Goal: Task Accomplishment & Management: Manage account settings

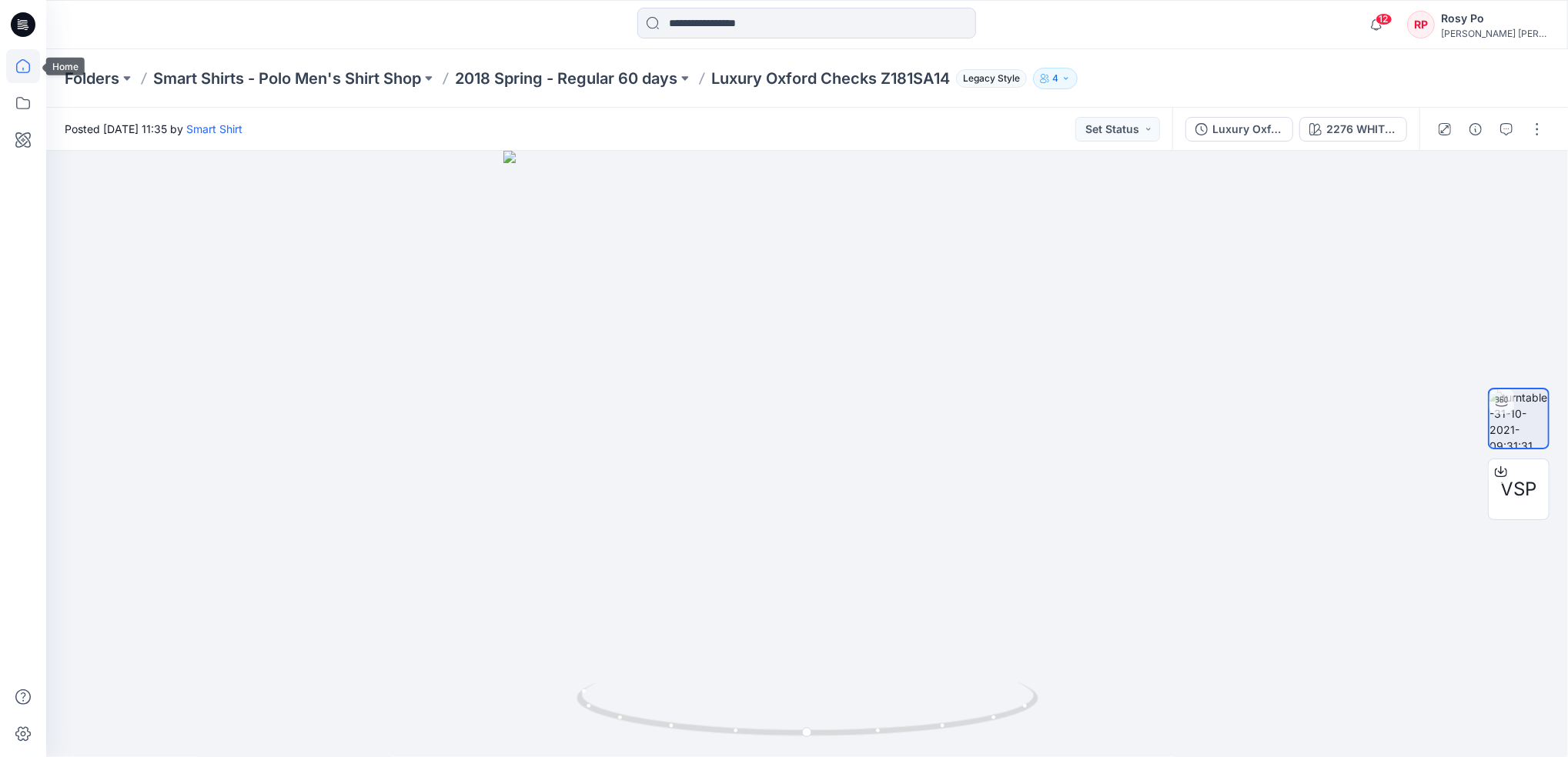
click at [26, 64] on icon at bounding box center [23, 66] width 34 height 34
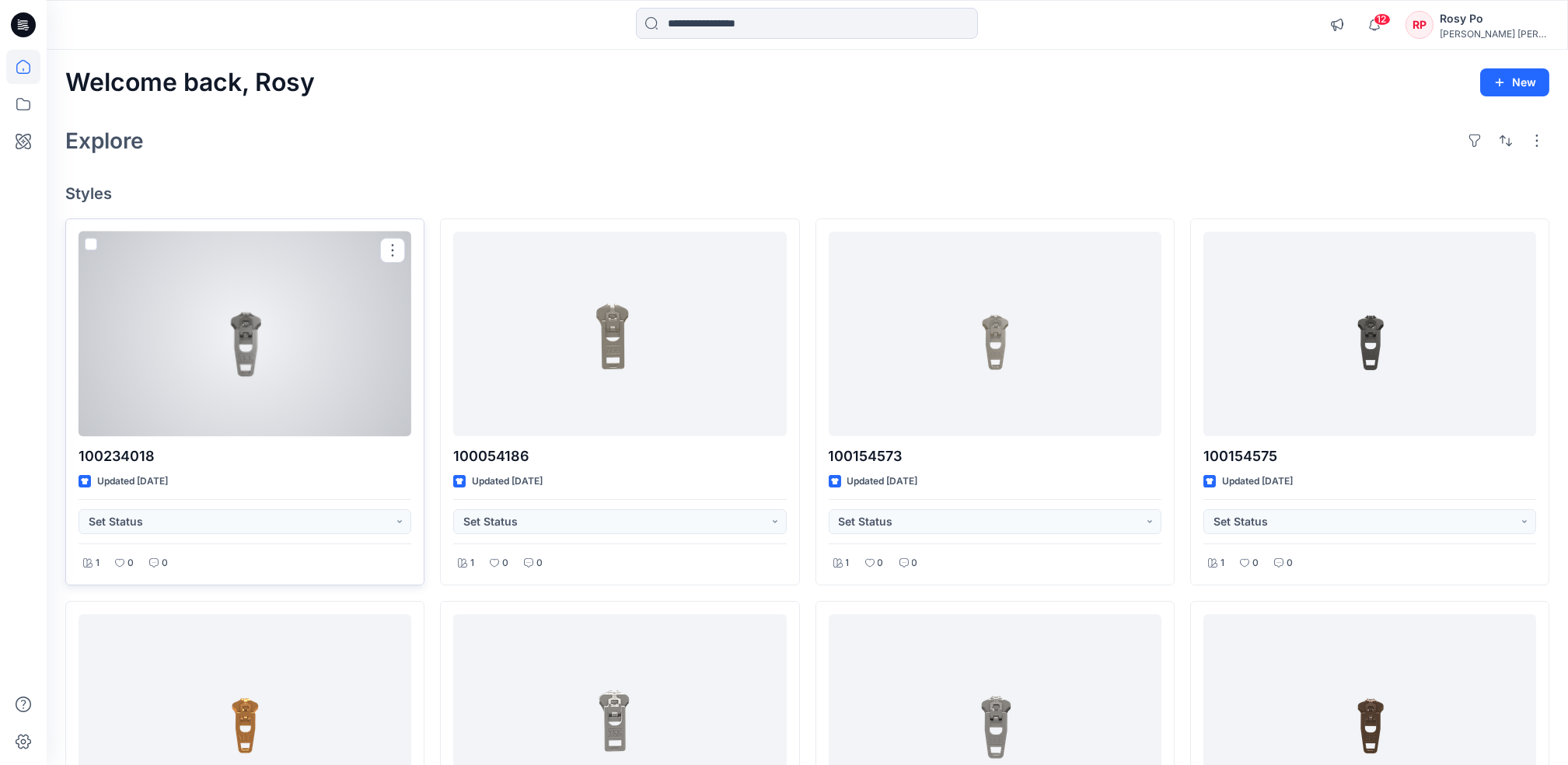
click at [240, 335] on div at bounding box center [244, 334] width 333 height 205
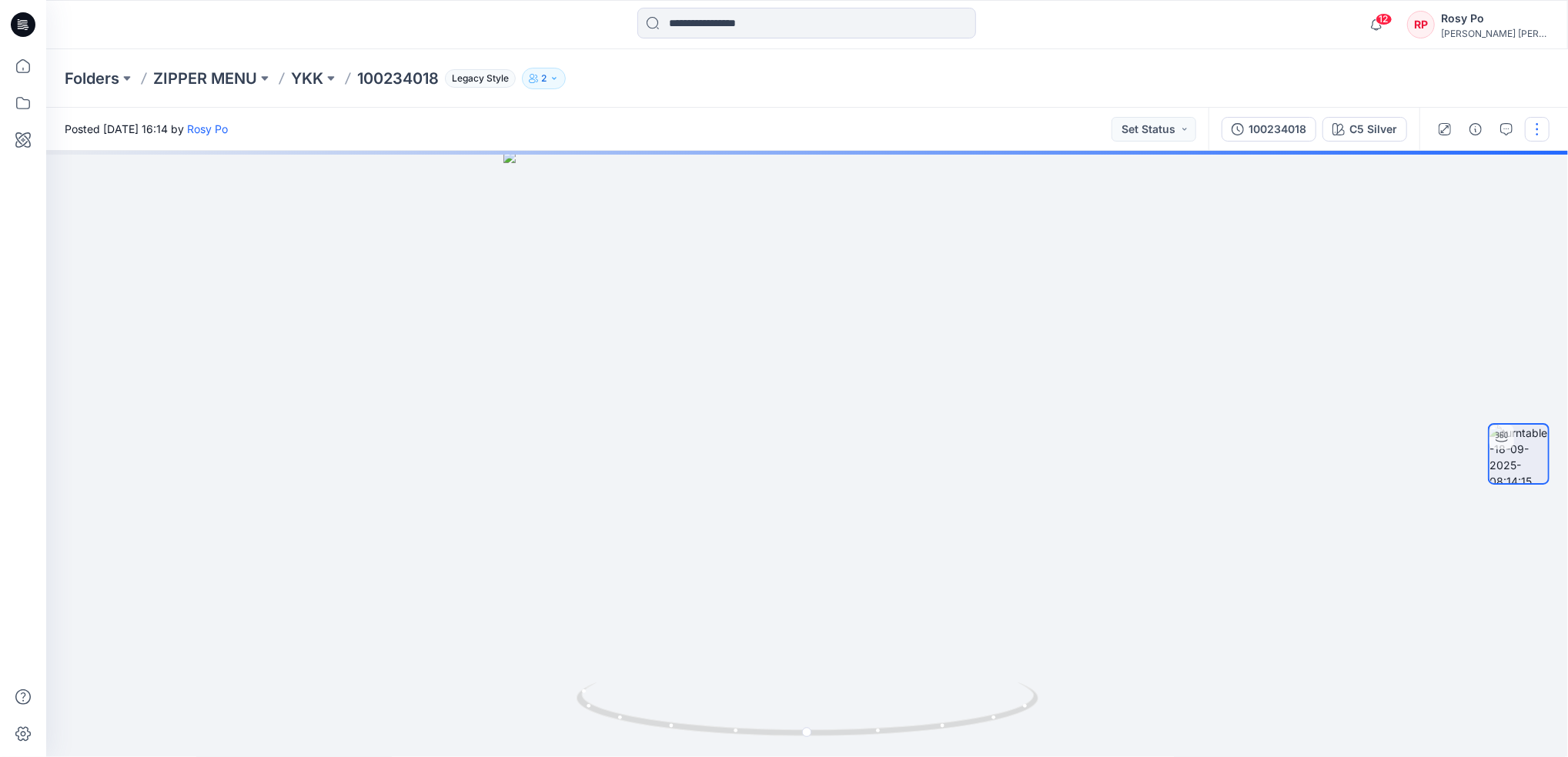
click at [1544, 129] on button "button" at bounding box center [1537, 128] width 24 height 24
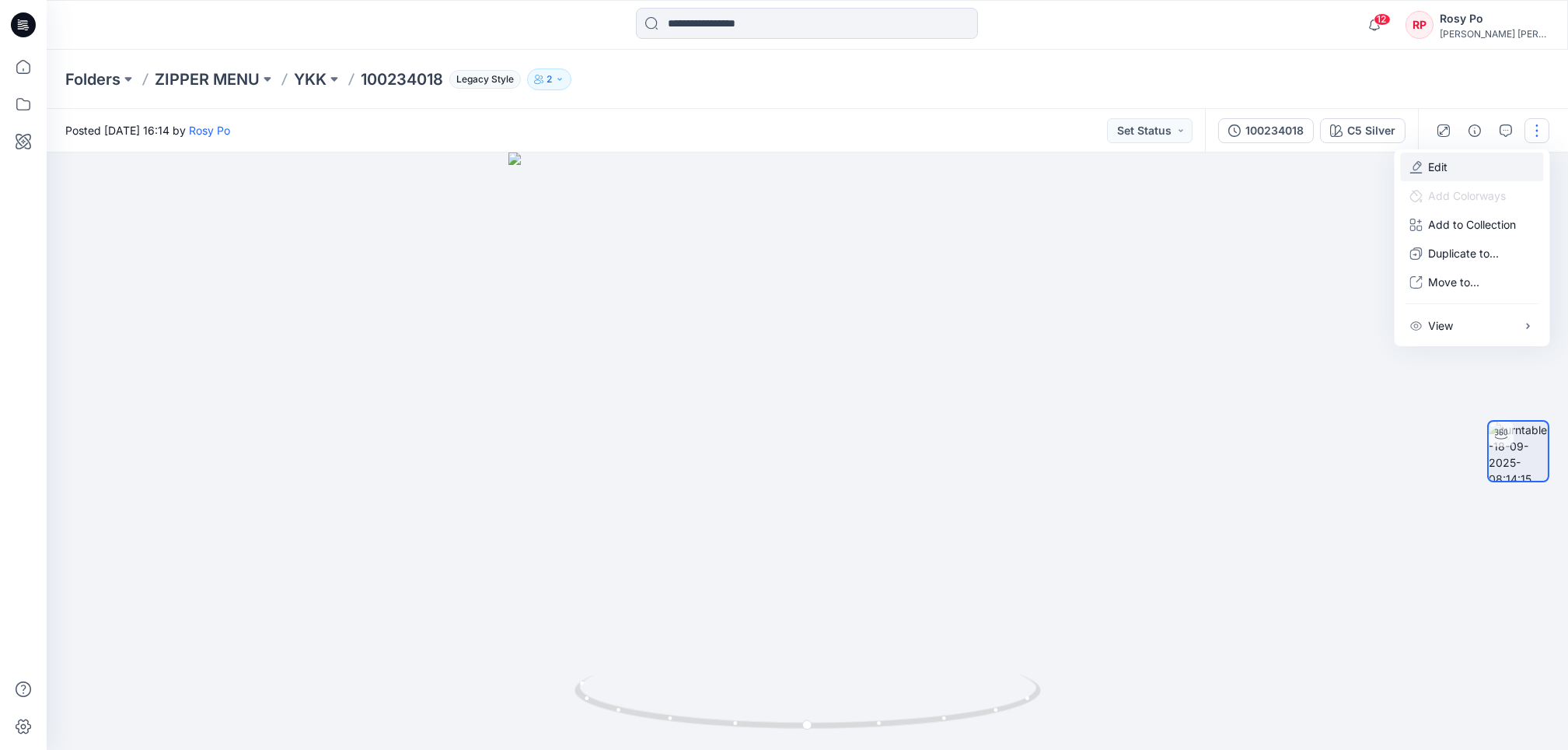
click at [1483, 172] on button "Edit" at bounding box center [1472, 167] width 143 height 28
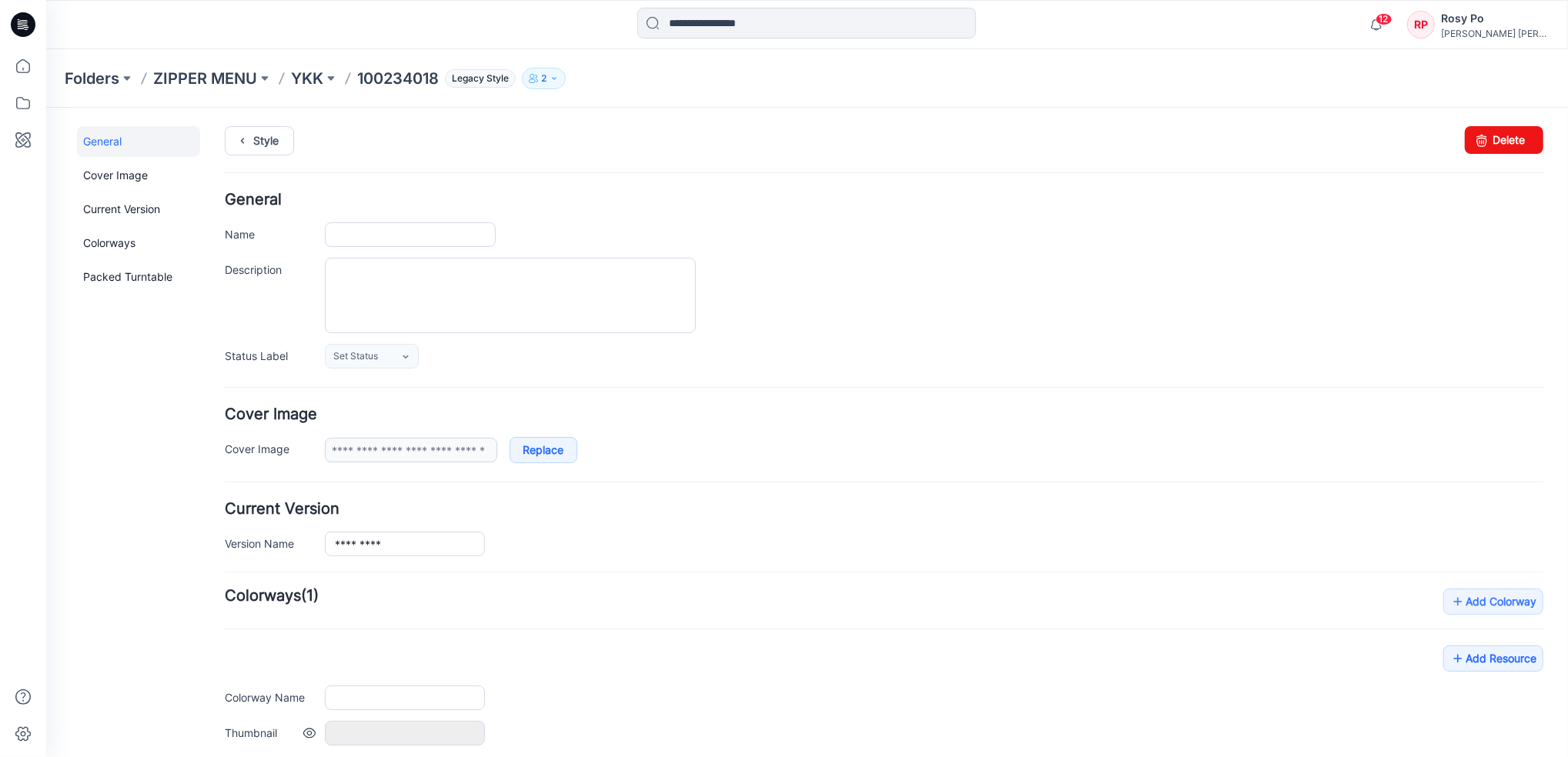
type input "*********"
type input "**********"
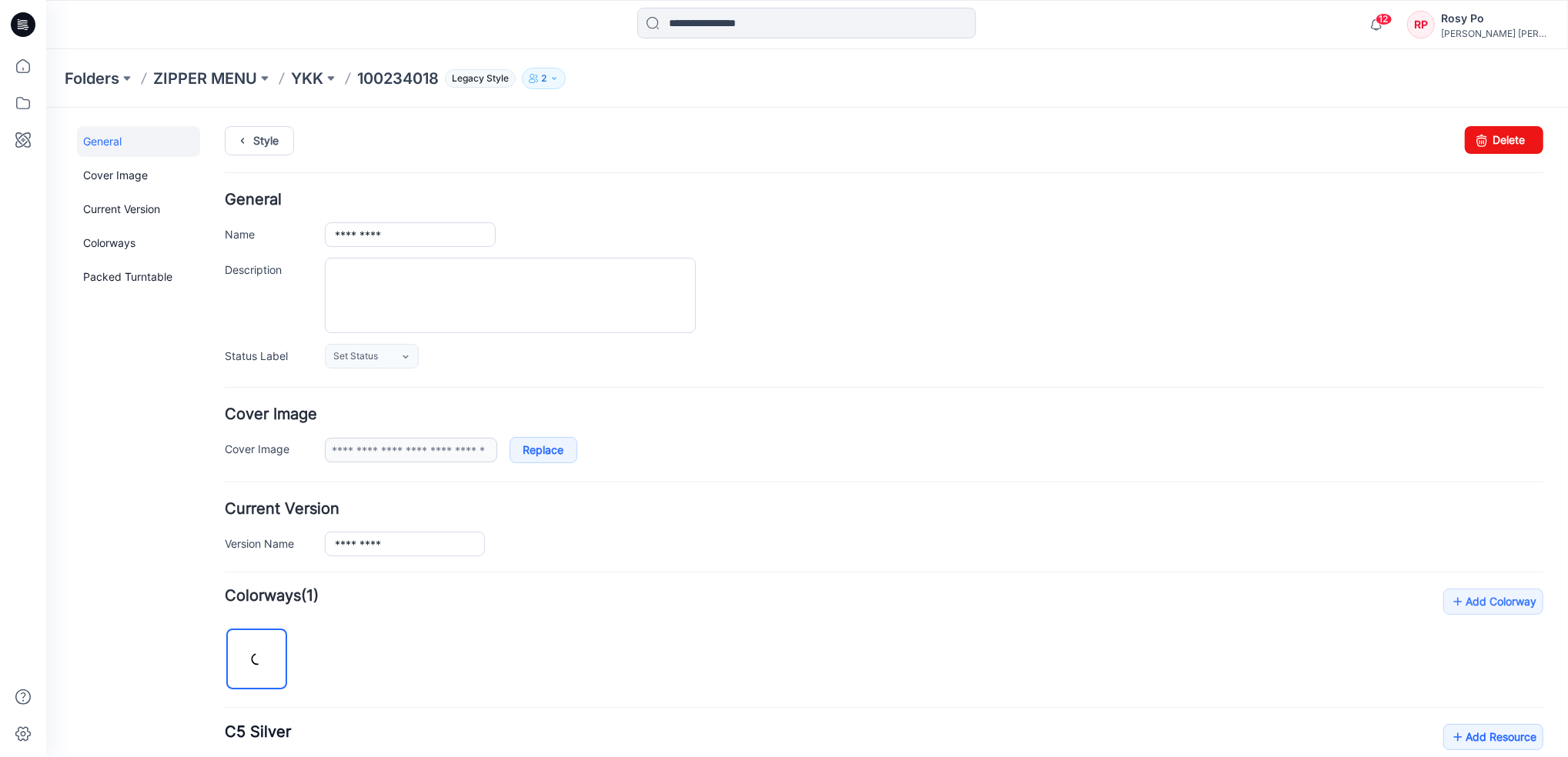
scroll to position [338, 0]
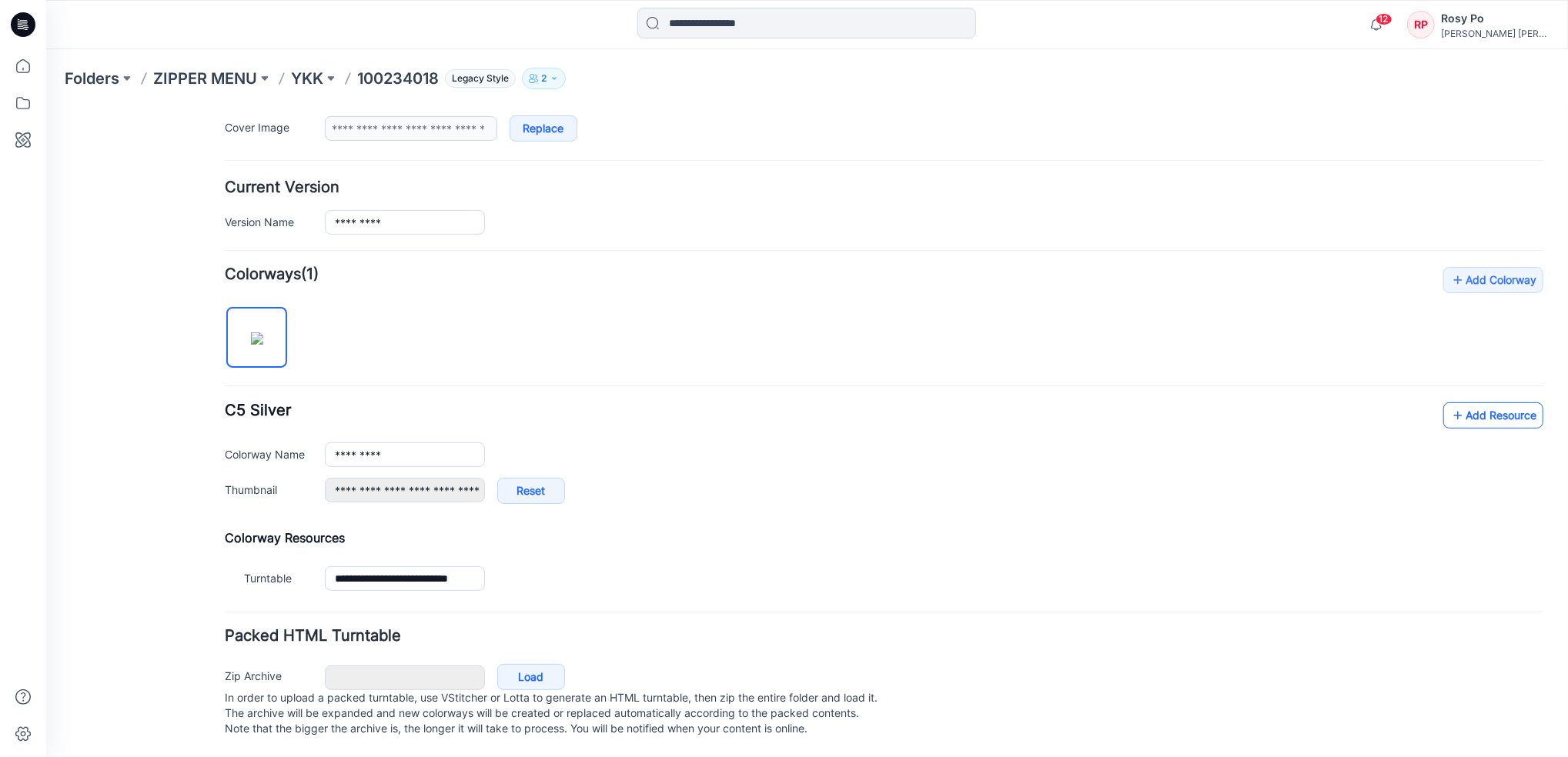
click at [1459, 404] on link "Add Resource" at bounding box center [1492, 414] width 100 height 26
click at [1498, 402] on link "Add Resource" at bounding box center [1492, 414] width 100 height 26
drag, startPoint x: 849, startPoint y: 463, endPoint x: 862, endPoint y: 456, distance: 14.8
click at [851, 459] on div "**********" at bounding box center [883, 460] width 1318 height 117
click at [681, 373] on div "Add Colorway Colorways (1) C5 Silver Add Resource Delete Colorway Colorway Name…" at bounding box center [883, 431] width 1318 height 330
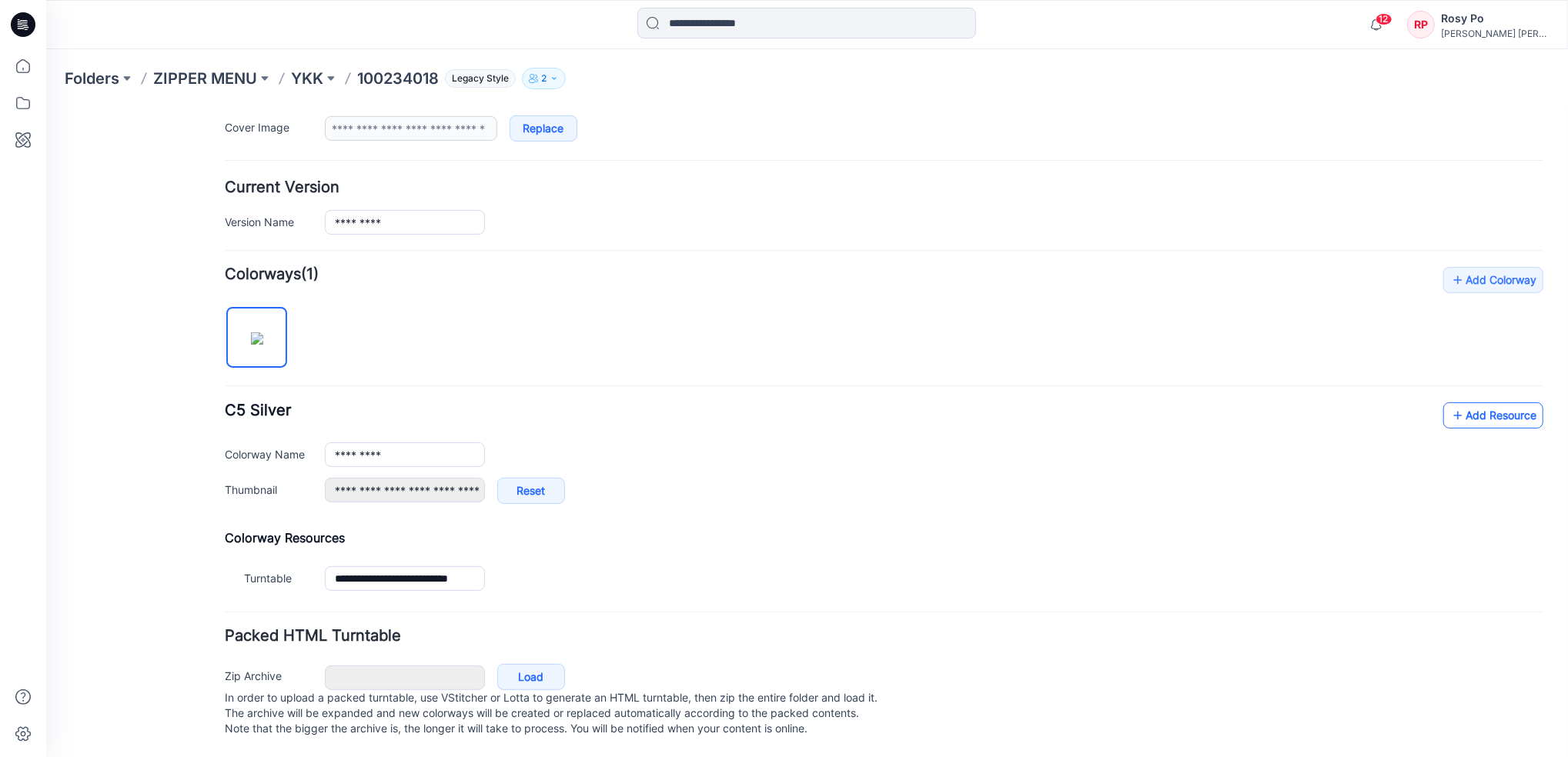
click at [1506, 402] on link "Add Resource" at bounding box center [1492, 414] width 100 height 26
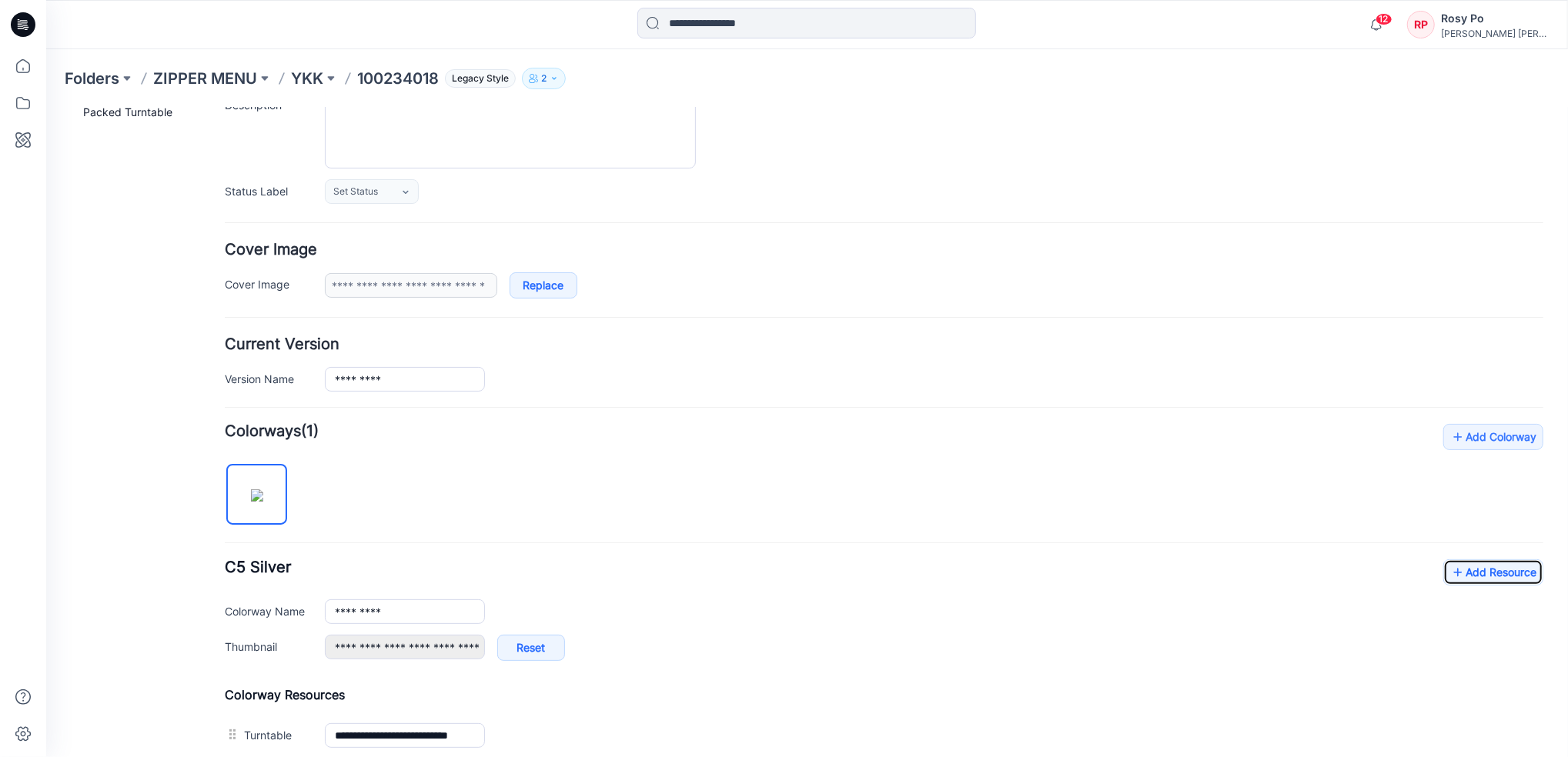
scroll to position [0, 0]
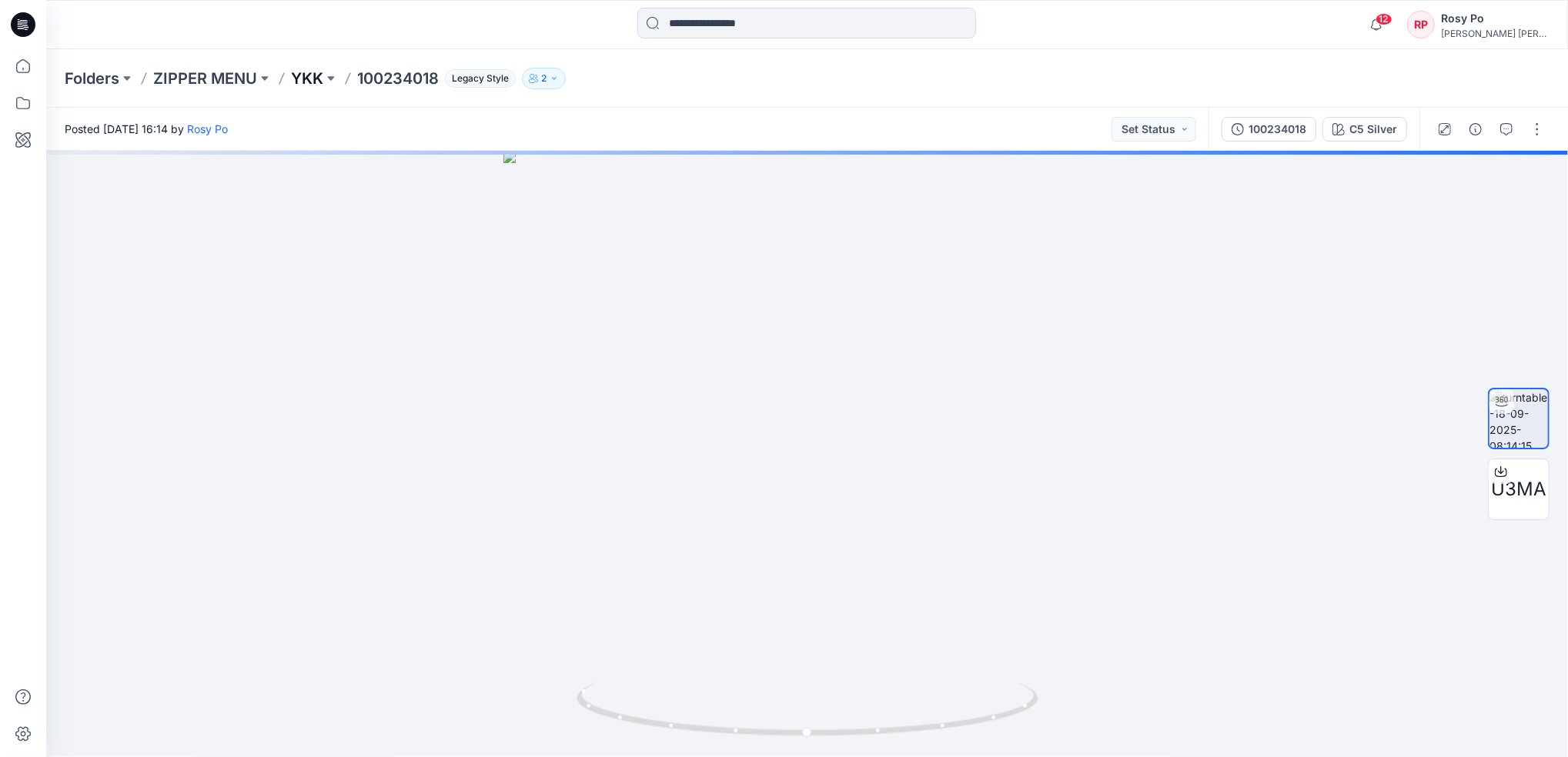
click at [317, 75] on p "YKK" at bounding box center [307, 79] width 32 height 22
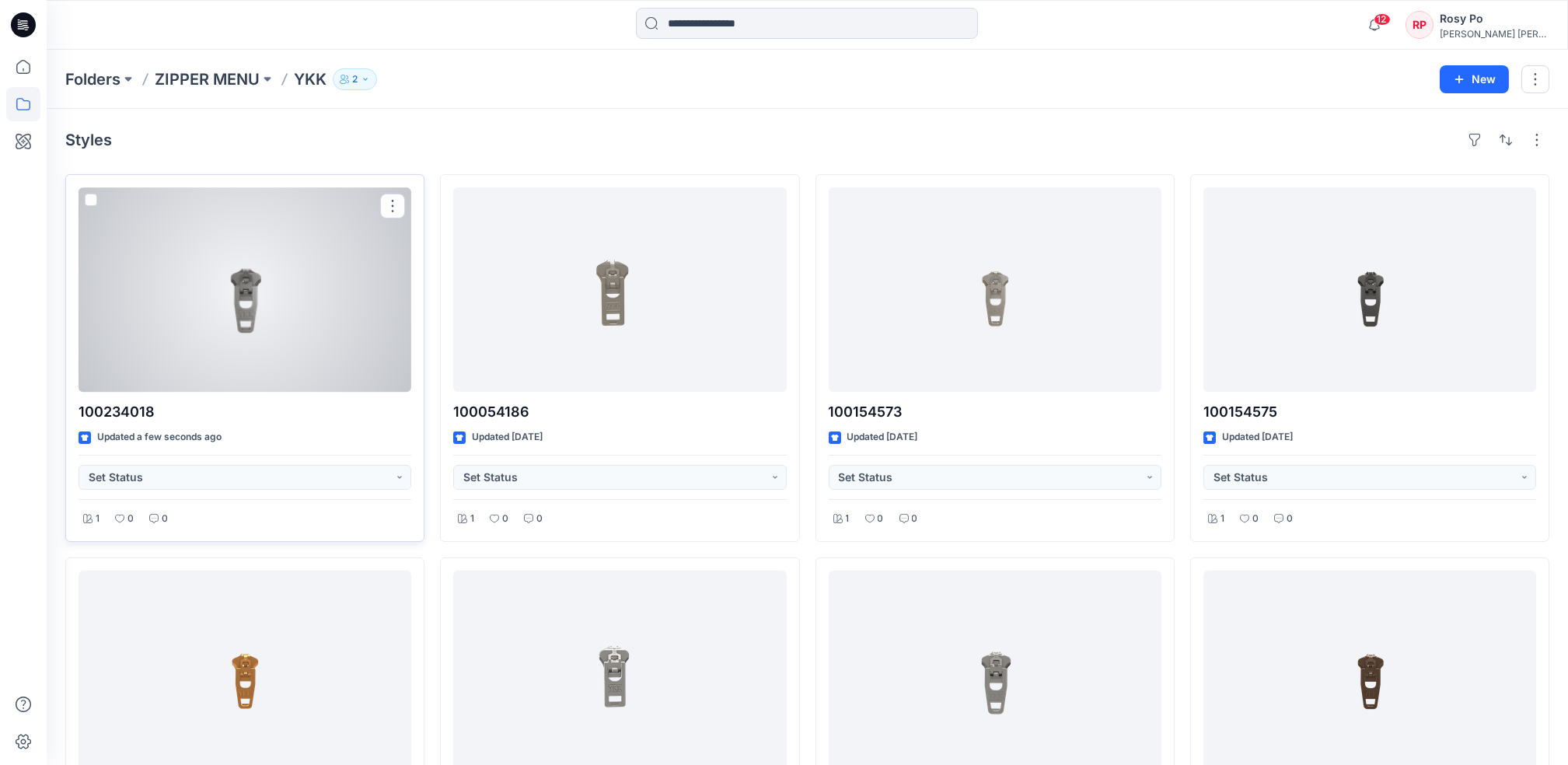
click at [252, 303] on div at bounding box center [244, 290] width 333 height 205
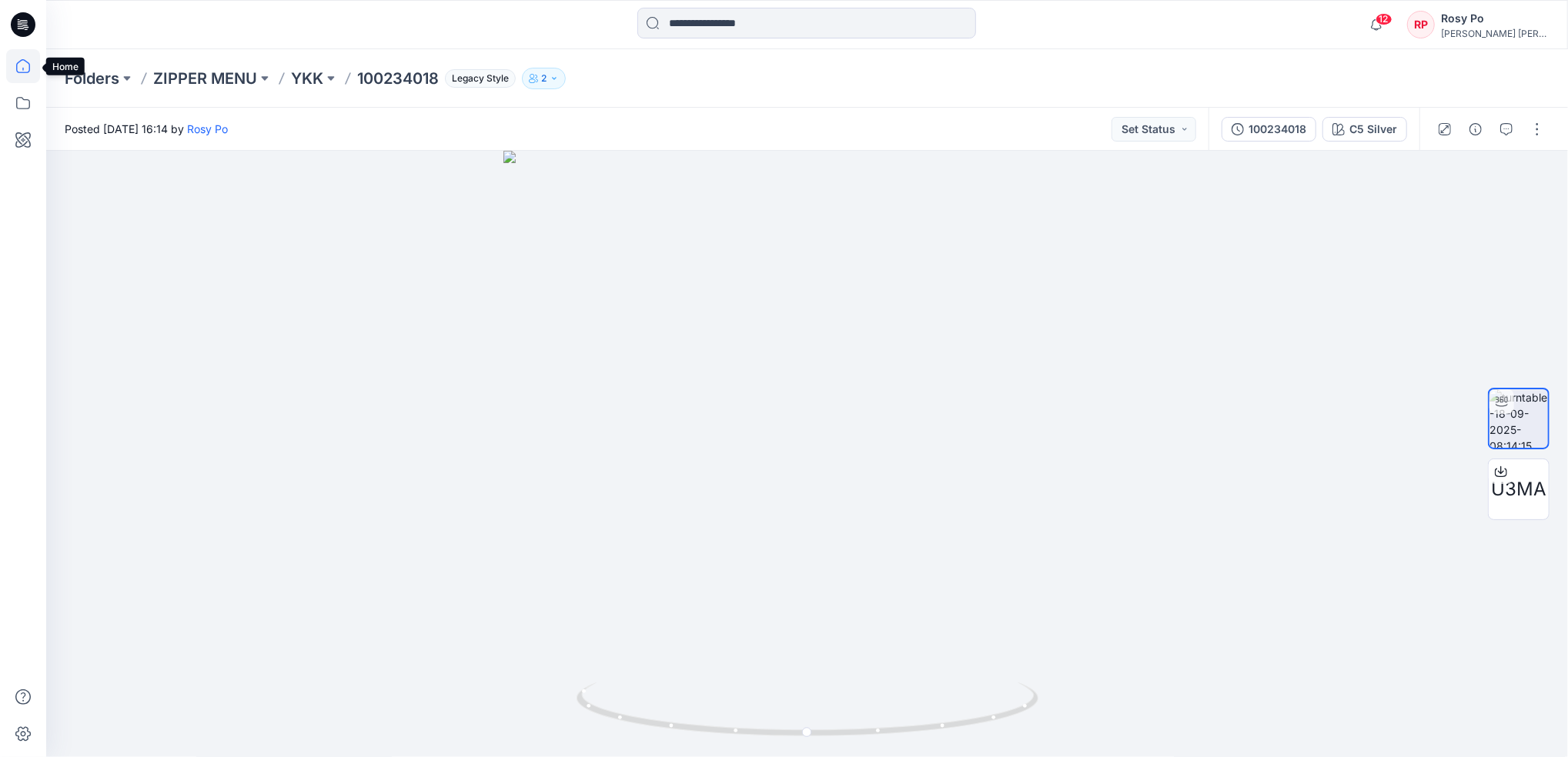
click at [15, 68] on icon at bounding box center [23, 66] width 34 height 34
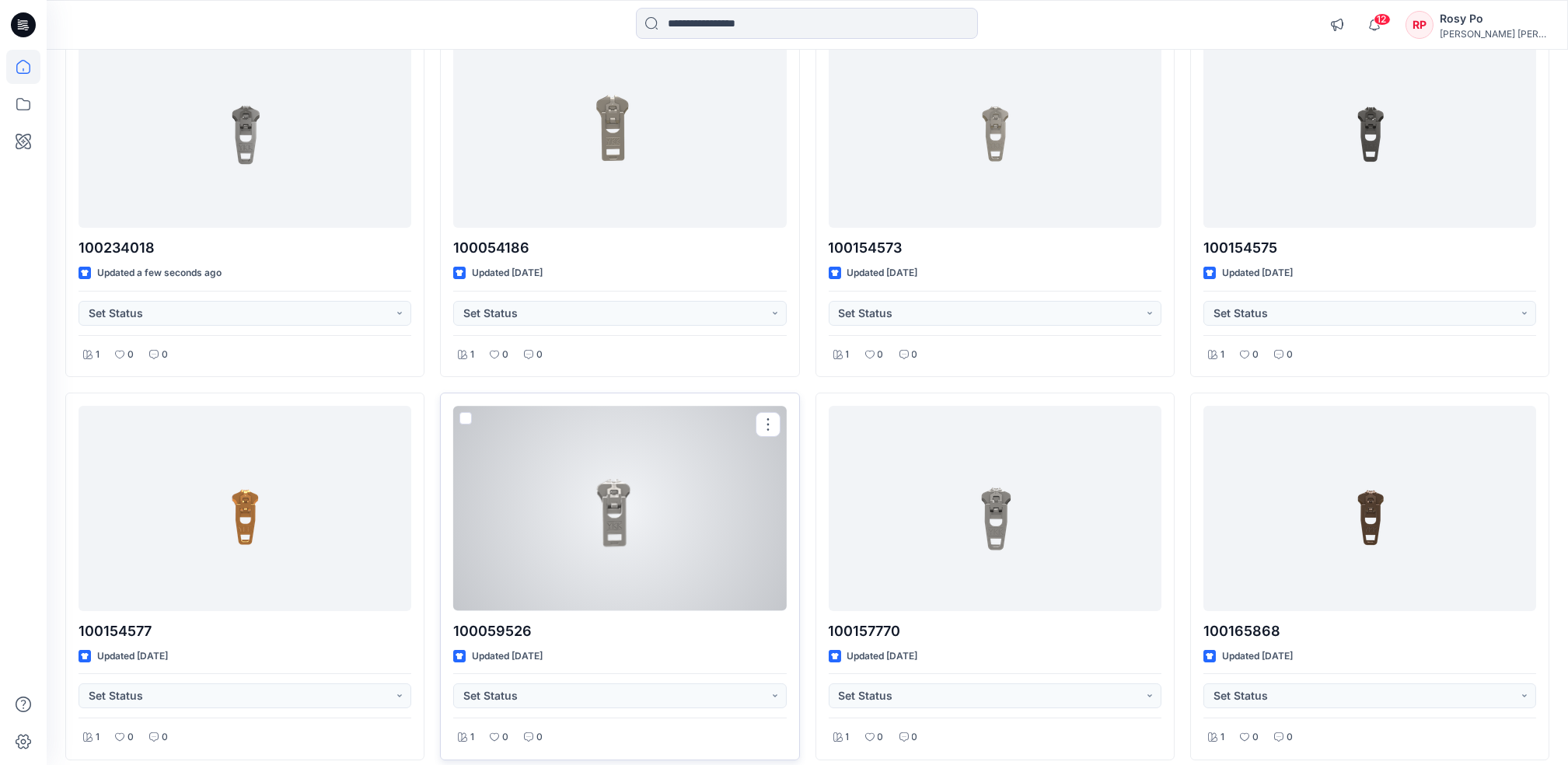
scroll to position [207, 0]
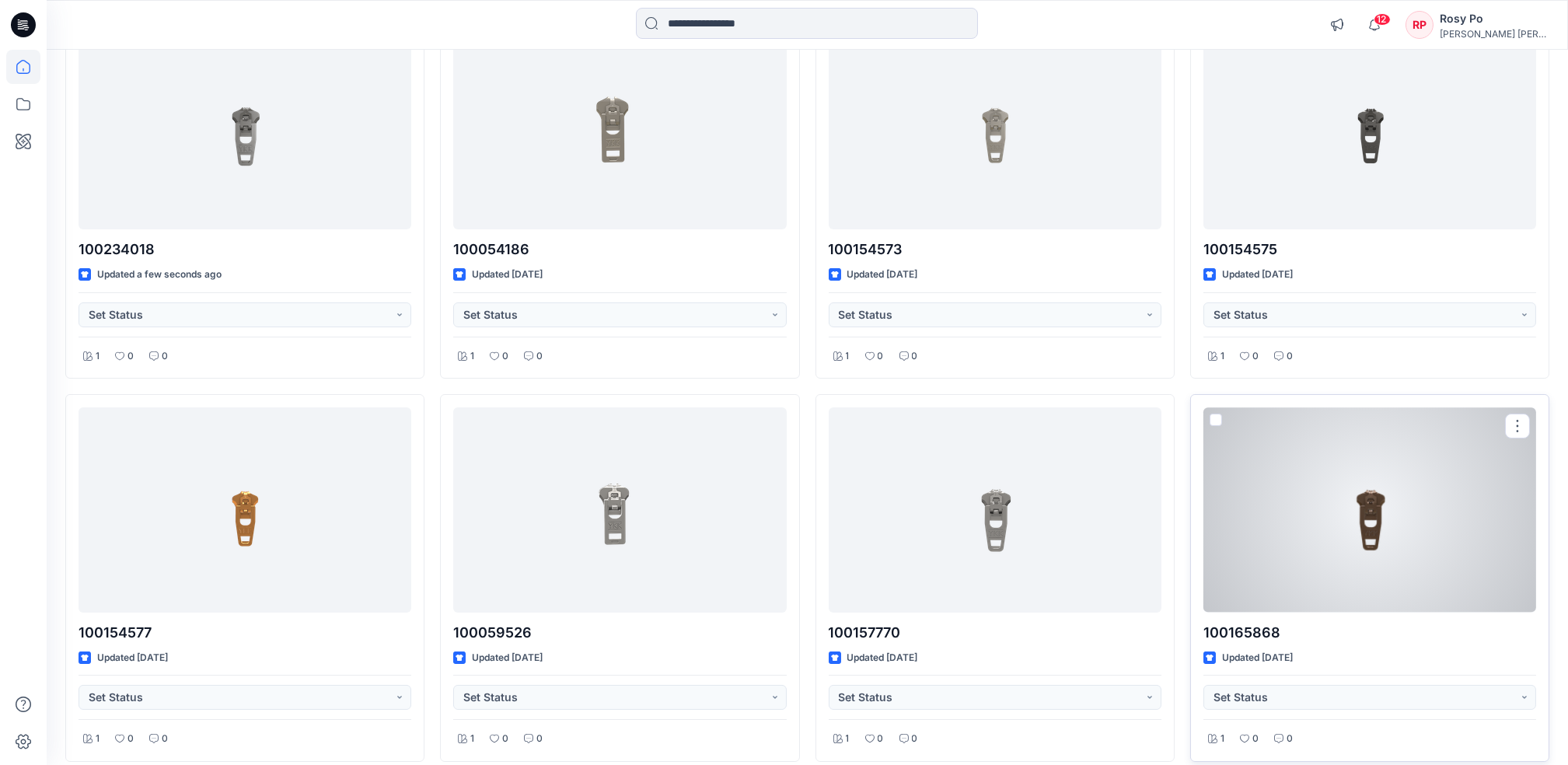
click at [1278, 580] on div at bounding box center [1370, 509] width 333 height 205
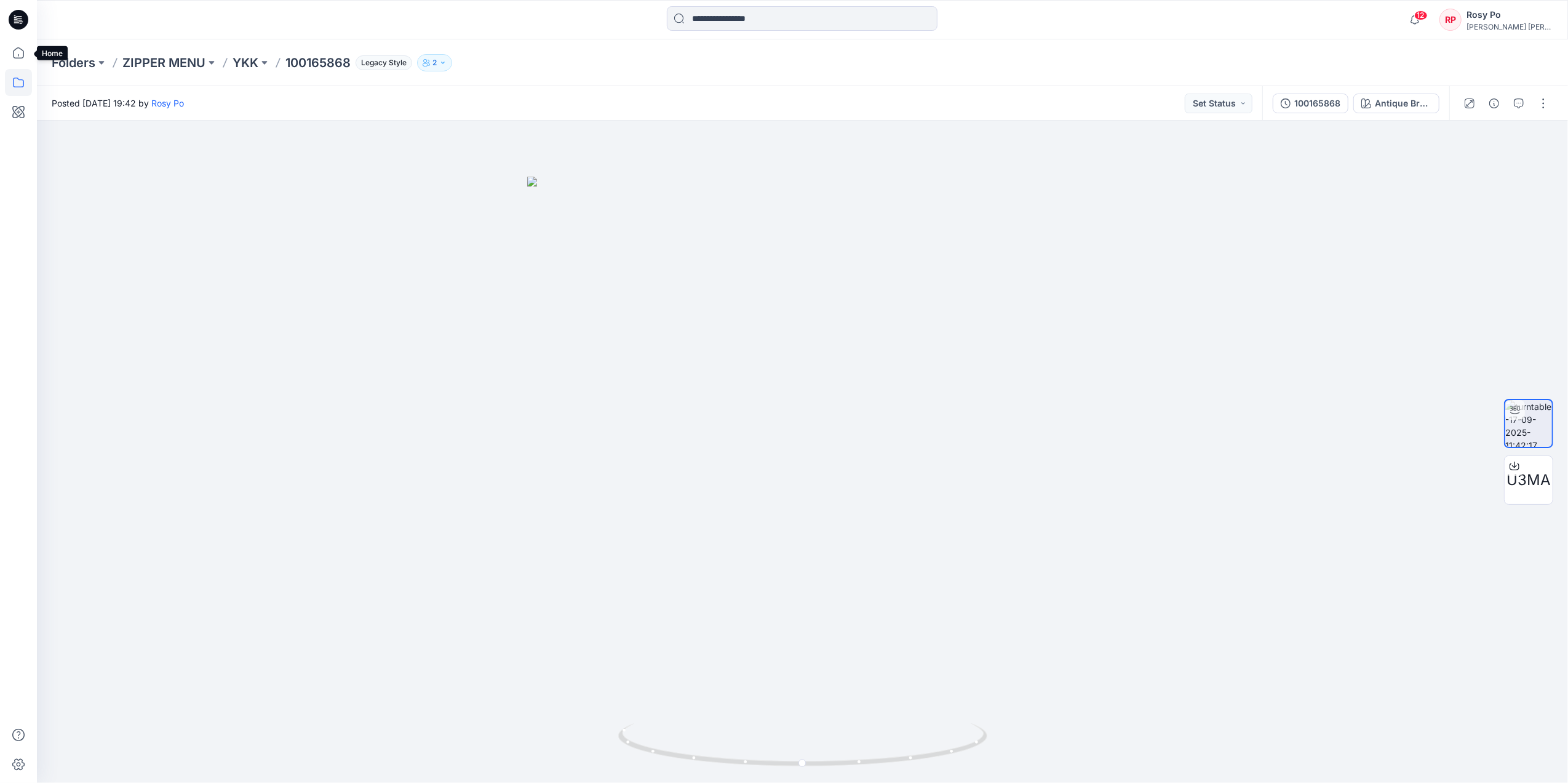
drag, startPoint x: 13, startPoint y: 53, endPoint x: 28, endPoint y: 85, distance: 35.3
click at [13, 53] on icon at bounding box center [19, 53] width 11 height 11
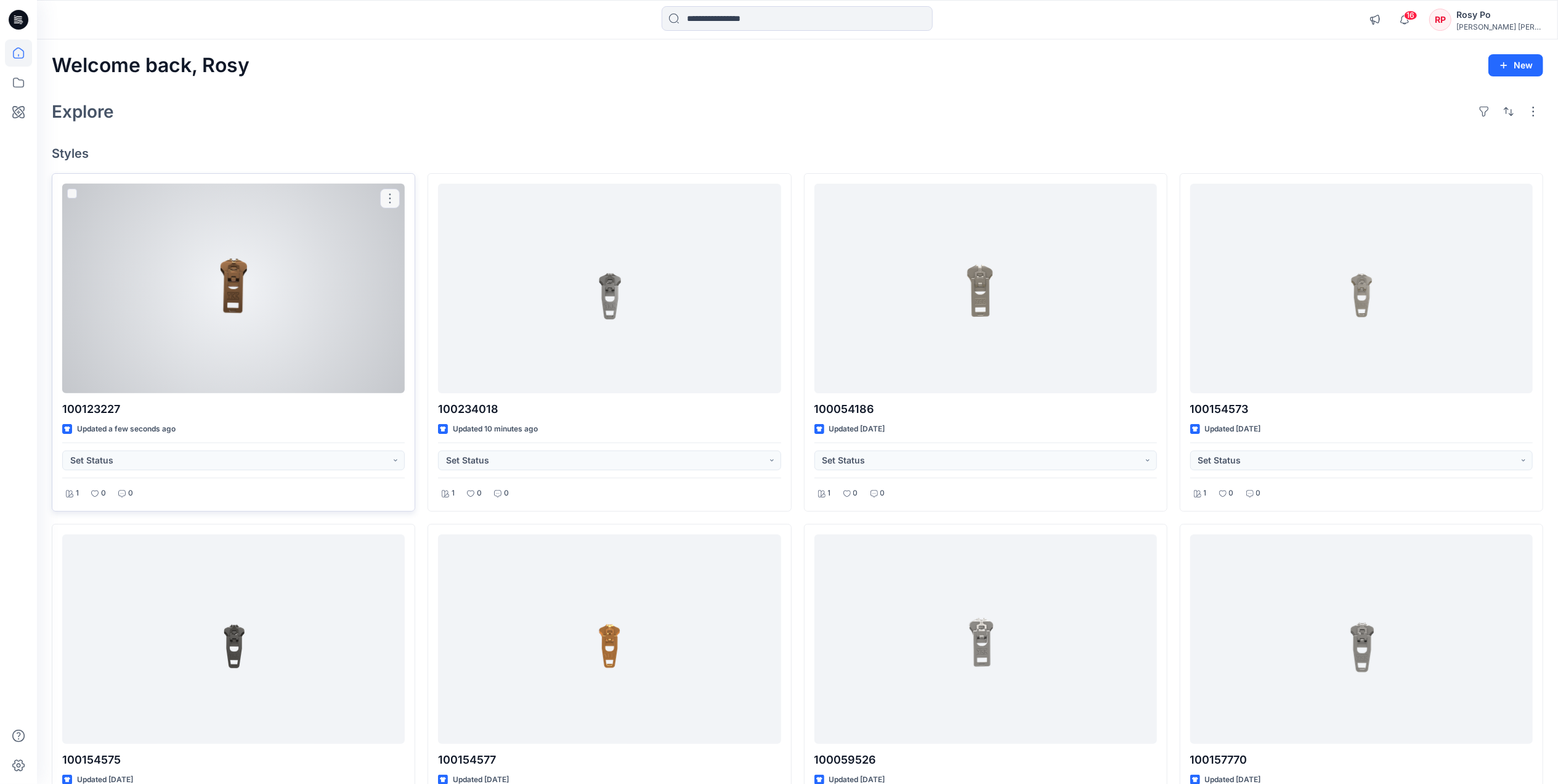
click at [322, 299] on div at bounding box center [233, 288] width 343 height 209
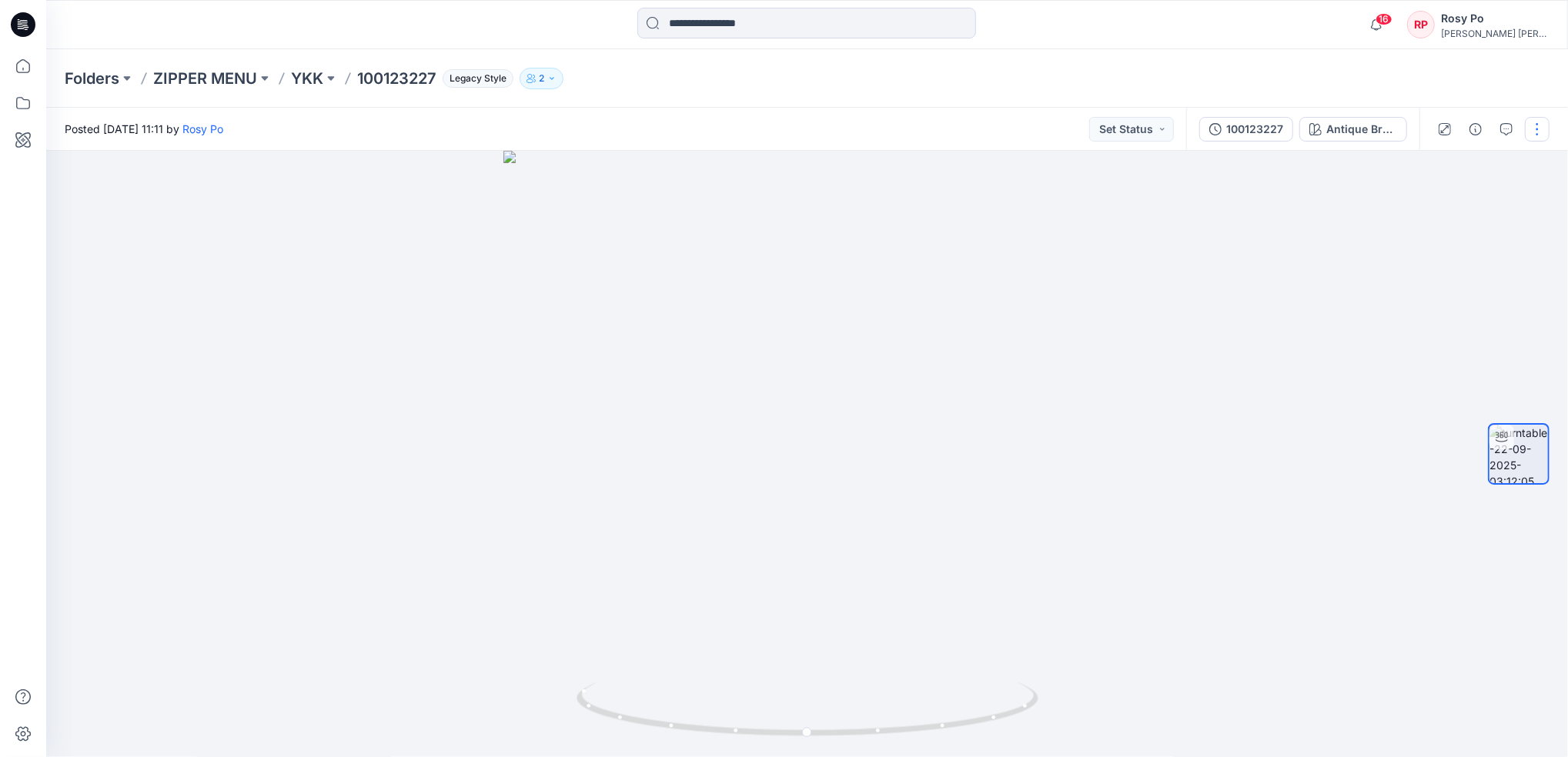
click at [1544, 135] on button "button" at bounding box center [1537, 128] width 24 height 24
click at [1511, 166] on button "Edit" at bounding box center [1458, 165] width 142 height 28
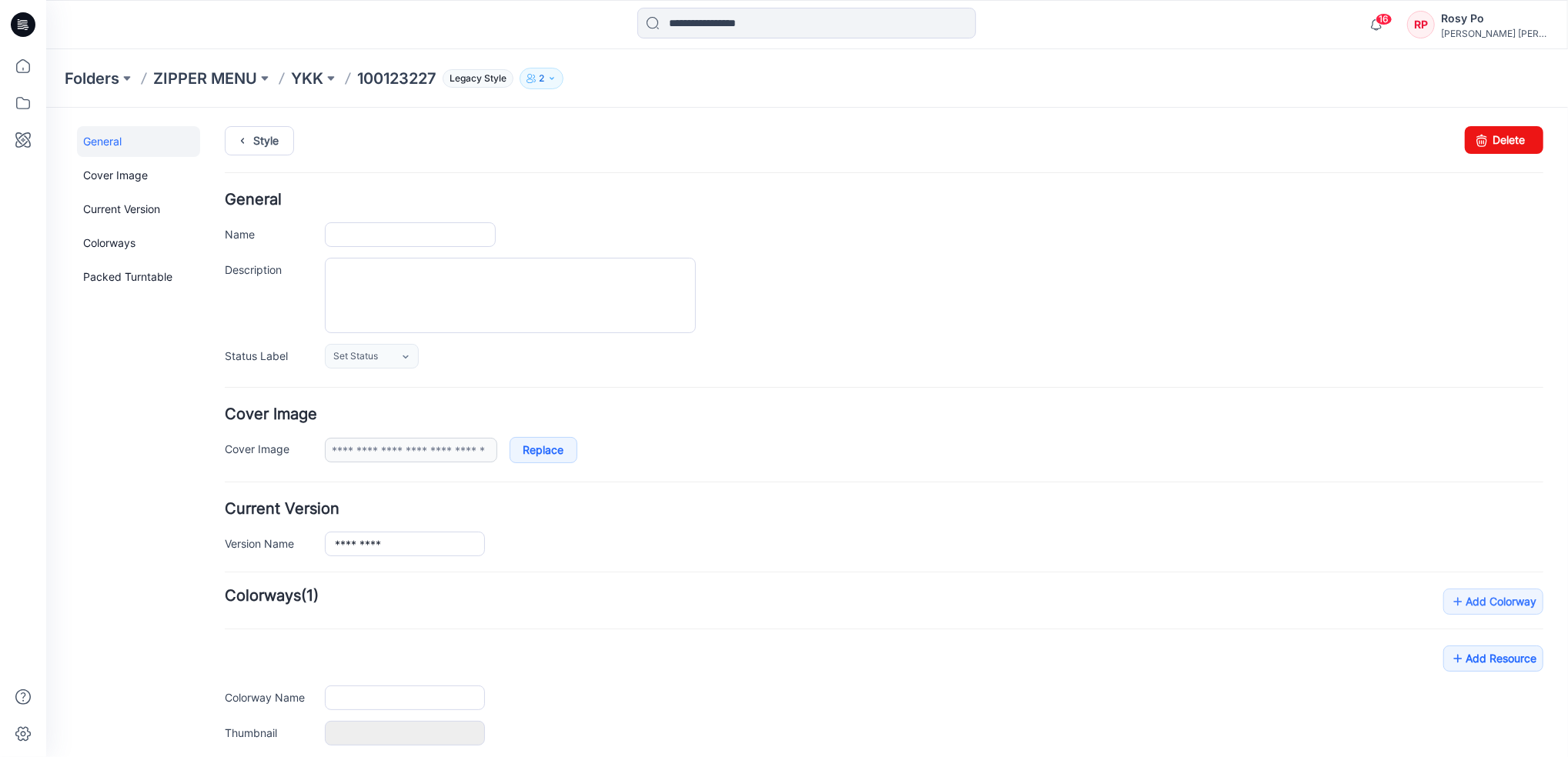
type input "*********"
type input "**********"
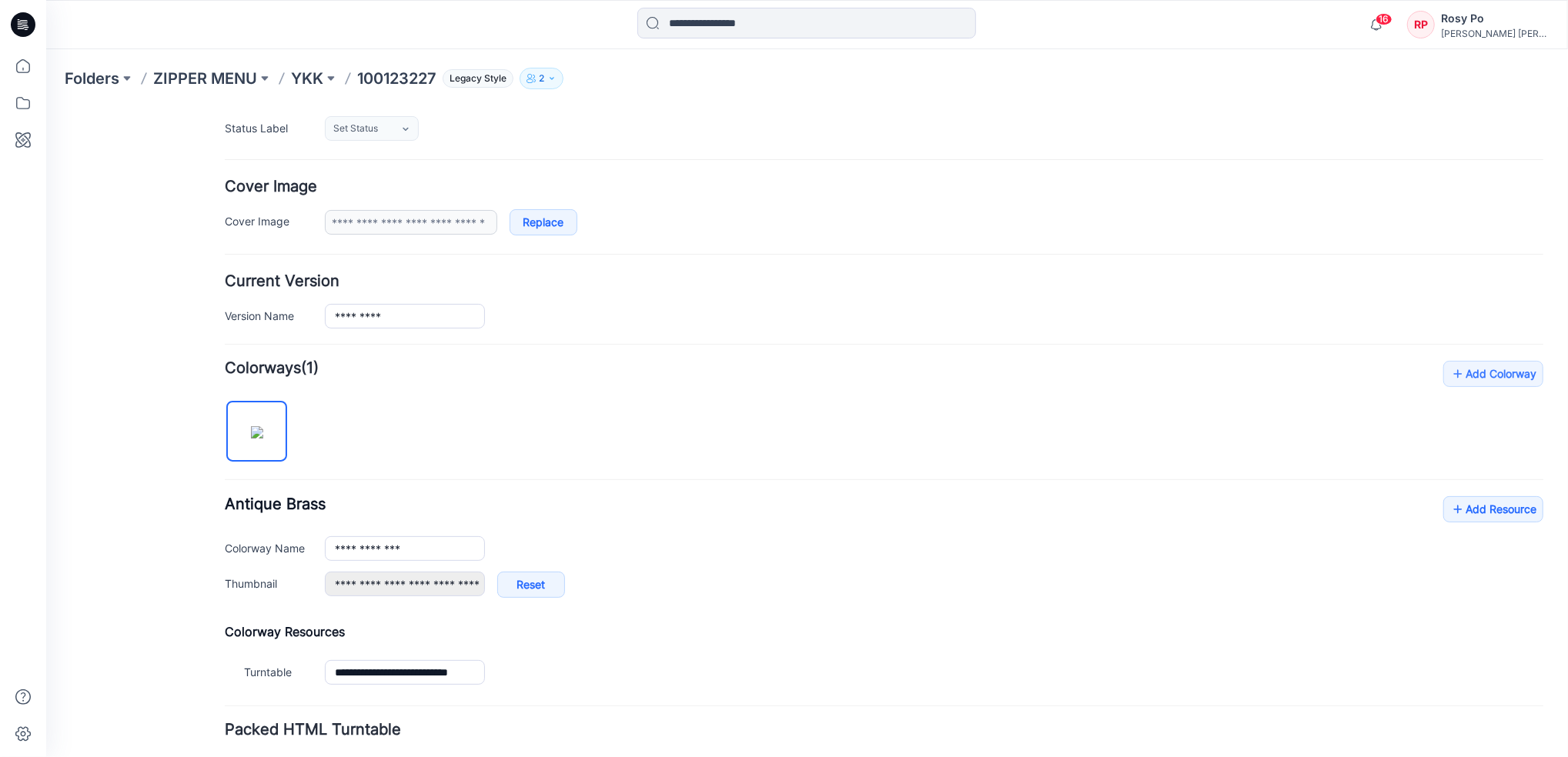
scroll to position [338, 0]
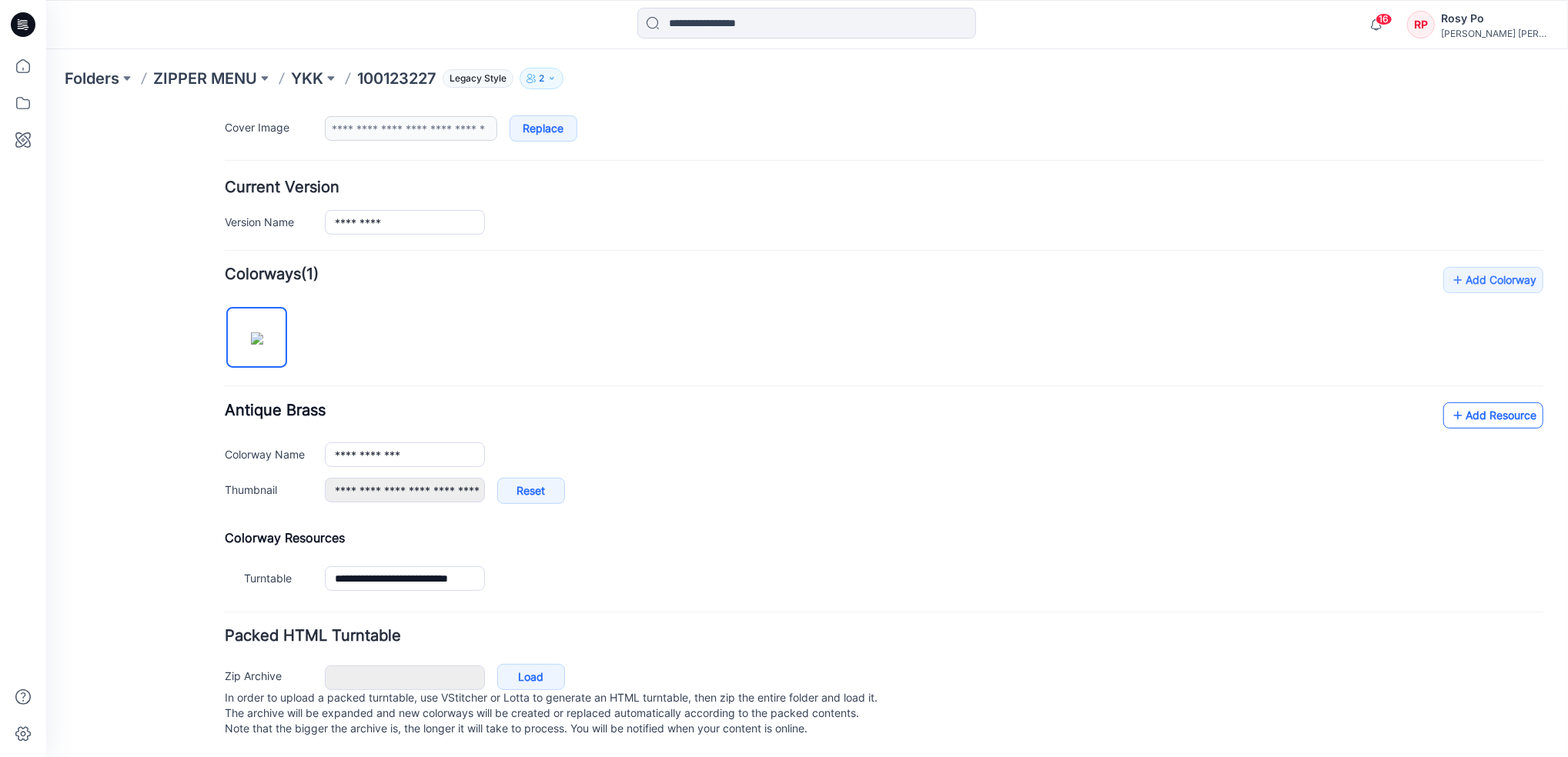
click at [1479, 408] on link "Add Resource" at bounding box center [1492, 414] width 100 height 26
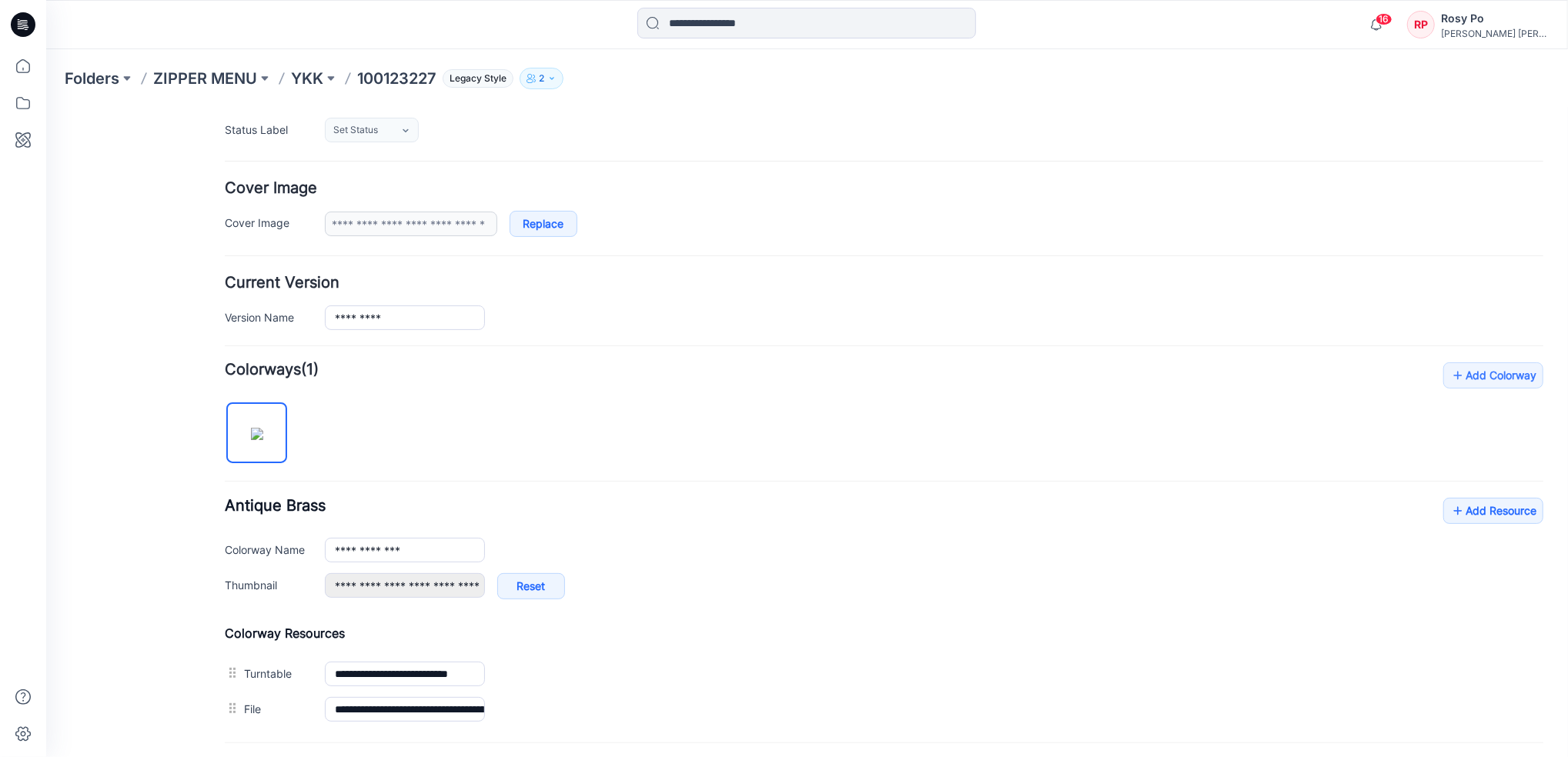
scroll to position [0, 0]
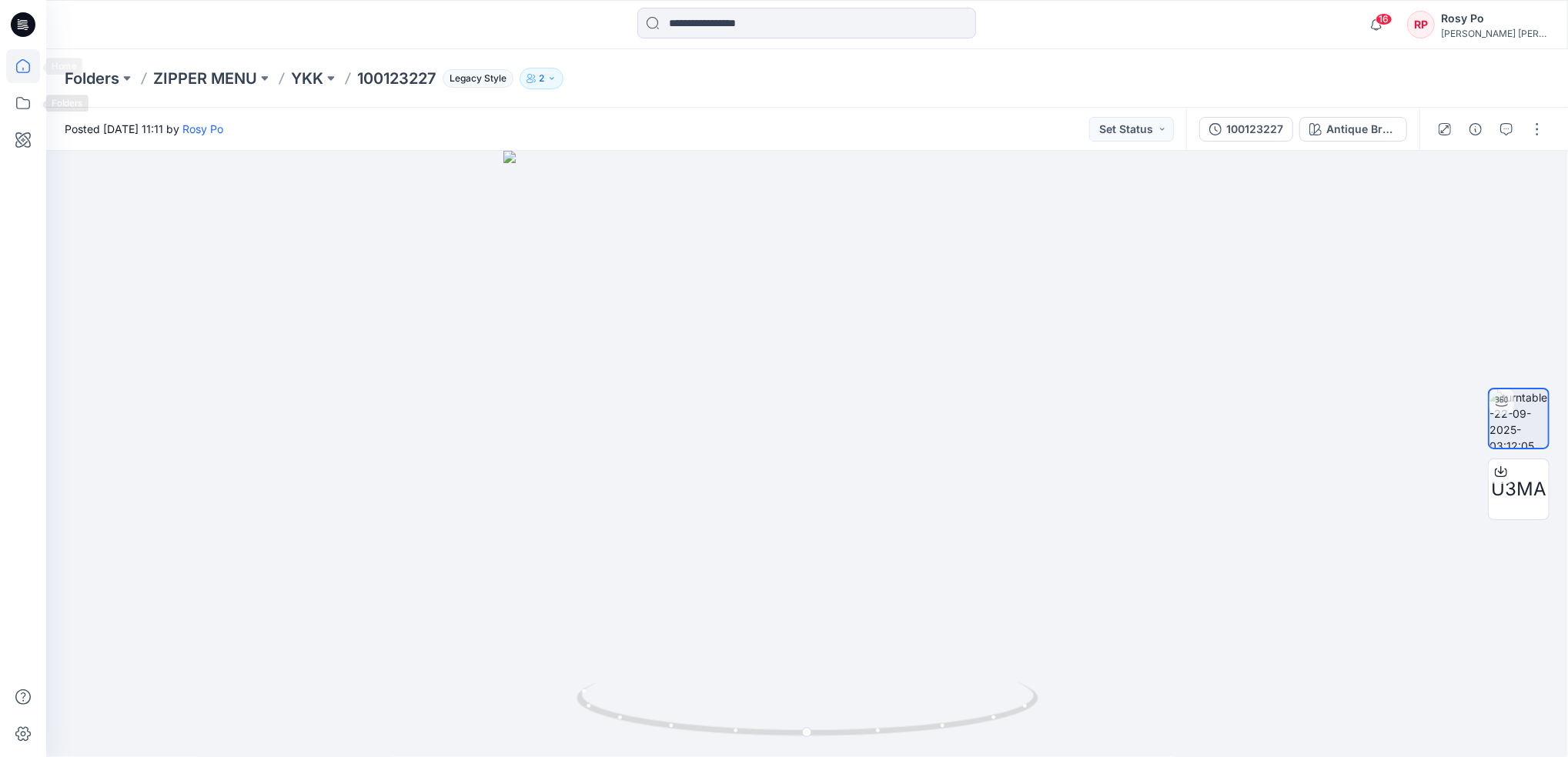
click at [25, 64] on icon at bounding box center [23, 66] width 34 height 34
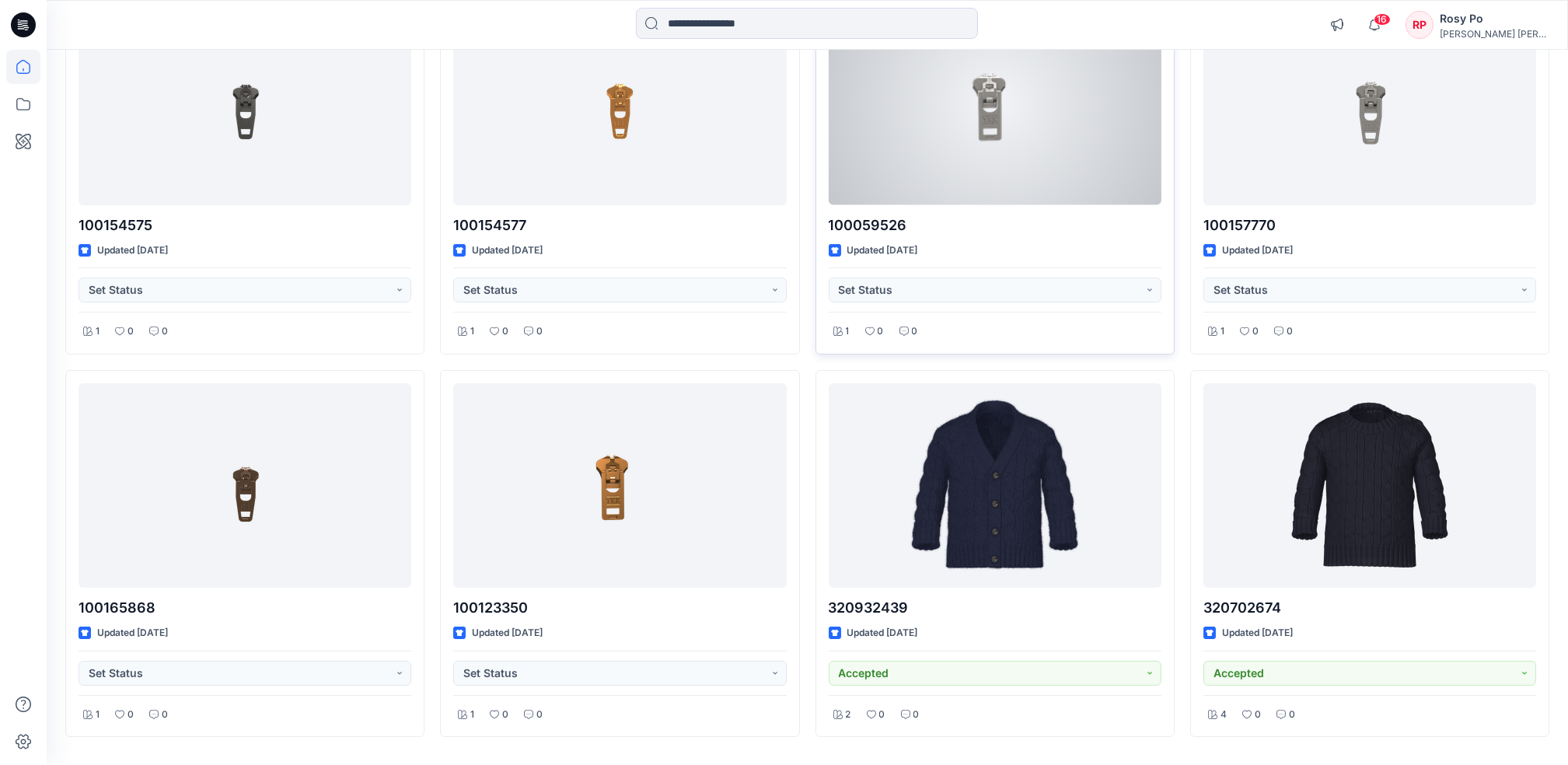
scroll to position [661, 0]
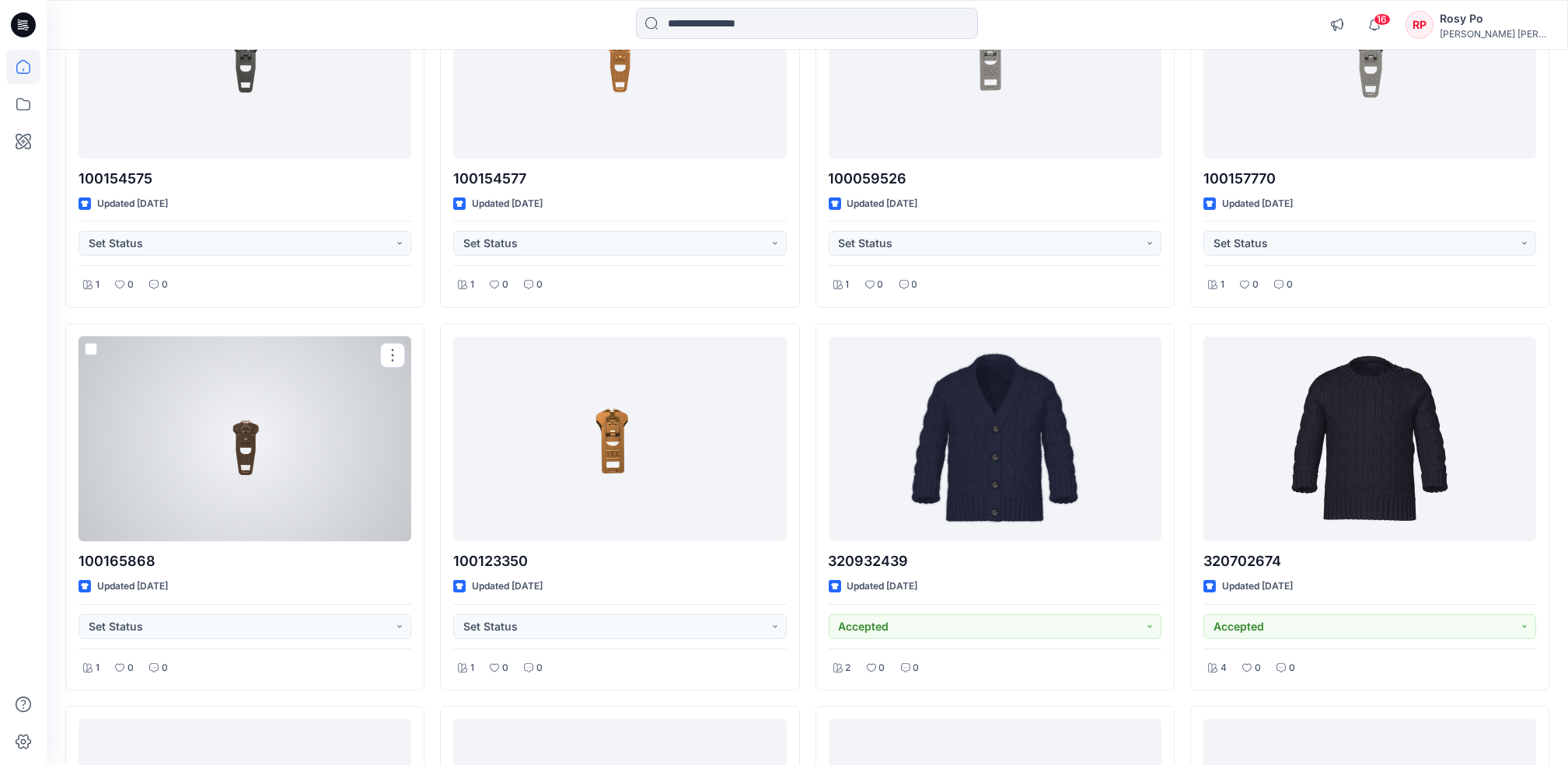
click at [316, 437] on div at bounding box center [244, 439] width 333 height 205
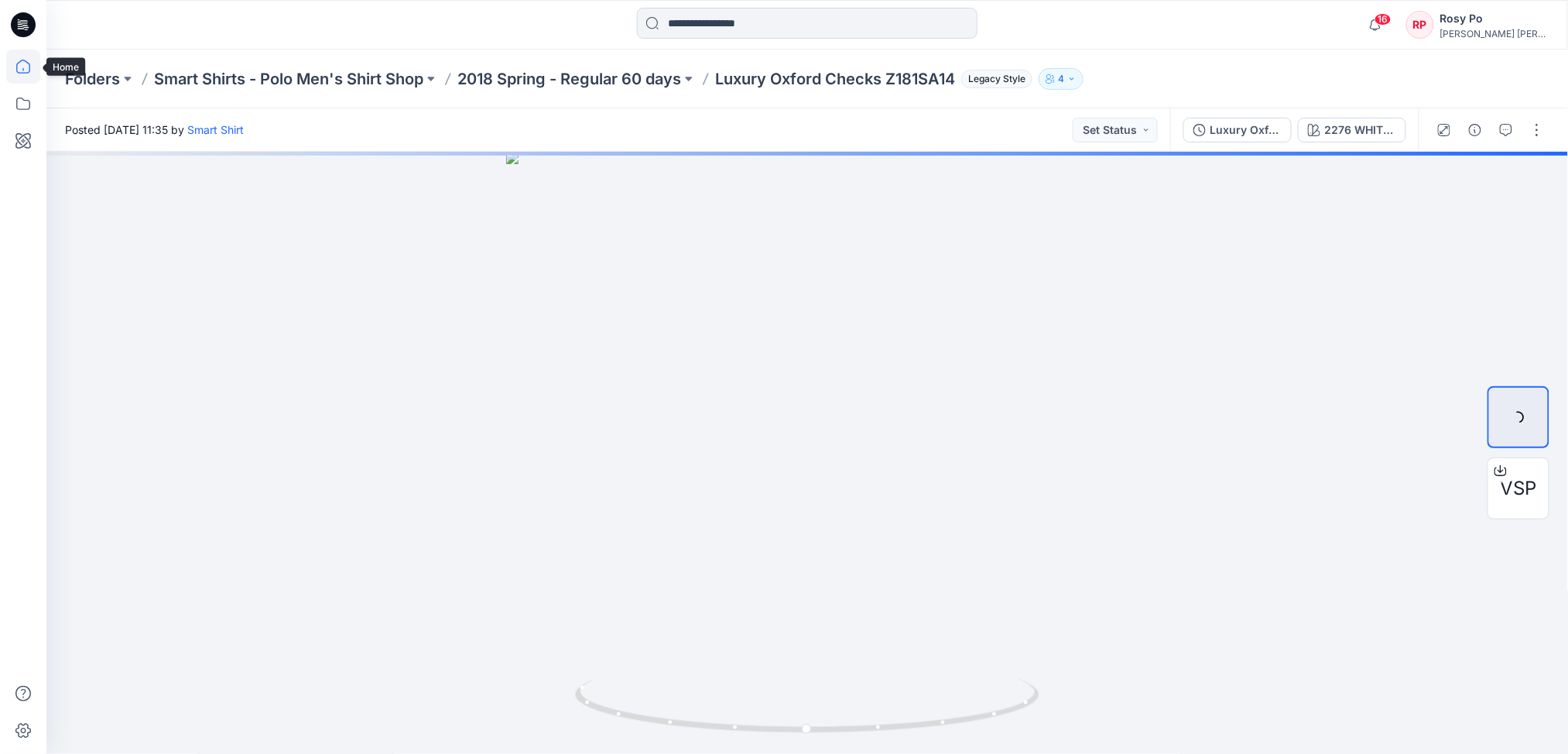
click at [25, 61] on icon at bounding box center [24, 67] width 14 height 14
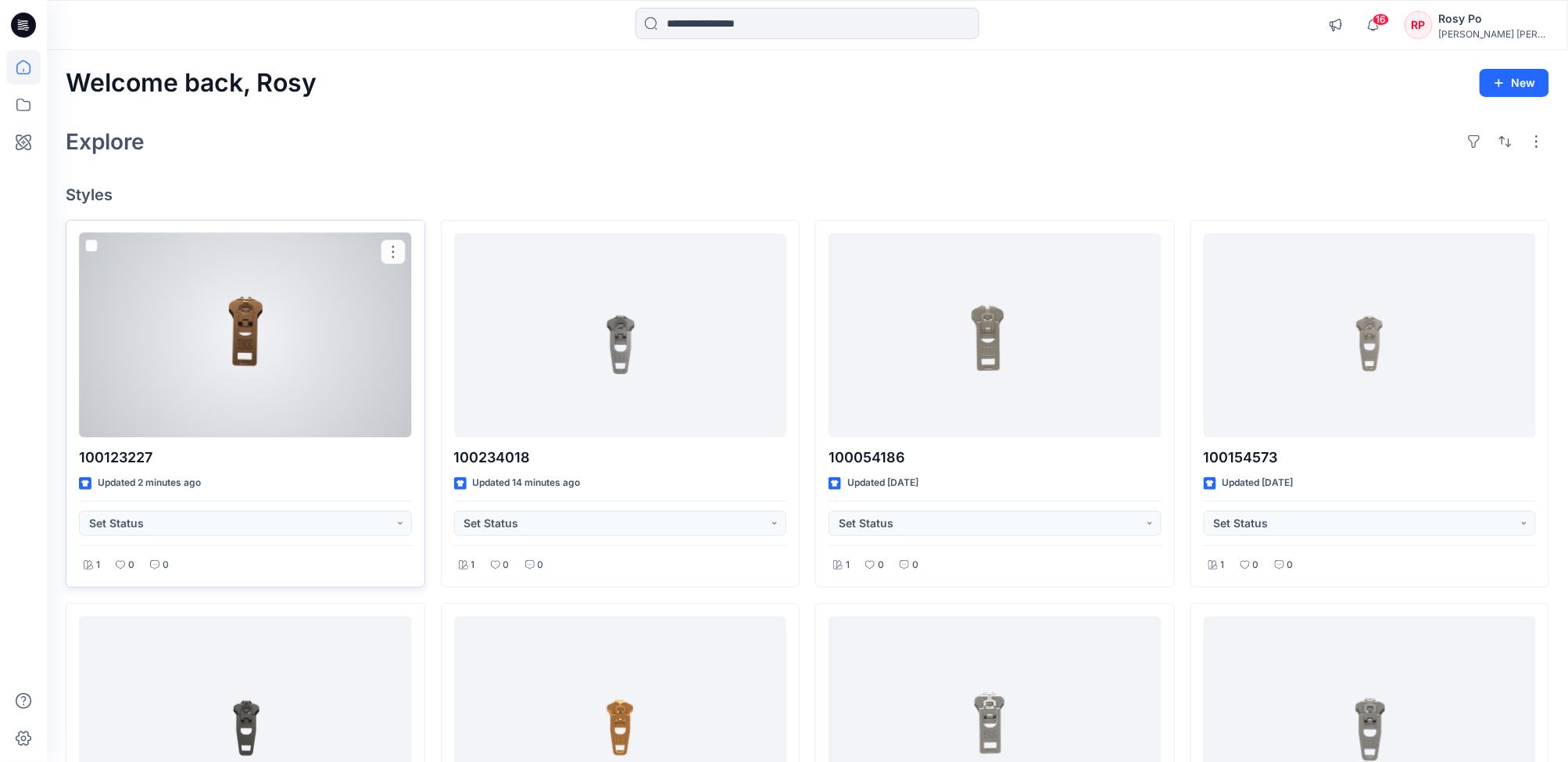
click at [314, 348] on div at bounding box center [245, 336] width 333 height 205
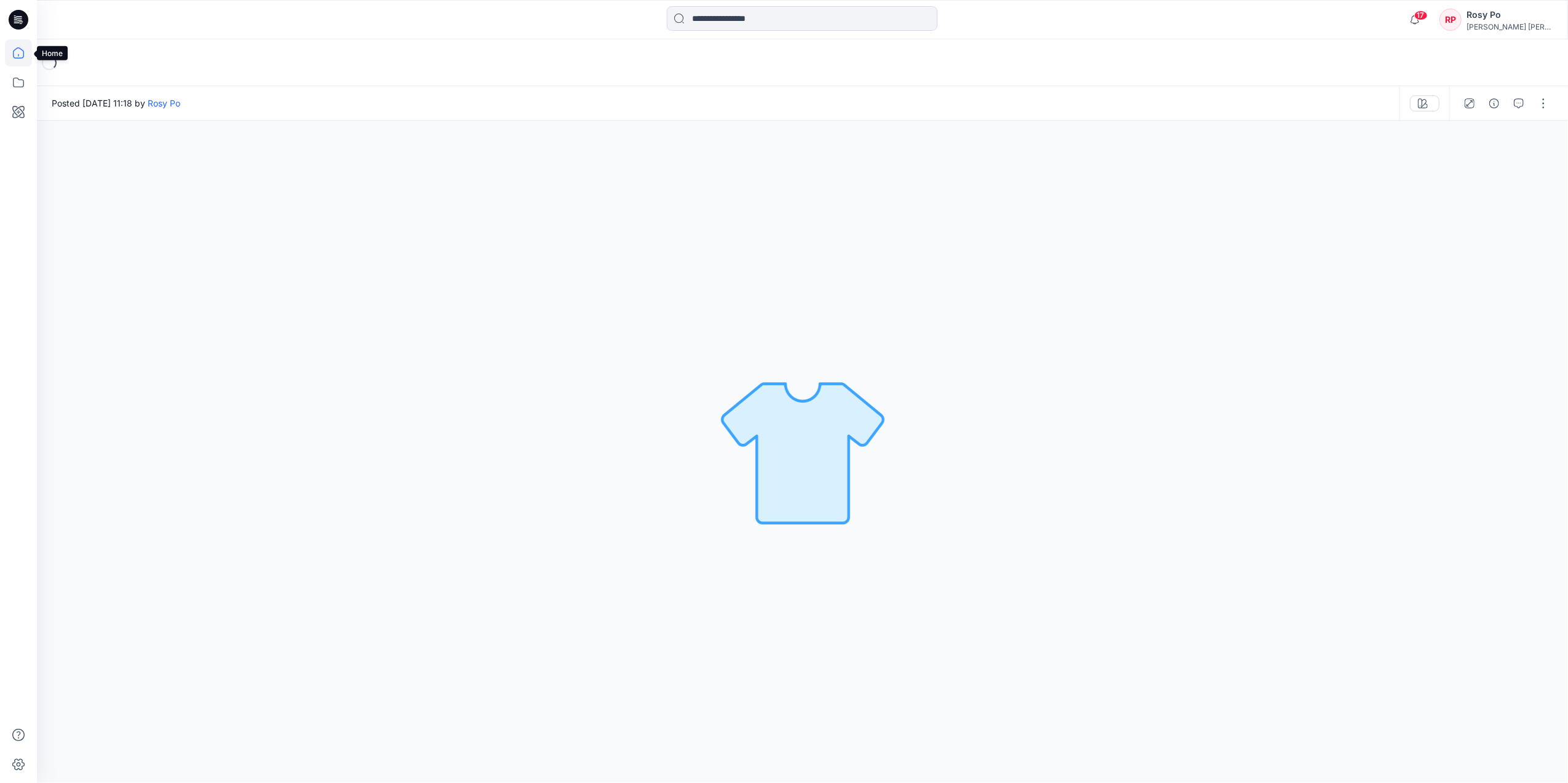
click at [26, 54] on icon at bounding box center [18, 53] width 27 height 27
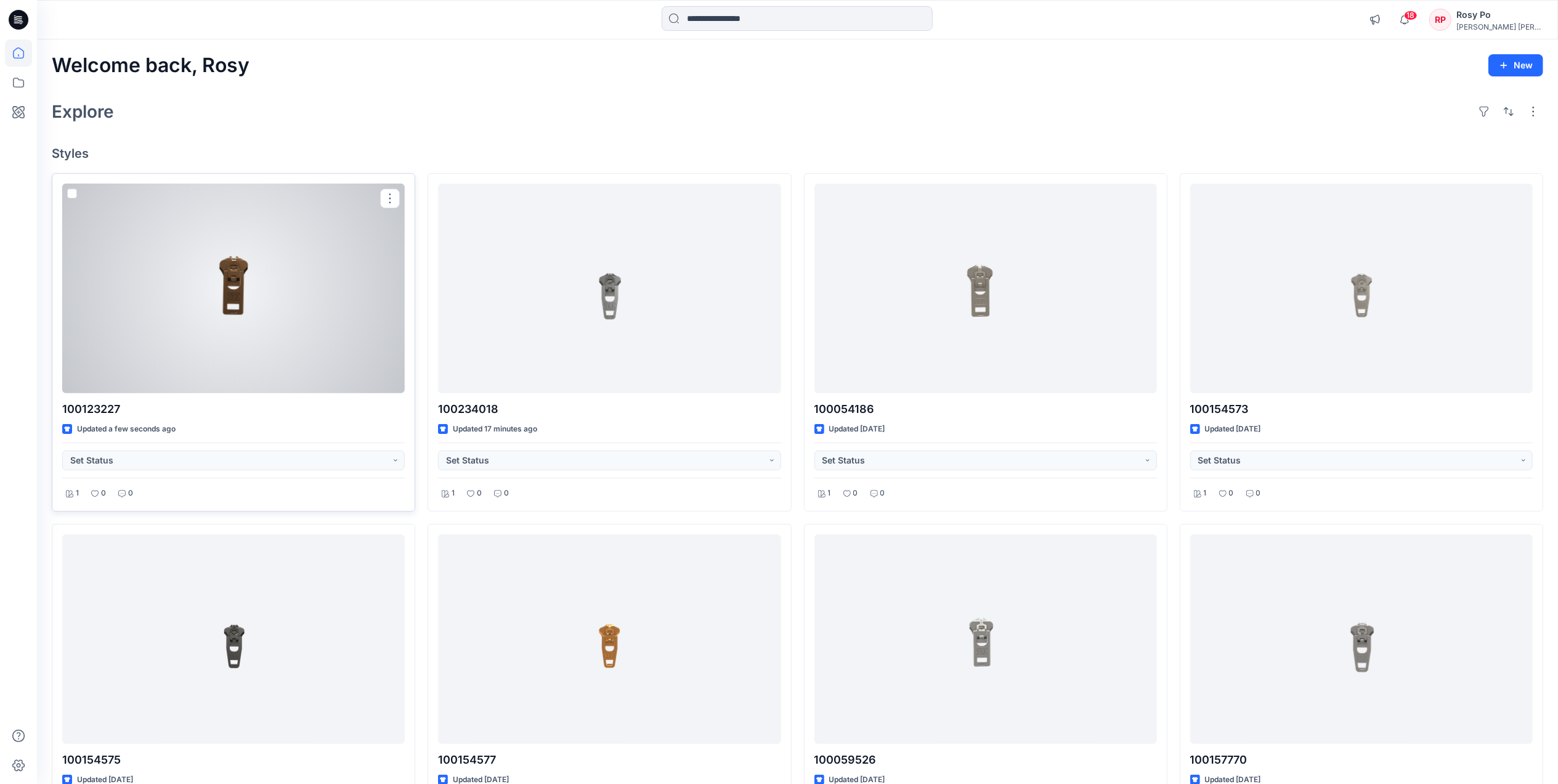
click at [280, 329] on div at bounding box center [233, 288] width 343 height 209
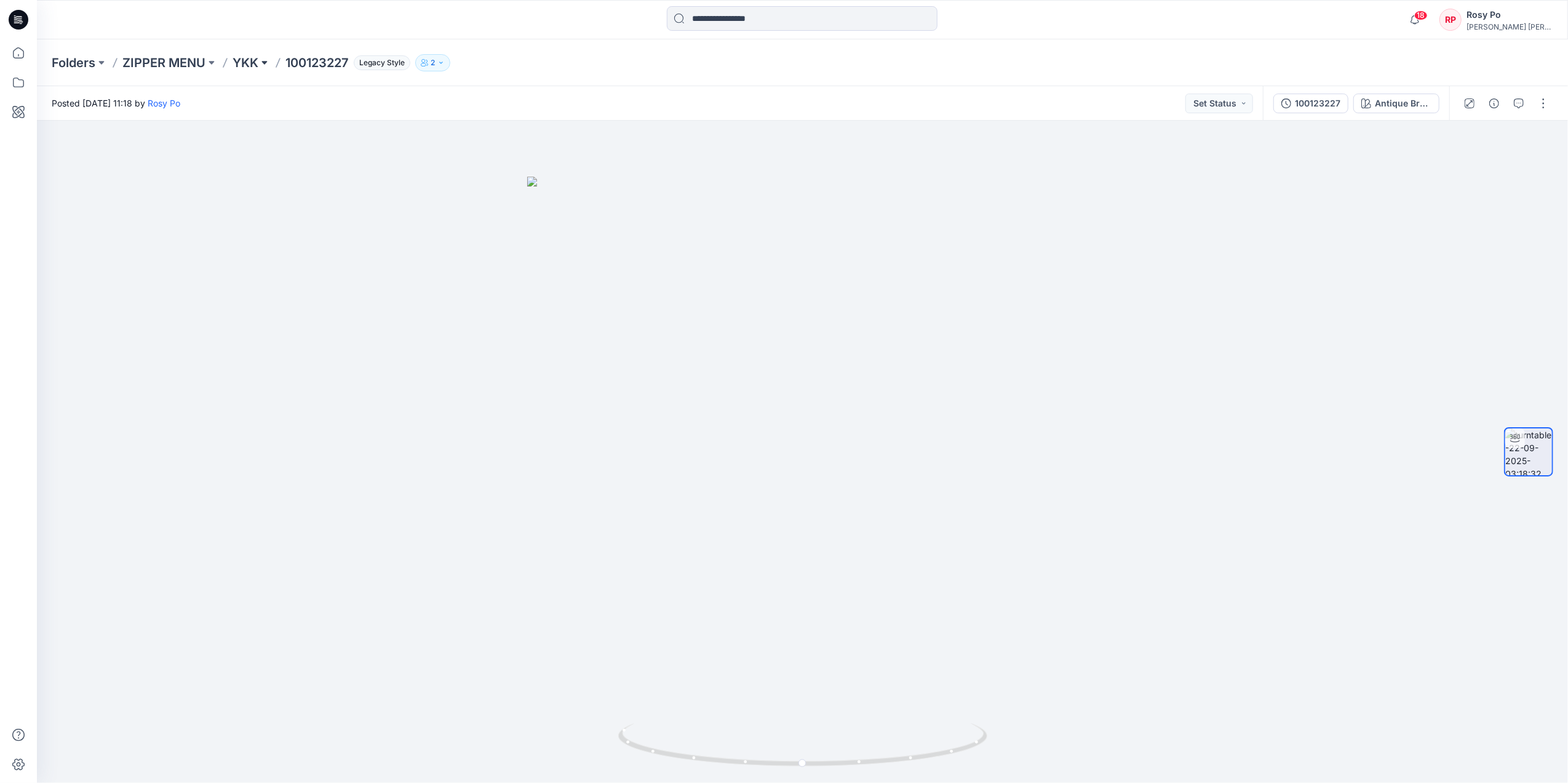
click at [259, 59] on button at bounding box center [265, 63] width 13 height 18
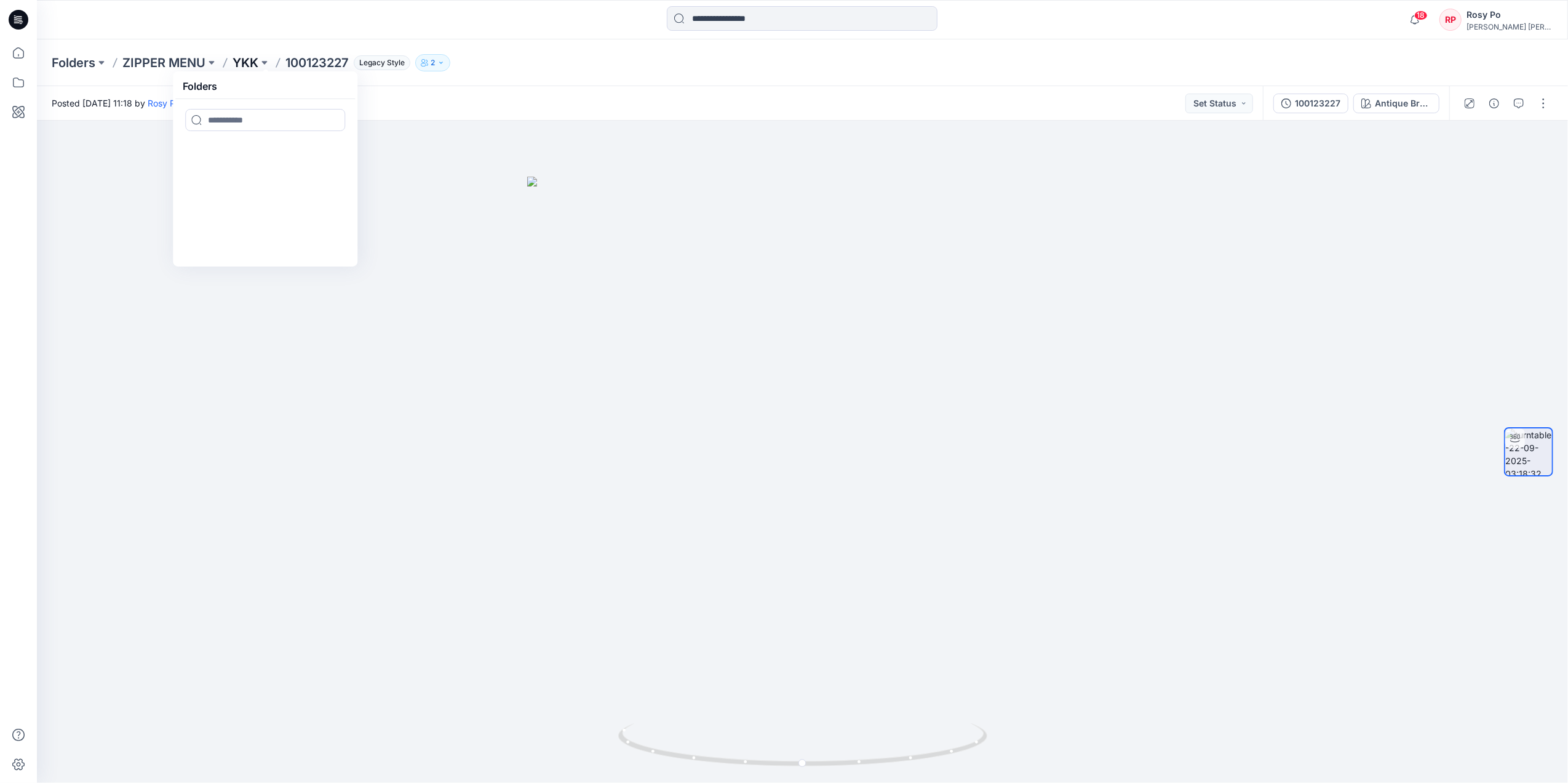
click at [247, 64] on p "YKK" at bounding box center [245, 63] width 26 height 18
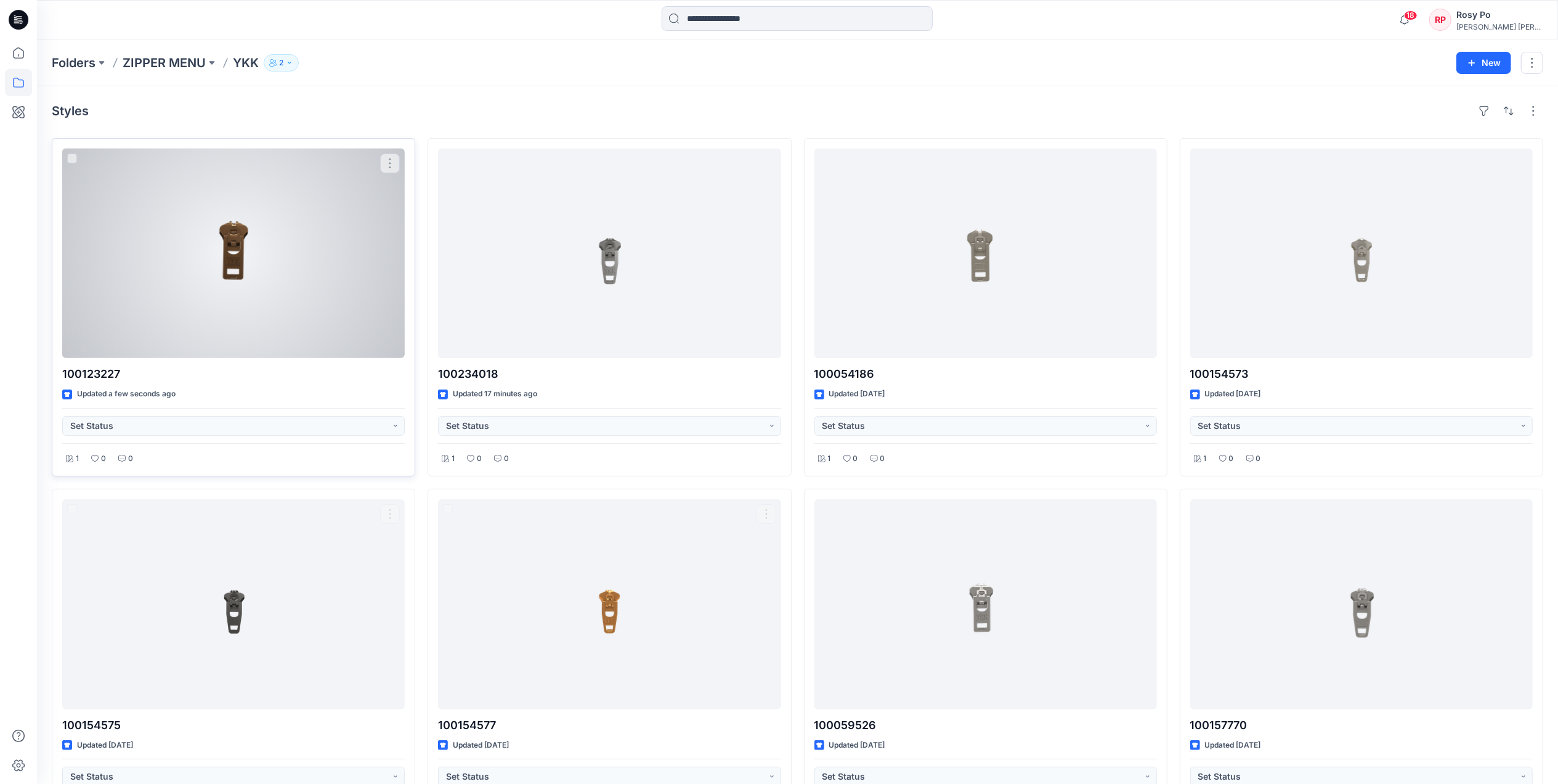
click at [269, 289] on div at bounding box center [233, 253] width 343 height 209
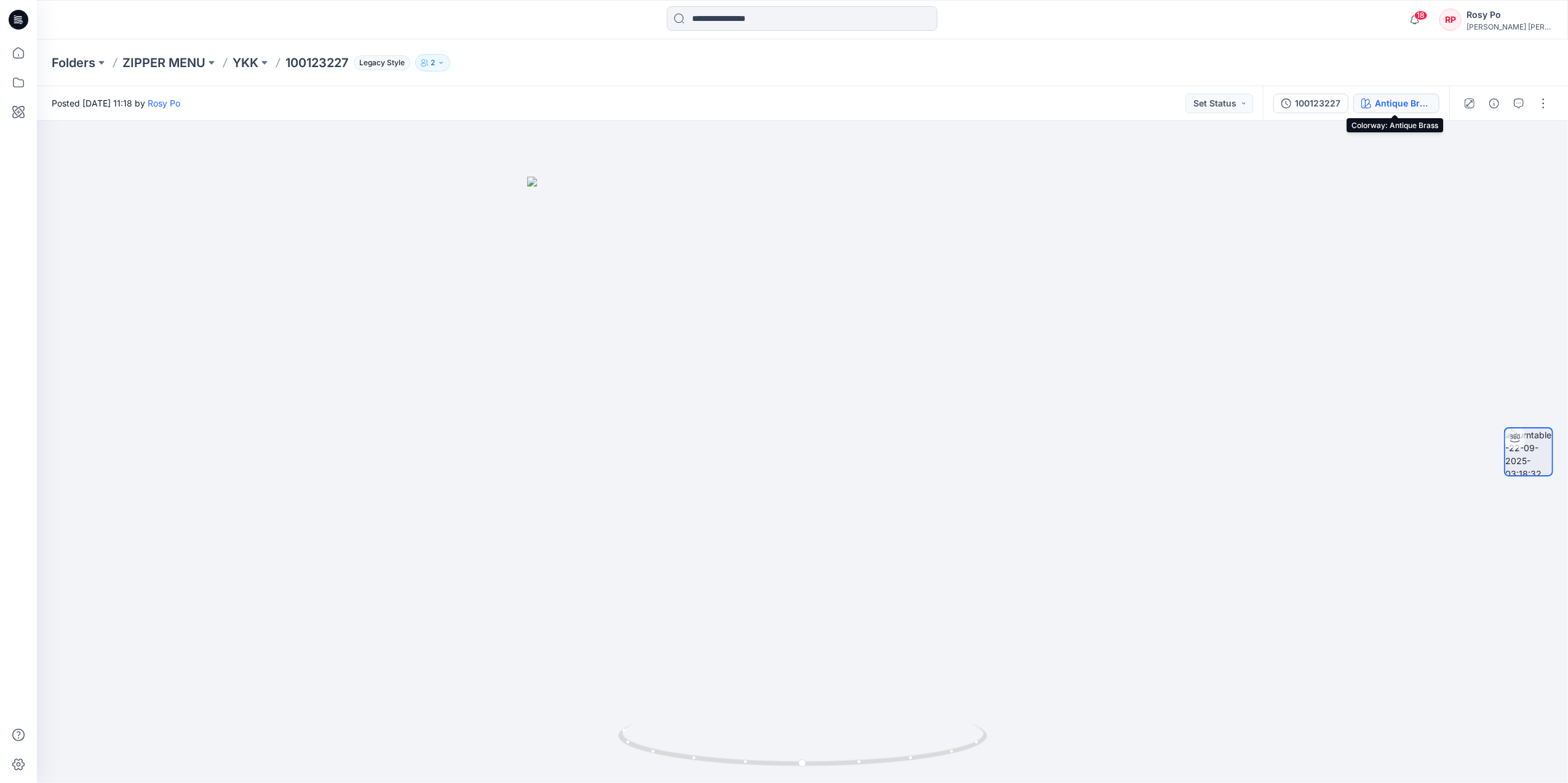
click at [1411, 103] on div "Antique Brass" at bounding box center [1403, 103] width 56 height 14
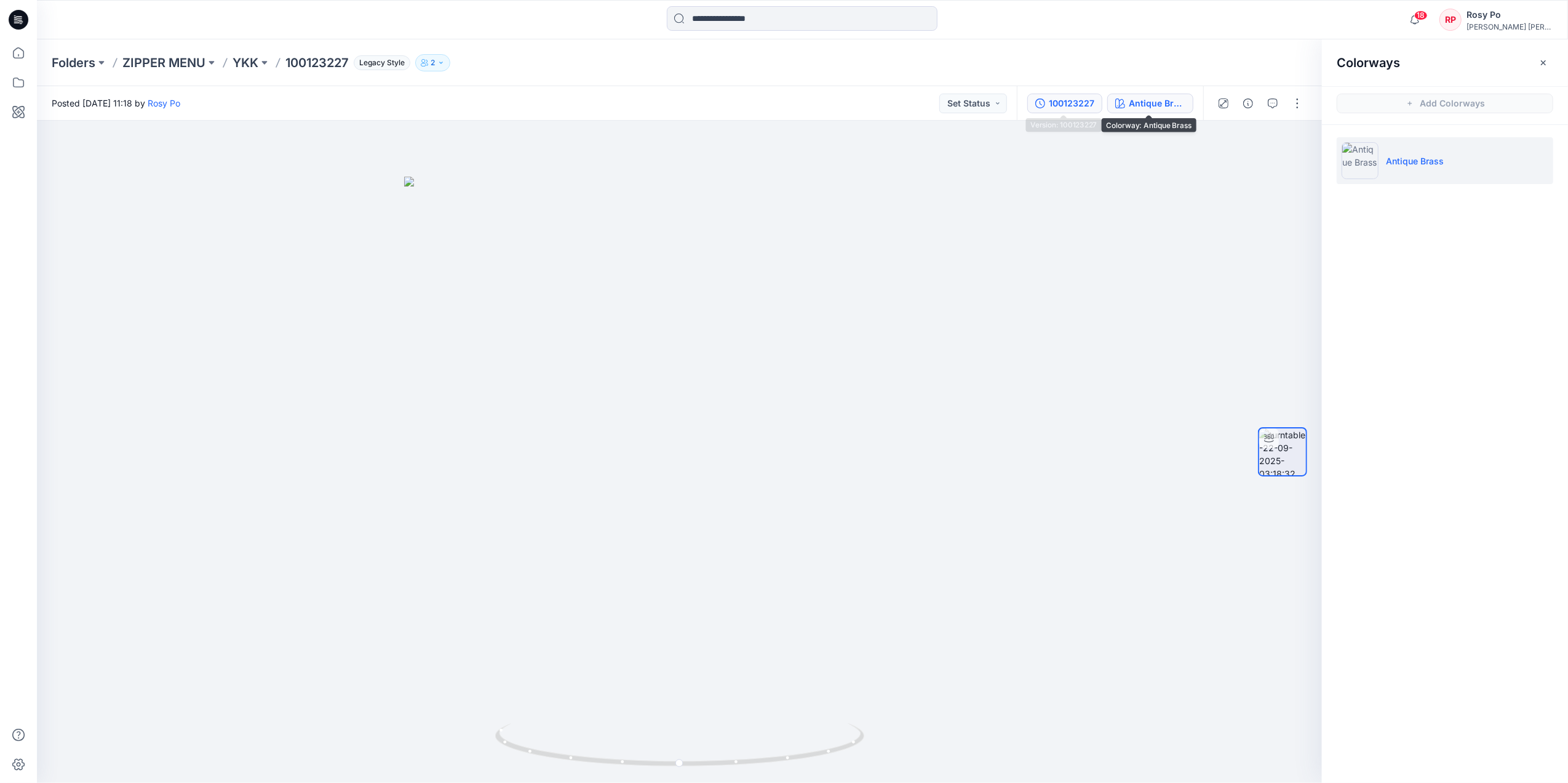
click at [1064, 99] on div "100123227" at bounding box center [1071, 103] width 46 height 14
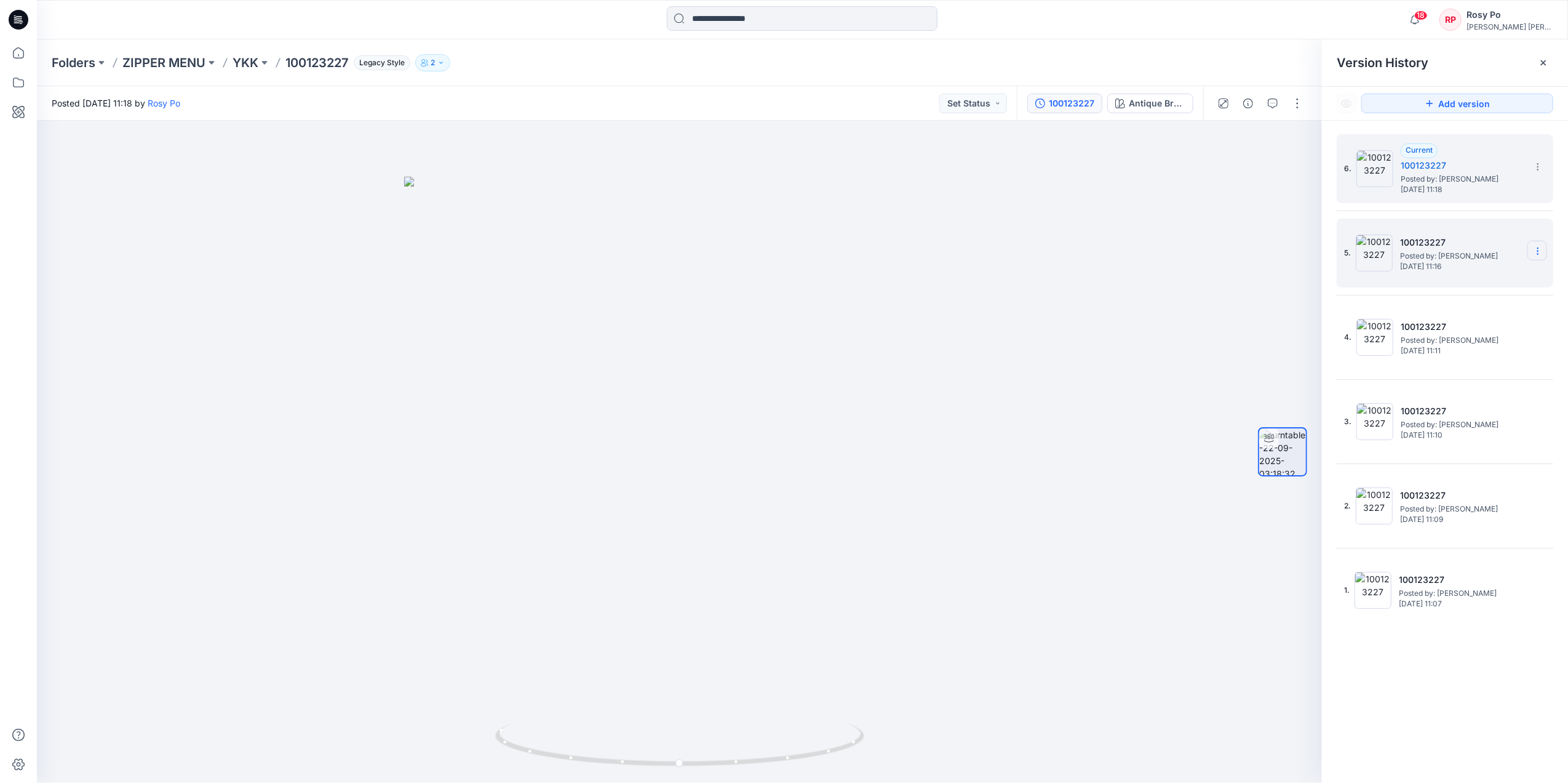
click at [1540, 252] on icon at bounding box center [1538, 251] width 10 height 10
click at [1449, 348] on span "Delete Version" at bounding box center [1453, 355] width 58 height 15
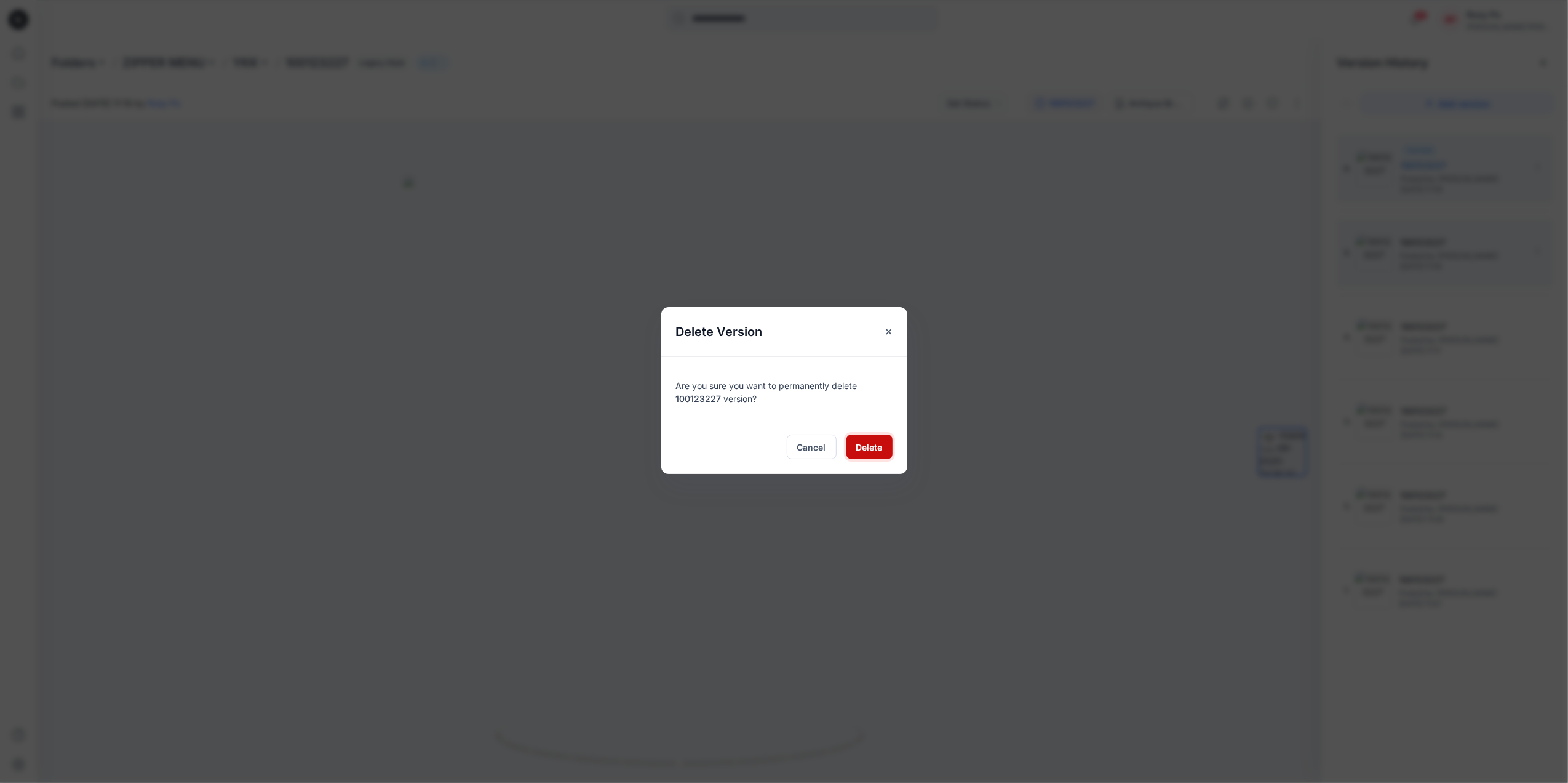
click at [857, 441] on span "Delete" at bounding box center [870, 447] width 26 height 13
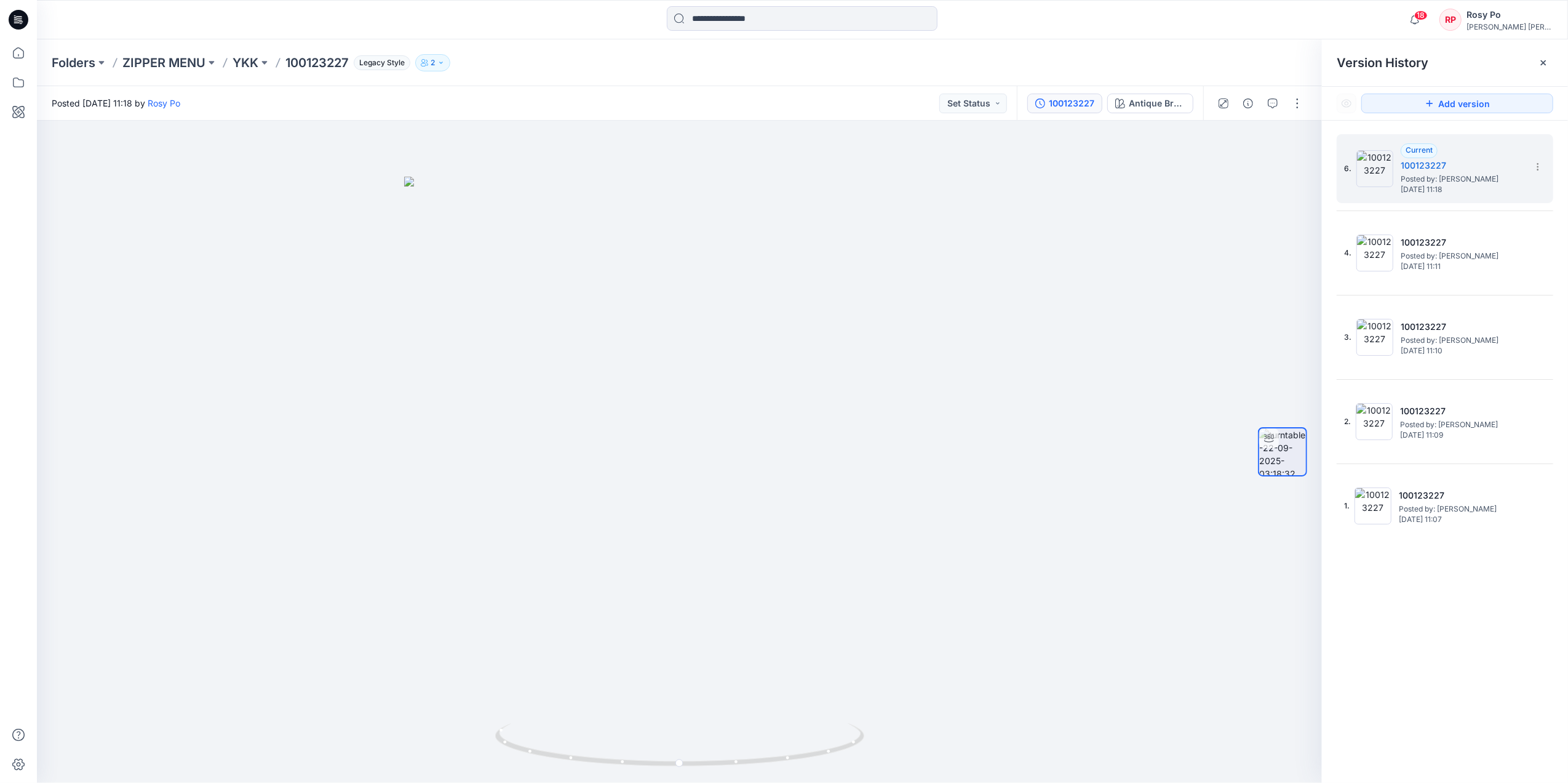
click at [0, 0] on icon at bounding box center [0, 0] width 0 height 0
click at [1455, 359] on span "Delete Version" at bounding box center [1453, 355] width 58 height 15
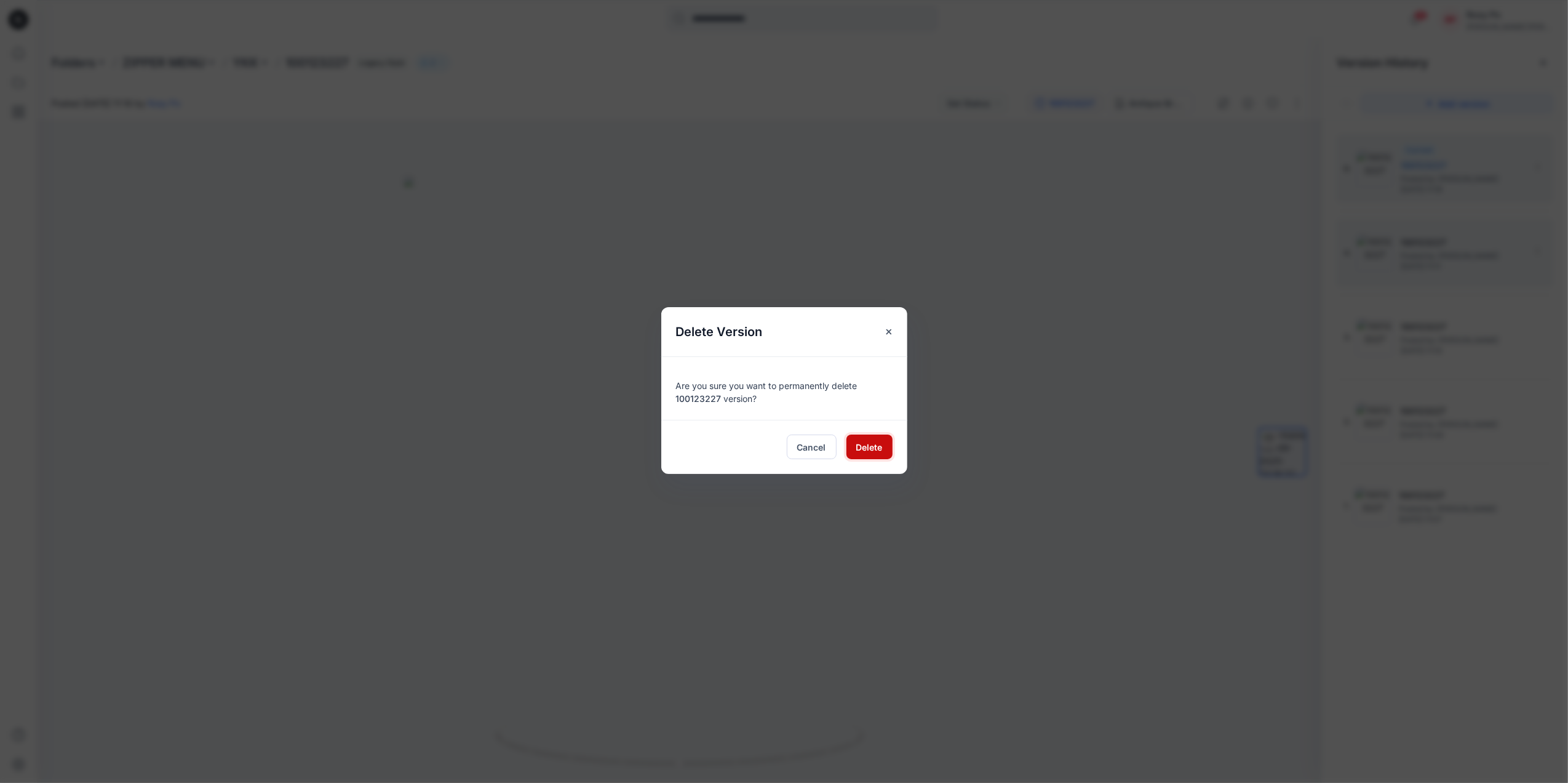
click at [882, 439] on button "Delete" at bounding box center [870, 446] width 46 height 24
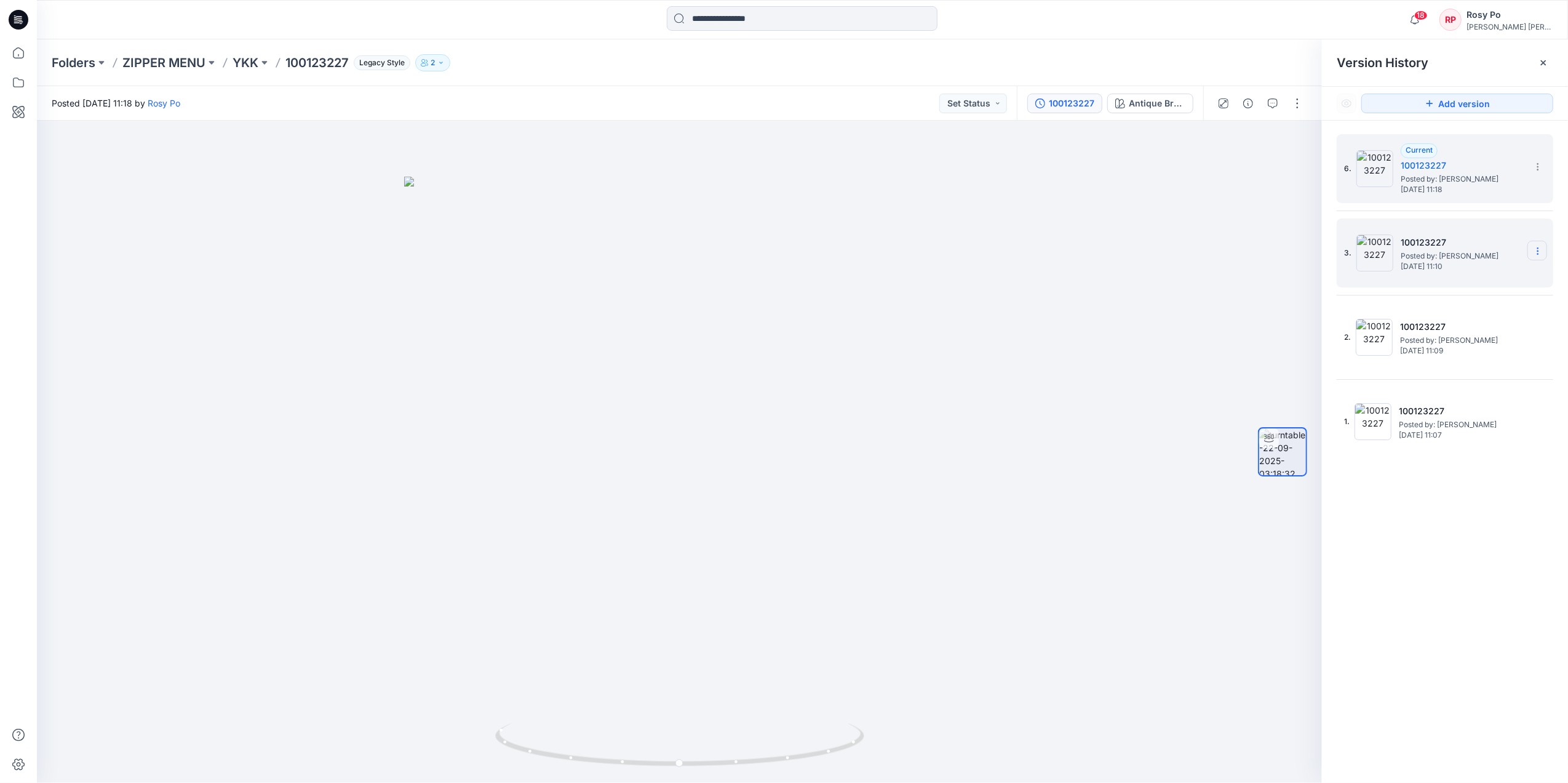
click at [1542, 251] on icon at bounding box center [1538, 251] width 10 height 10
click at [1441, 359] on span "Delete Version" at bounding box center [1453, 355] width 58 height 15
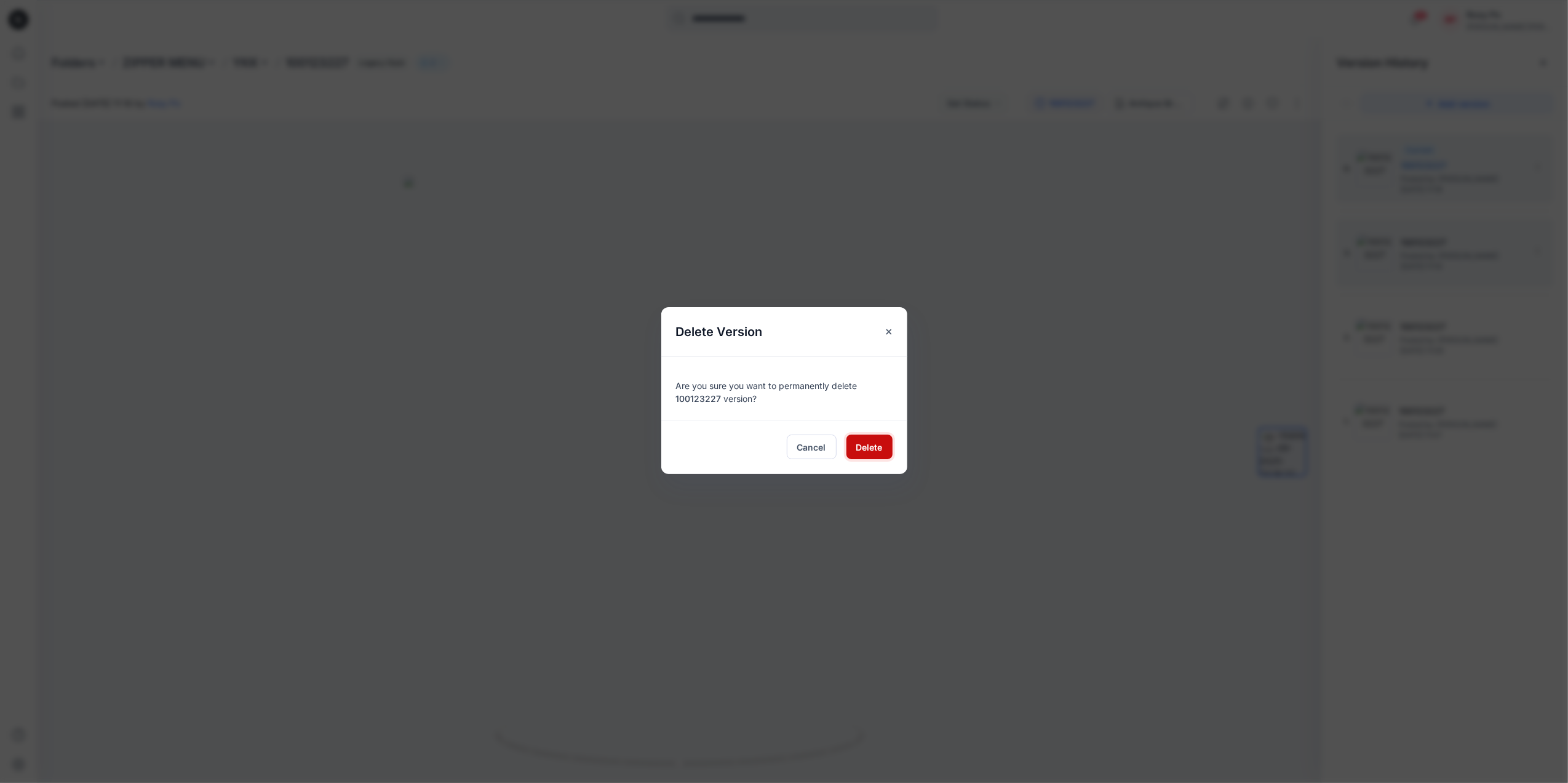
drag, startPoint x: 870, startPoint y: 449, endPoint x: 884, endPoint y: 449, distance: 14.0
click at [871, 449] on span "Delete" at bounding box center [870, 447] width 26 height 13
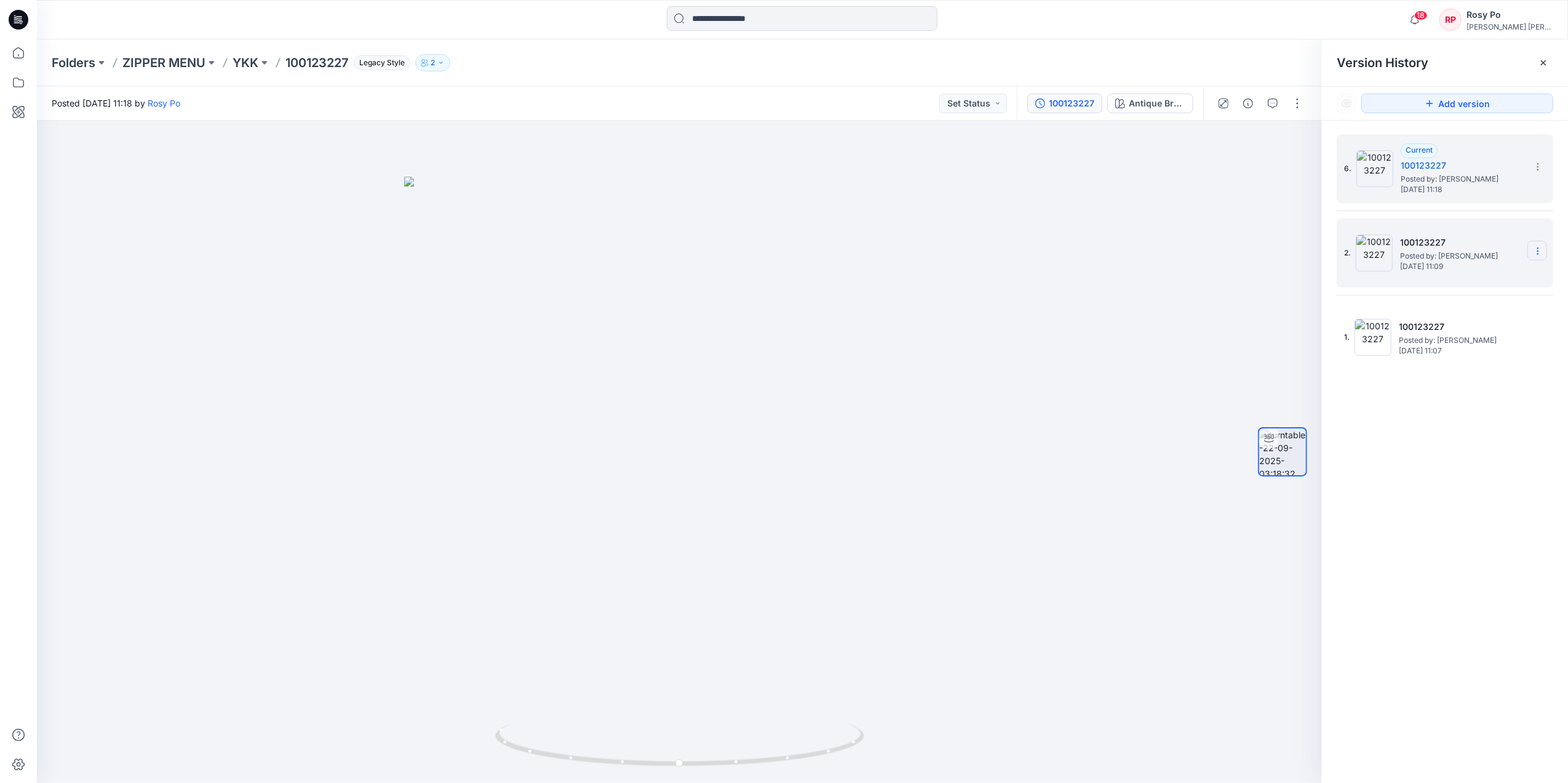
click at [1544, 250] on section at bounding box center [1537, 250] width 19 height 19
click at [1453, 352] on span "Delete Version" at bounding box center [1453, 355] width 58 height 15
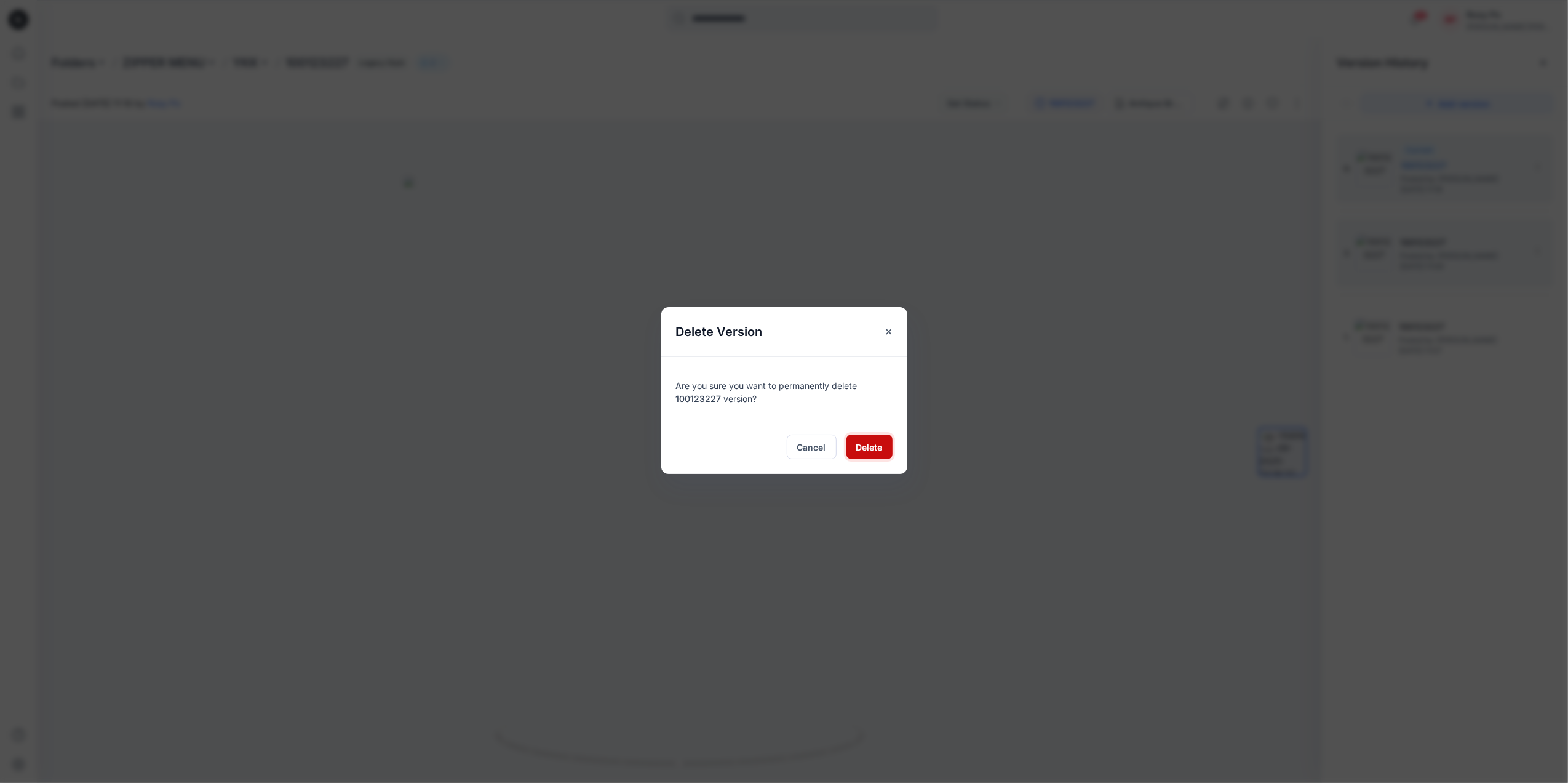
click at [884, 449] on button "Delete" at bounding box center [870, 446] width 46 height 24
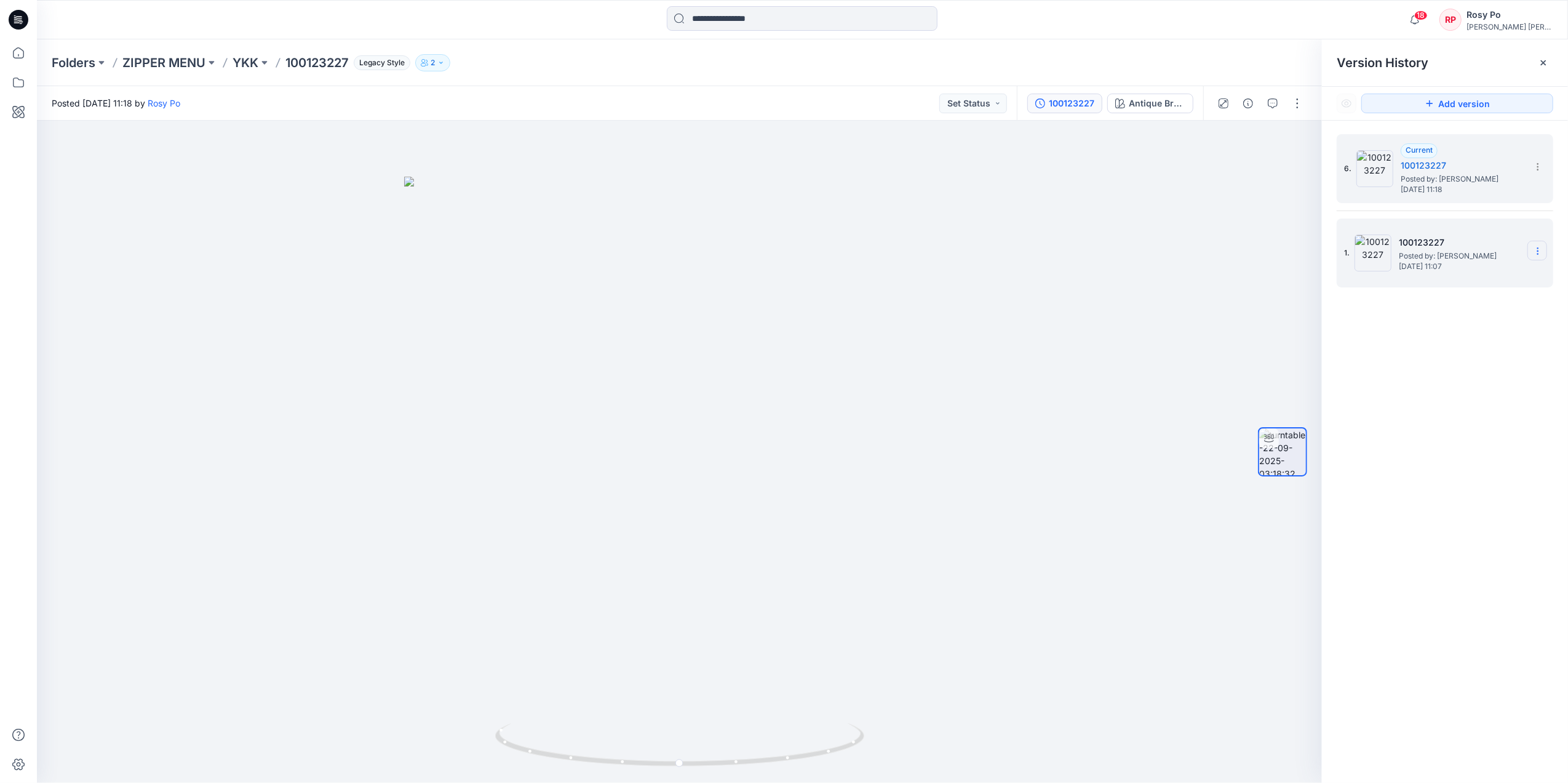
click at [1540, 253] on icon at bounding box center [1538, 251] width 10 height 10
click at [1464, 353] on span "Delete Version" at bounding box center [1453, 355] width 58 height 15
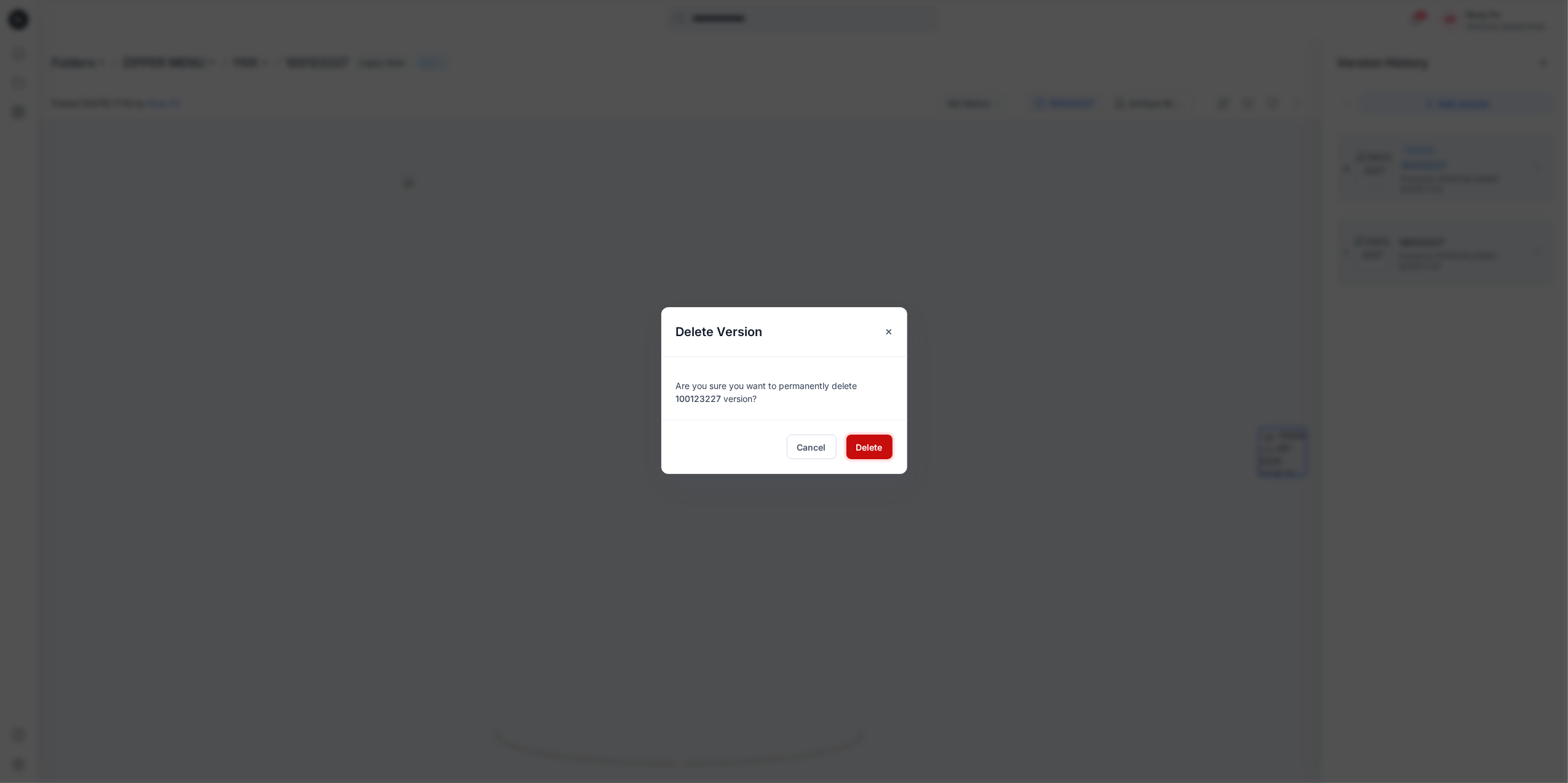
click at [887, 441] on button "Delete" at bounding box center [870, 446] width 46 height 24
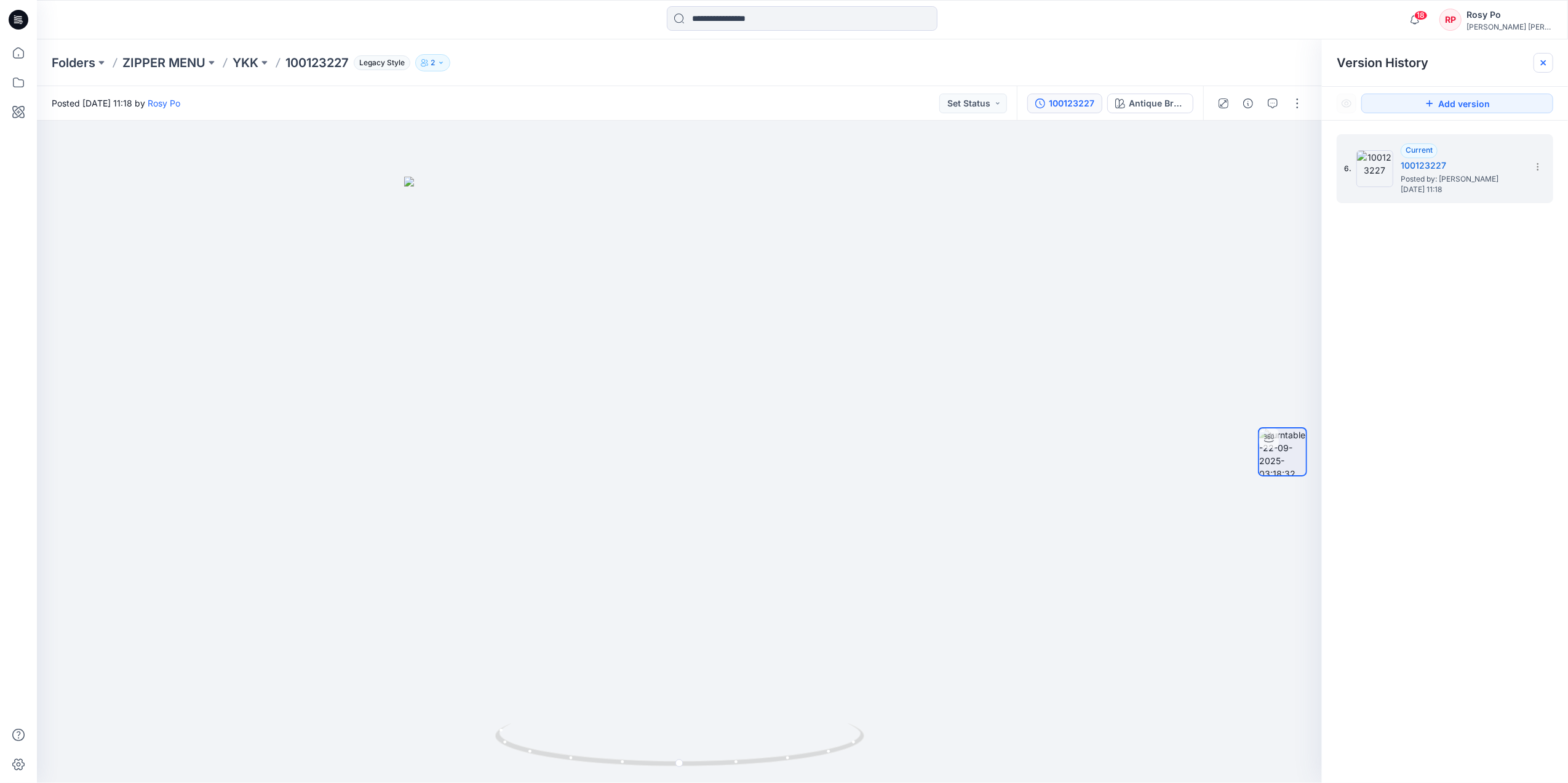
click at [1547, 64] on icon at bounding box center [1544, 63] width 10 height 10
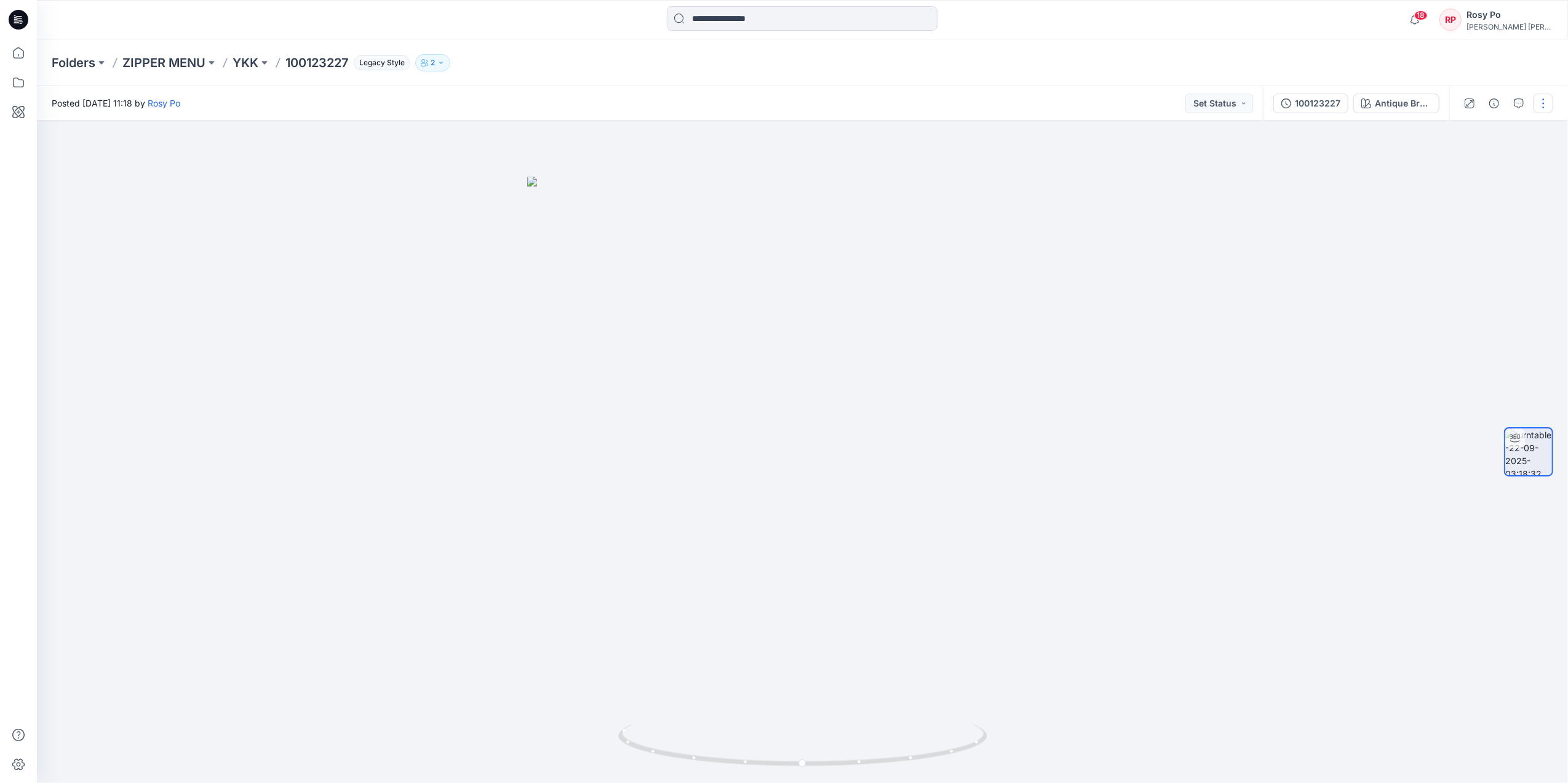
click at [1544, 109] on button "button" at bounding box center [1543, 103] width 19 height 19
click at [1507, 126] on button "Edit" at bounding box center [1492, 132] width 113 height 23
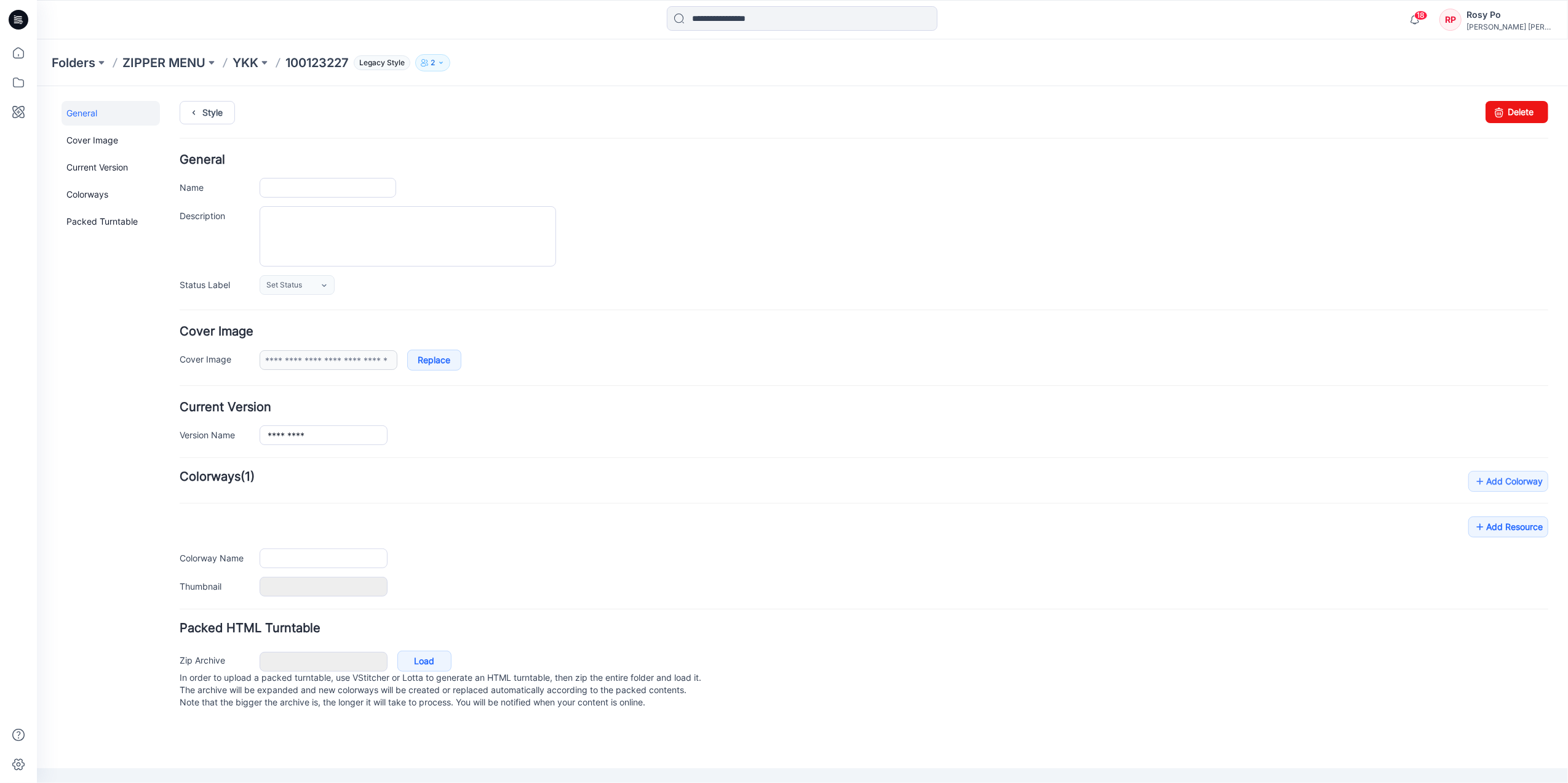
type input "*********"
type input "**********"
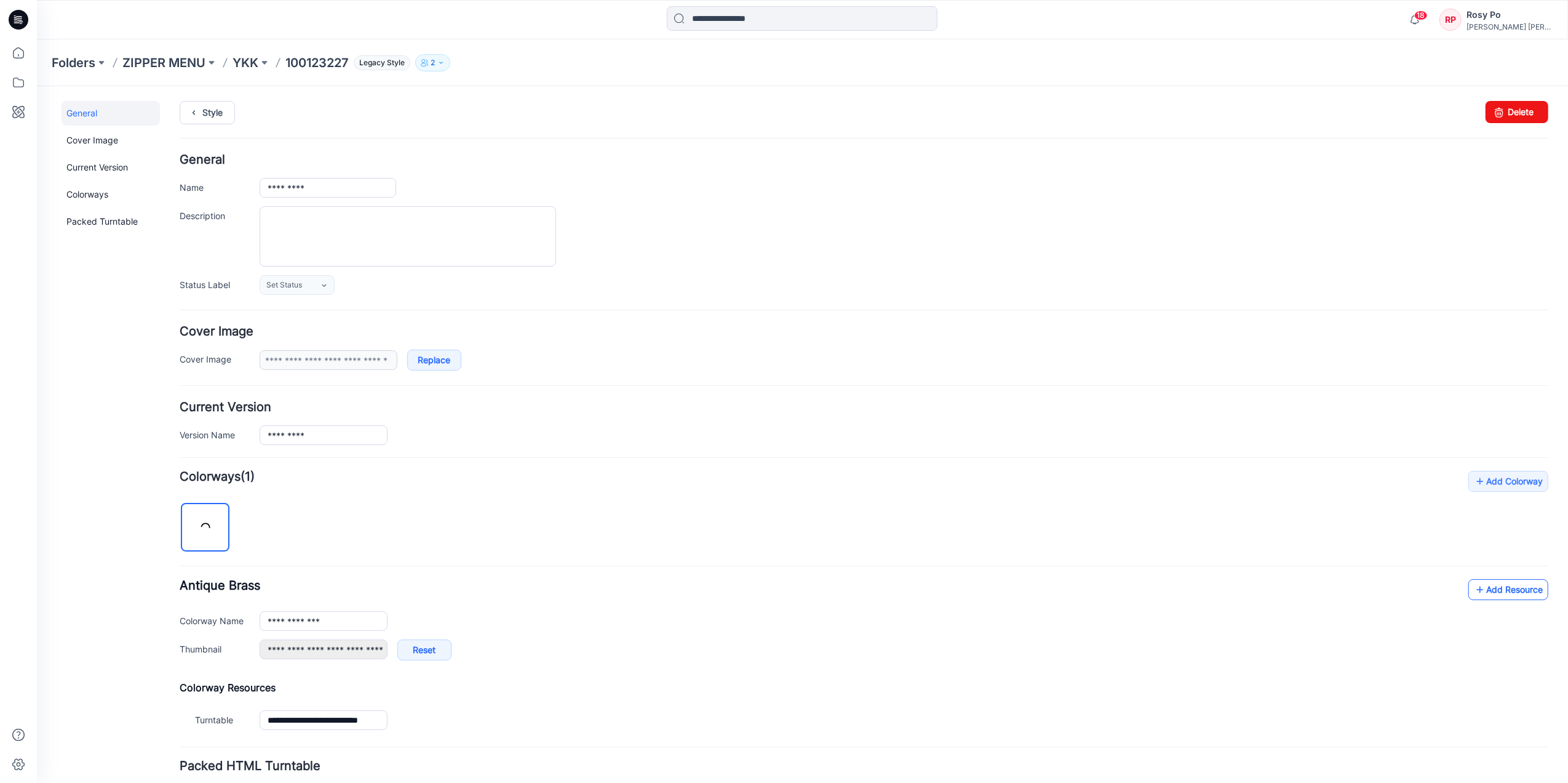
click at [1505, 596] on link "Add Resource" at bounding box center [1508, 588] width 80 height 21
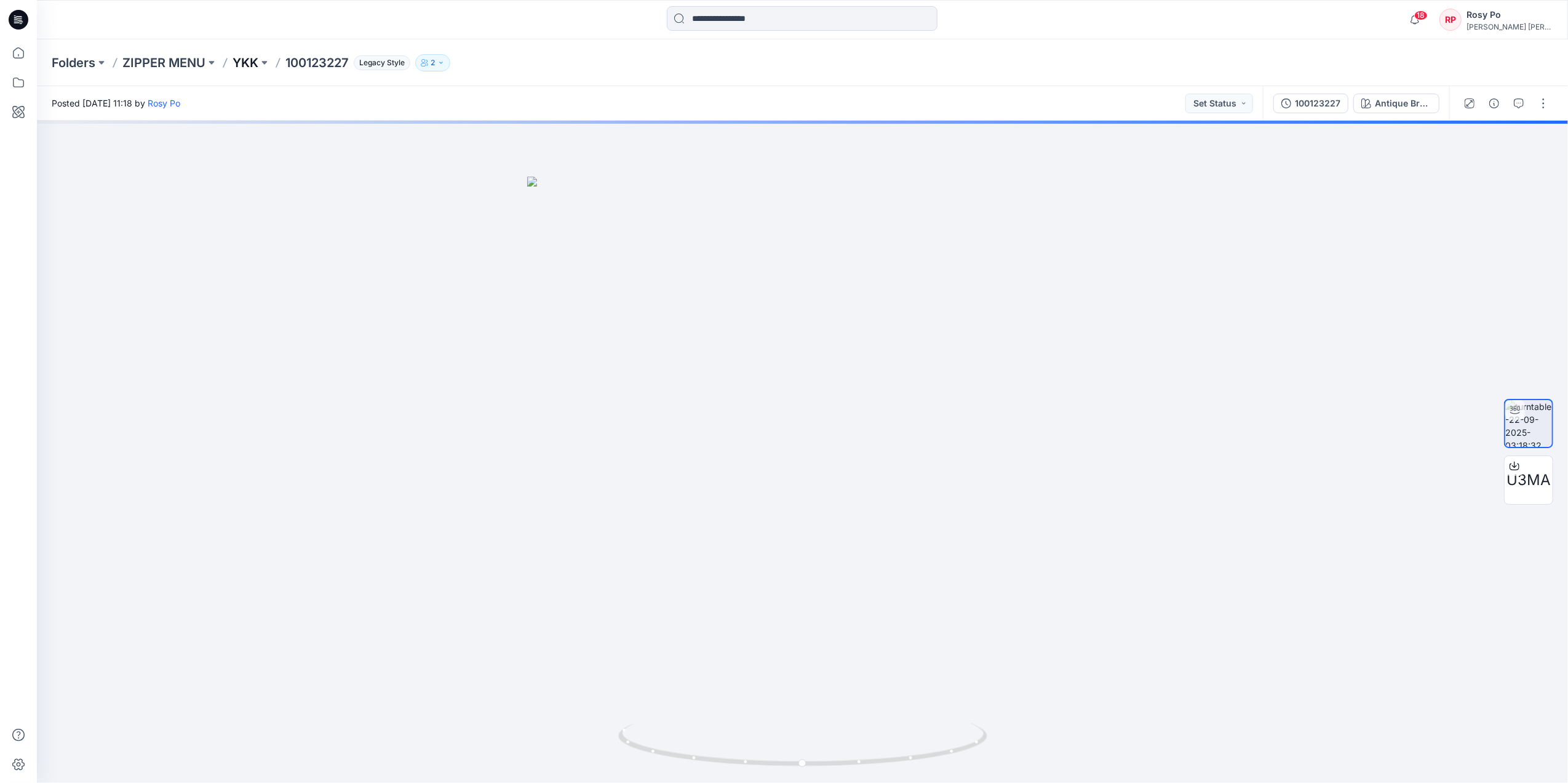
click at [242, 65] on p "YKK" at bounding box center [245, 63] width 26 height 18
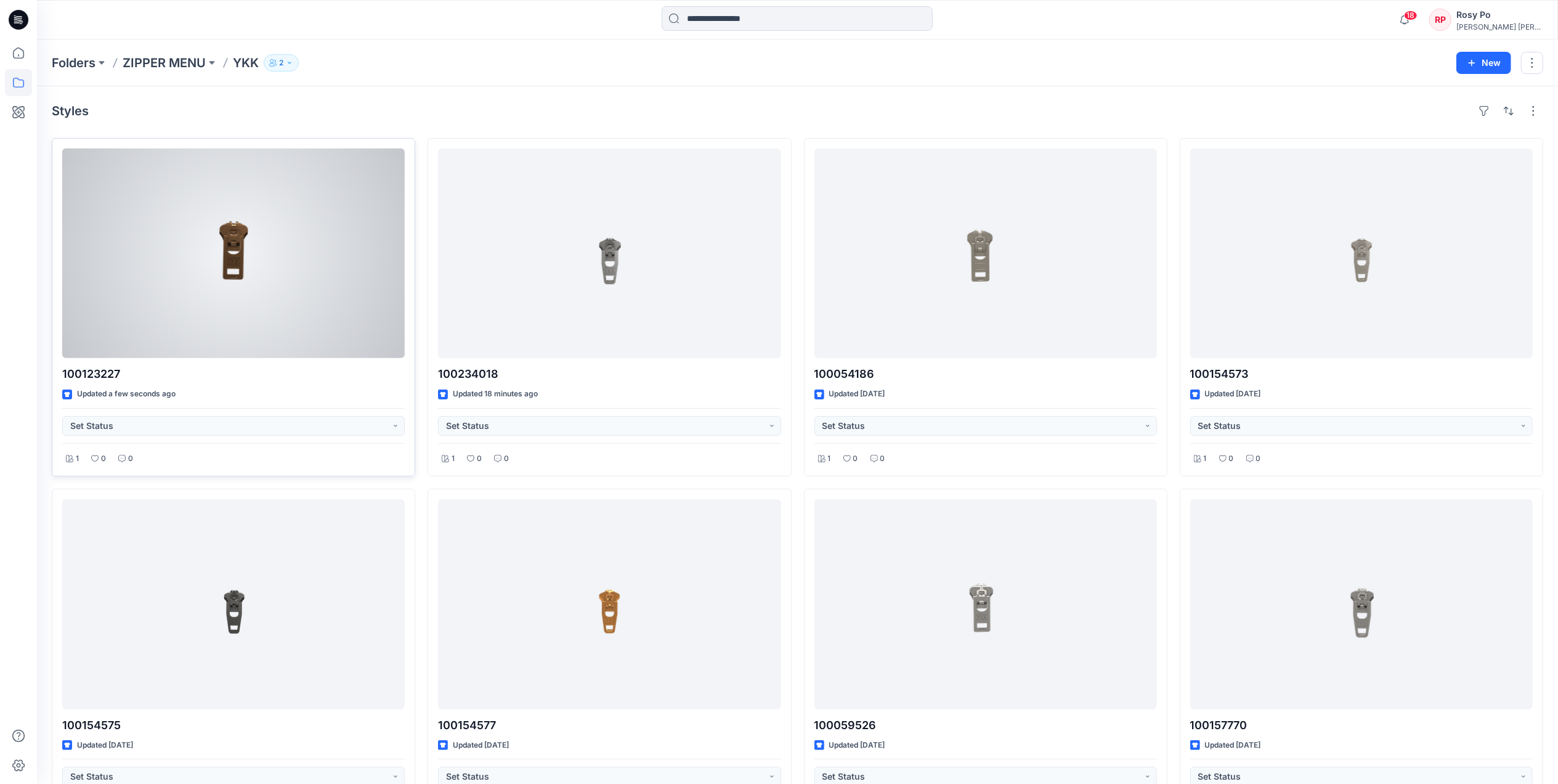
click at [280, 254] on div at bounding box center [233, 253] width 343 height 209
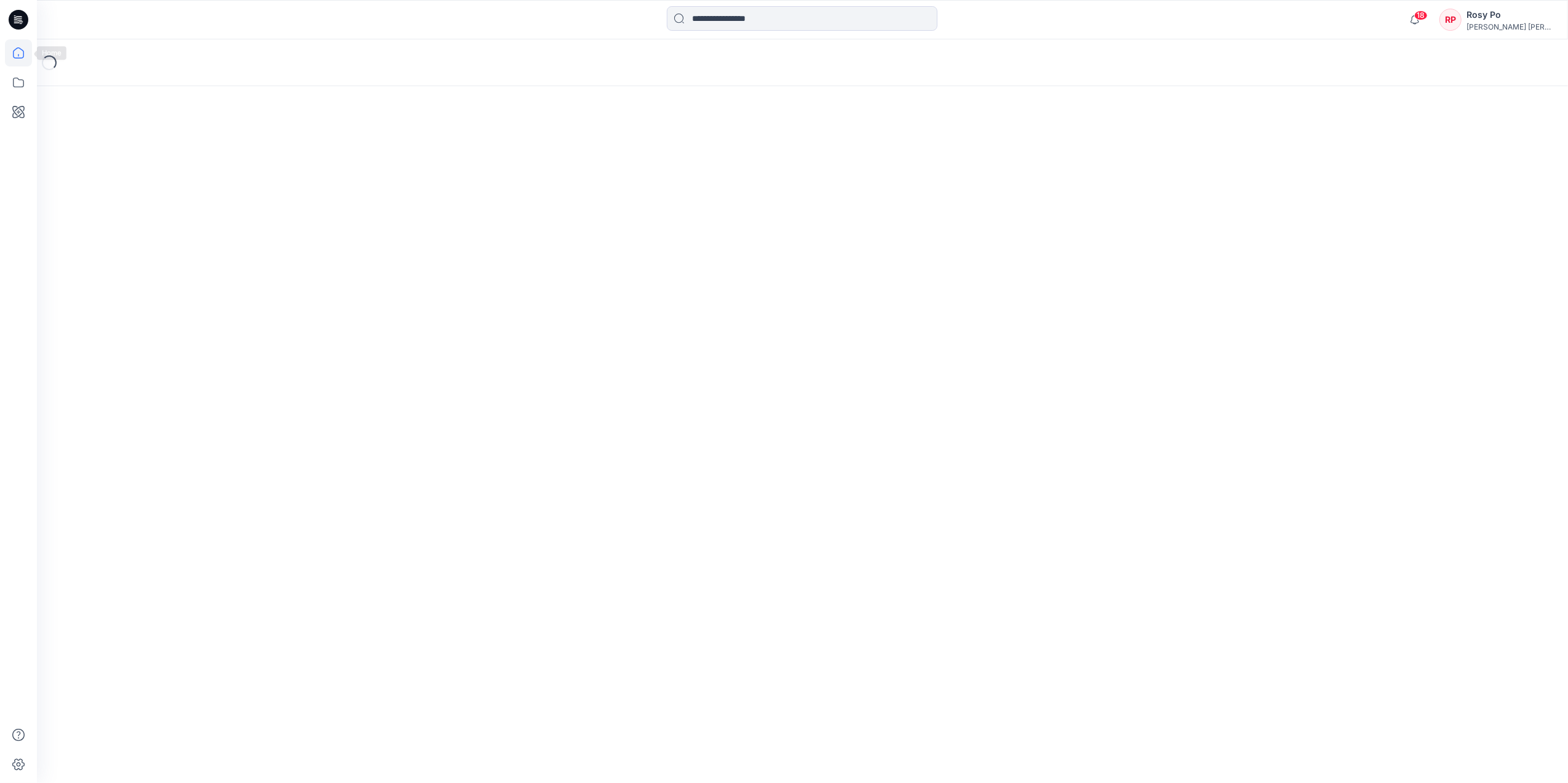
click at [18, 48] on icon at bounding box center [18, 53] width 27 height 27
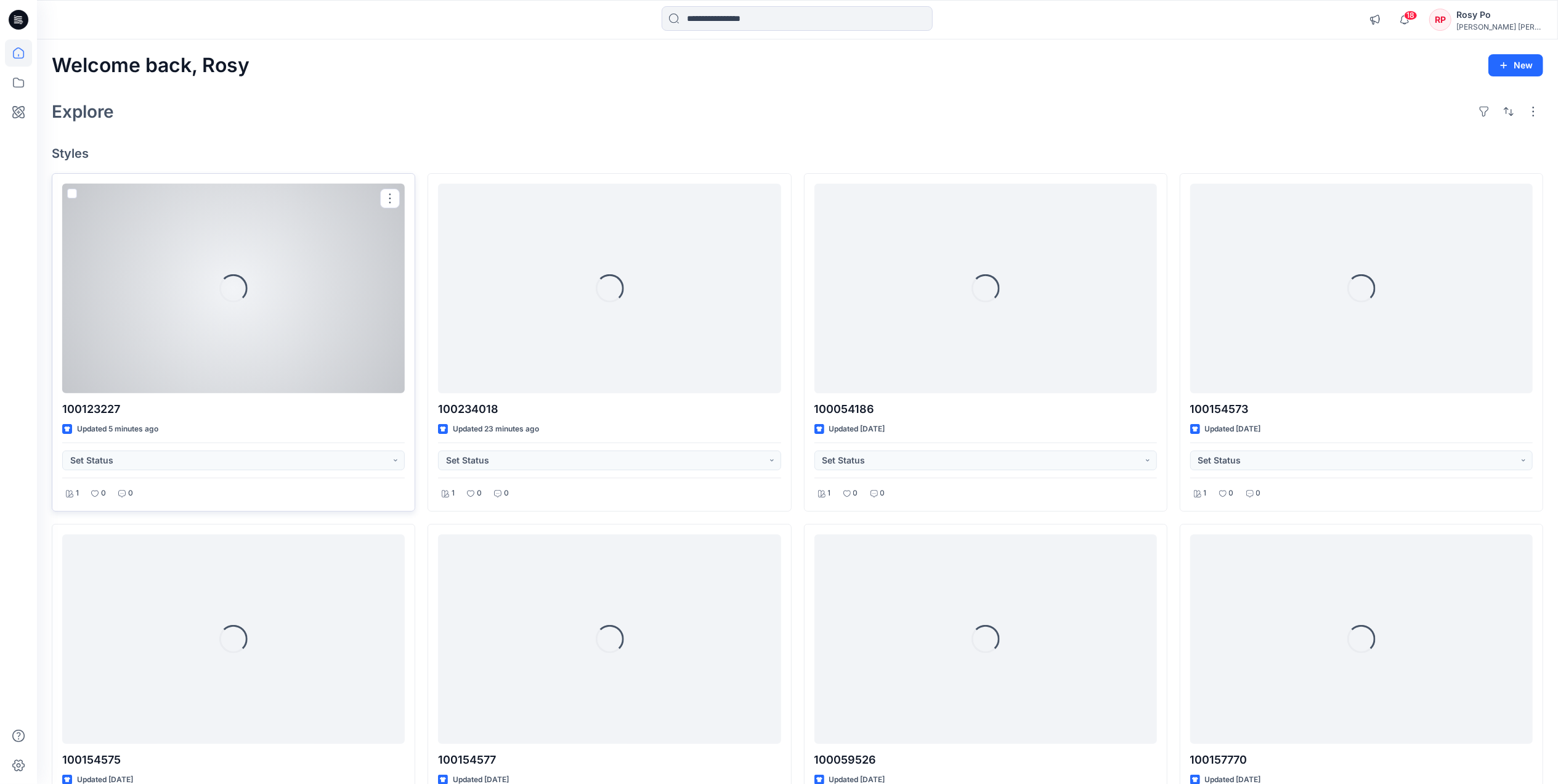
click at [281, 321] on div "Loading..." at bounding box center [233, 288] width 343 height 209
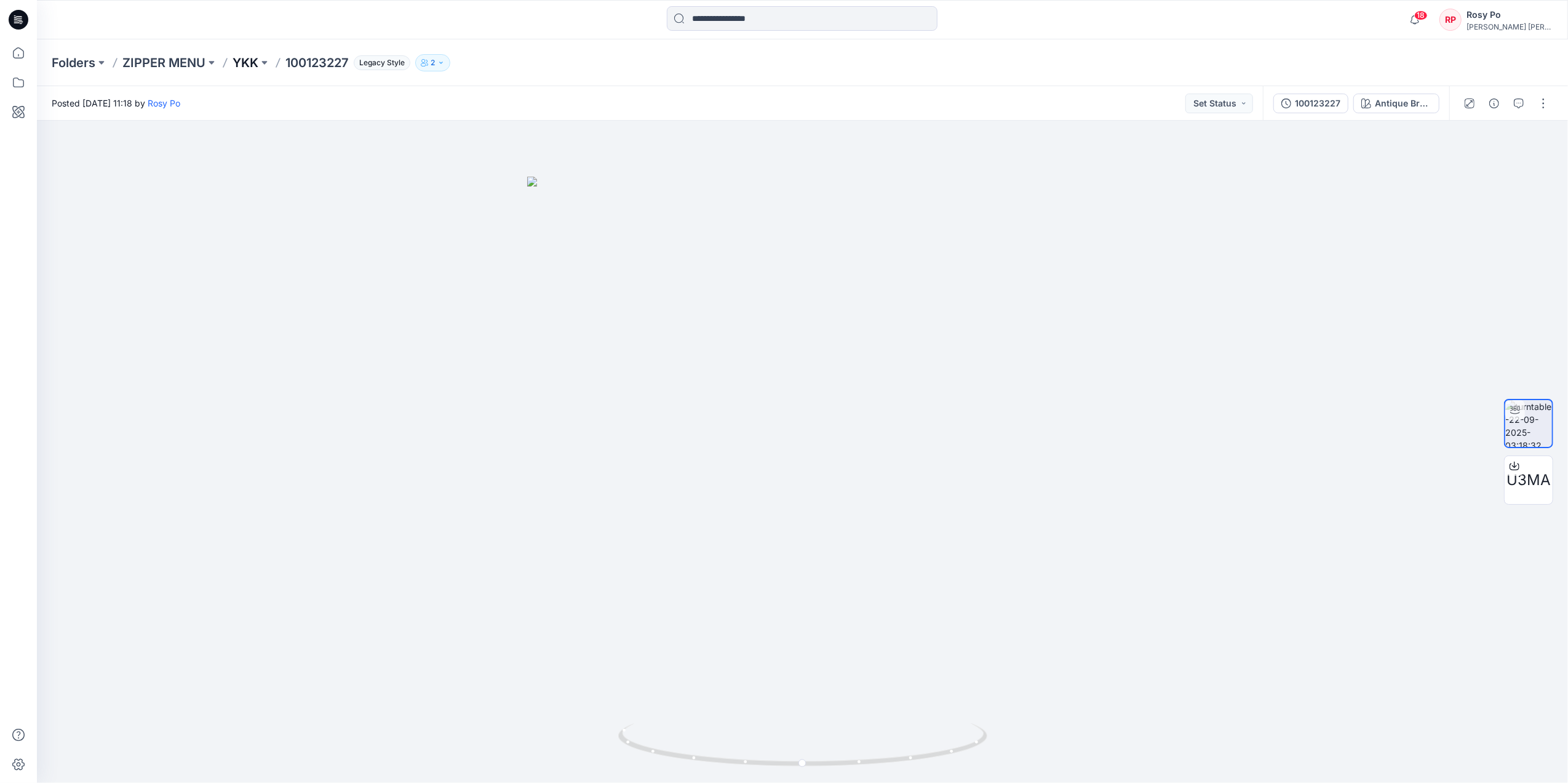
click at [258, 61] on p "YKK" at bounding box center [245, 63] width 26 height 18
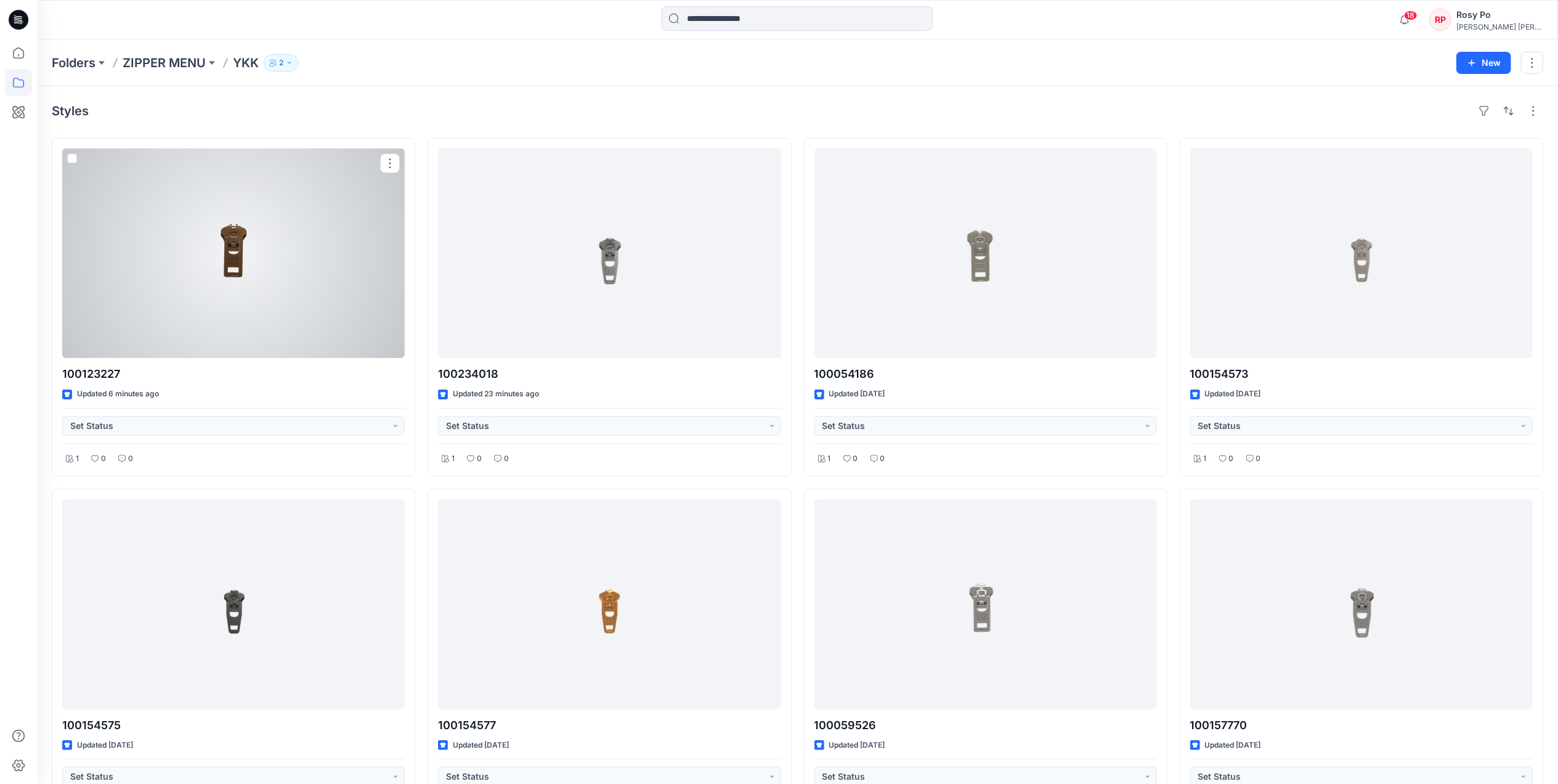
click at [194, 281] on div at bounding box center [233, 253] width 343 height 209
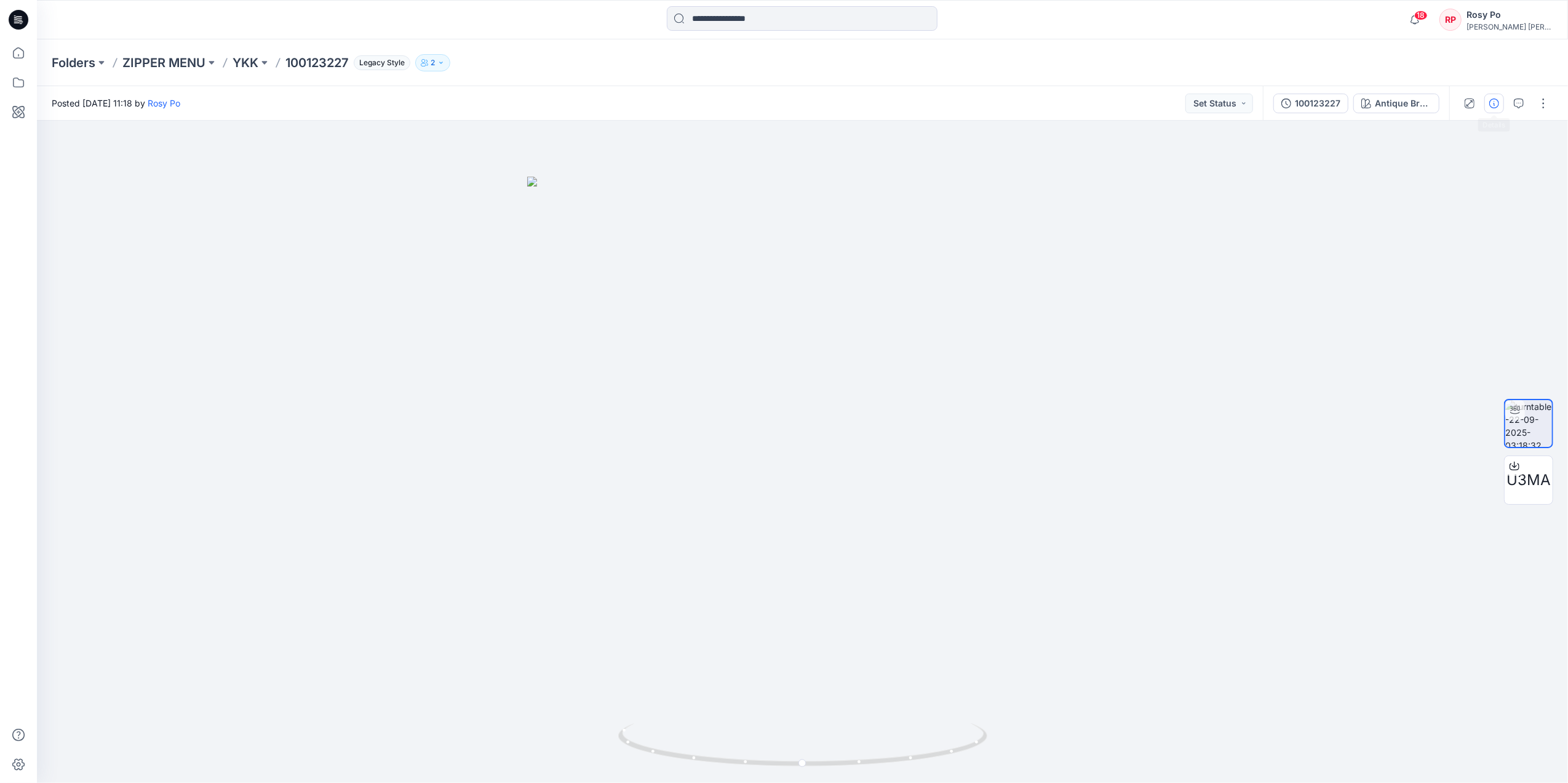
click at [1253, 108] on button "button" at bounding box center [1494, 103] width 19 height 19
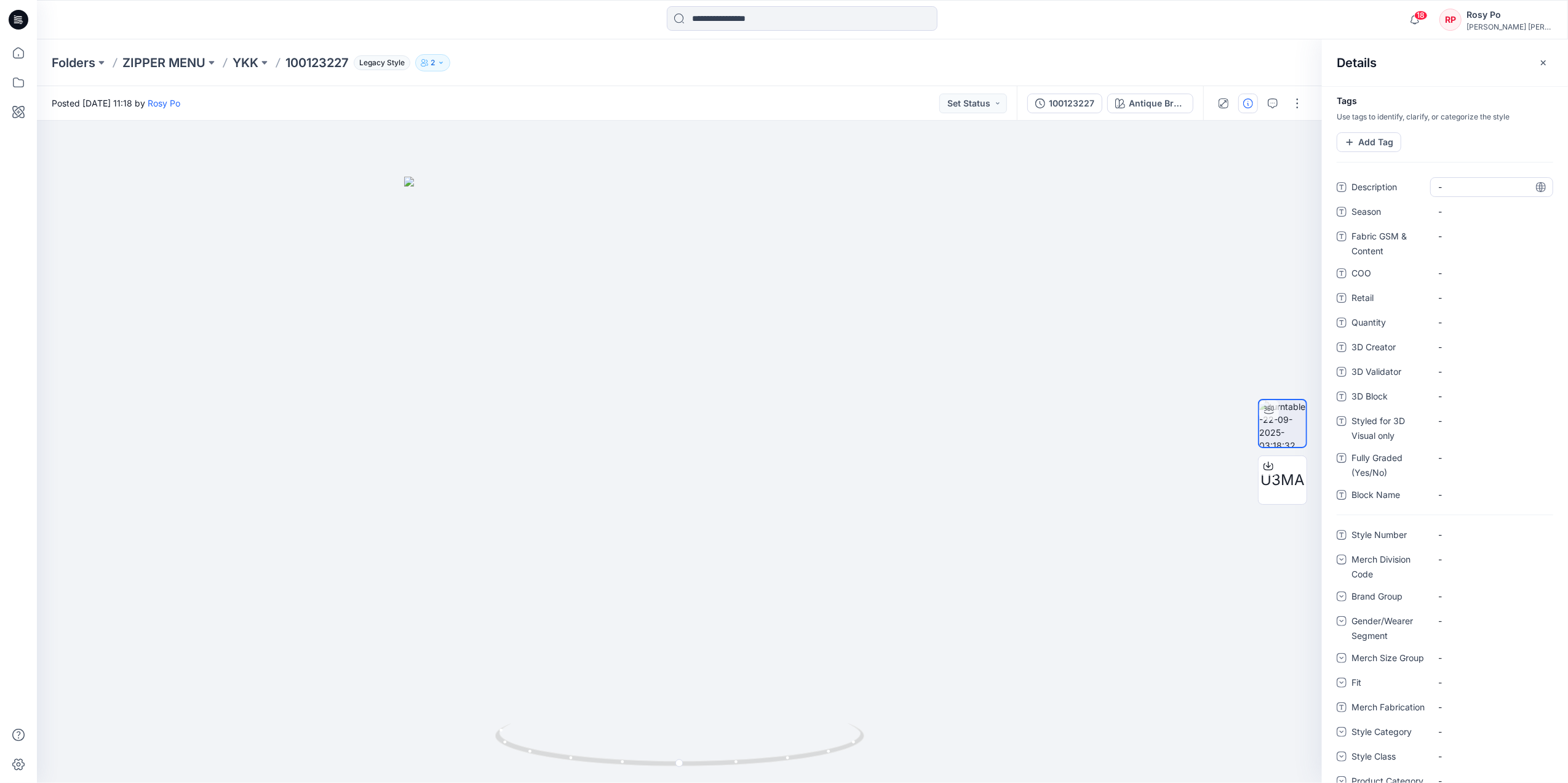
click at [1253, 183] on span "-" at bounding box center [1492, 187] width 107 height 13
type textarea "**********"
click at [1127, 320] on div at bounding box center [680, 452] width 1285 height 662
click at [1253, 58] on icon "button" at bounding box center [1544, 63] width 10 height 10
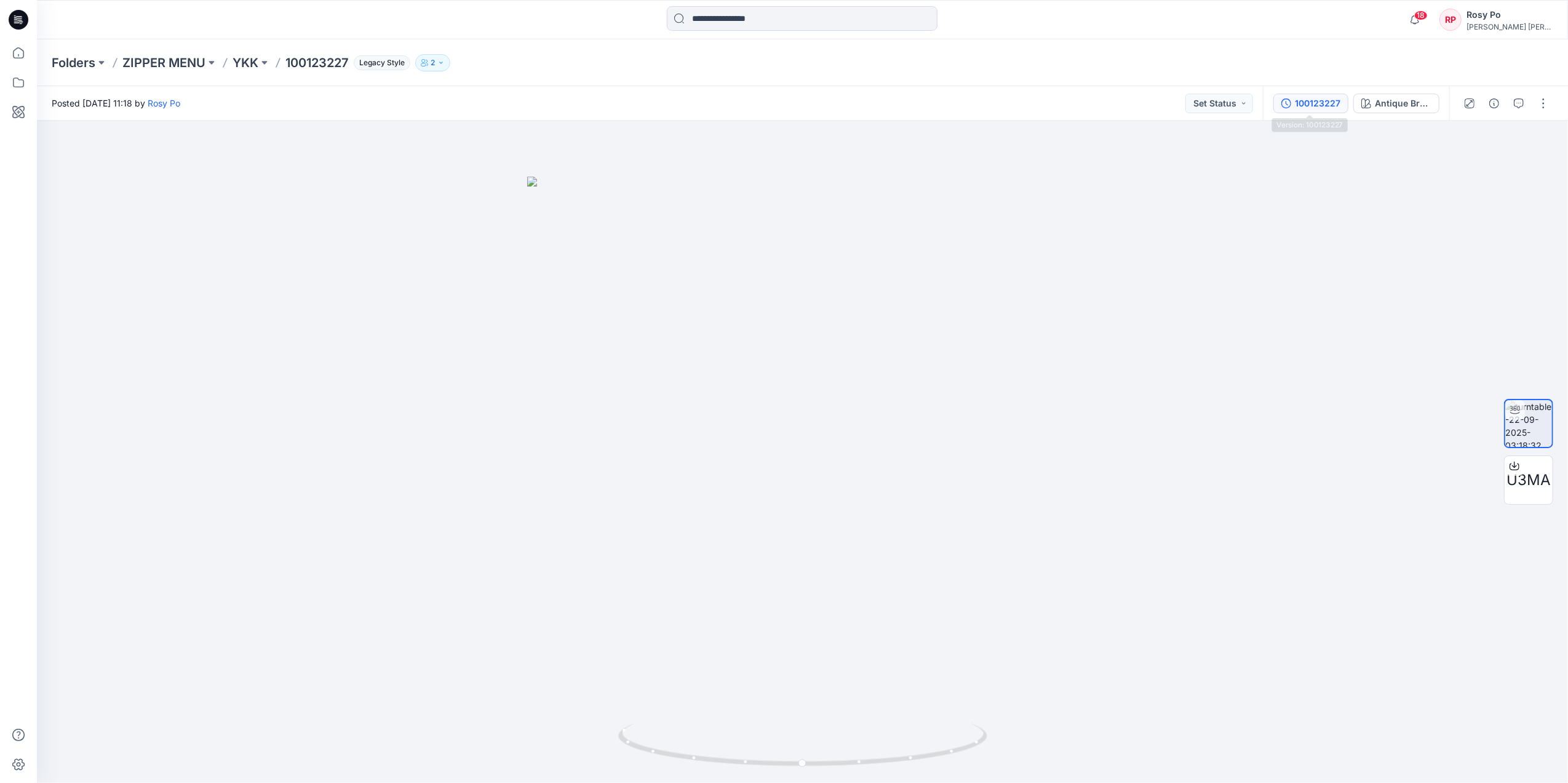
click at [1253, 93] on button "100123227" at bounding box center [1311, 103] width 75 height 19
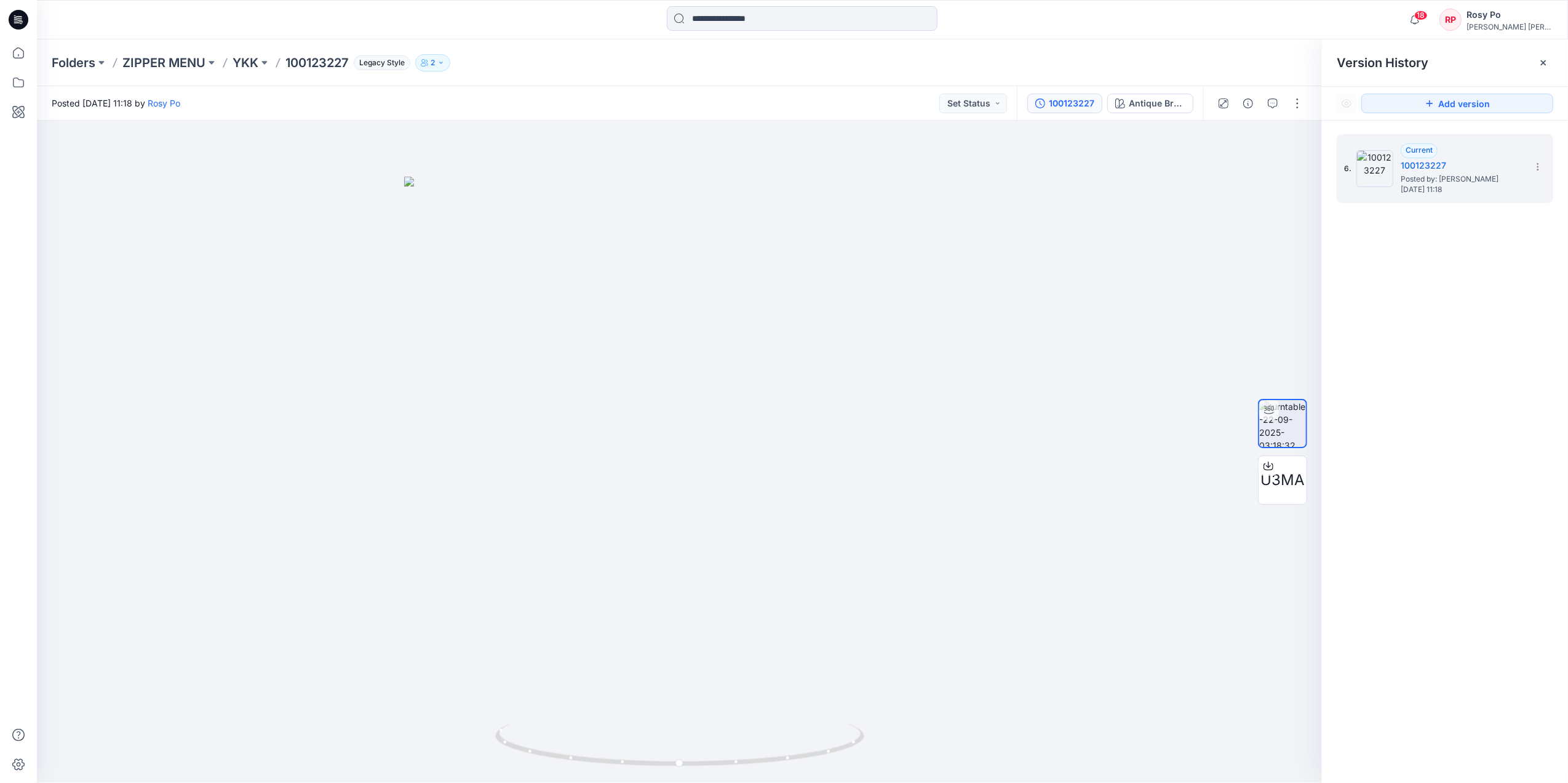
click at [337, 62] on p "100123227" at bounding box center [317, 63] width 63 height 18
click at [232, 61] on div "Folders ZIPPER MENU YKK 100123227 Legacy Style 2" at bounding box center [755, 63] width 1405 height 18
click at [243, 61] on p "YKK" at bounding box center [245, 63] width 26 height 18
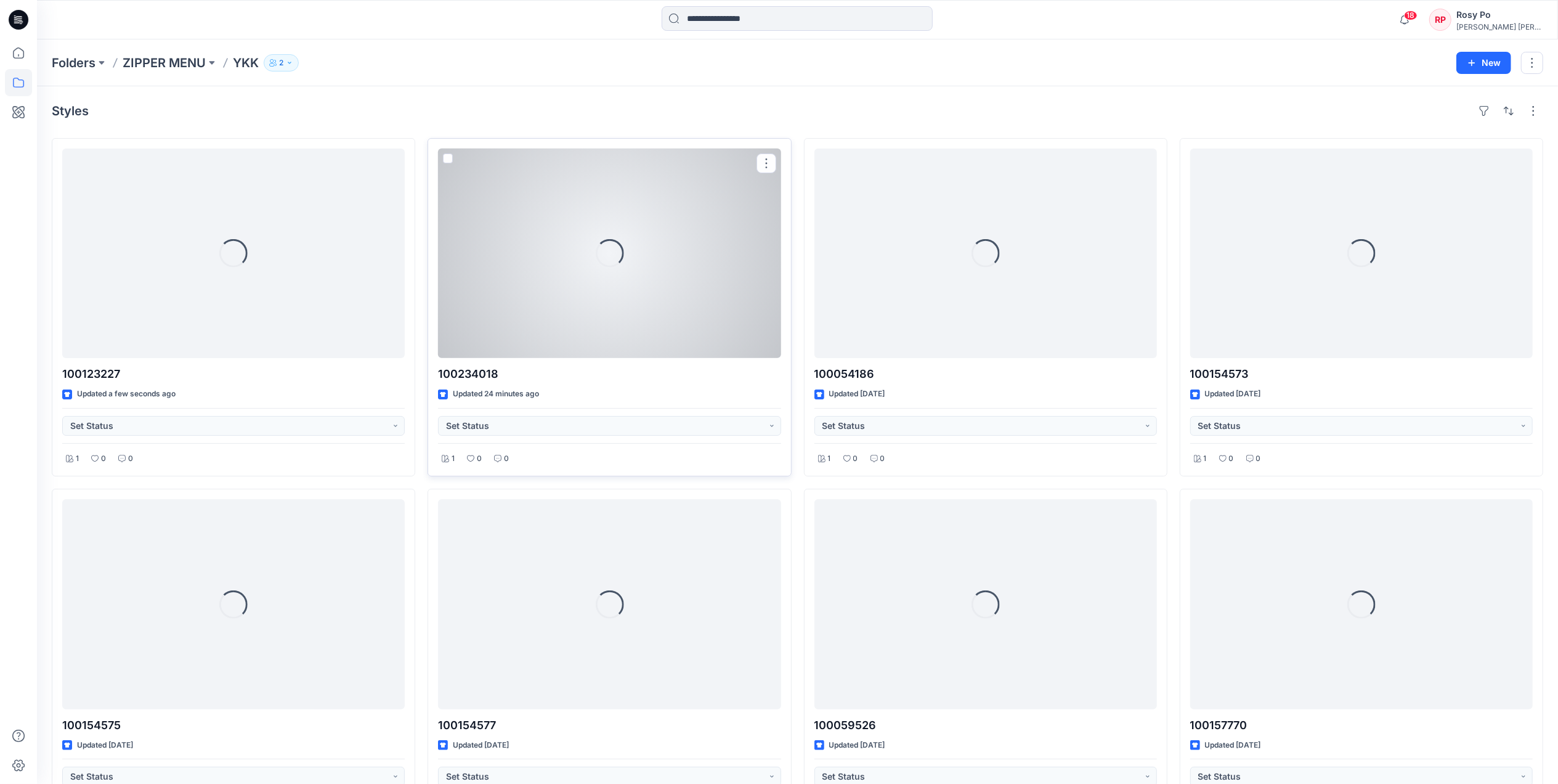
click at [567, 298] on div "Loading..." at bounding box center [609, 253] width 343 height 209
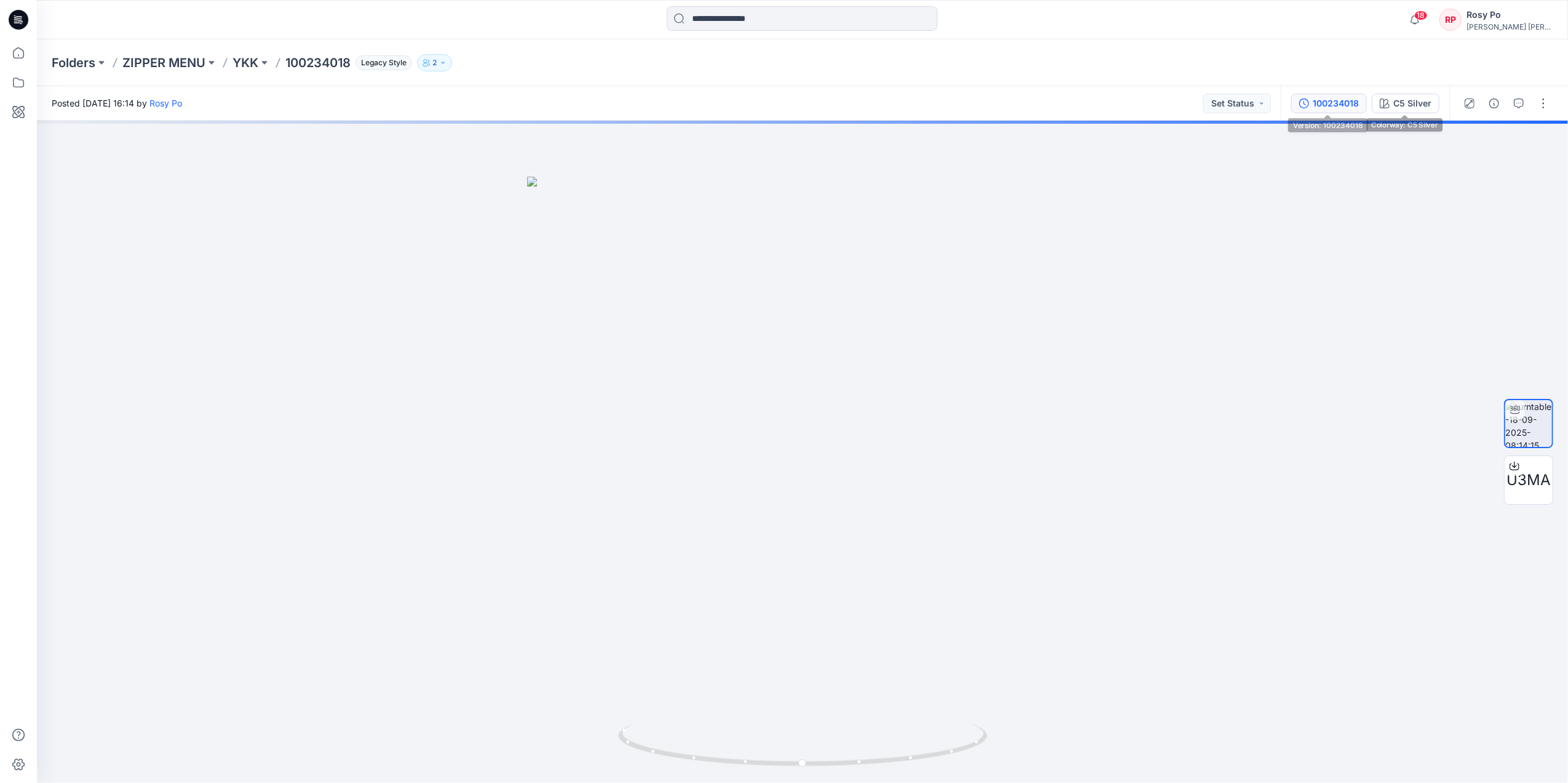
click at [1253, 98] on div "100234018" at bounding box center [1336, 103] width 46 height 14
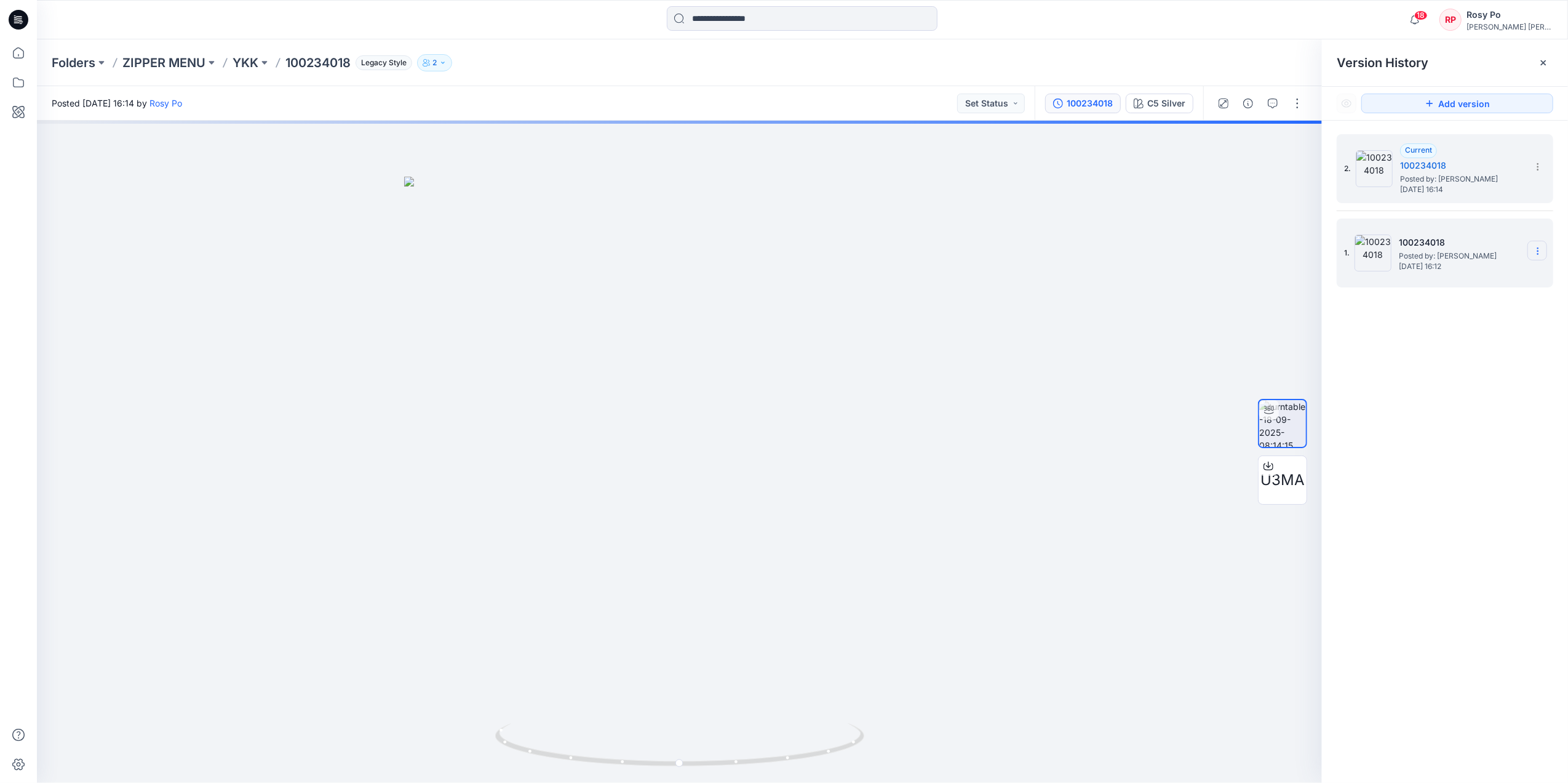
click at [1253, 247] on icon at bounding box center [1538, 251] width 10 height 10
click at [1253, 352] on div "Delete Version" at bounding box center [1472, 355] width 143 height 24
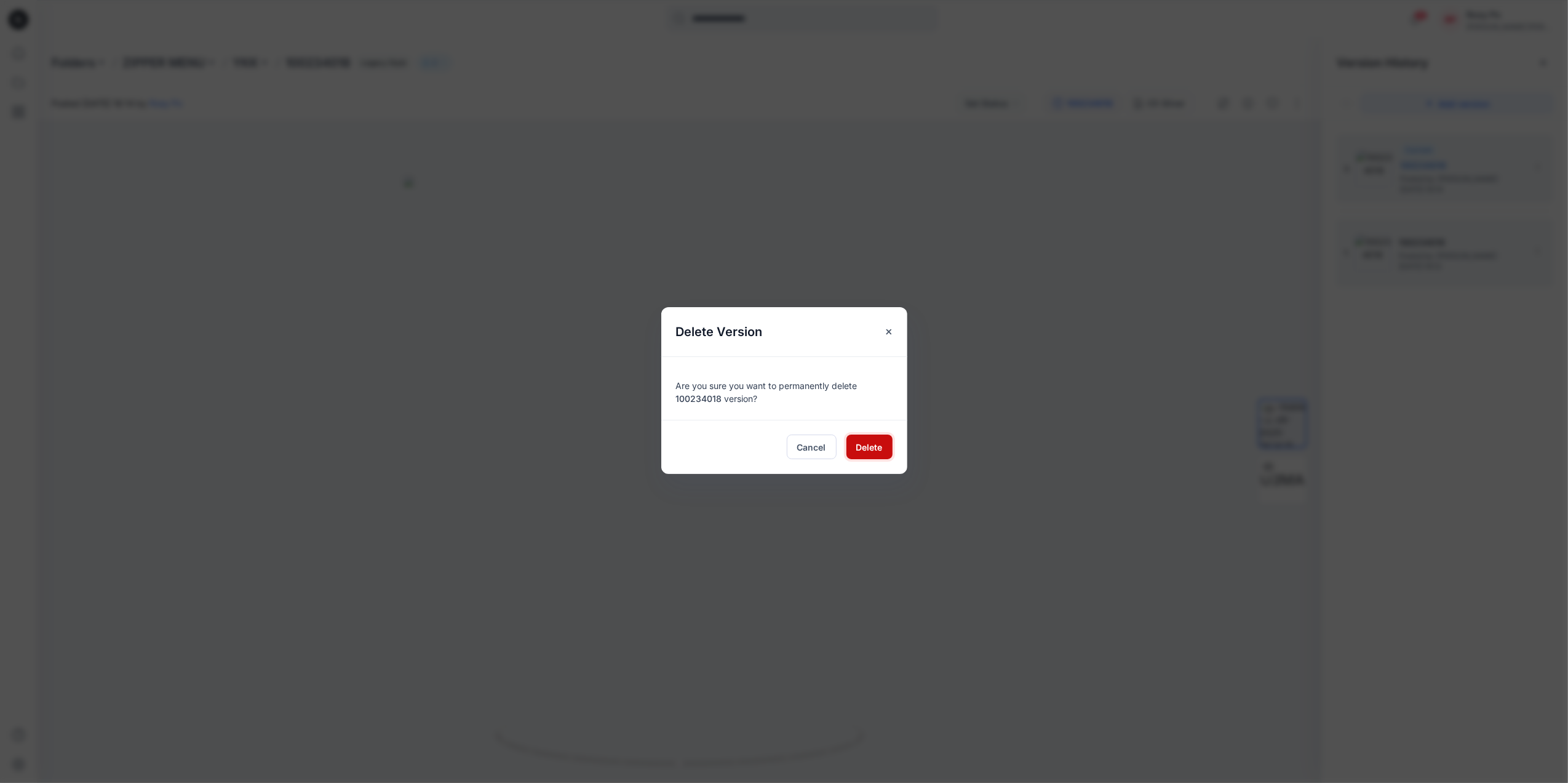
click at [871, 447] on span "Delete" at bounding box center [870, 447] width 26 height 13
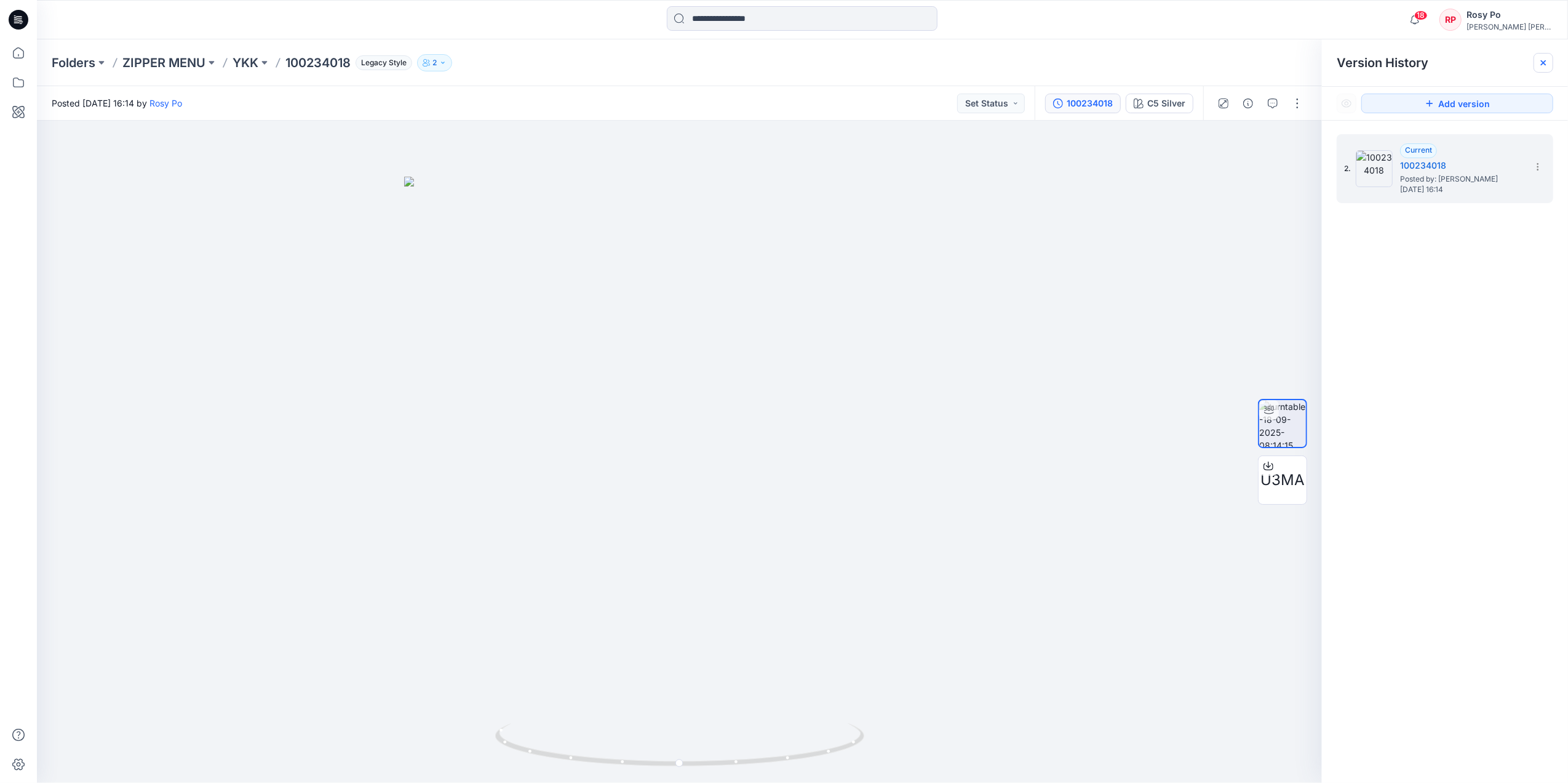
click at [1253, 61] on icon at bounding box center [1544, 63] width 5 height 5
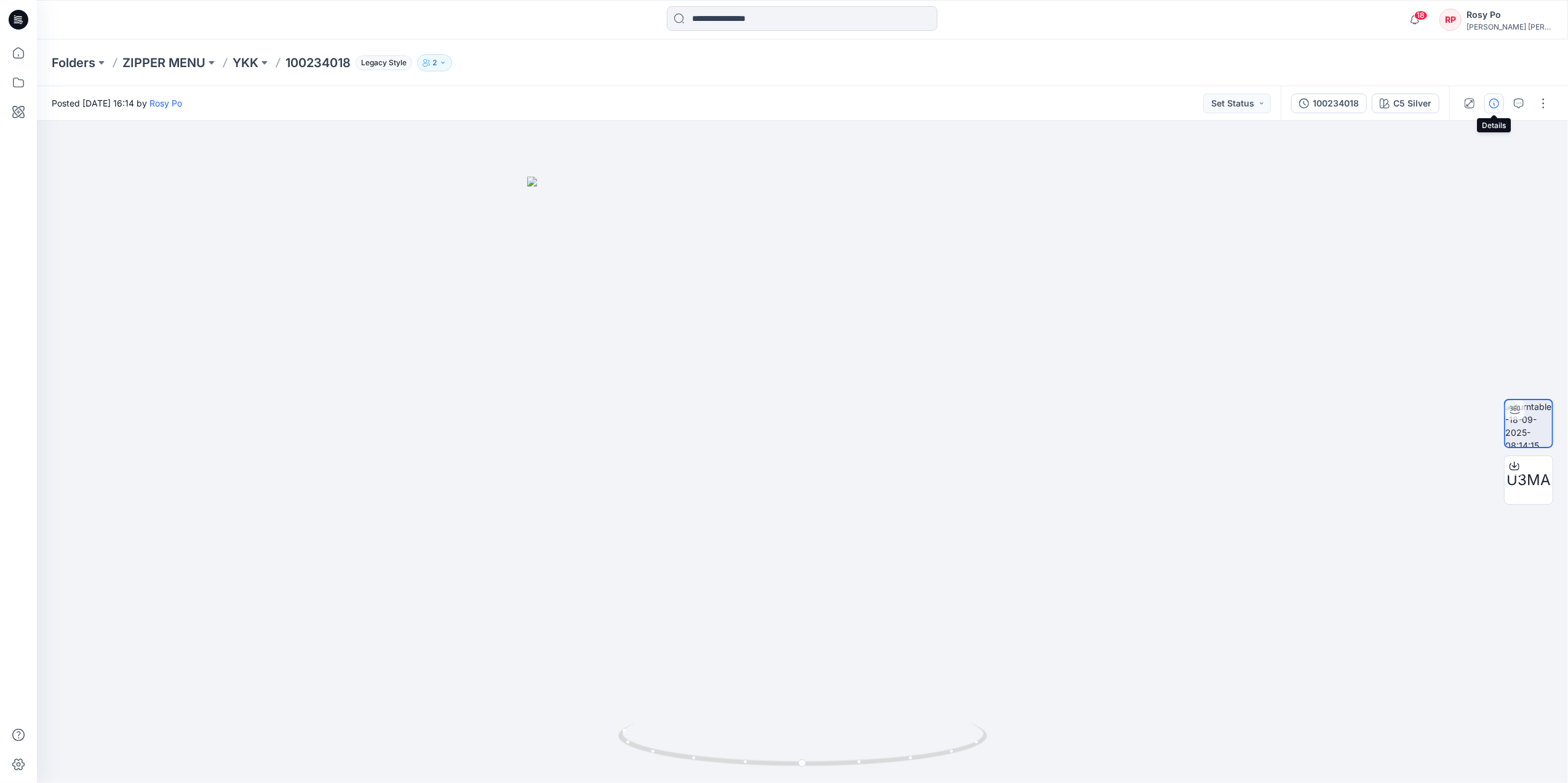
click at [1253, 96] on button "button" at bounding box center [1494, 103] width 19 height 19
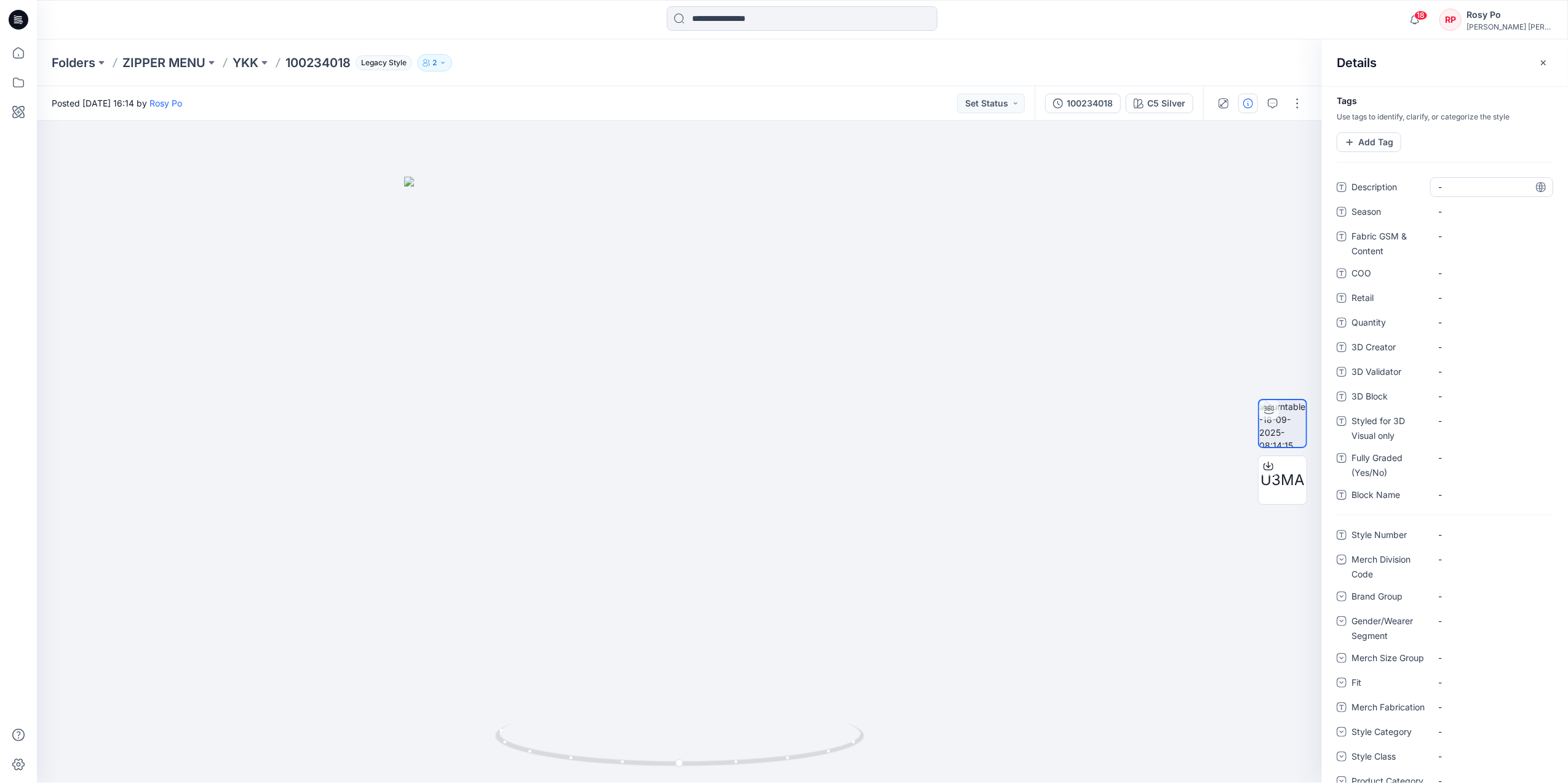
click at [1253, 183] on div "-" at bounding box center [1492, 187] width 123 height 19
type textarea "**********"
click at [1064, 290] on div at bounding box center [680, 452] width 1285 height 662
click at [1253, 61] on icon "button" at bounding box center [1544, 63] width 10 height 10
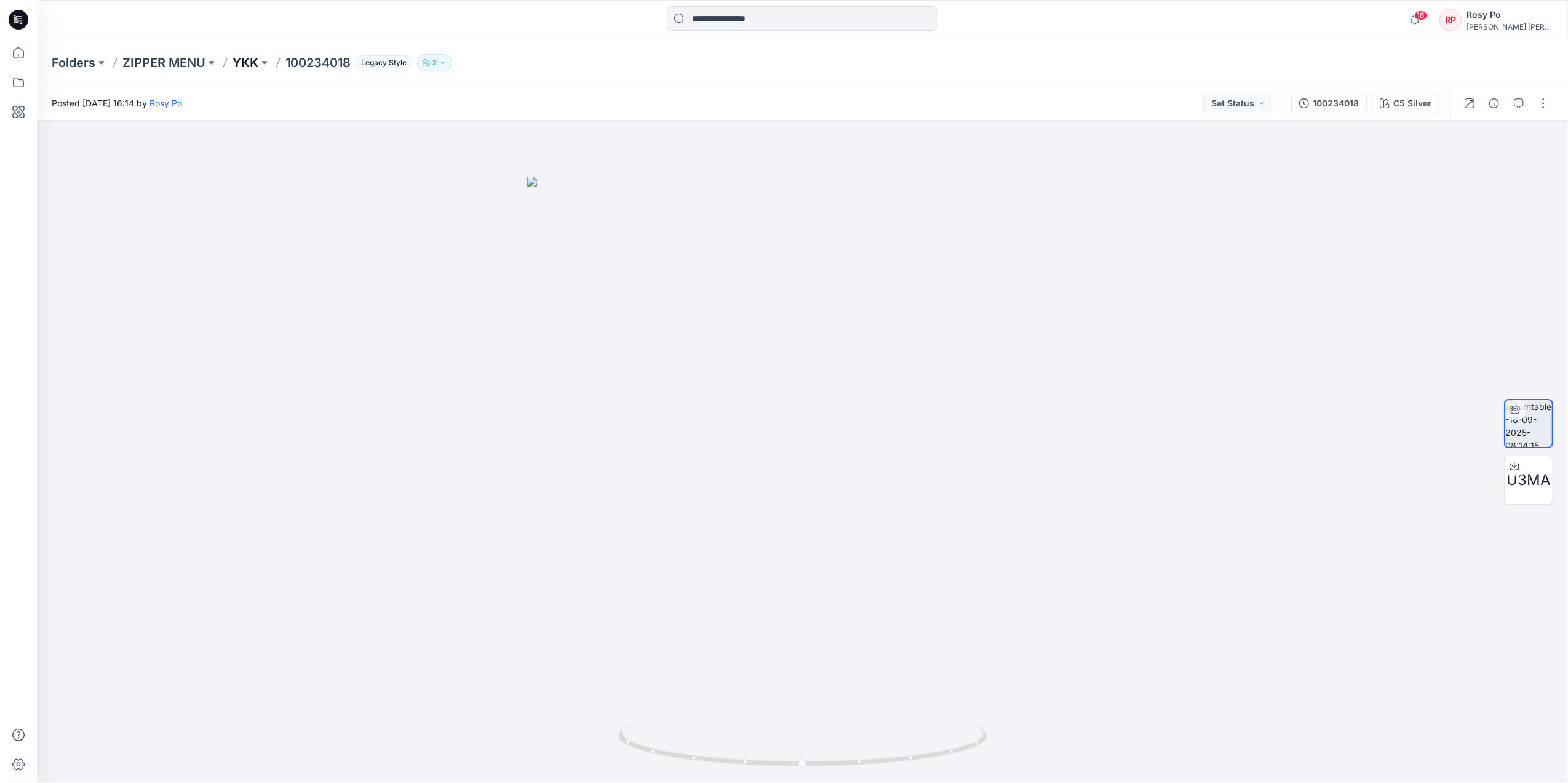
click at [257, 61] on p "YKK" at bounding box center [245, 63] width 26 height 18
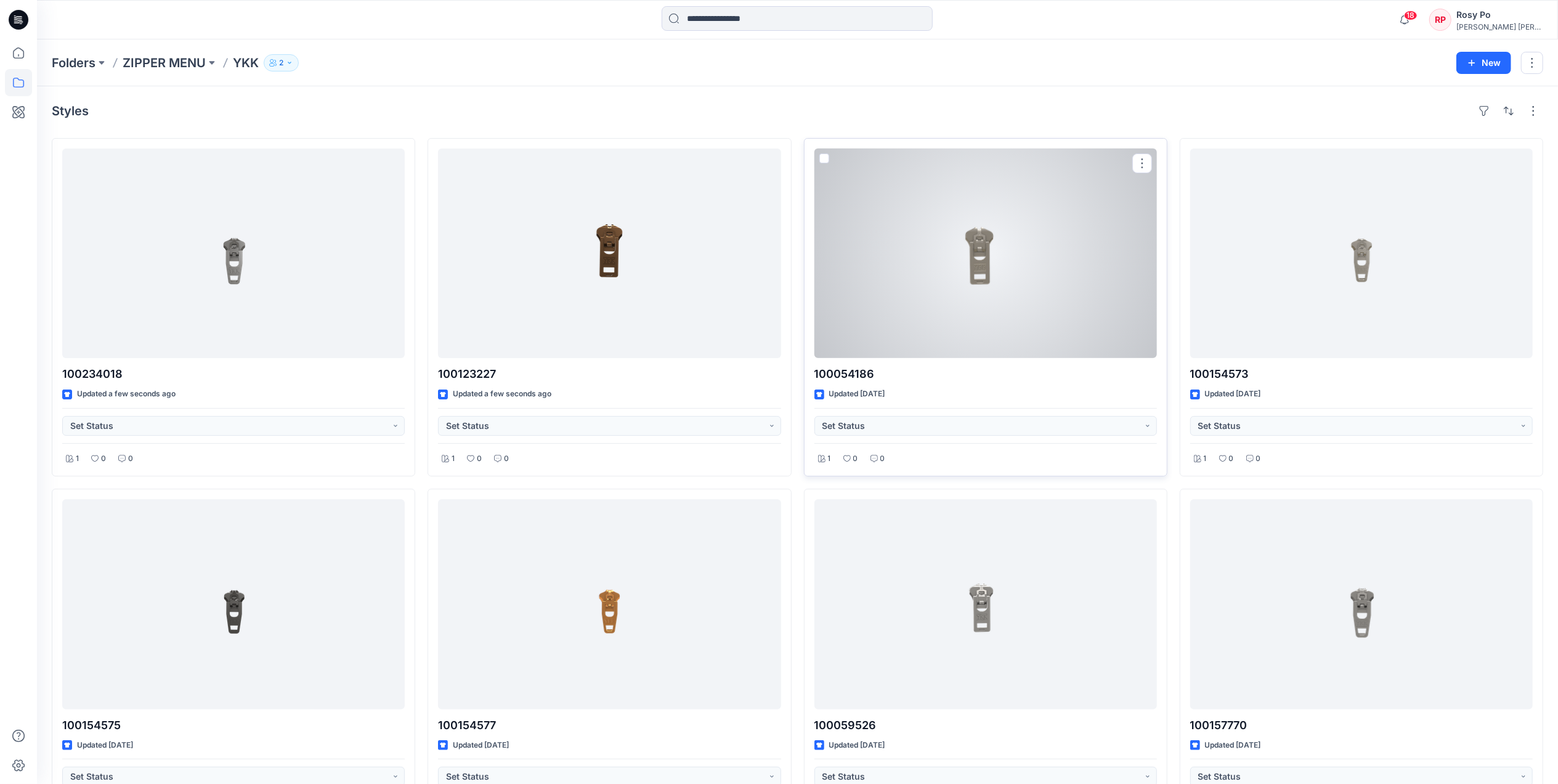
click at [945, 316] on div at bounding box center [986, 253] width 343 height 209
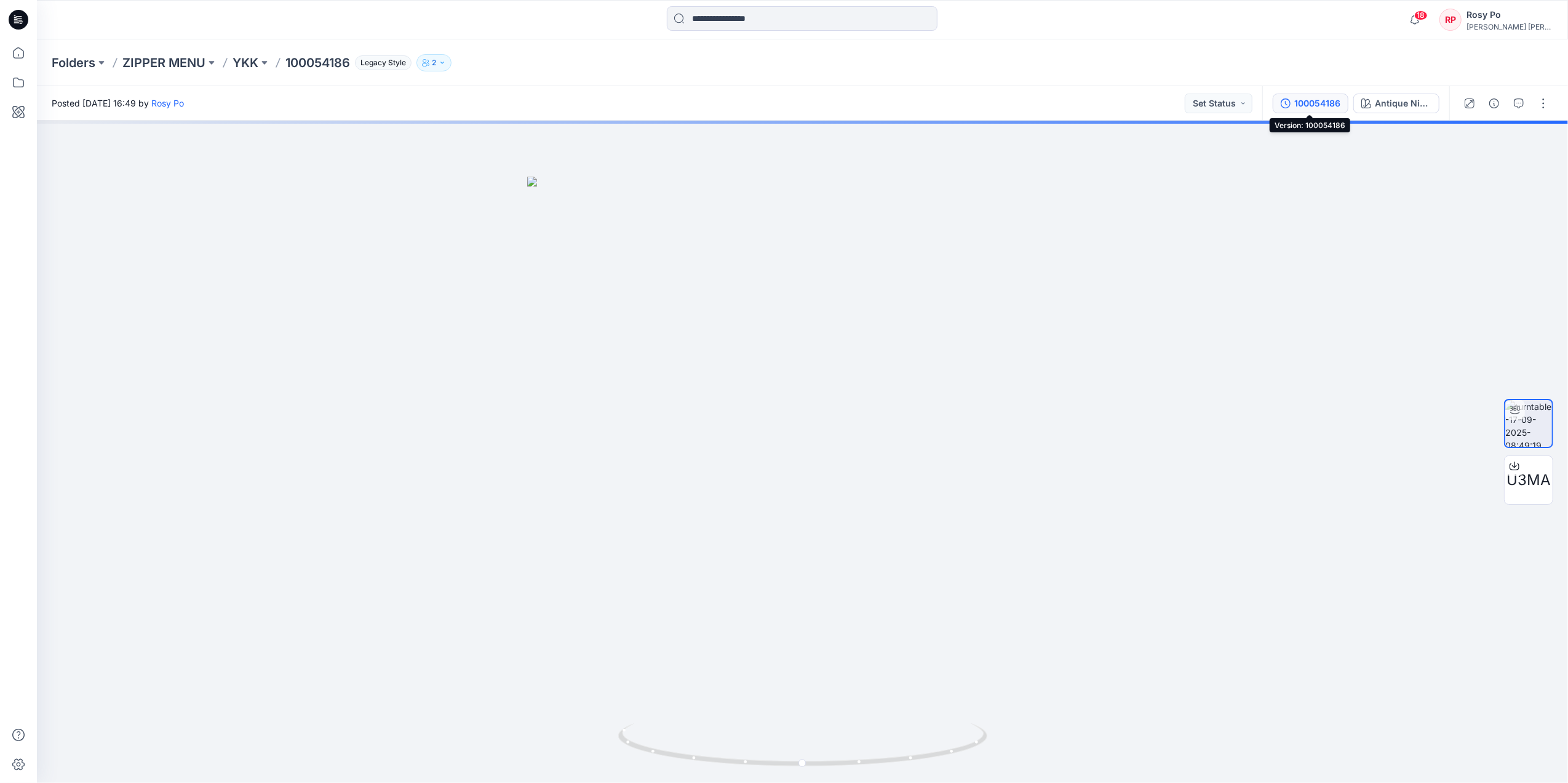
click at [1253, 105] on div "100054186" at bounding box center [1318, 103] width 46 height 14
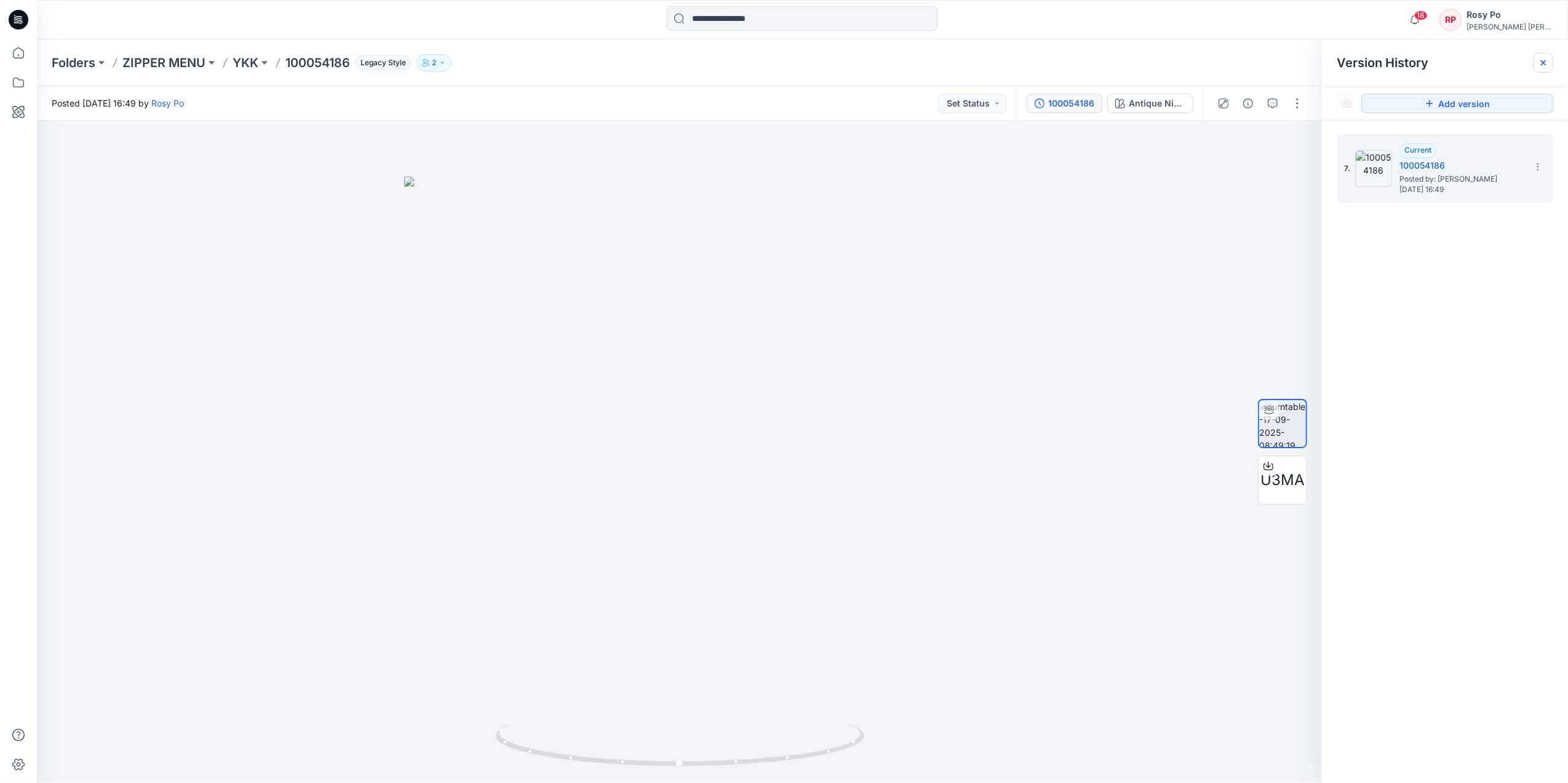
click at [1253, 64] on icon at bounding box center [1544, 63] width 10 height 10
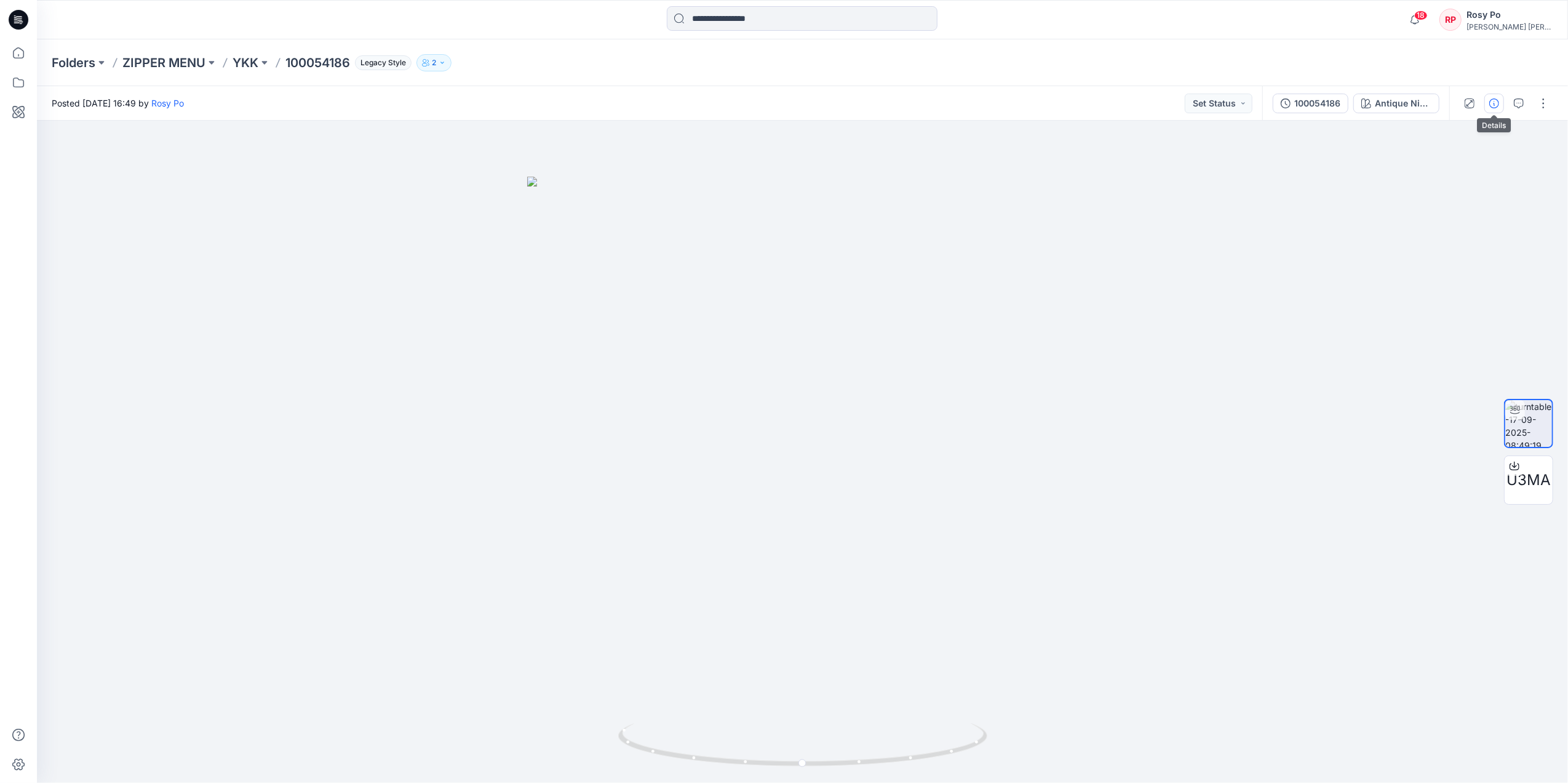
click at [1253, 106] on icon "button" at bounding box center [1494, 103] width 10 height 10
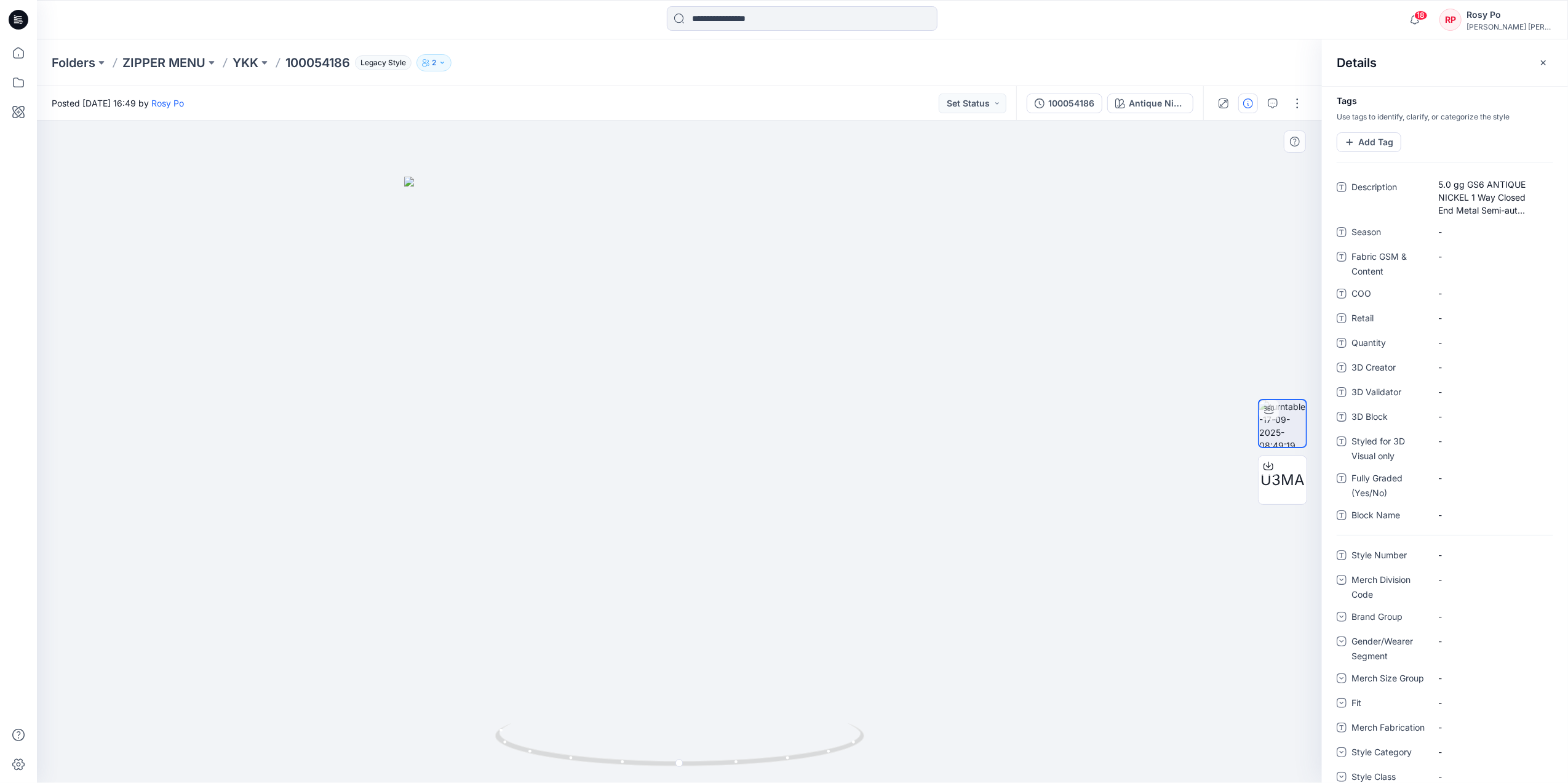
click at [1067, 242] on div at bounding box center [680, 452] width 1285 height 662
click at [242, 63] on p "YKK" at bounding box center [245, 63] width 26 height 18
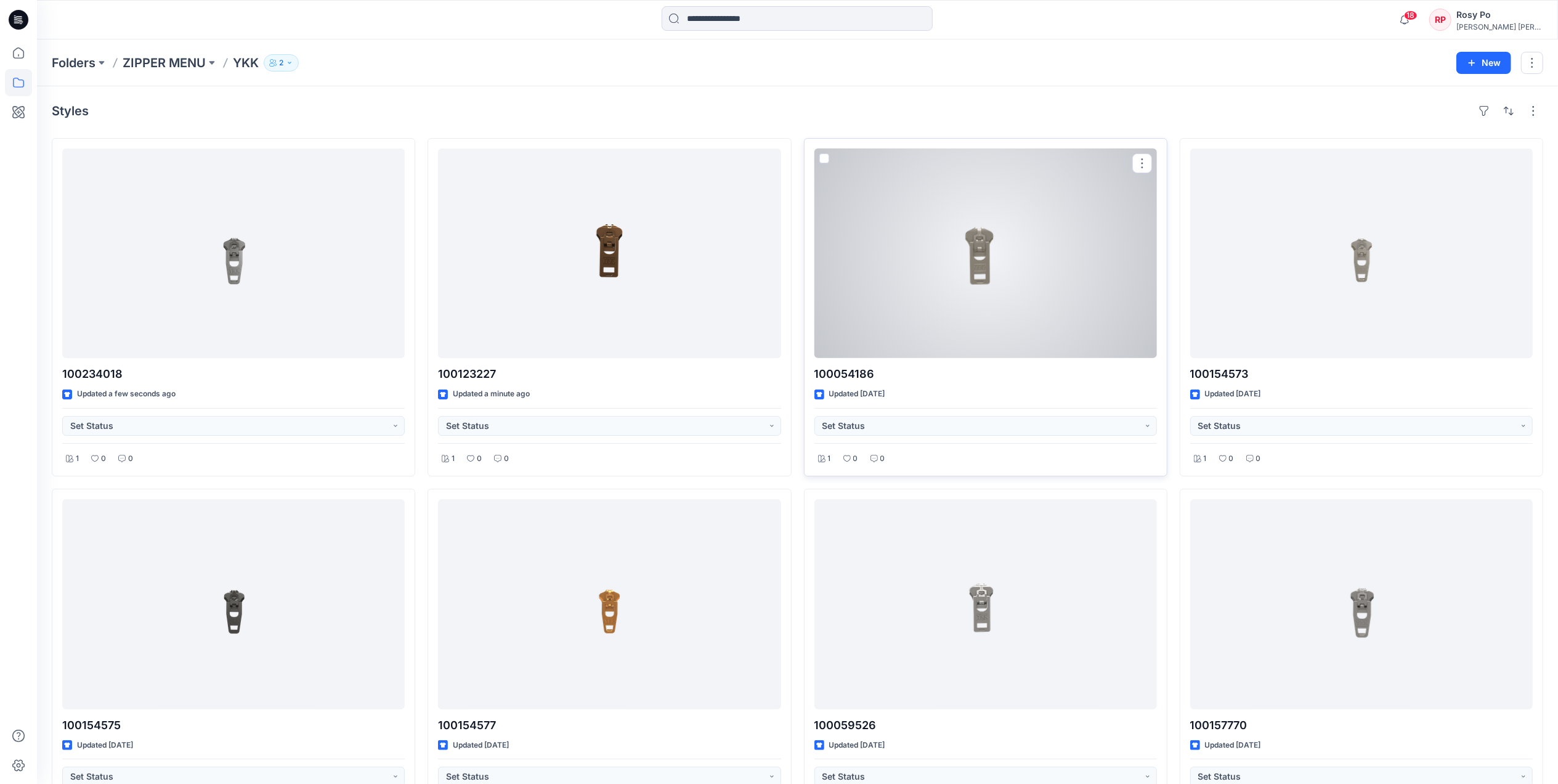
click at [1057, 299] on div at bounding box center [986, 253] width 343 height 209
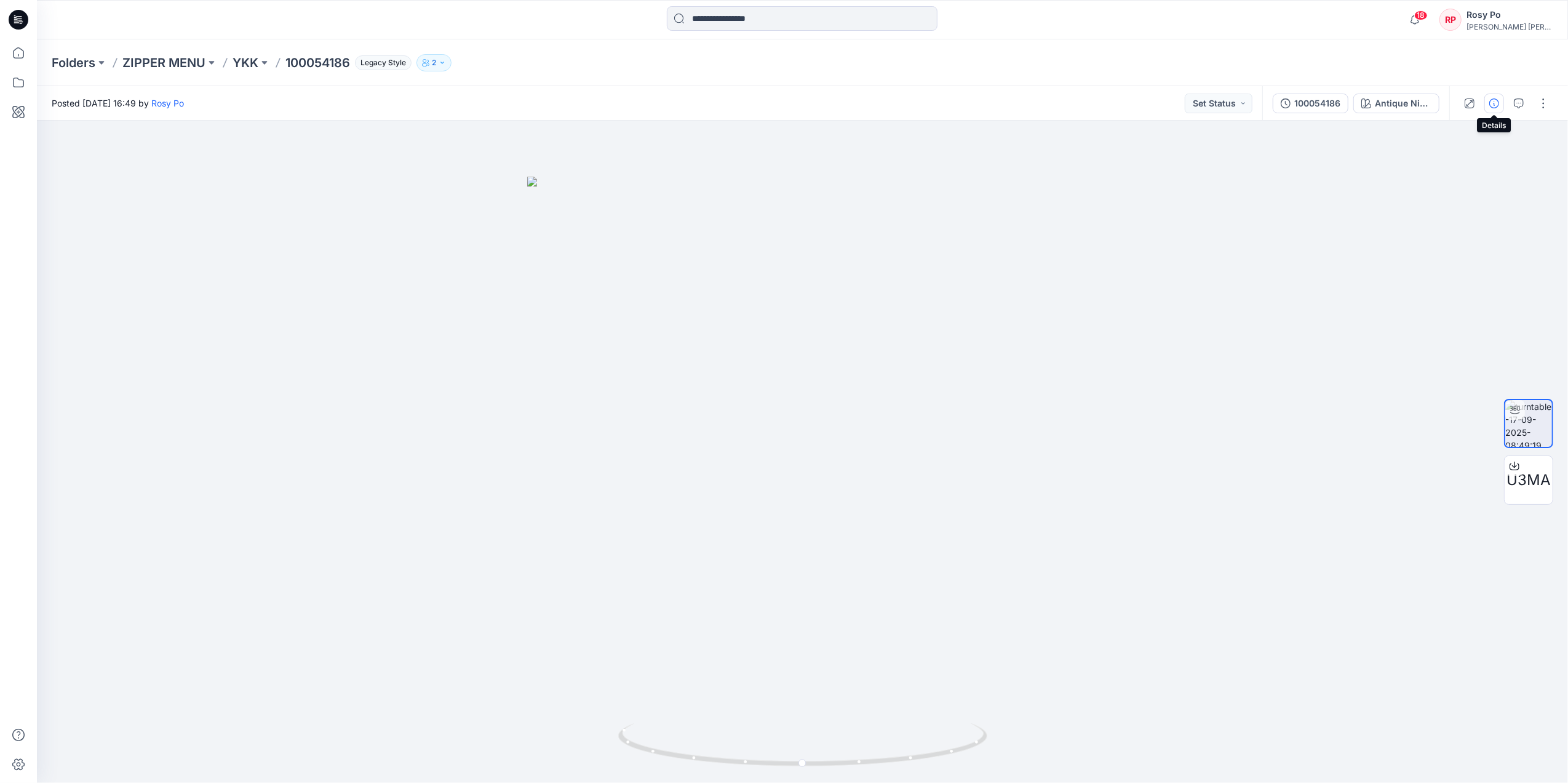
click at [1253, 102] on icon "button" at bounding box center [1494, 103] width 10 height 10
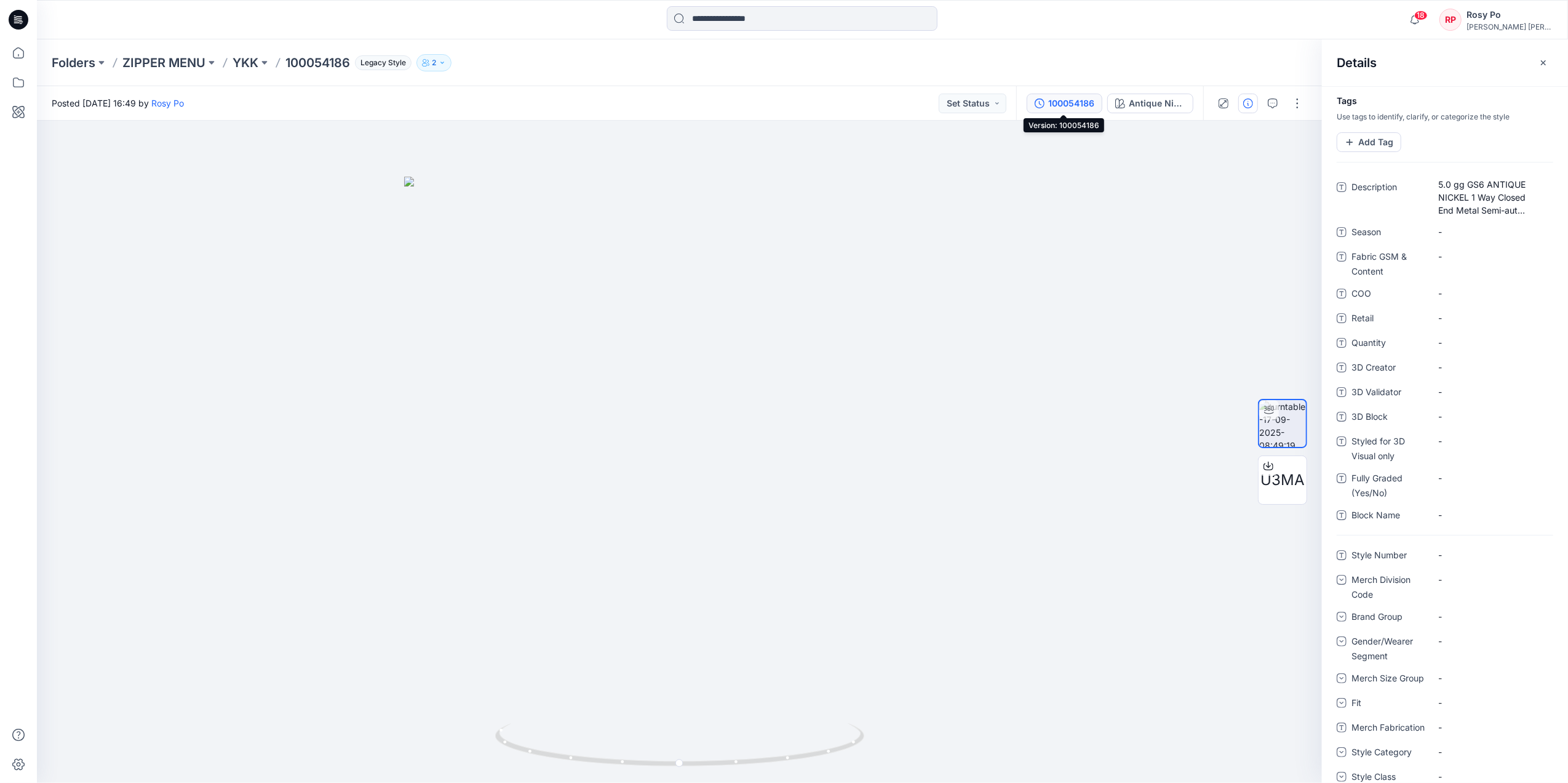
click at [1066, 96] on div "100054186" at bounding box center [1071, 103] width 46 height 14
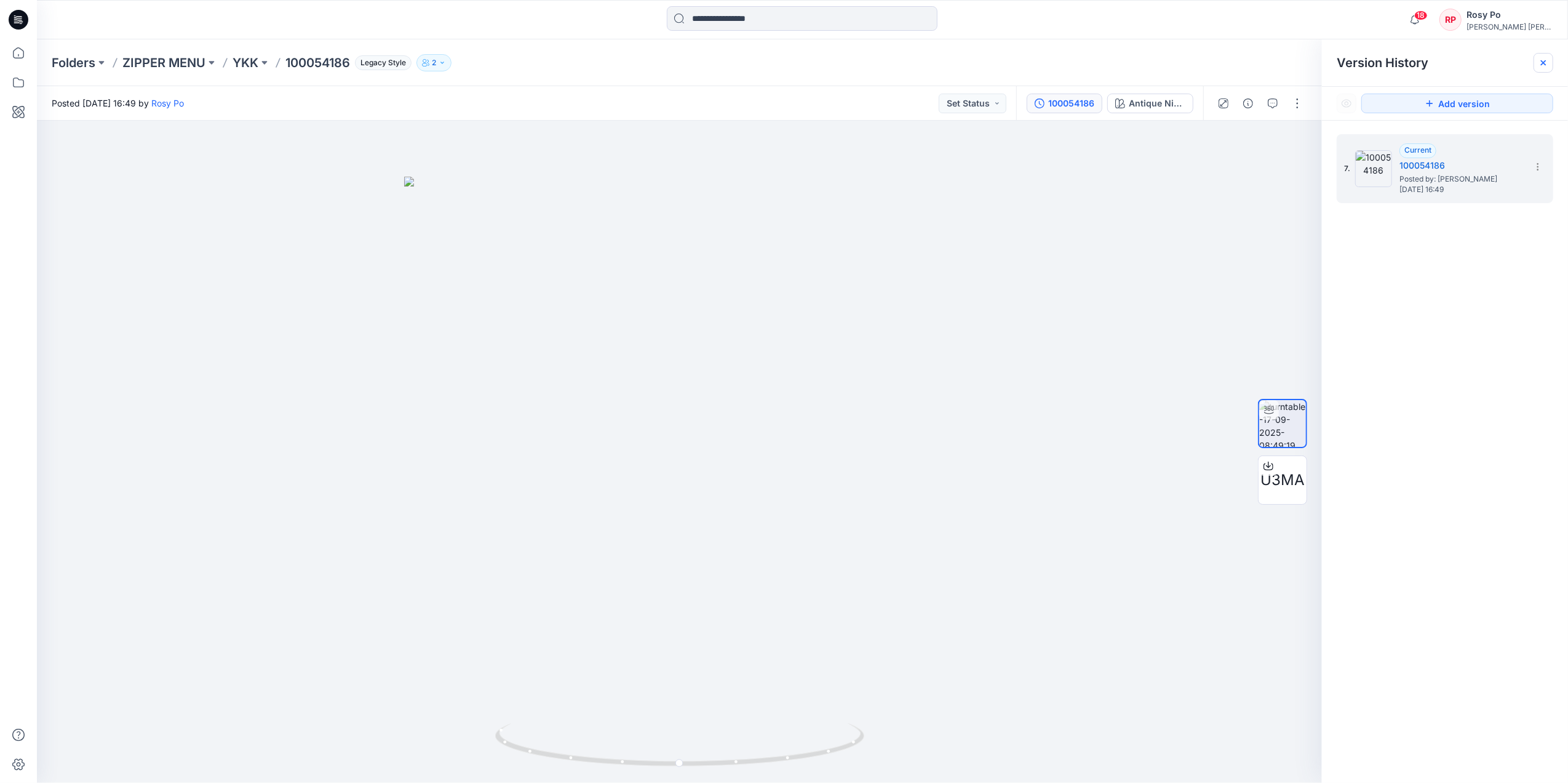
click at [1253, 61] on icon at bounding box center [1544, 63] width 5 height 5
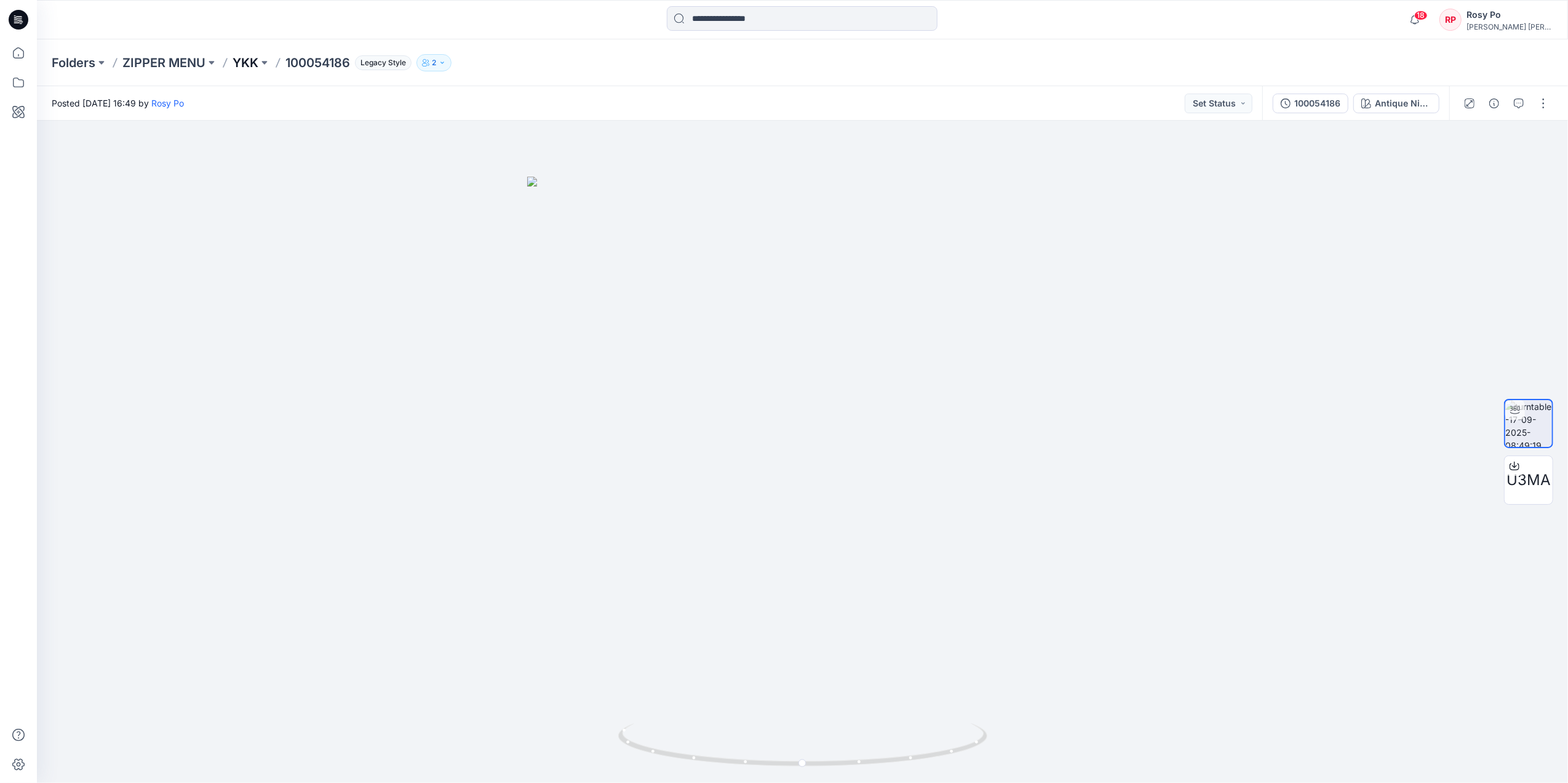
click at [242, 64] on p "YKK" at bounding box center [245, 63] width 26 height 18
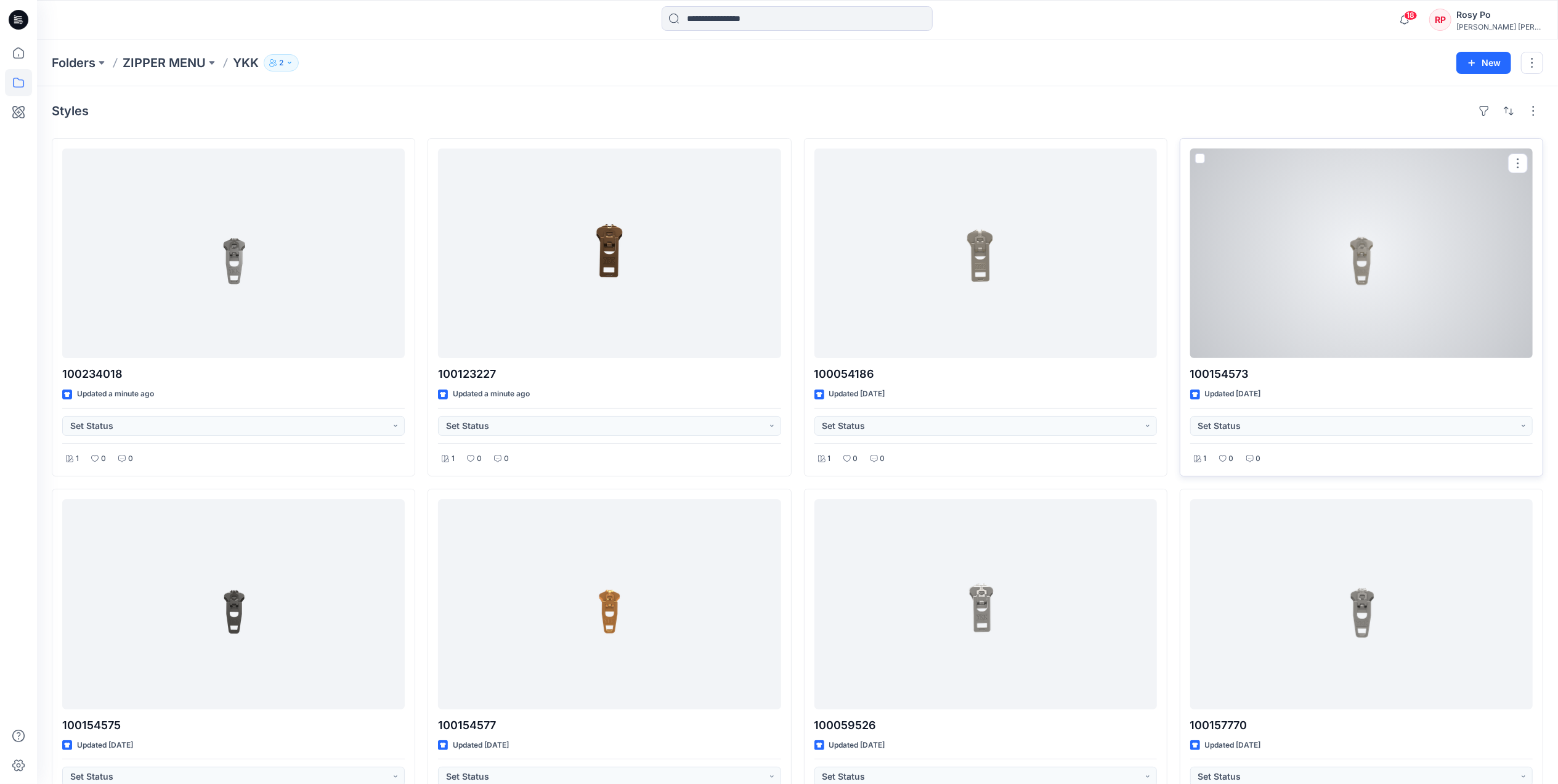
click at [1255, 303] on div at bounding box center [1361, 253] width 343 height 209
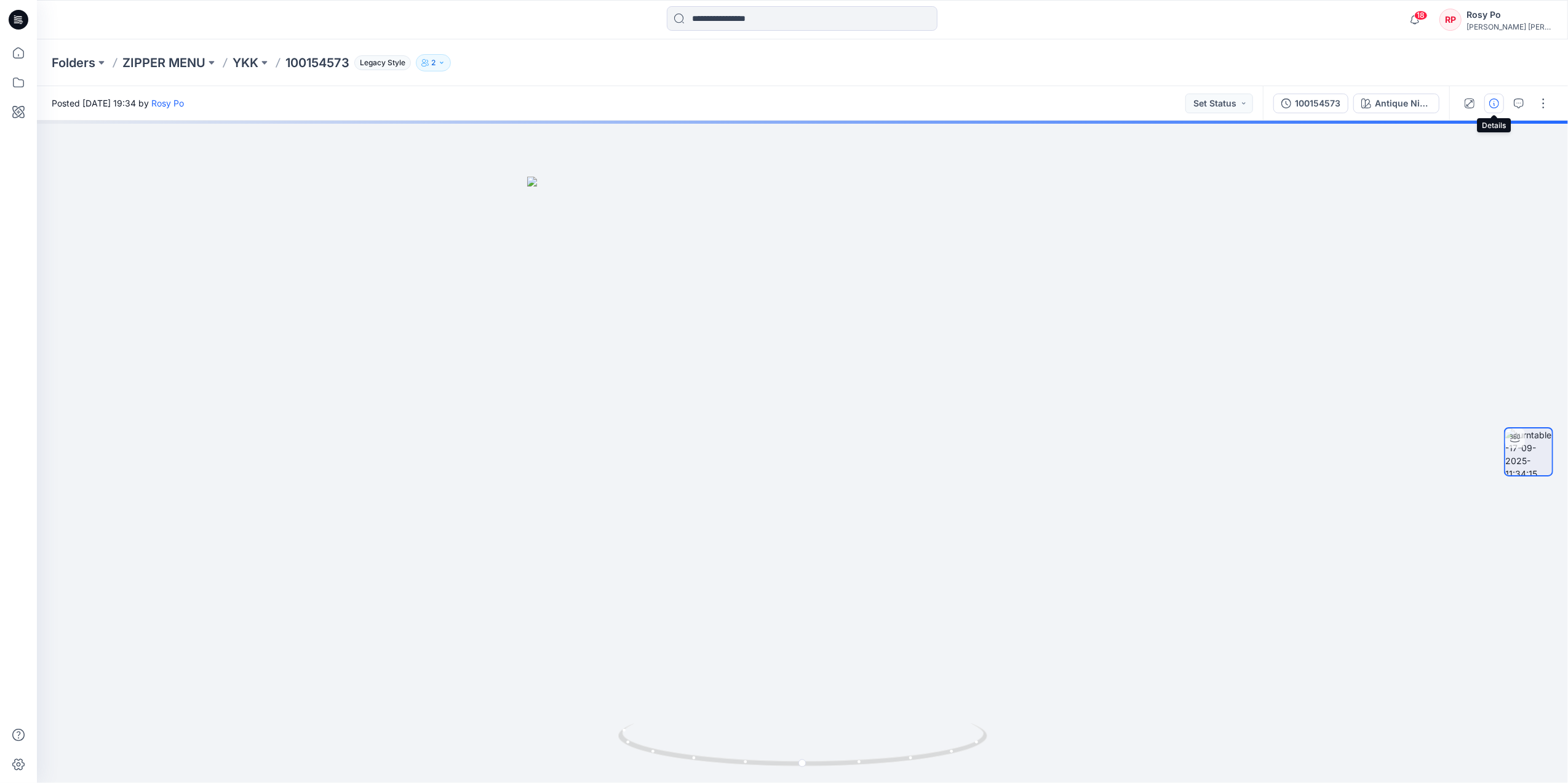
click at [1253, 105] on icon "button" at bounding box center [1494, 103] width 10 height 10
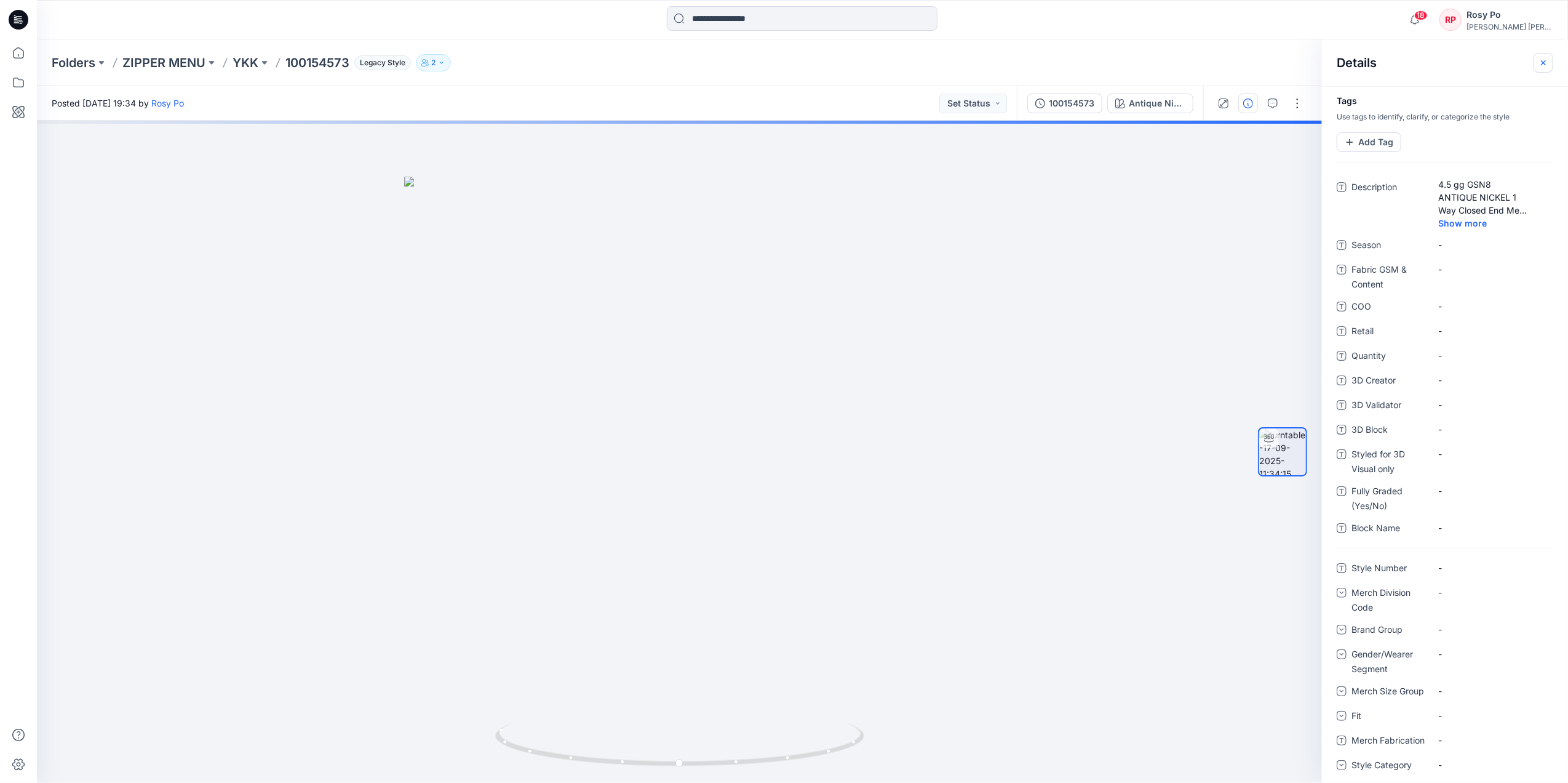
click at [1253, 65] on icon "button" at bounding box center [1544, 63] width 10 height 10
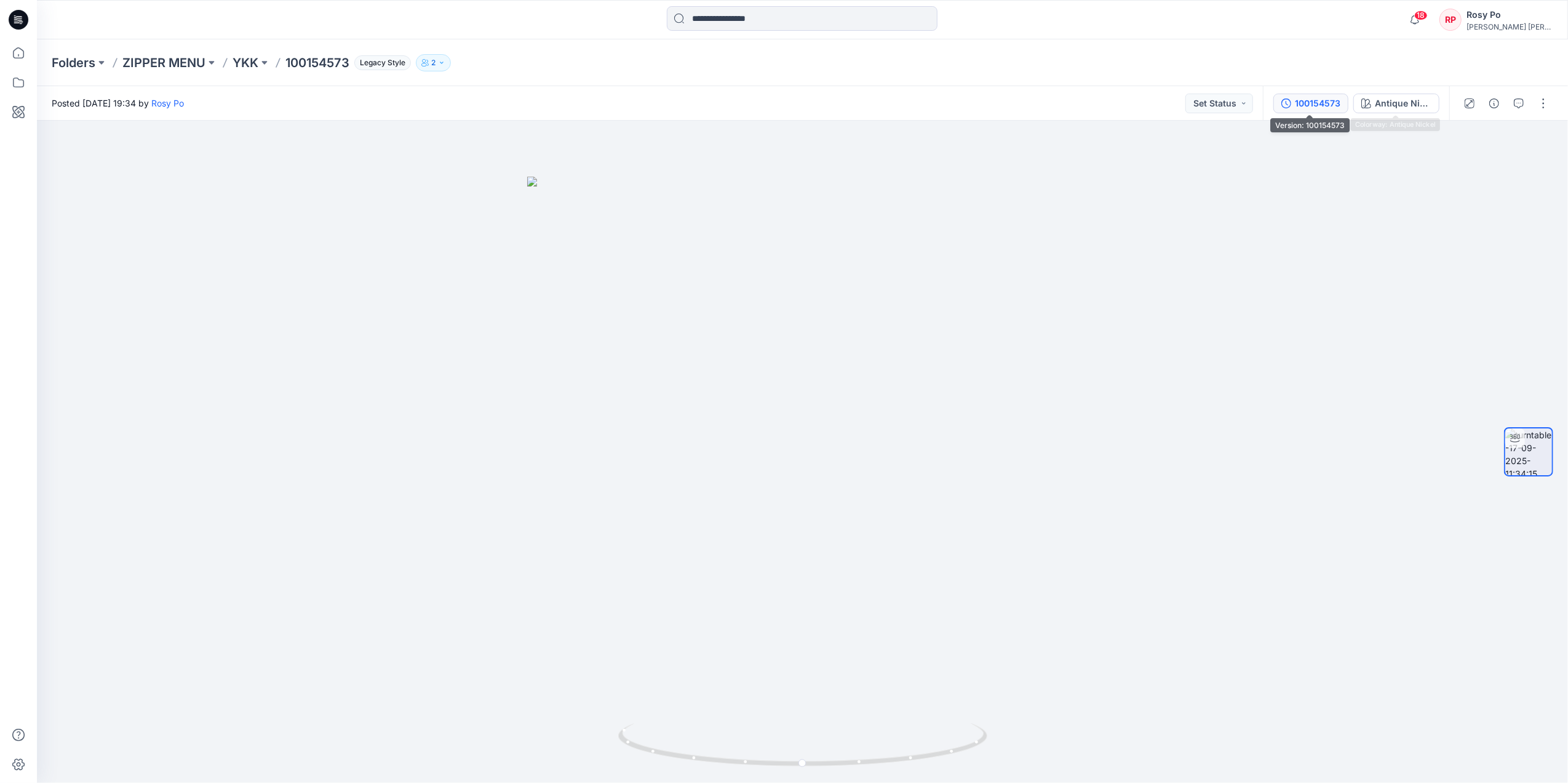
click at [1253, 101] on button "100154573" at bounding box center [1311, 103] width 75 height 19
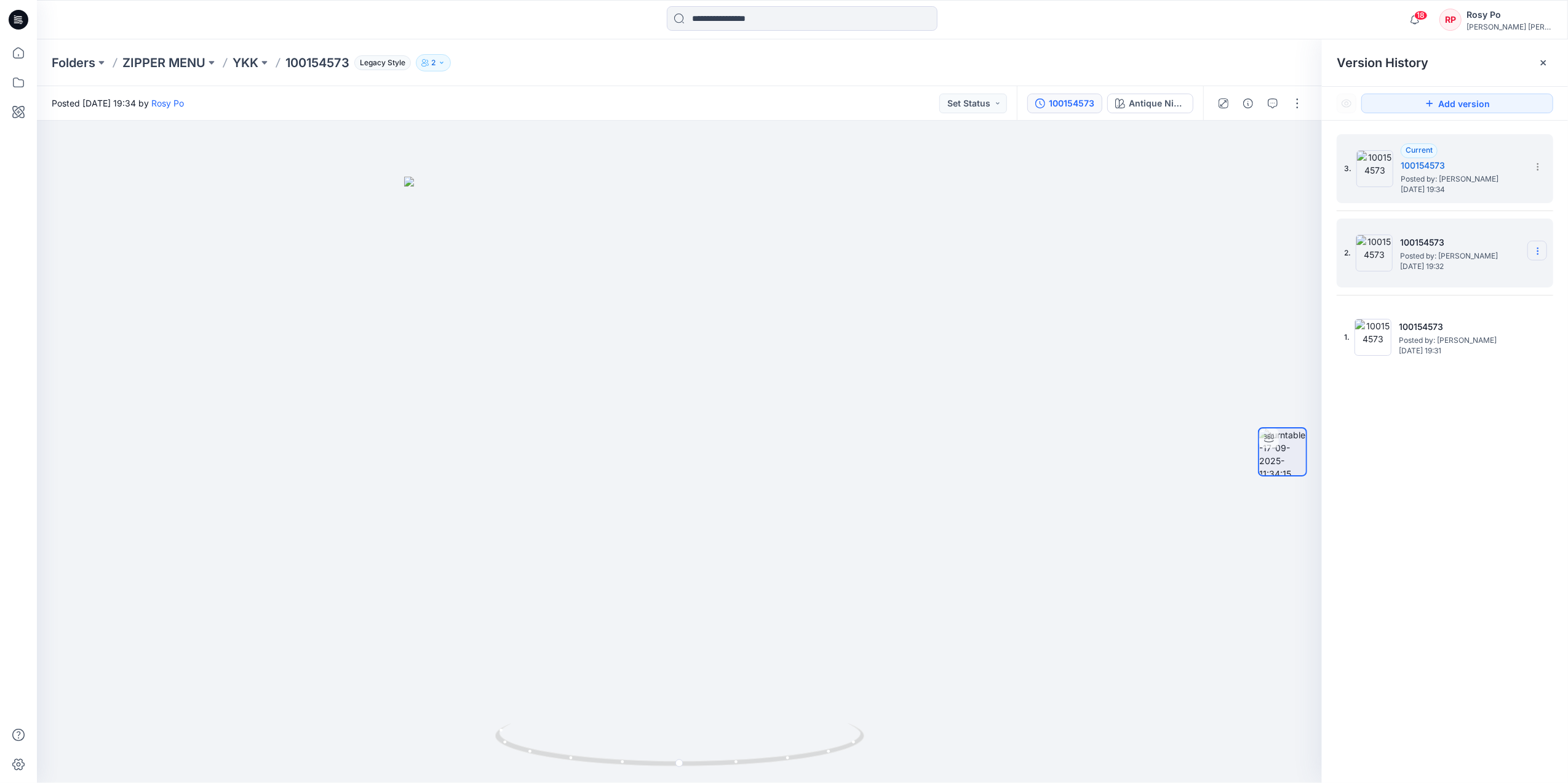
click at [1253, 248] on icon at bounding box center [1538, 251] width 10 height 10
click at [1253, 359] on span "Delete Version" at bounding box center [1453, 355] width 58 height 15
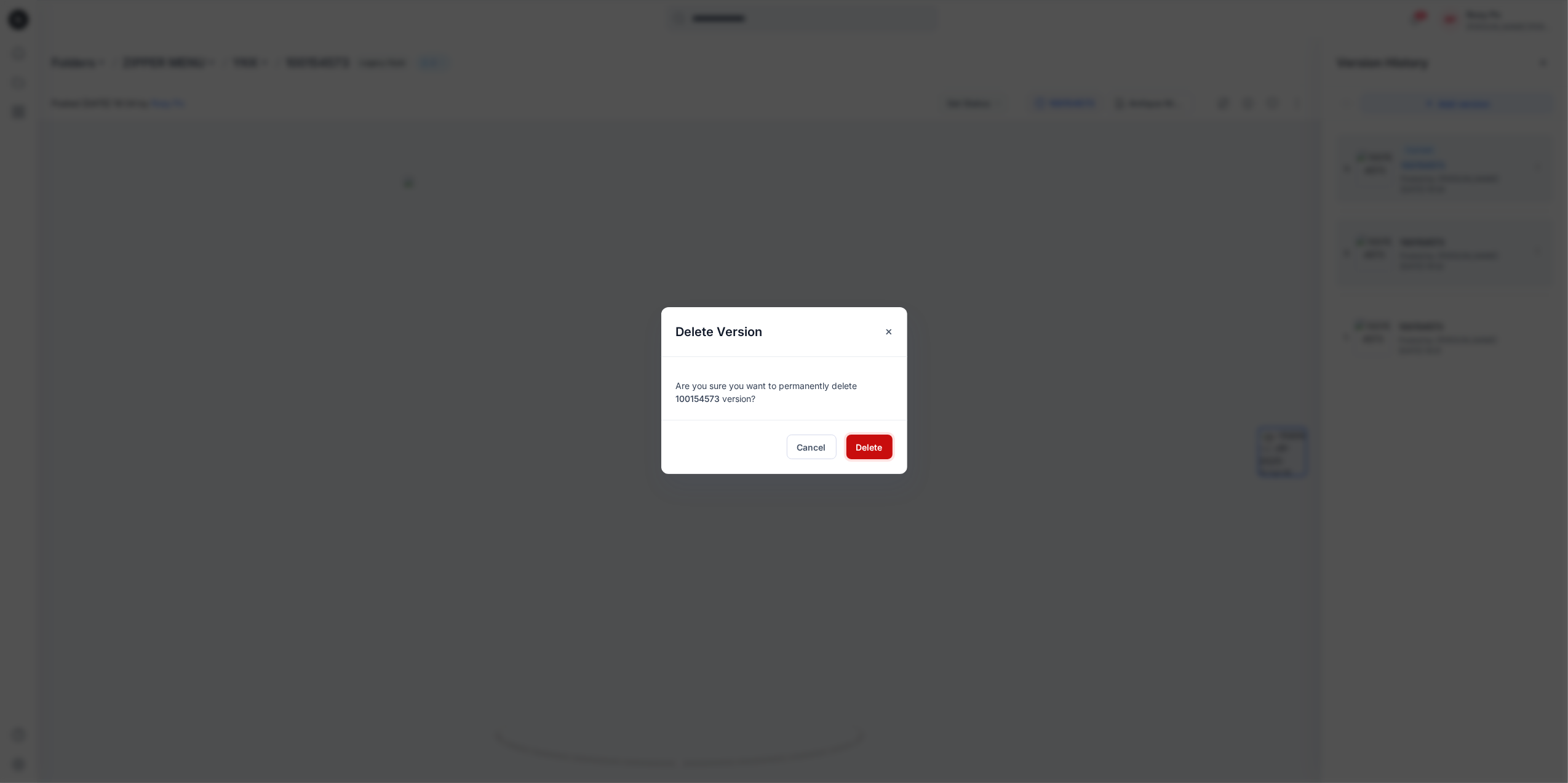
click at [883, 446] on button "Delete" at bounding box center [870, 446] width 46 height 24
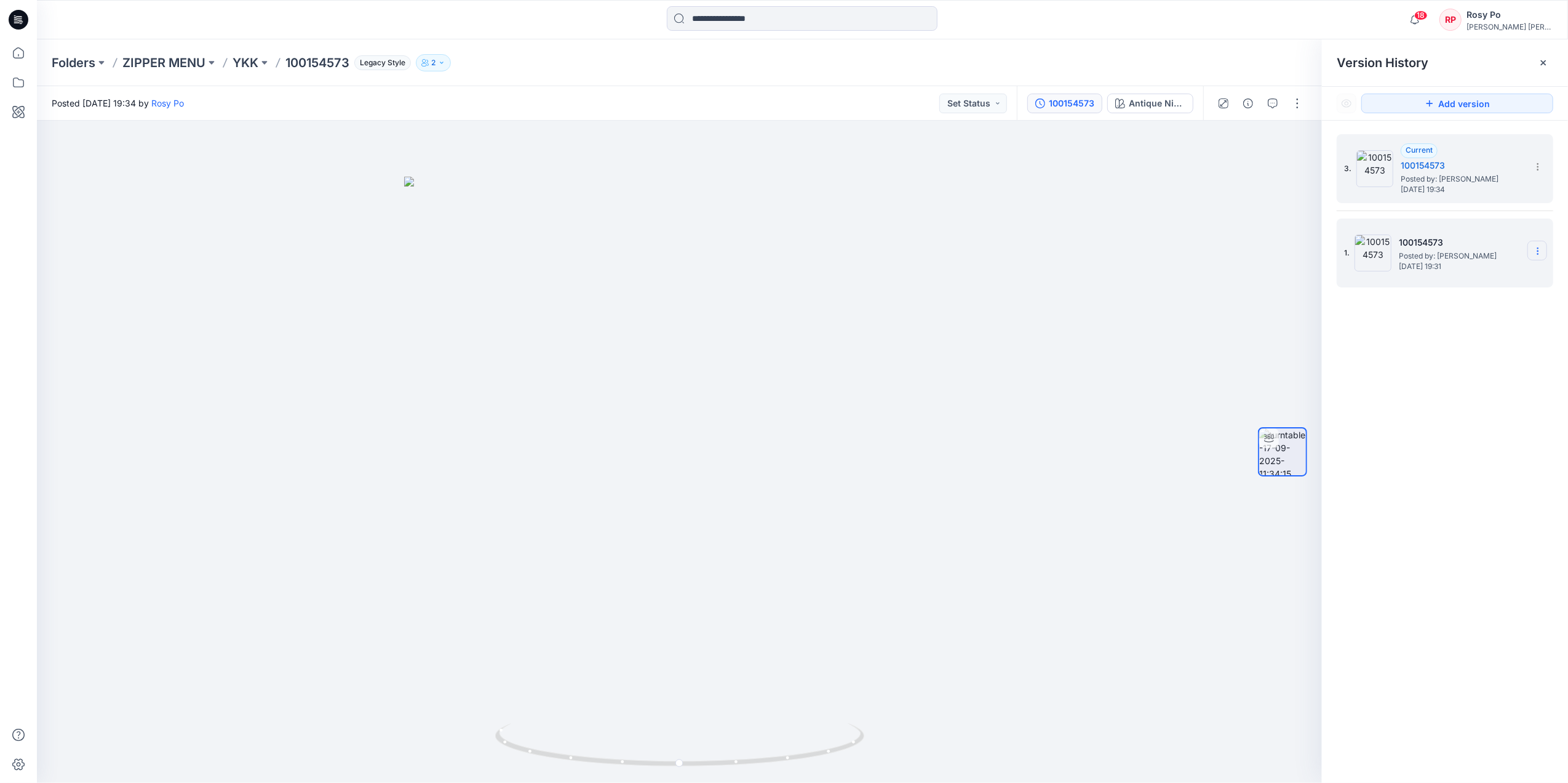
click at [1253, 250] on icon at bounding box center [1538, 251] width 10 height 10
click at [1253, 354] on span "Delete Version" at bounding box center [1453, 355] width 58 height 15
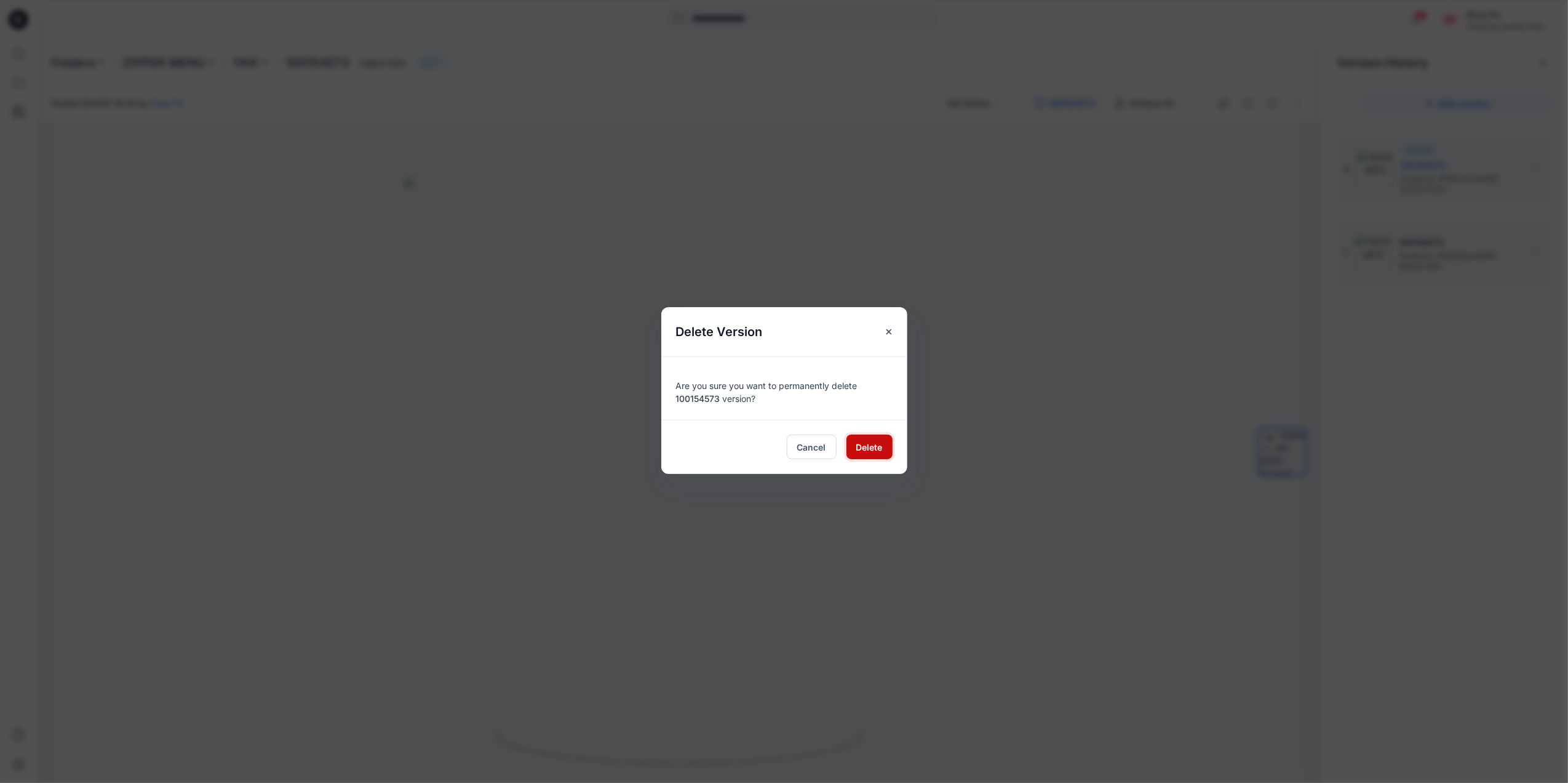
click at [876, 449] on span "Delete" at bounding box center [870, 447] width 26 height 13
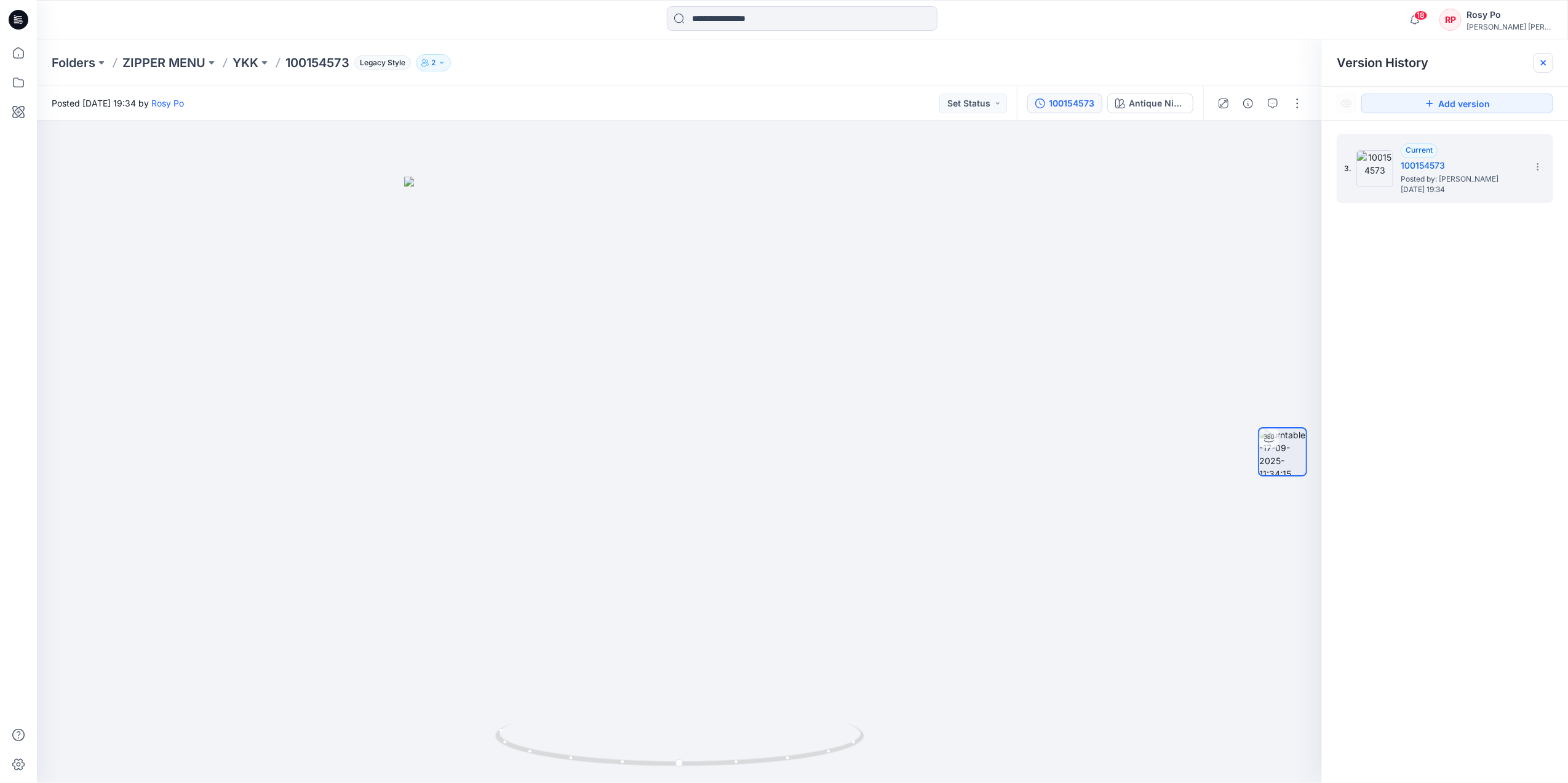
click at [1253, 64] on icon at bounding box center [1544, 63] width 10 height 10
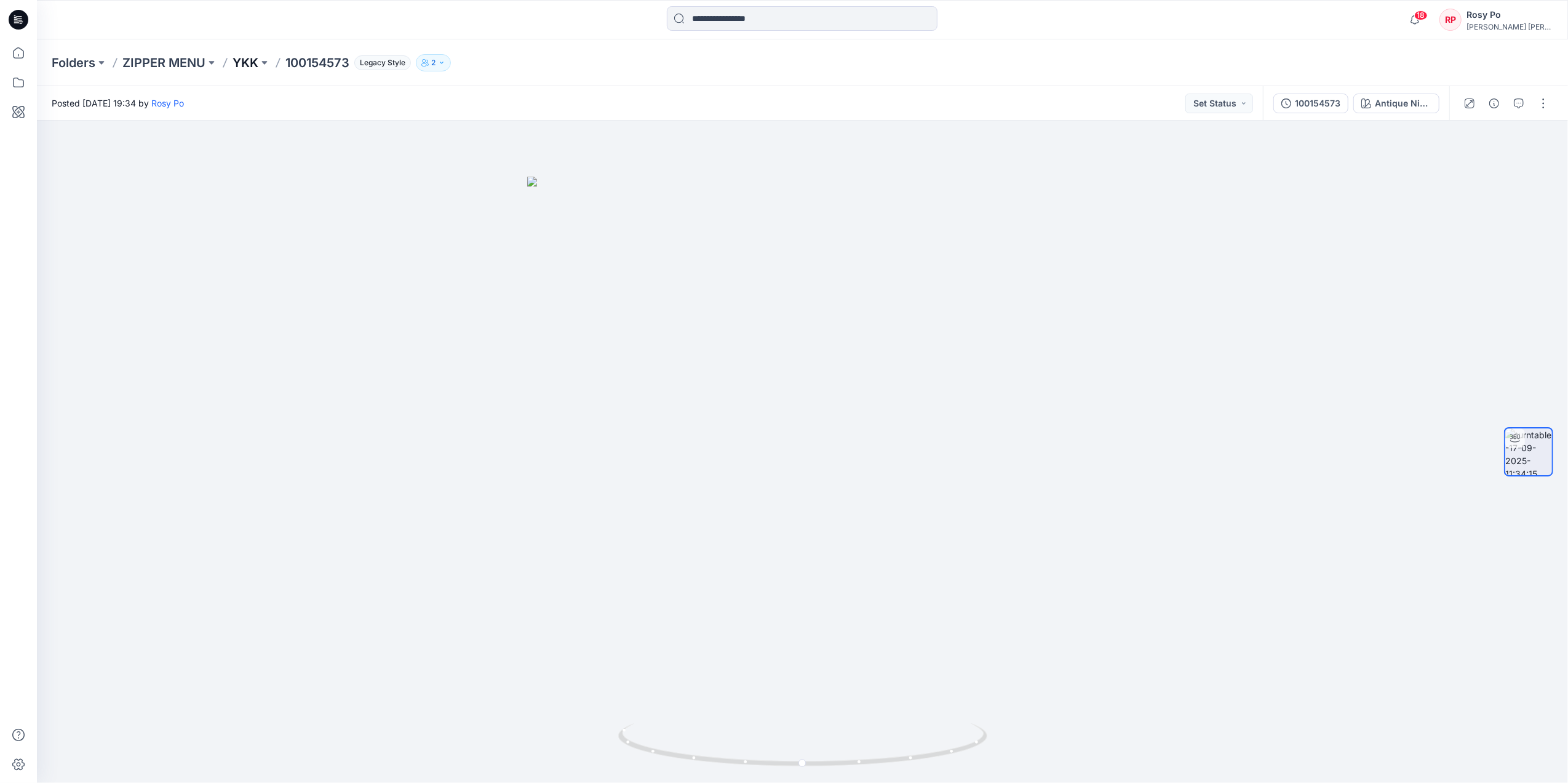
click at [244, 67] on p "YKK" at bounding box center [245, 63] width 26 height 18
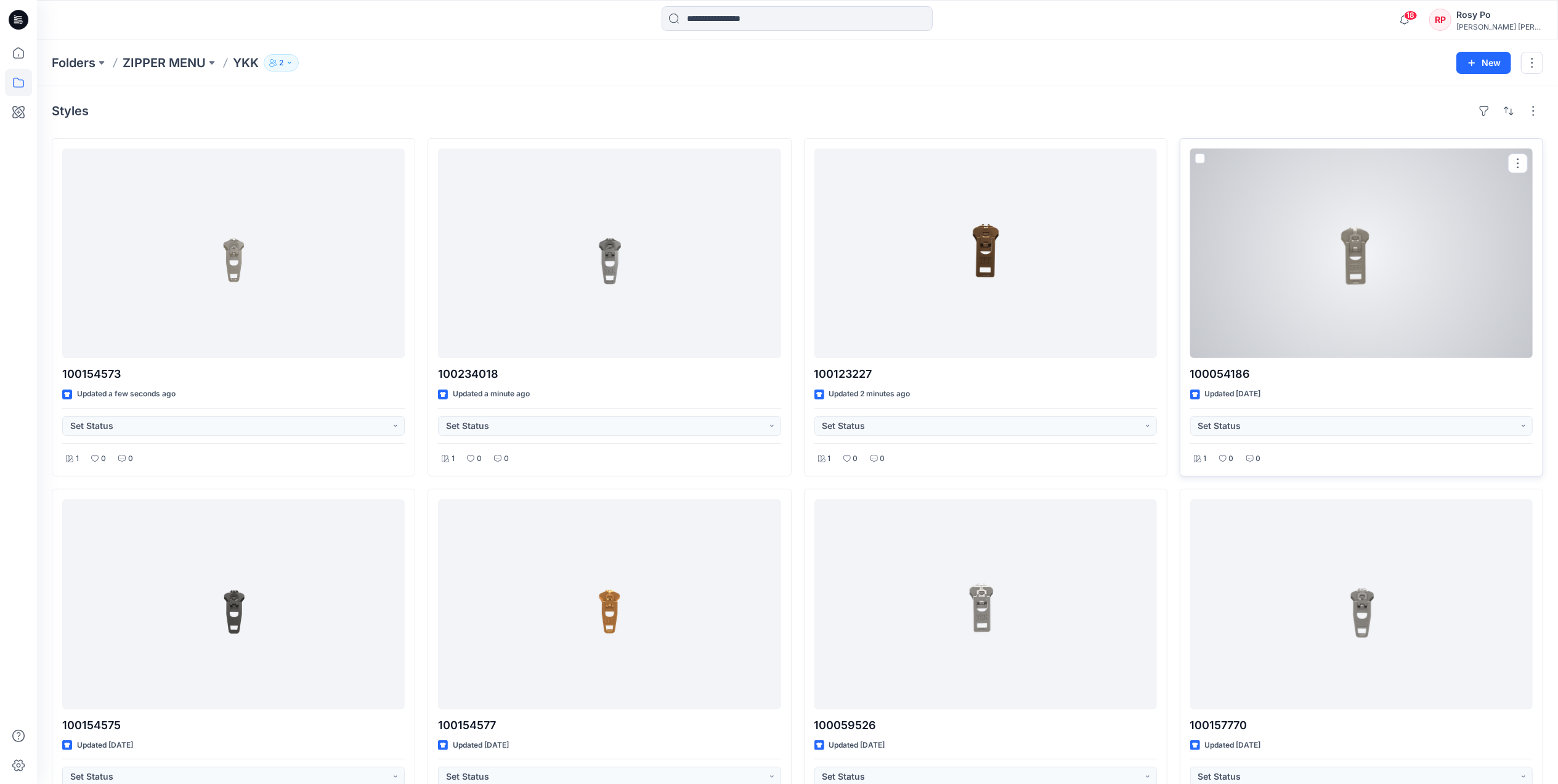
click at [1255, 280] on div at bounding box center [1361, 253] width 343 height 209
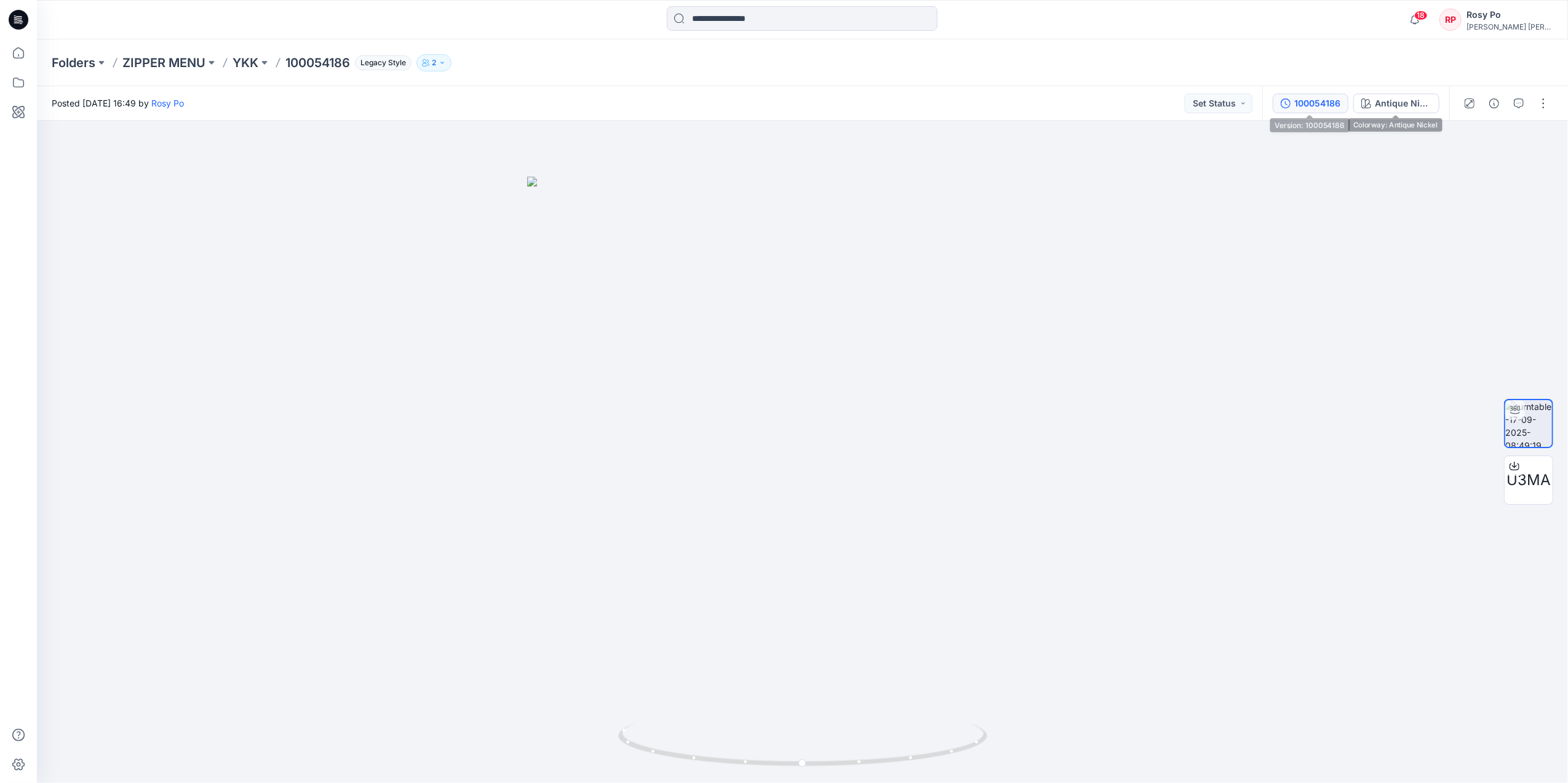
click at [1253, 99] on icon "button" at bounding box center [1286, 103] width 10 height 10
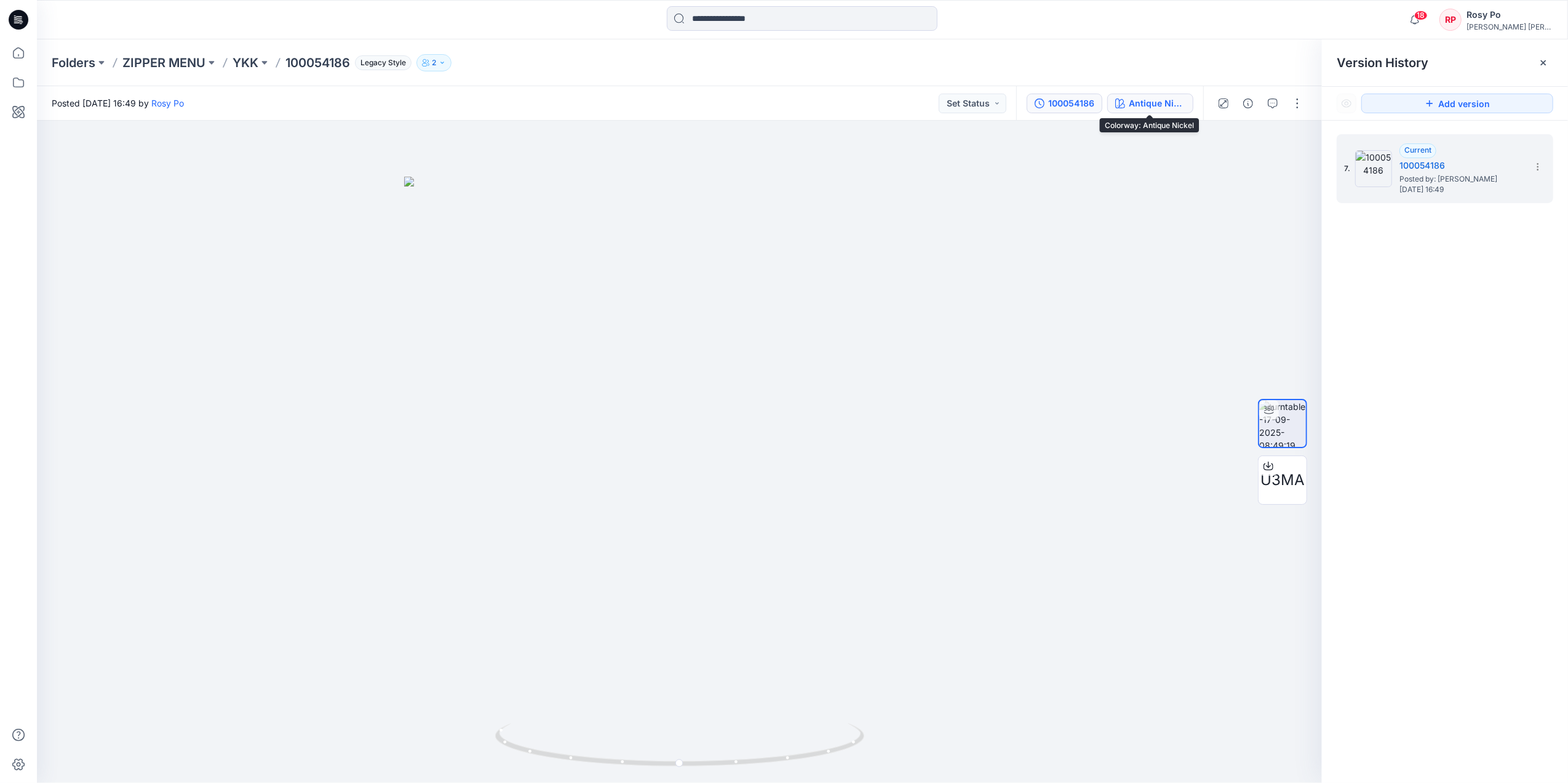
click at [1154, 103] on div "Antique Nickel" at bounding box center [1157, 103] width 56 height 14
click at [1253, 65] on icon "button" at bounding box center [1544, 63] width 10 height 10
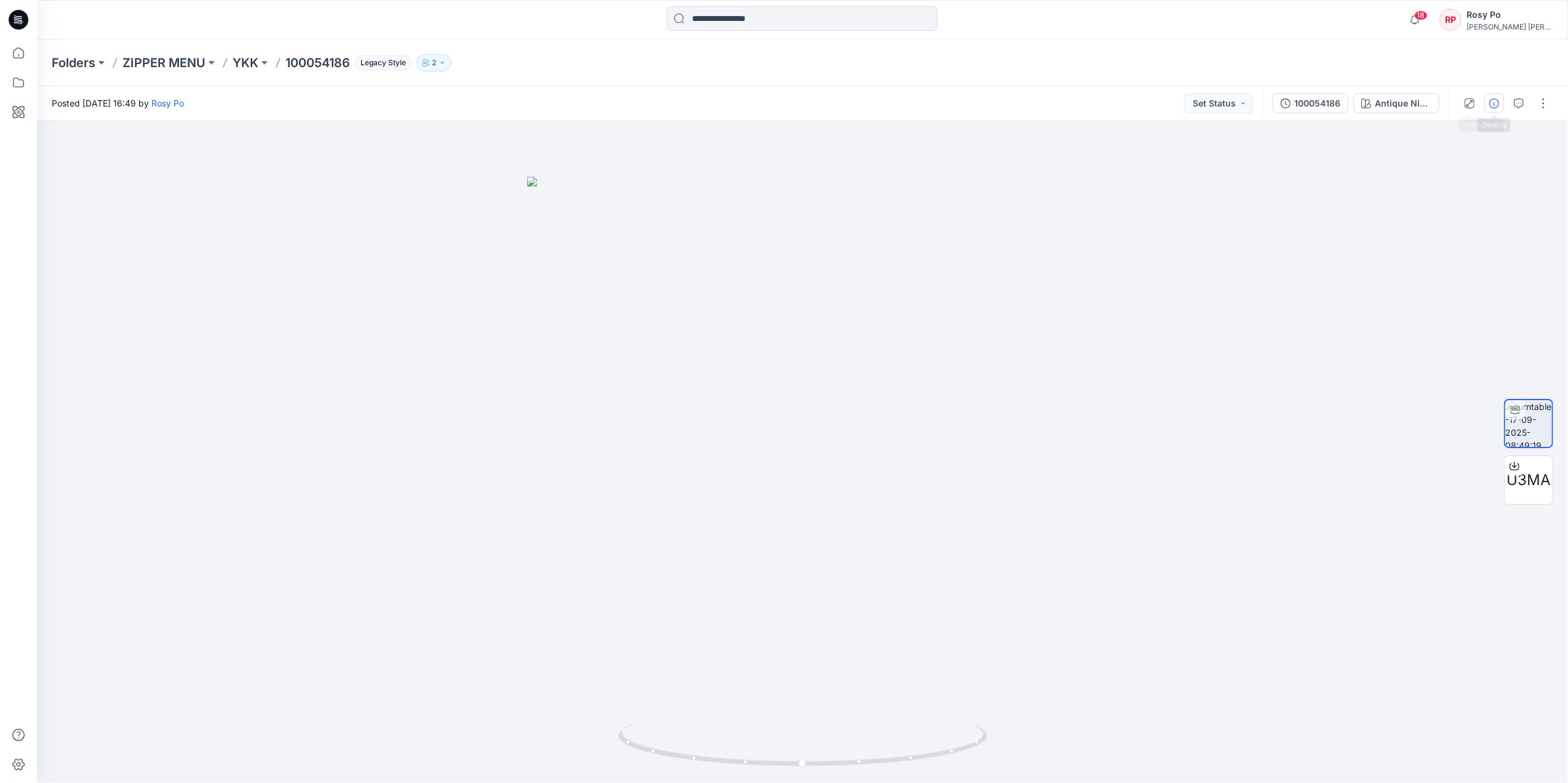
click at [1253, 104] on icon "button" at bounding box center [1494, 103] width 10 height 10
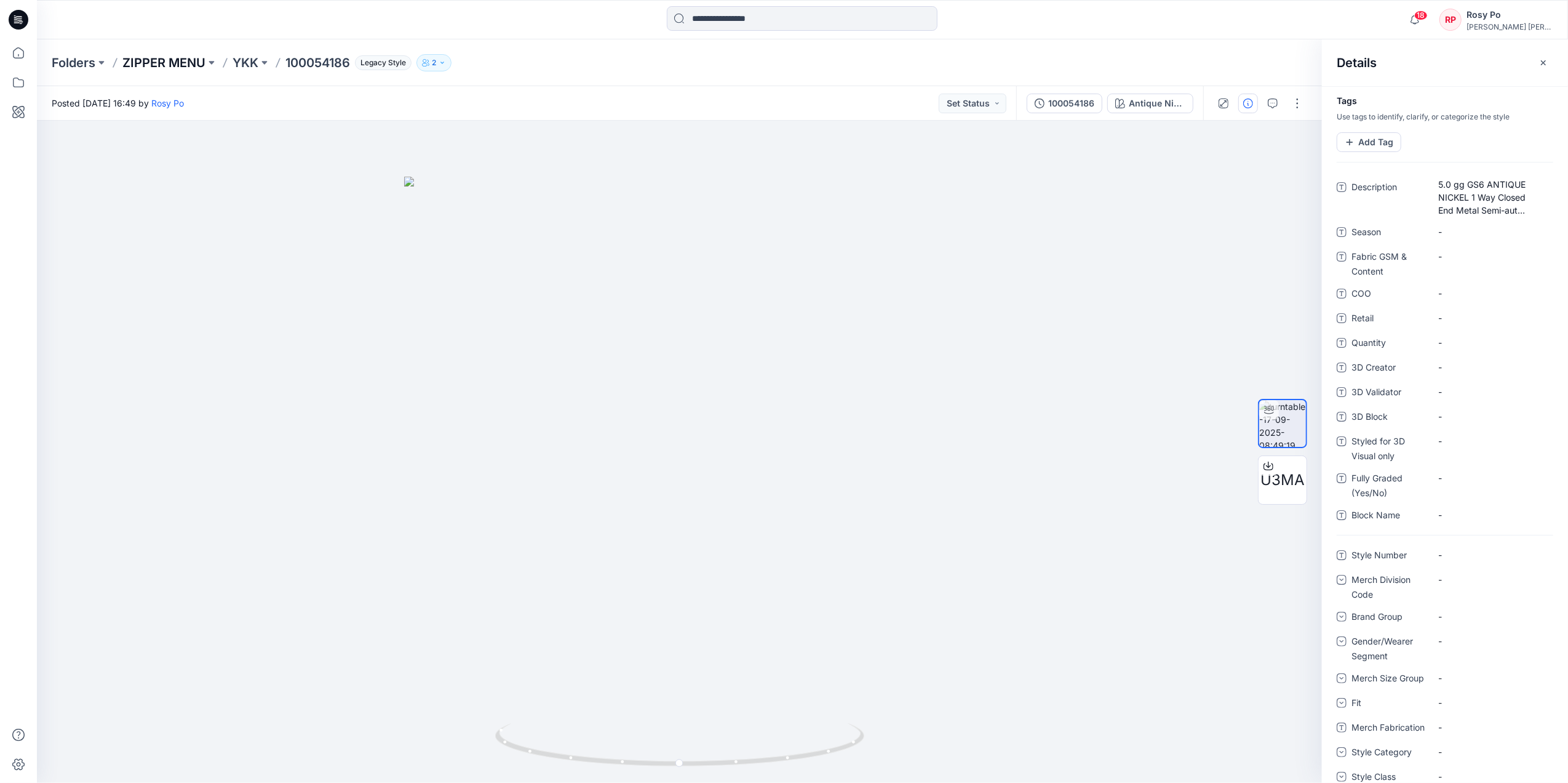
click at [196, 62] on p "ZIPPER MENU" at bounding box center [164, 63] width 83 height 18
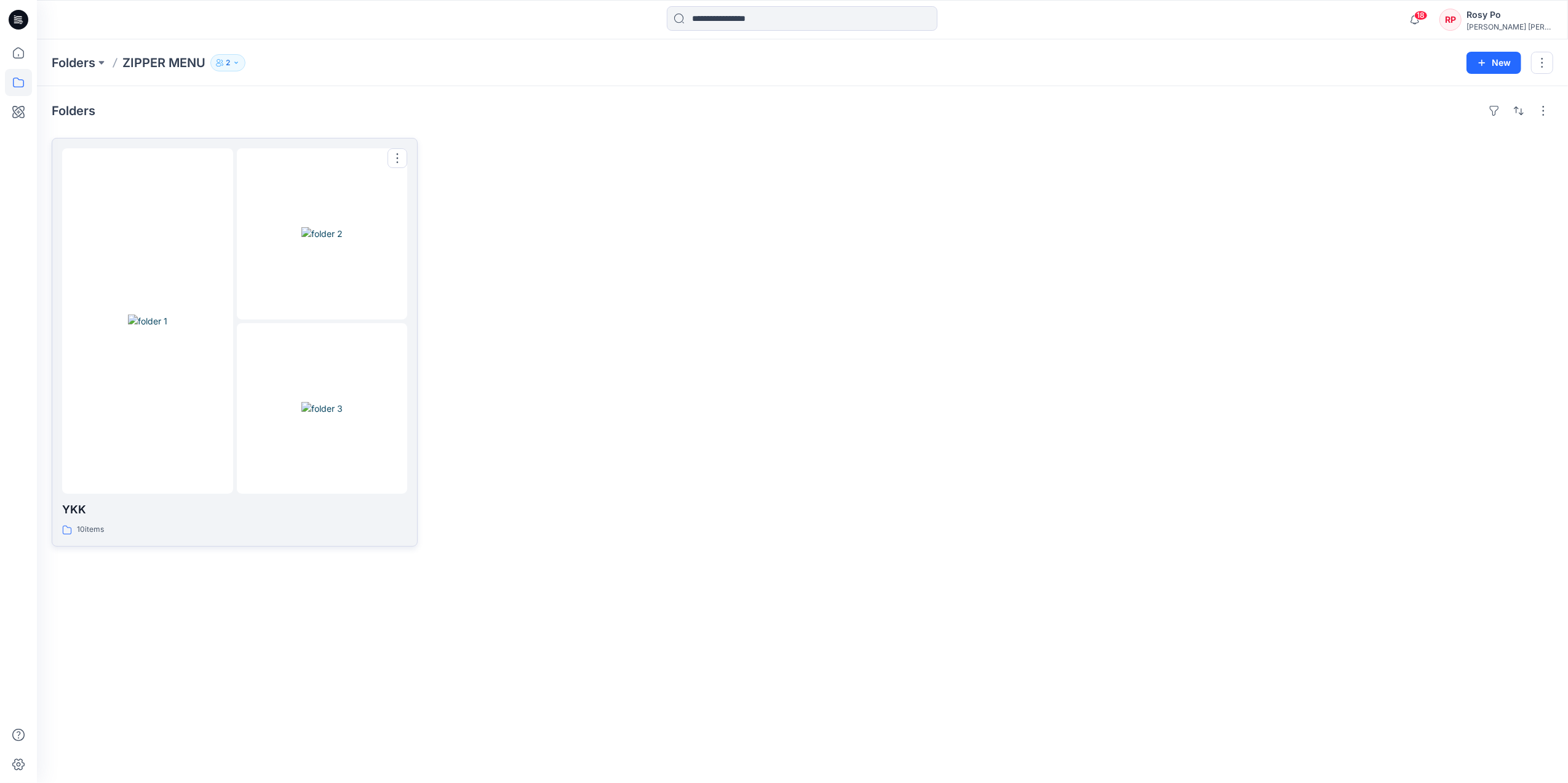
click at [302, 240] on img at bounding box center [322, 233] width 41 height 13
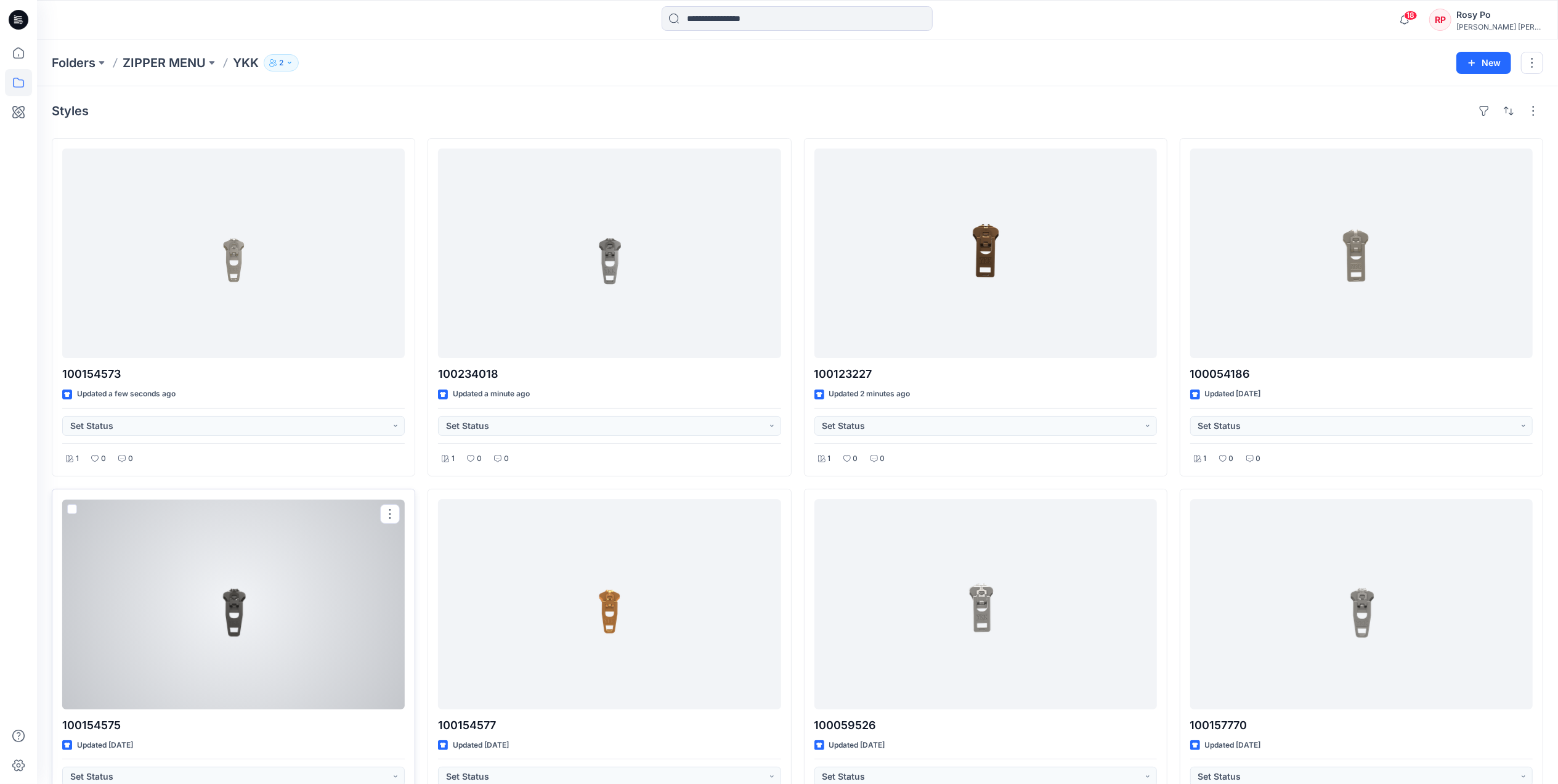
click at [202, 605] on div at bounding box center [233, 604] width 343 height 209
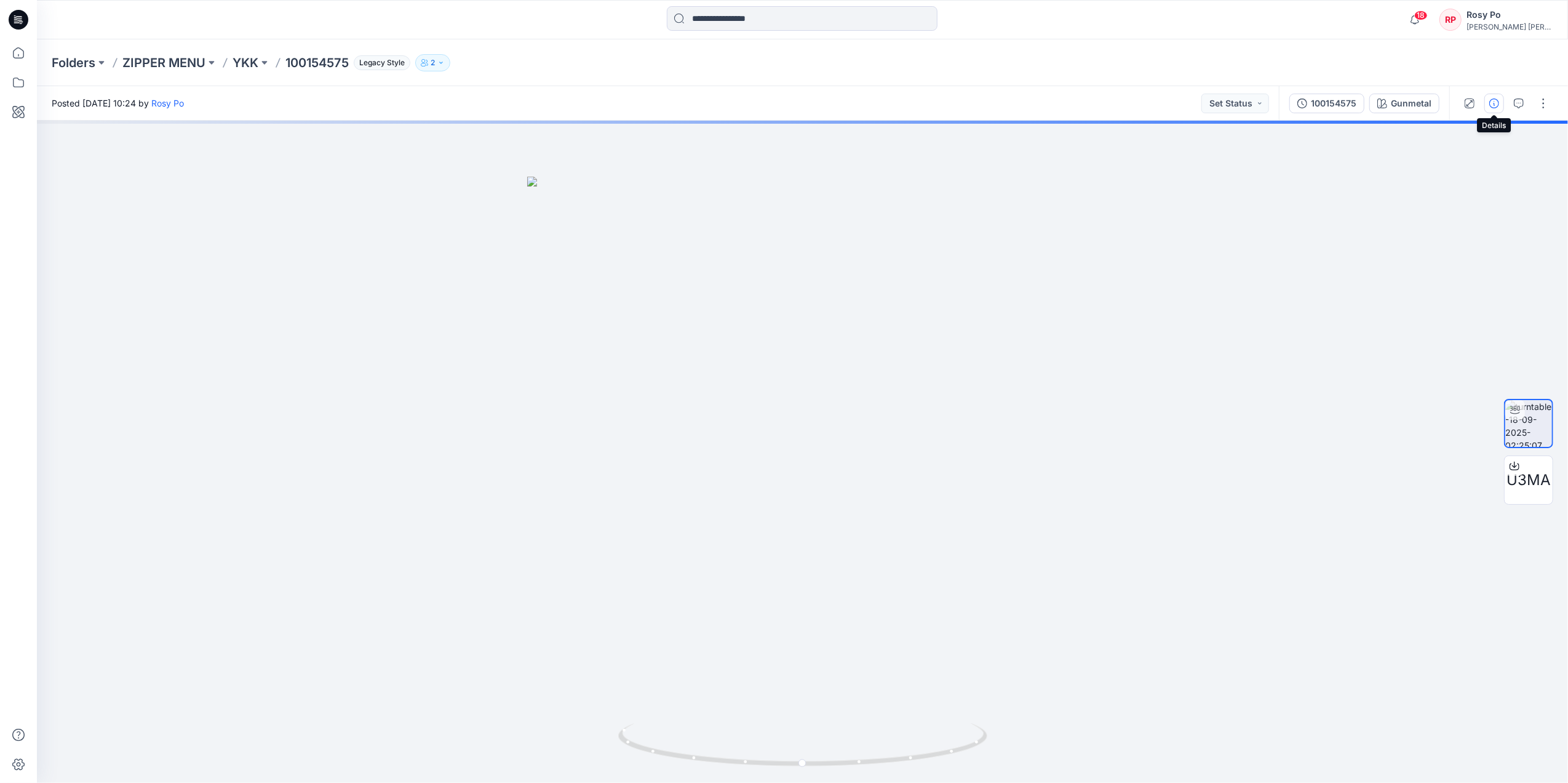
click at [1253, 111] on button "button" at bounding box center [1494, 103] width 19 height 19
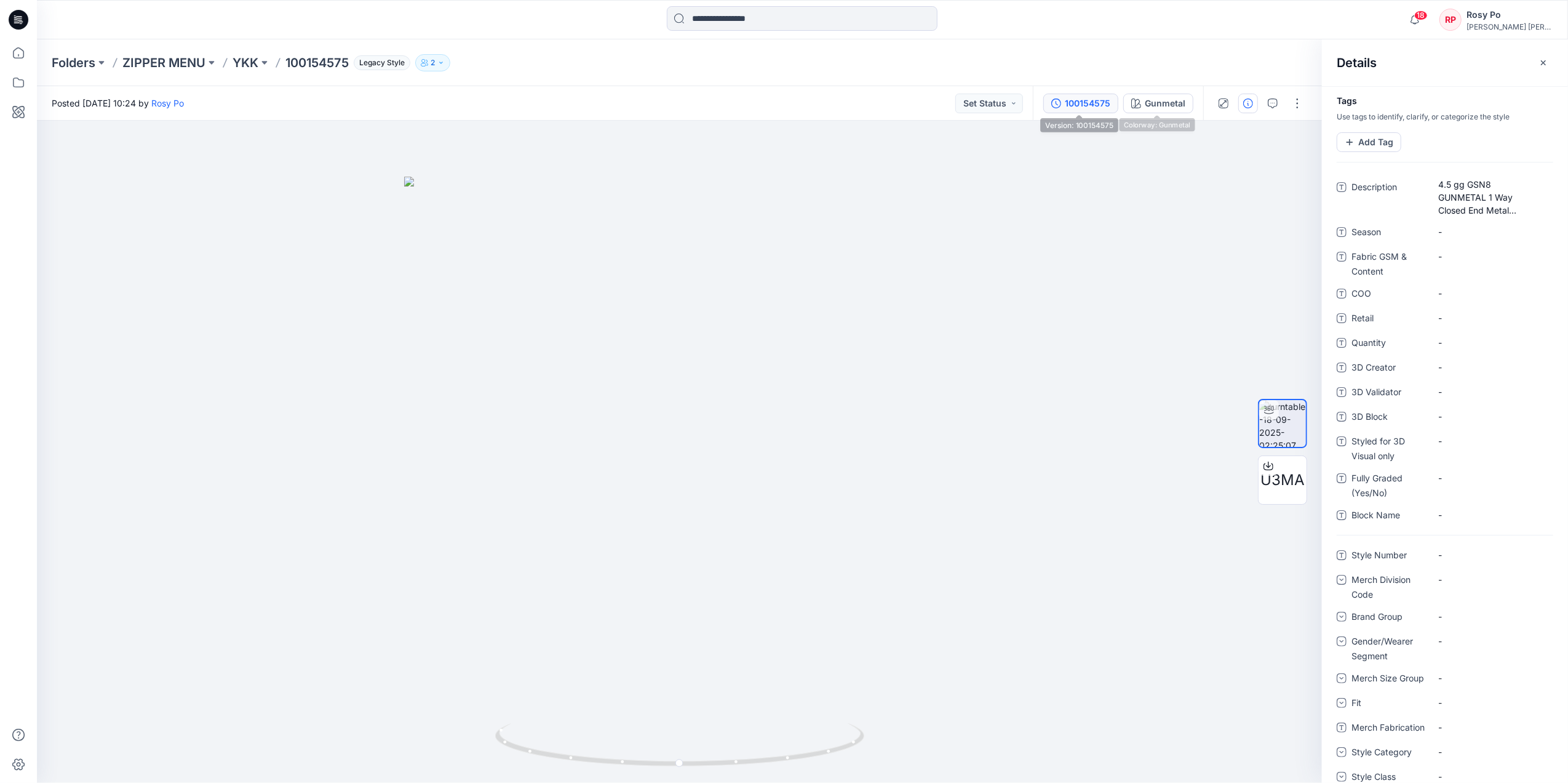
click at [1056, 104] on icon "button" at bounding box center [1056, 103] width 10 height 10
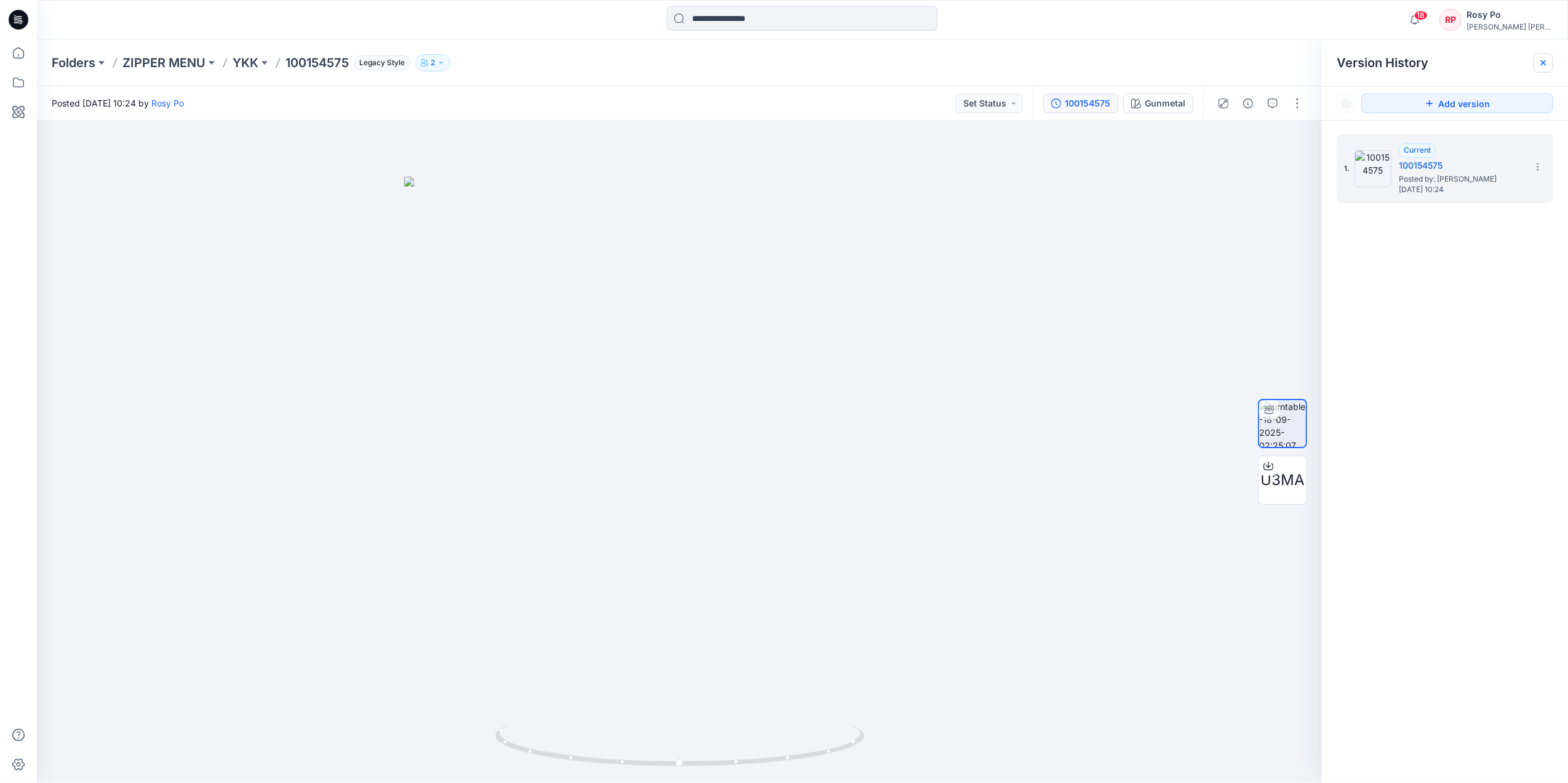
click at [1253, 59] on icon at bounding box center [1544, 63] width 10 height 10
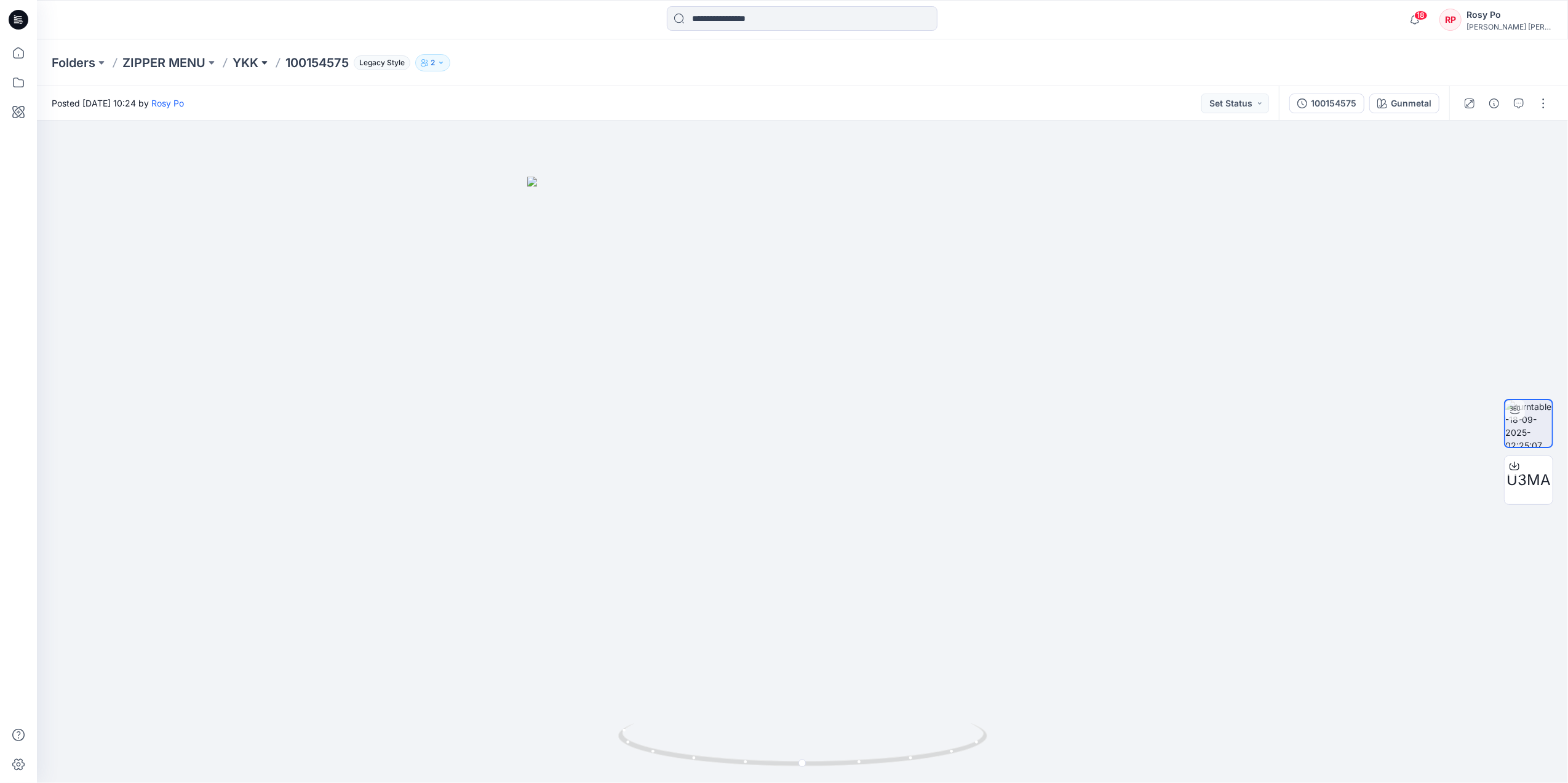
click at [262, 60] on button at bounding box center [265, 63] width 13 height 18
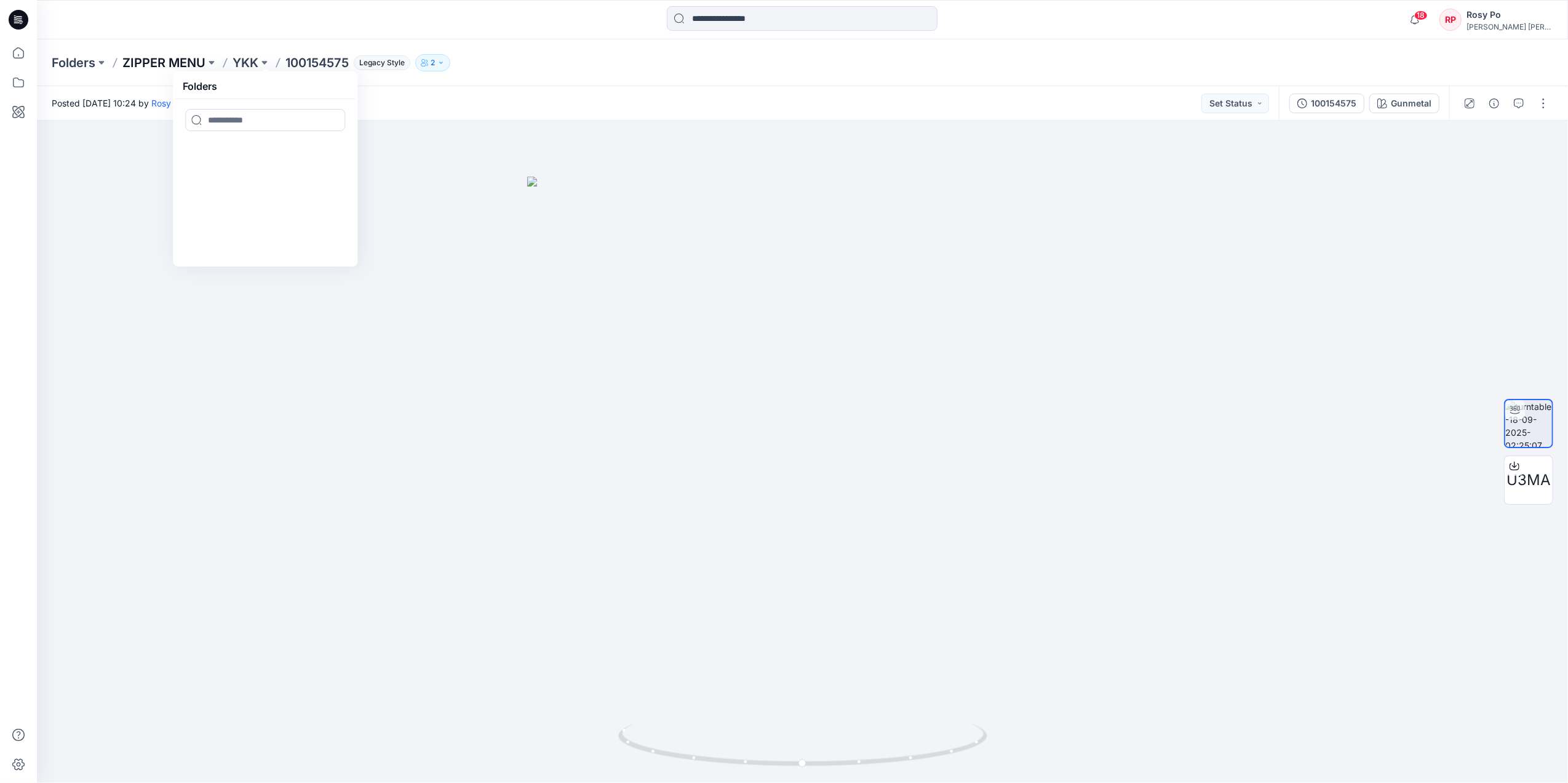
click at [181, 59] on p "ZIPPER MENU" at bounding box center [164, 63] width 83 height 18
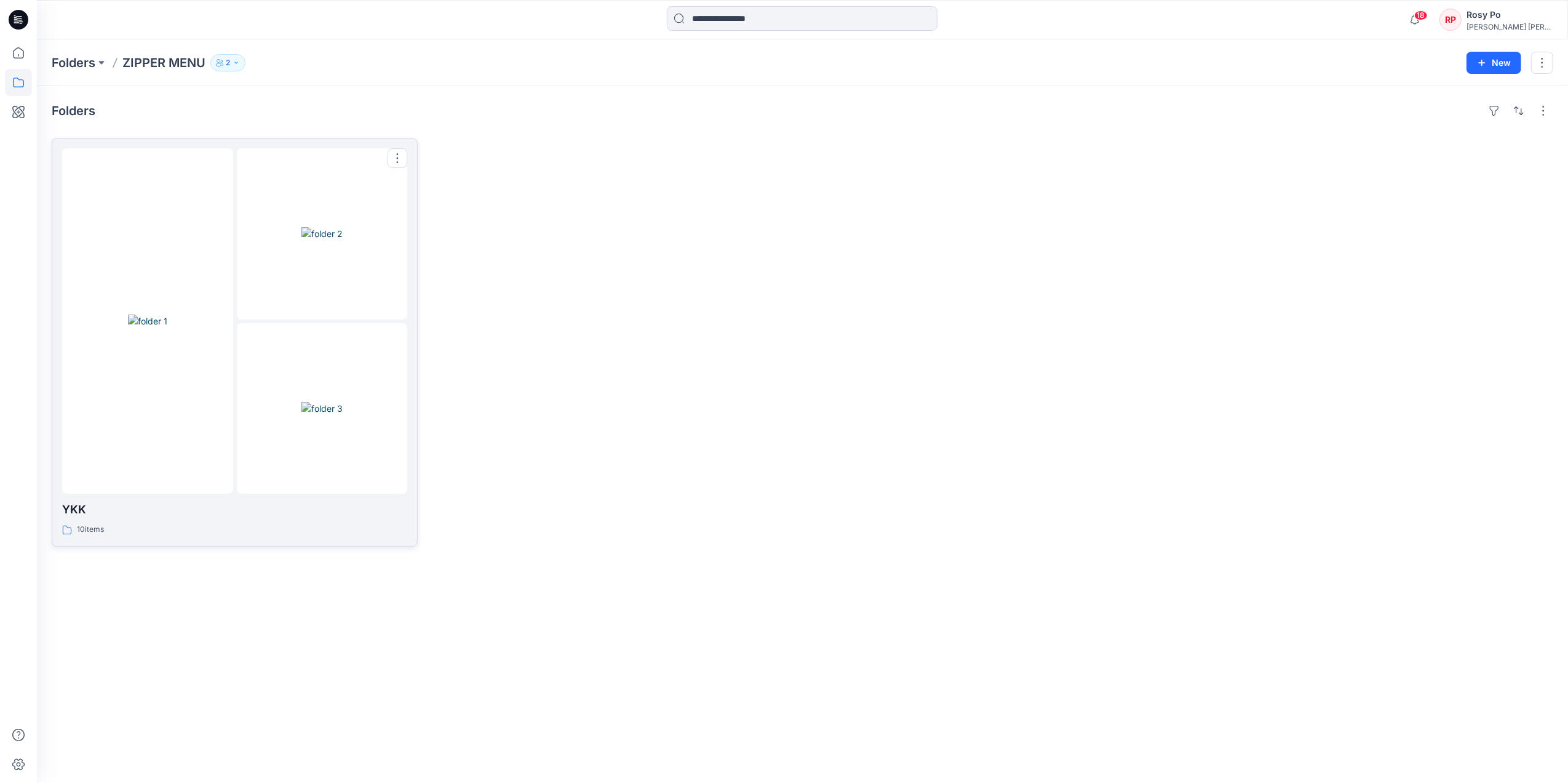
click at [302, 402] on img at bounding box center [322, 408] width 41 height 13
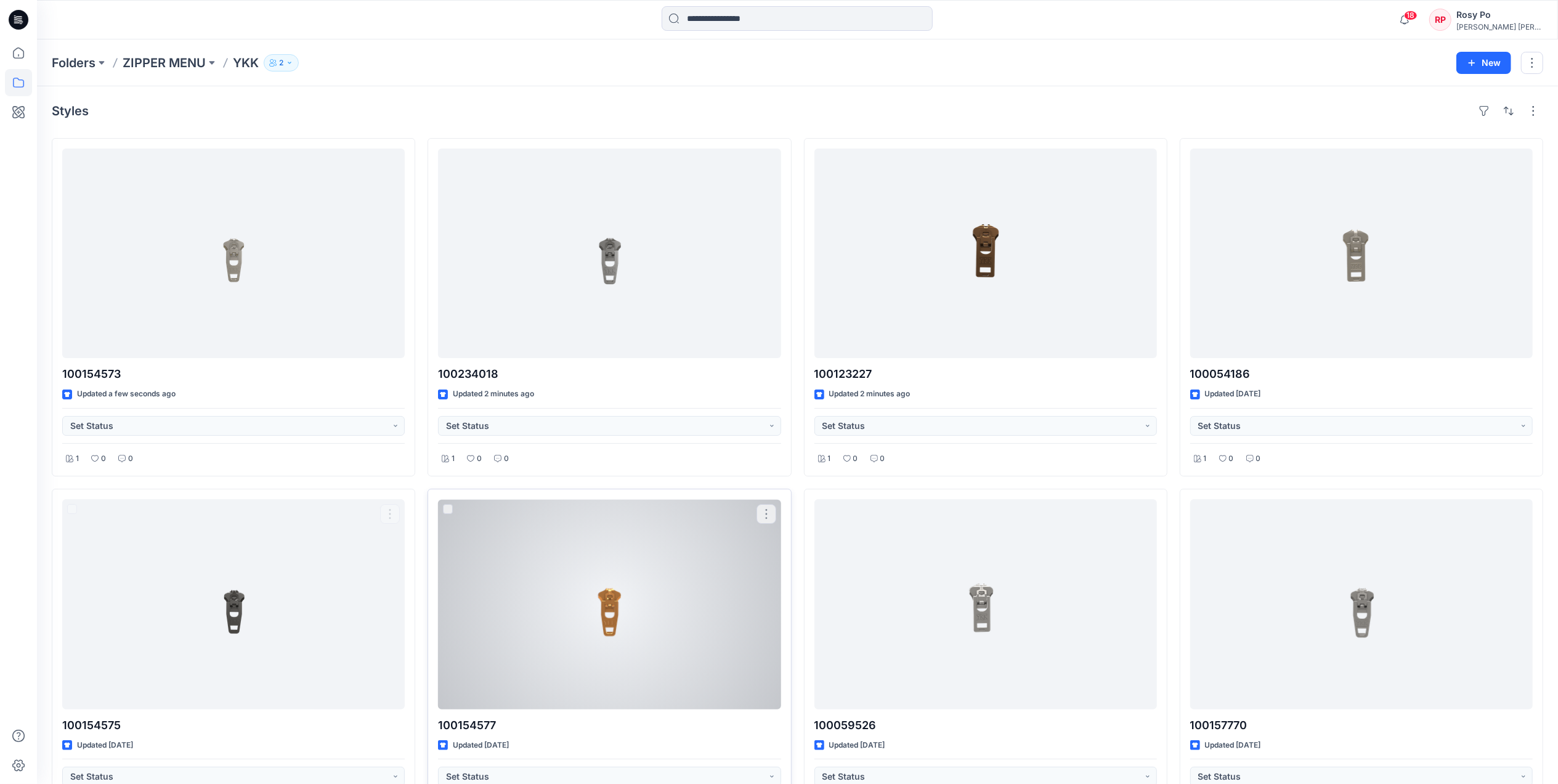
click at [634, 605] on div at bounding box center [609, 604] width 343 height 209
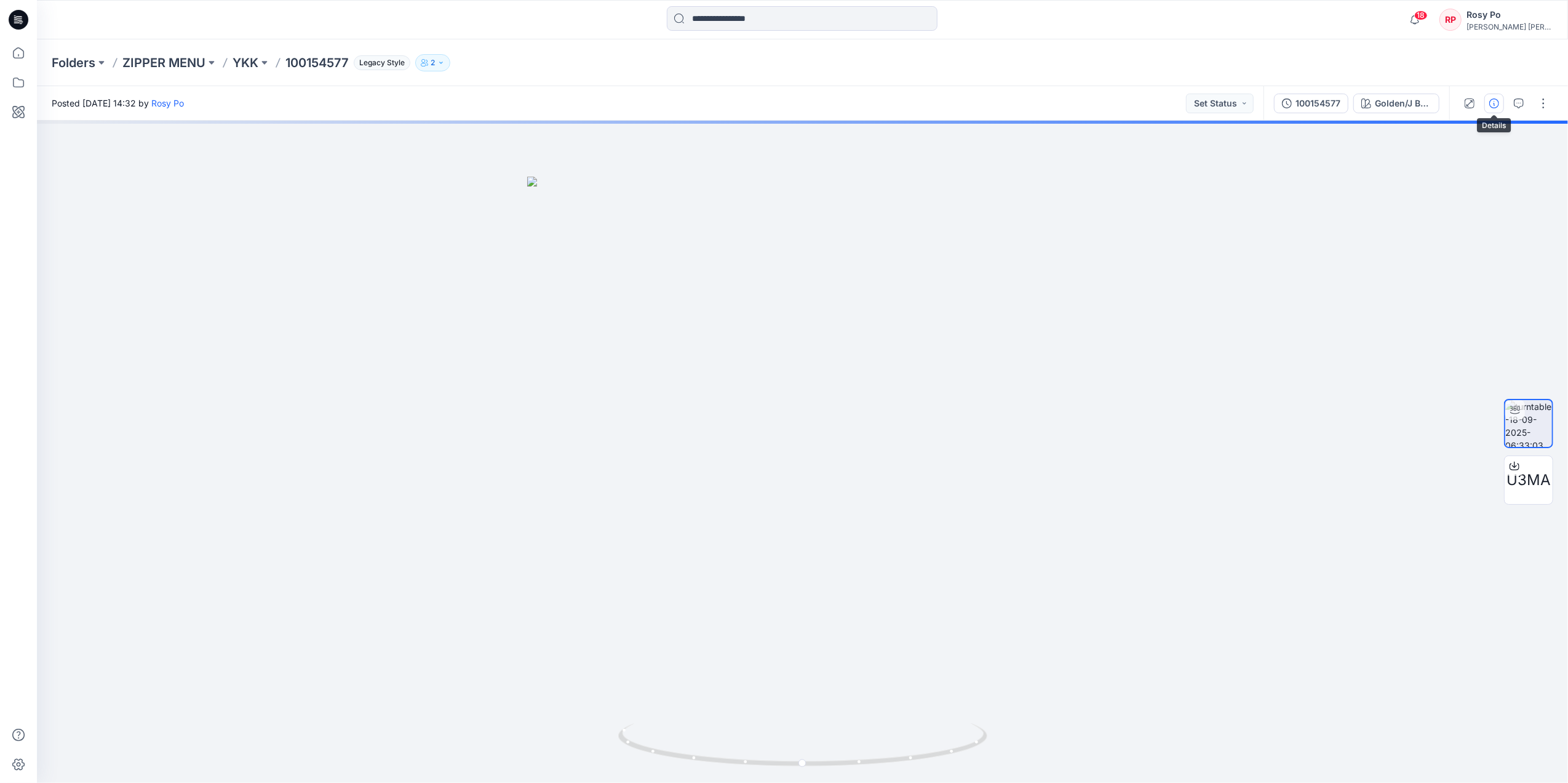
click at [1253, 101] on icon "button" at bounding box center [1494, 103] width 10 height 10
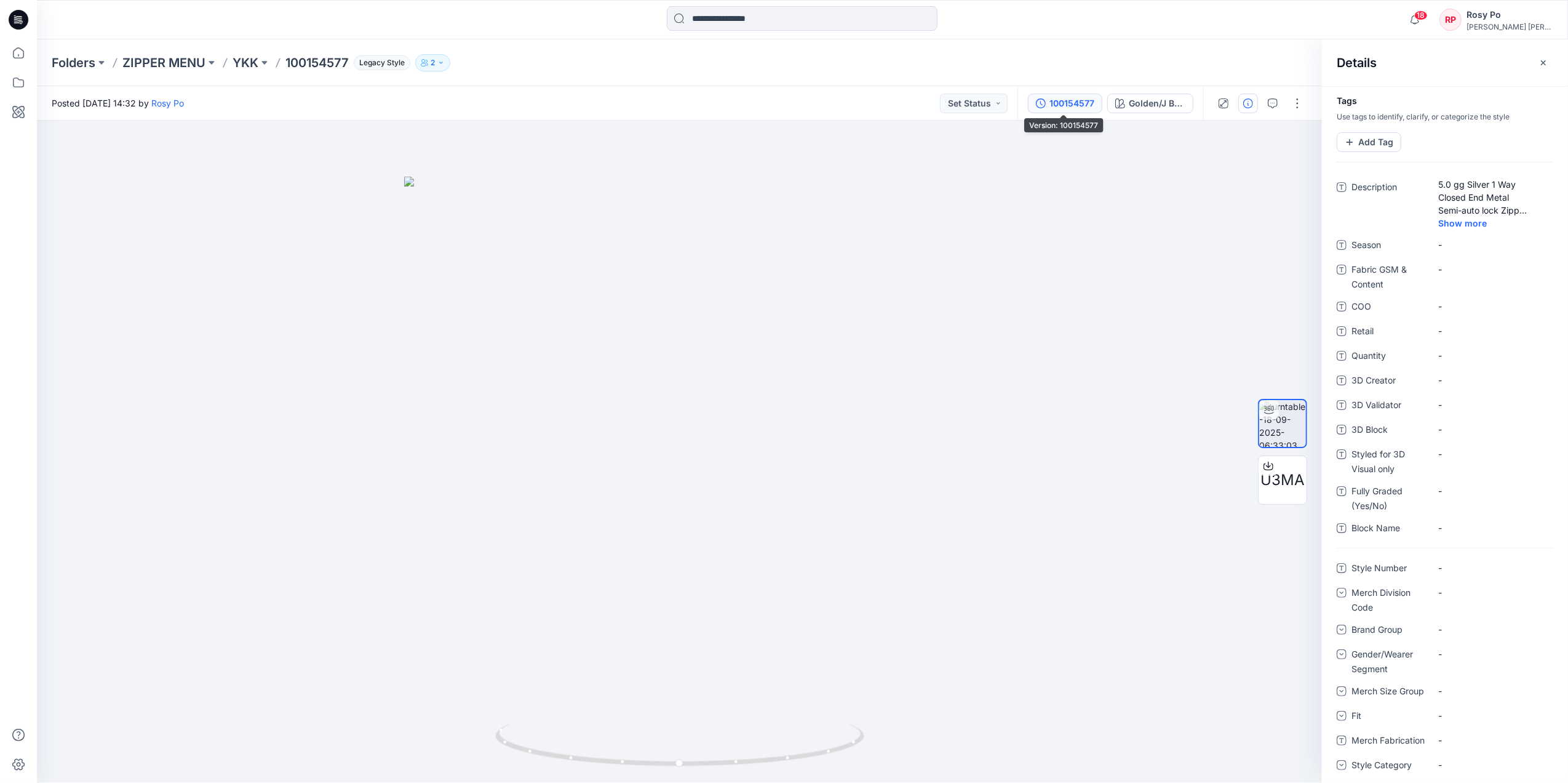
click at [1046, 101] on button "100154577" at bounding box center [1065, 103] width 74 height 19
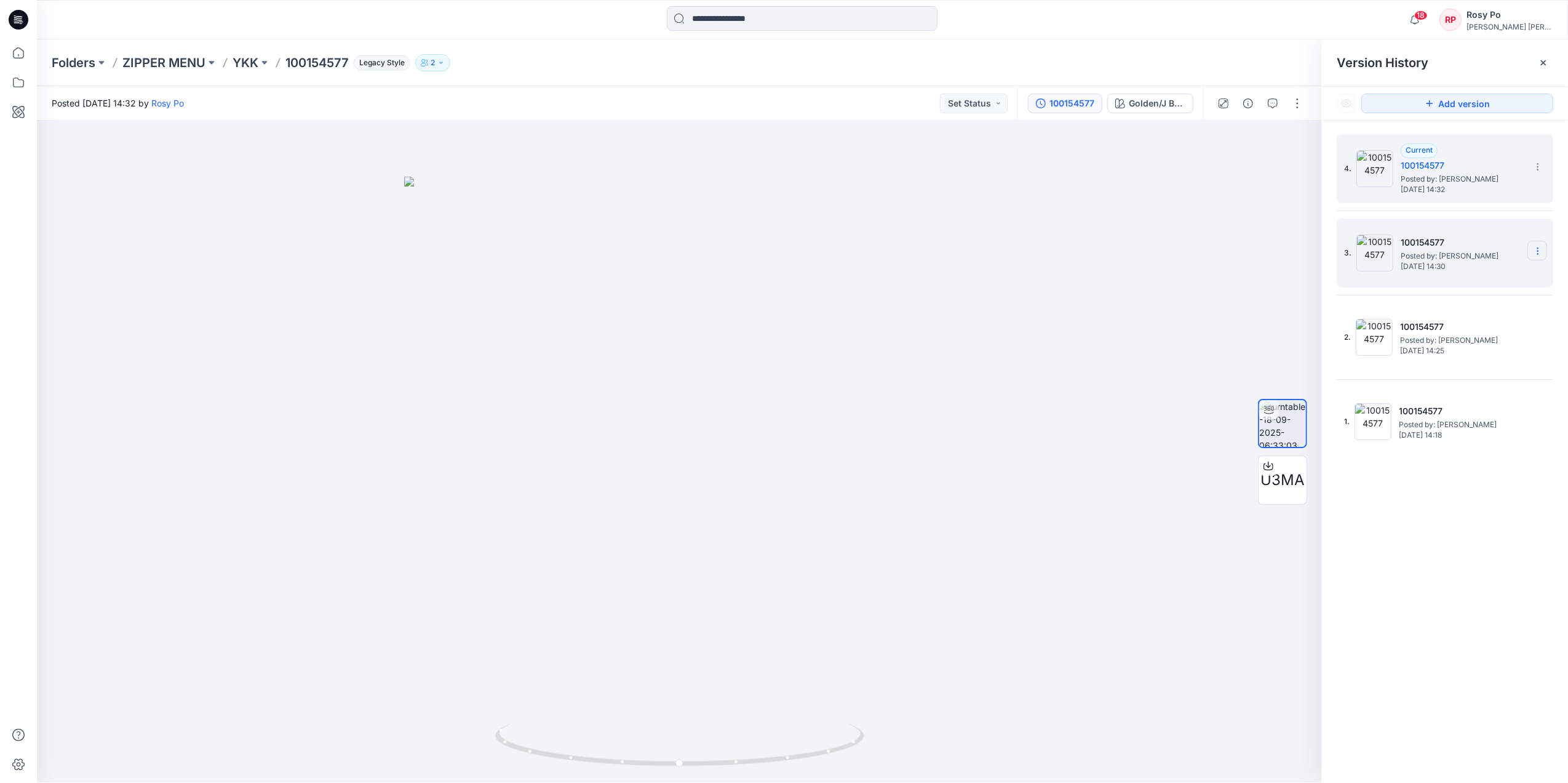
click at [1253, 251] on icon at bounding box center [1538, 251] width 10 height 10
click at [1253, 355] on span "Delete Version" at bounding box center [1453, 355] width 58 height 15
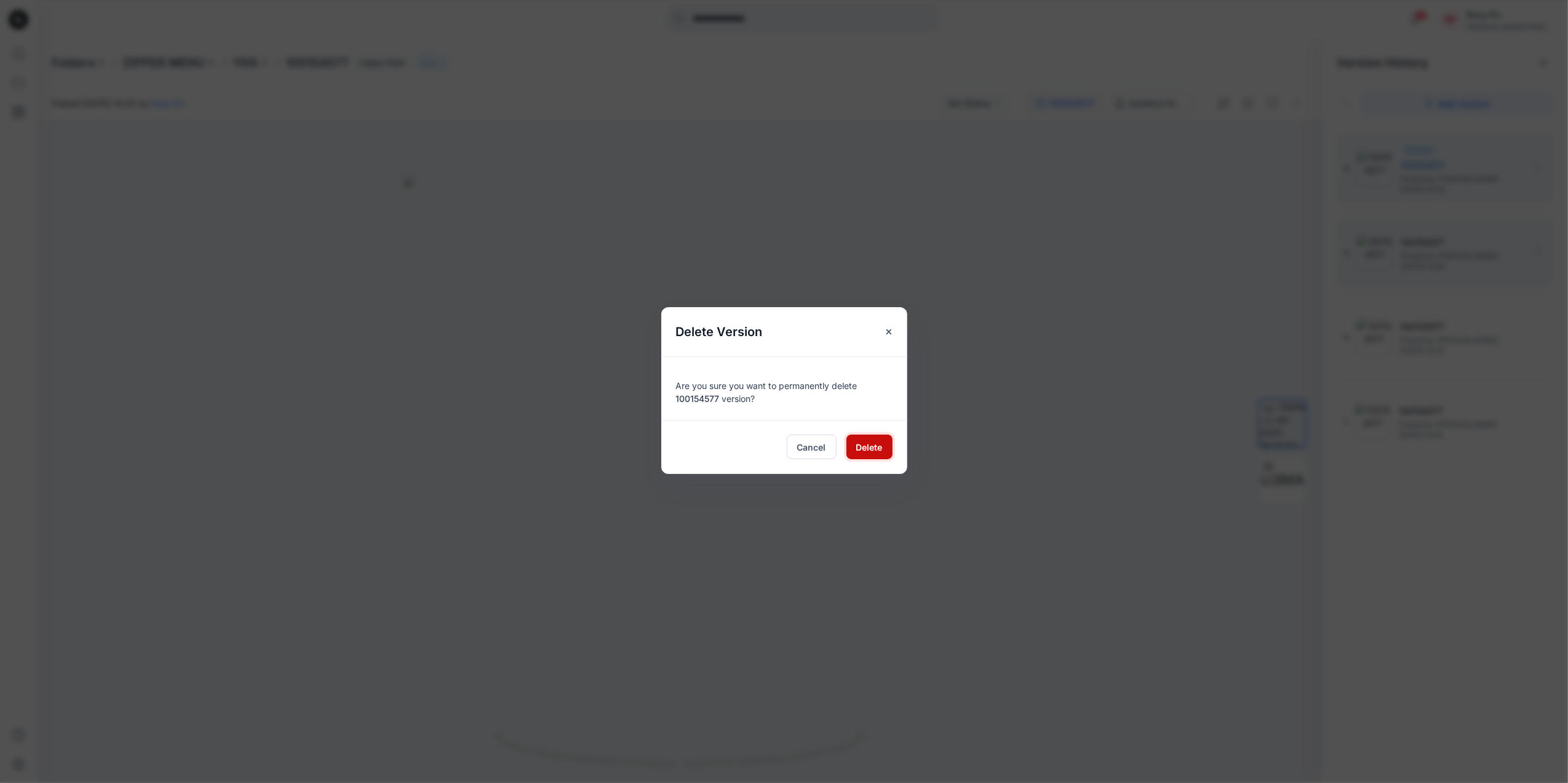
click at [877, 448] on span "Delete" at bounding box center [870, 447] width 26 height 13
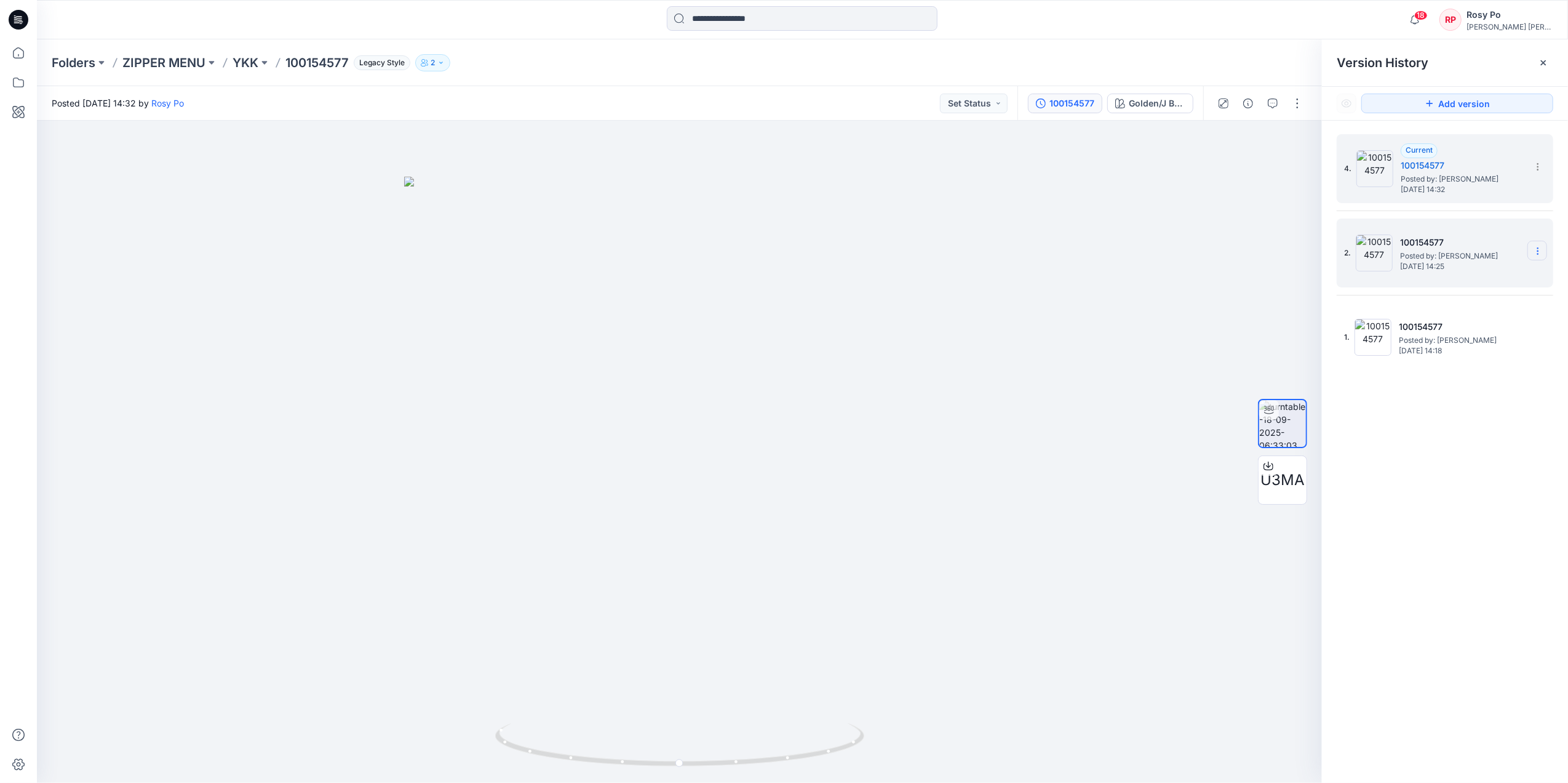
click at [1253, 247] on section at bounding box center [1537, 250] width 19 height 19
click at [1253, 352] on div "Delete Version" at bounding box center [1472, 355] width 143 height 24
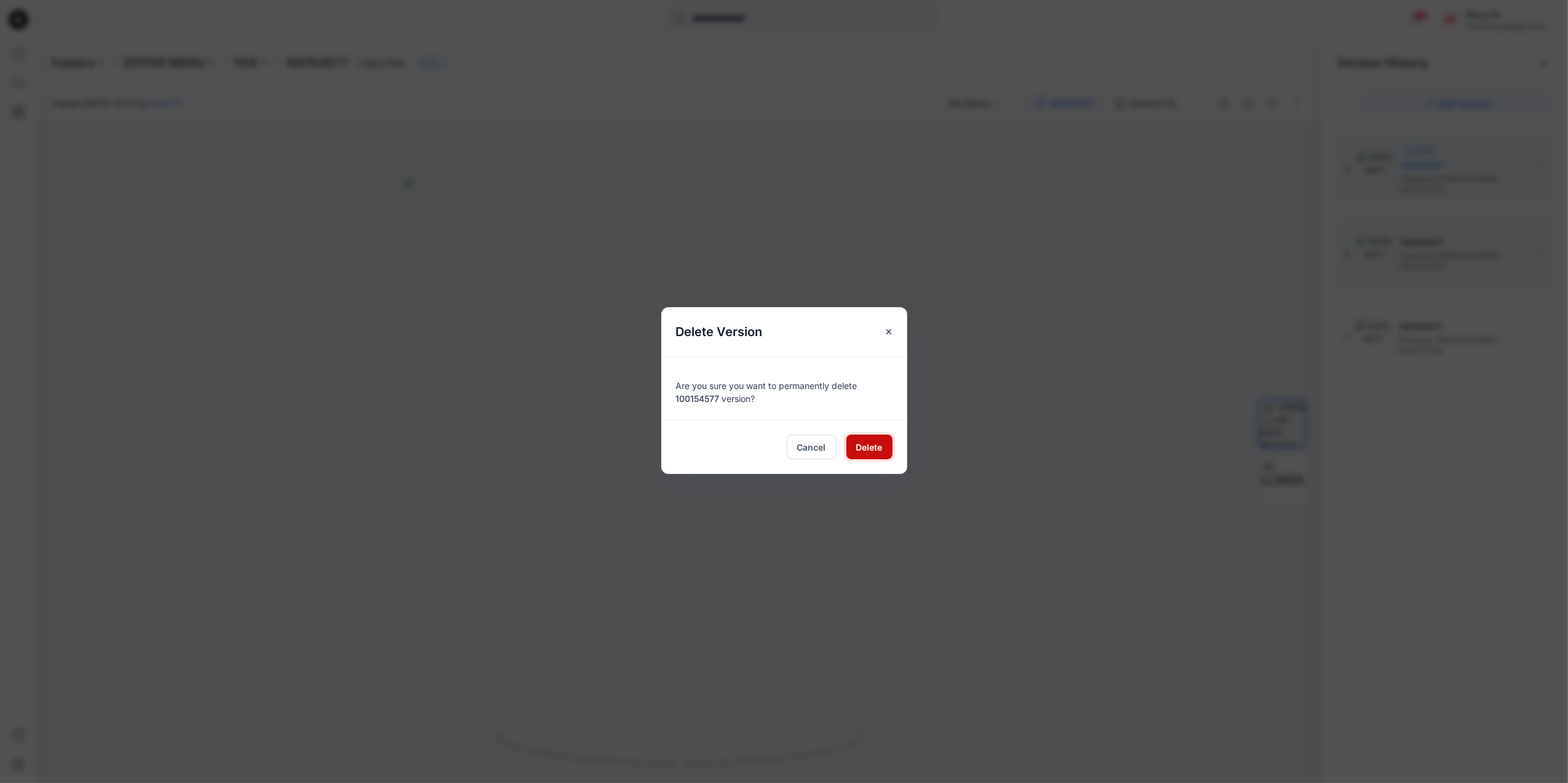
click at [891, 441] on button "Delete" at bounding box center [870, 446] width 46 height 24
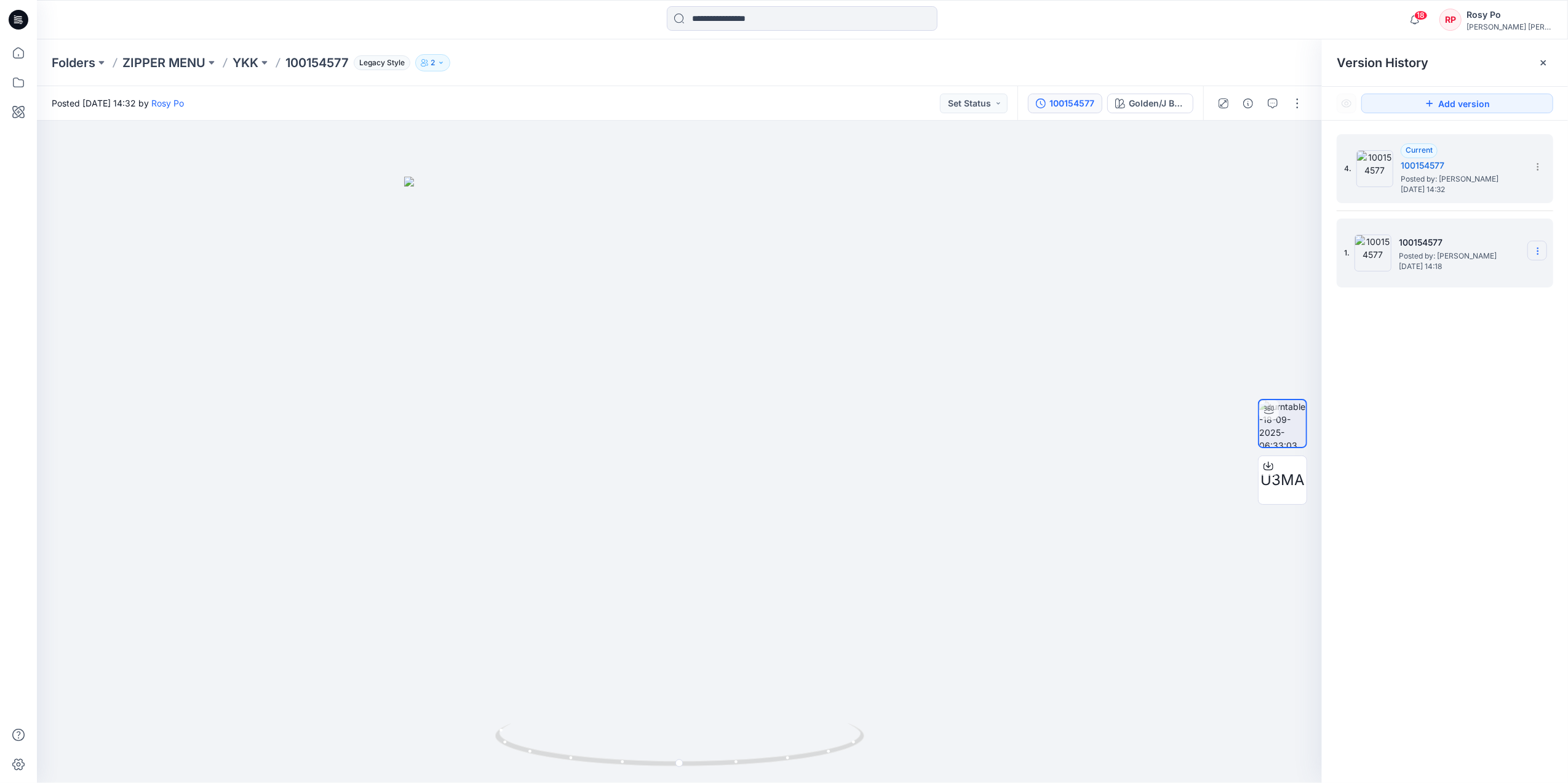
click at [1253, 248] on icon at bounding box center [1538, 251] width 10 height 10
click at [1253, 354] on span "Delete Version" at bounding box center [1453, 355] width 58 height 15
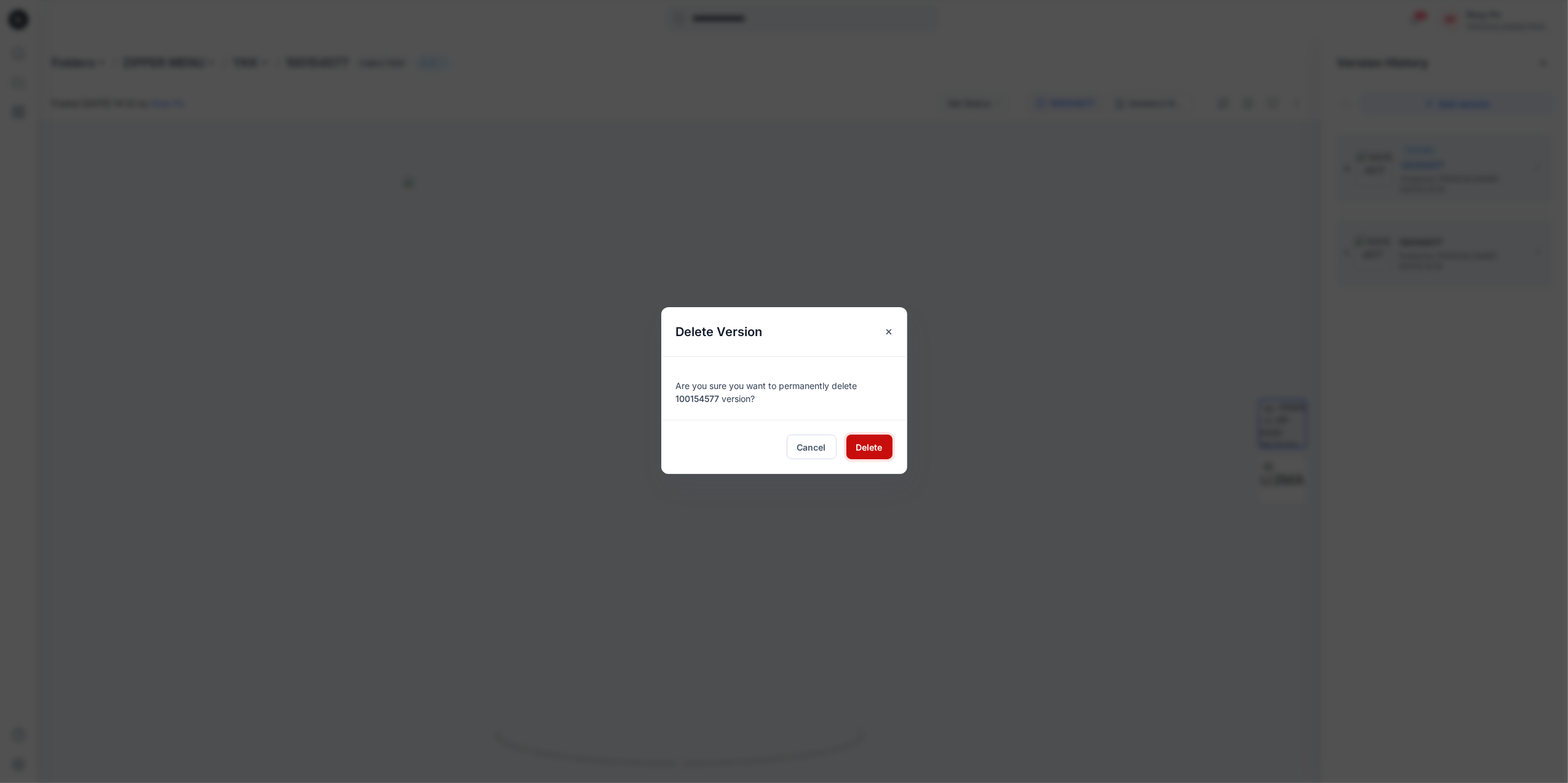
click at [865, 449] on span "Delete" at bounding box center [870, 447] width 26 height 13
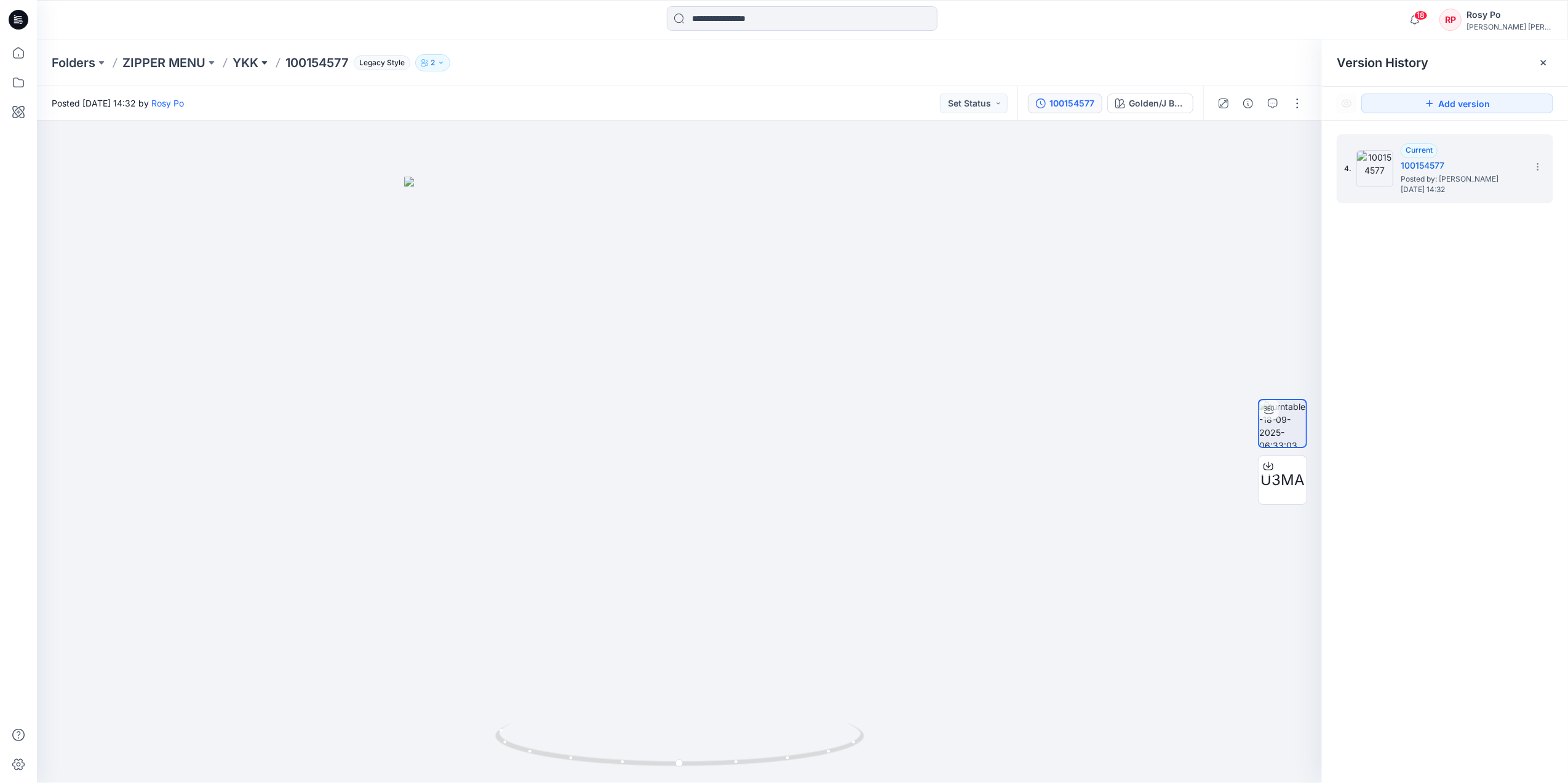
click at [262, 57] on button at bounding box center [265, 63] width 13 height 18
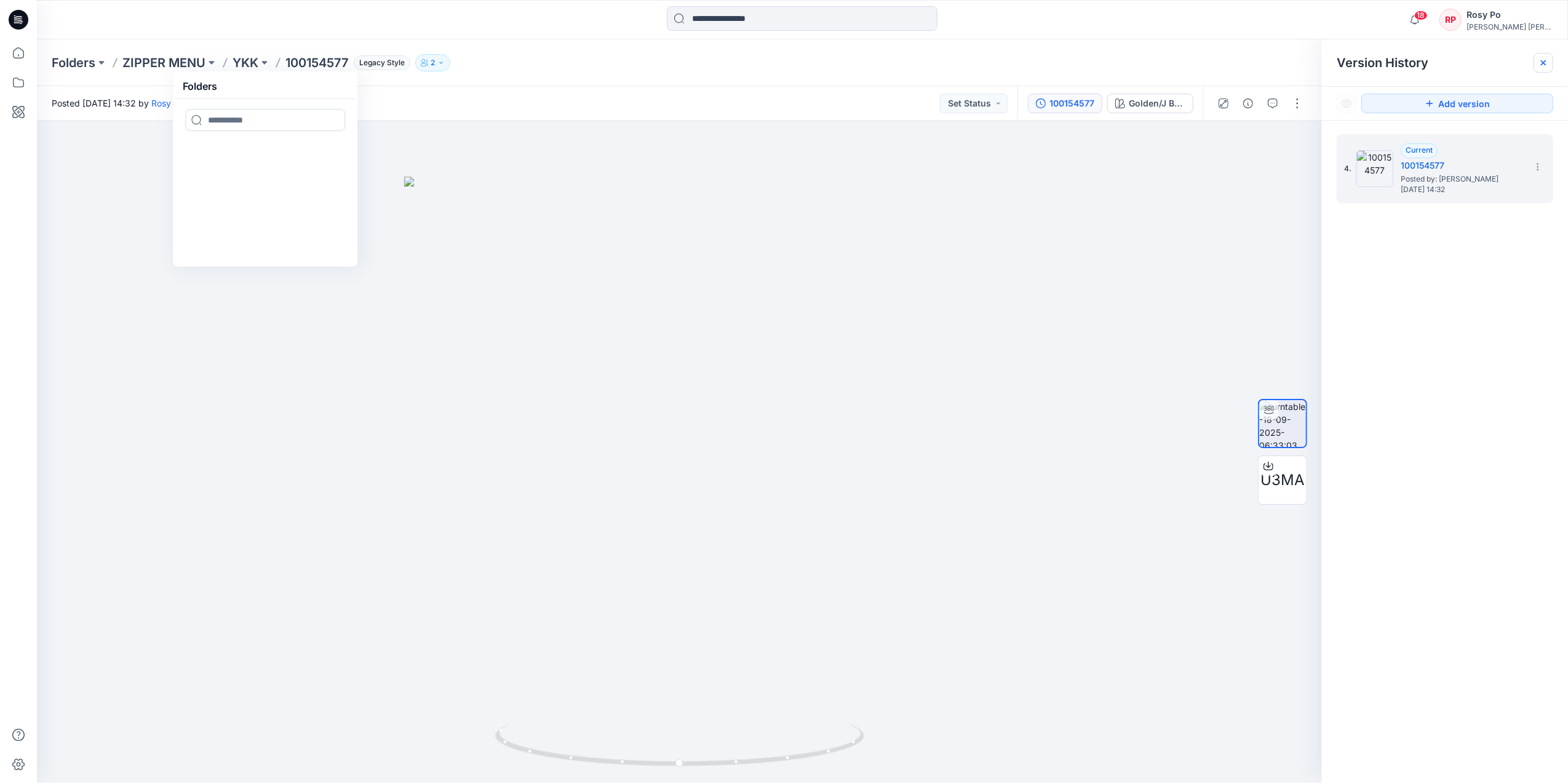
click at [1253, 60] on icon at bounding box center [1544, 63] width 5 height 5
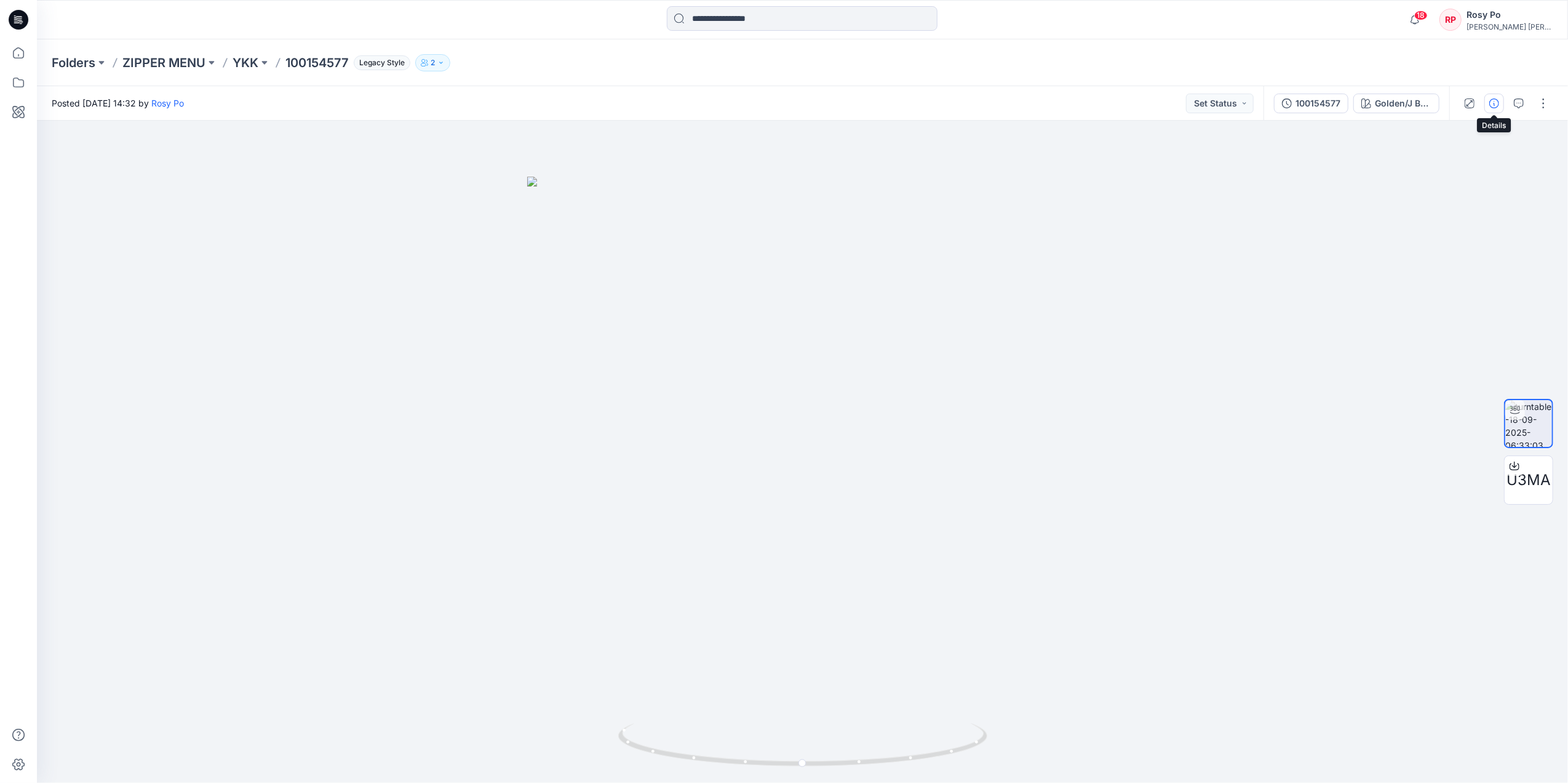
click at [1253, 101] on icon "button" at bounding box center [1494, 103] width 10 height 10
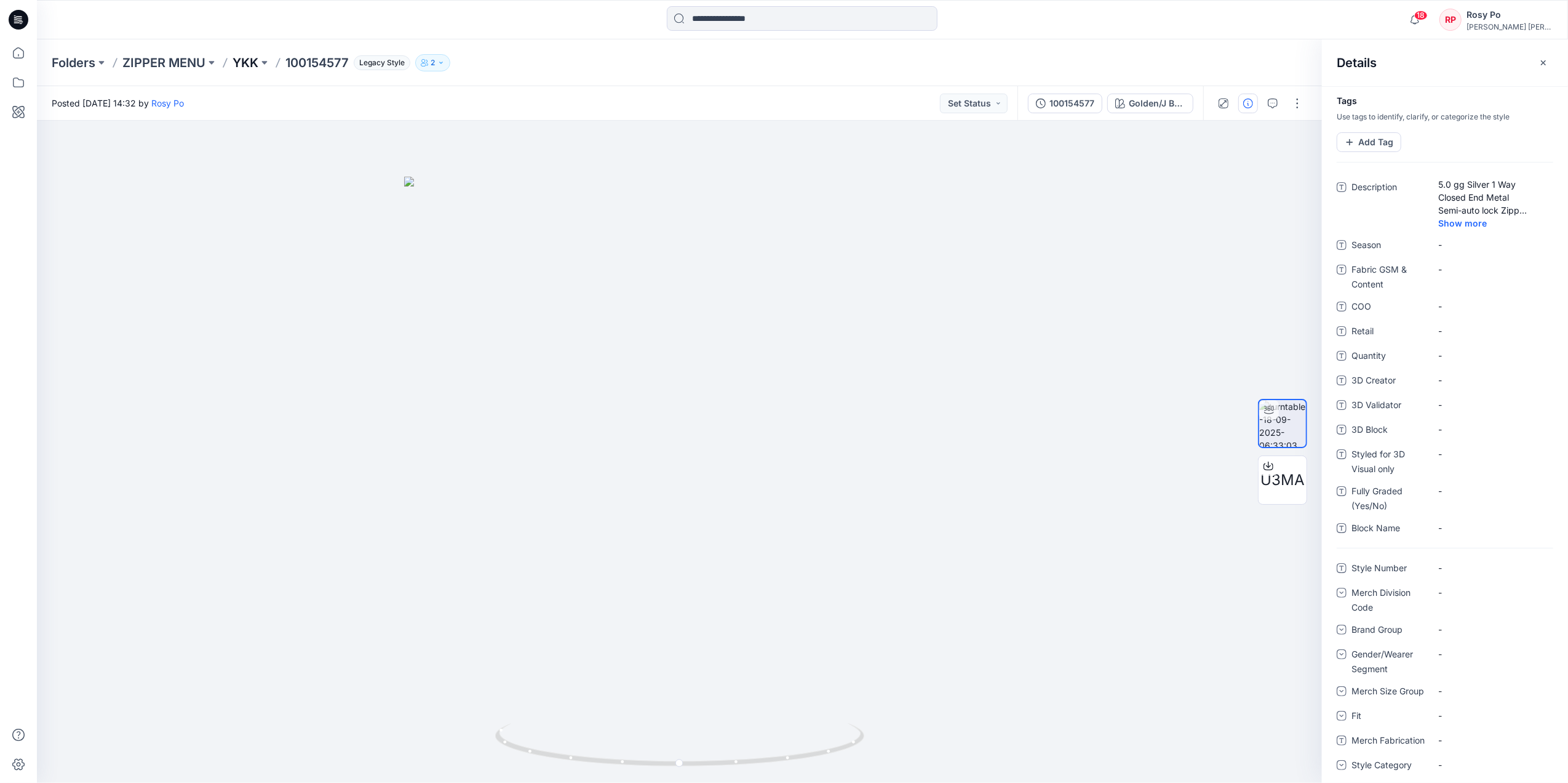
click at [240, 69] on p "YKK" at bounding box center [245, 63] width 26 height 18
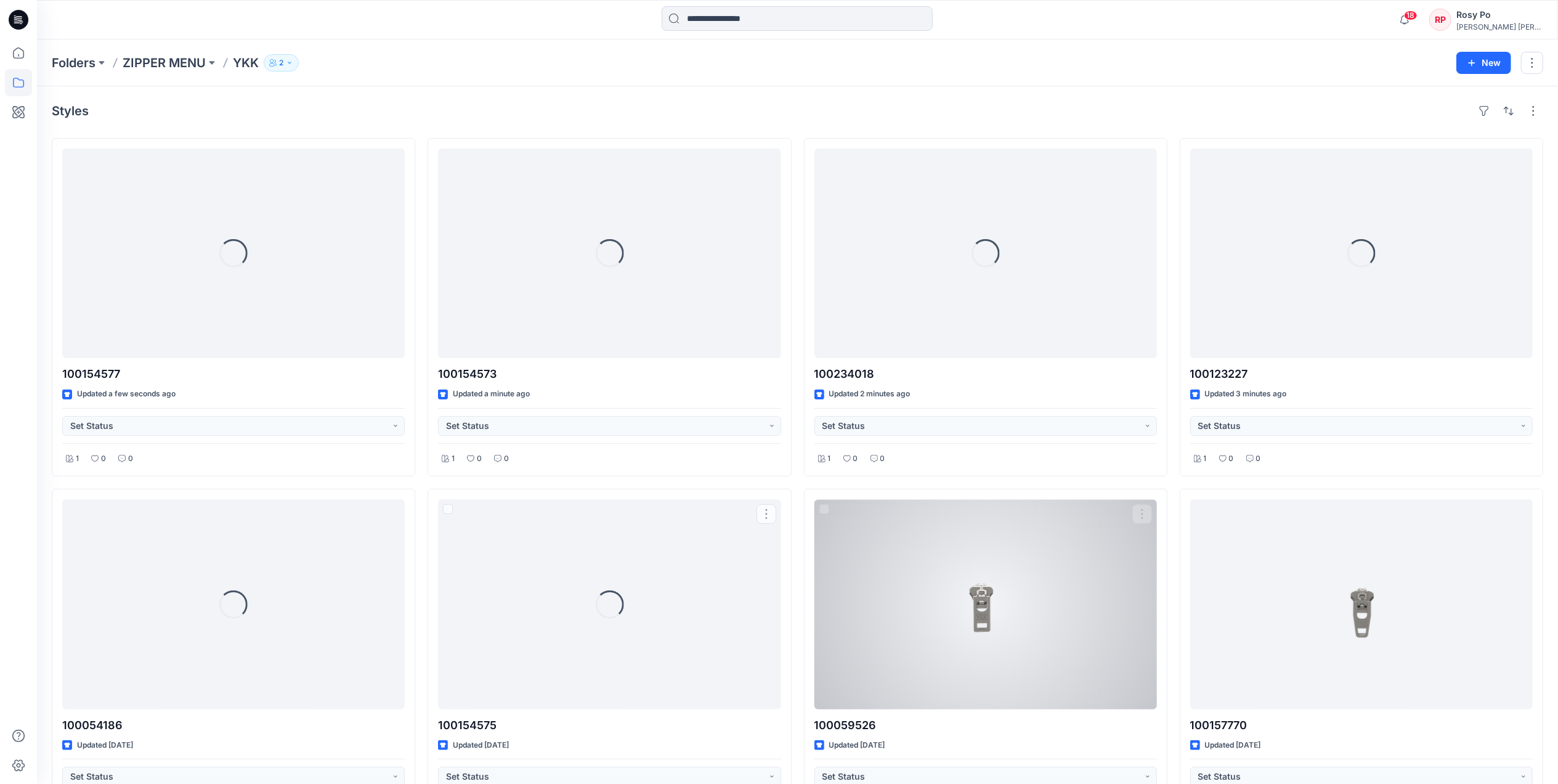
click at [923, 605] on div at bounding box center [986, 604] width 343 height 209
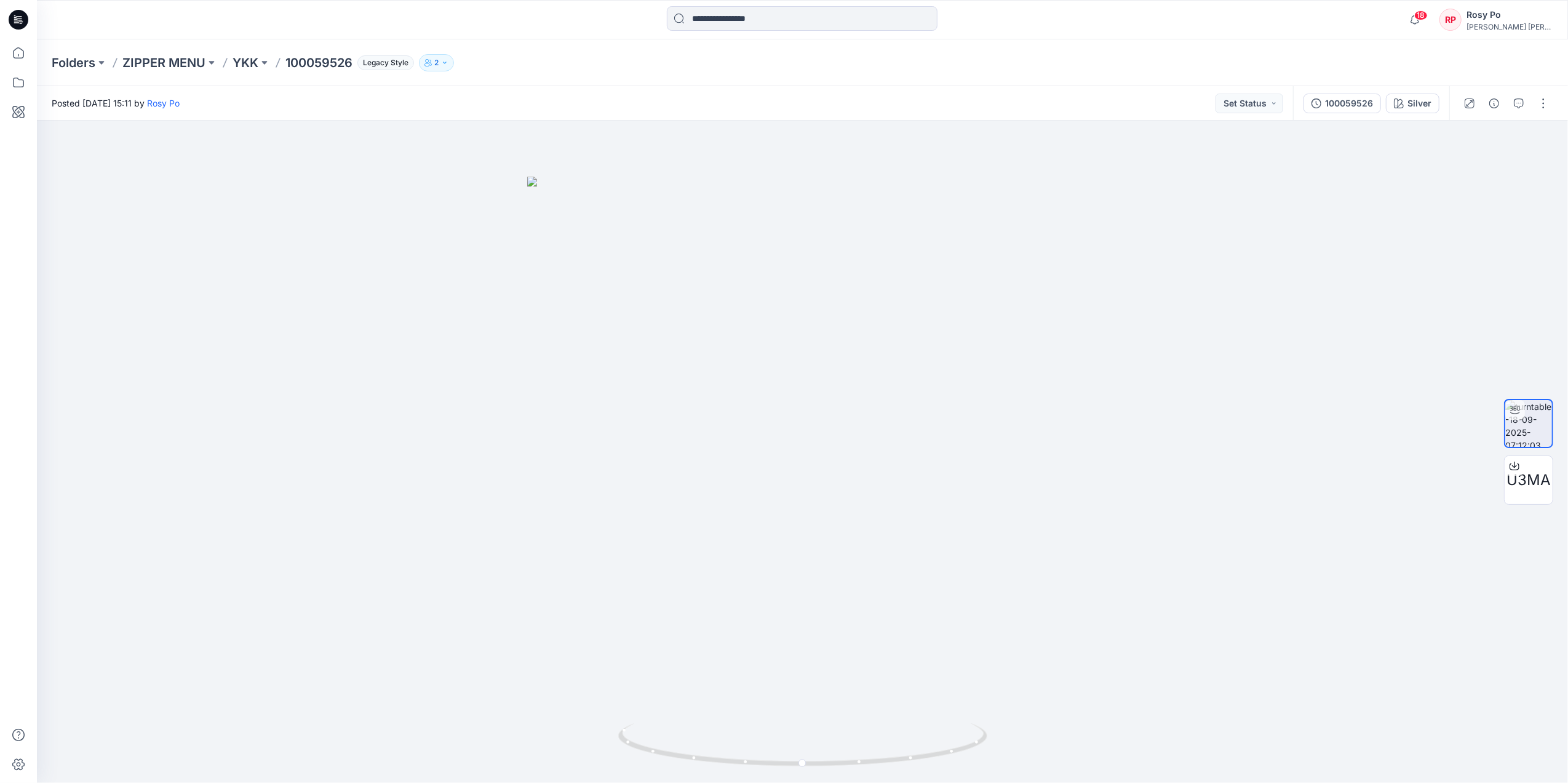
click at [1253, 113] on div at bounding box center [1506, 103] width 114 height 34
click at [1253, 103] on icon "button" at bounding box center [1494, 103] width 10 height 10
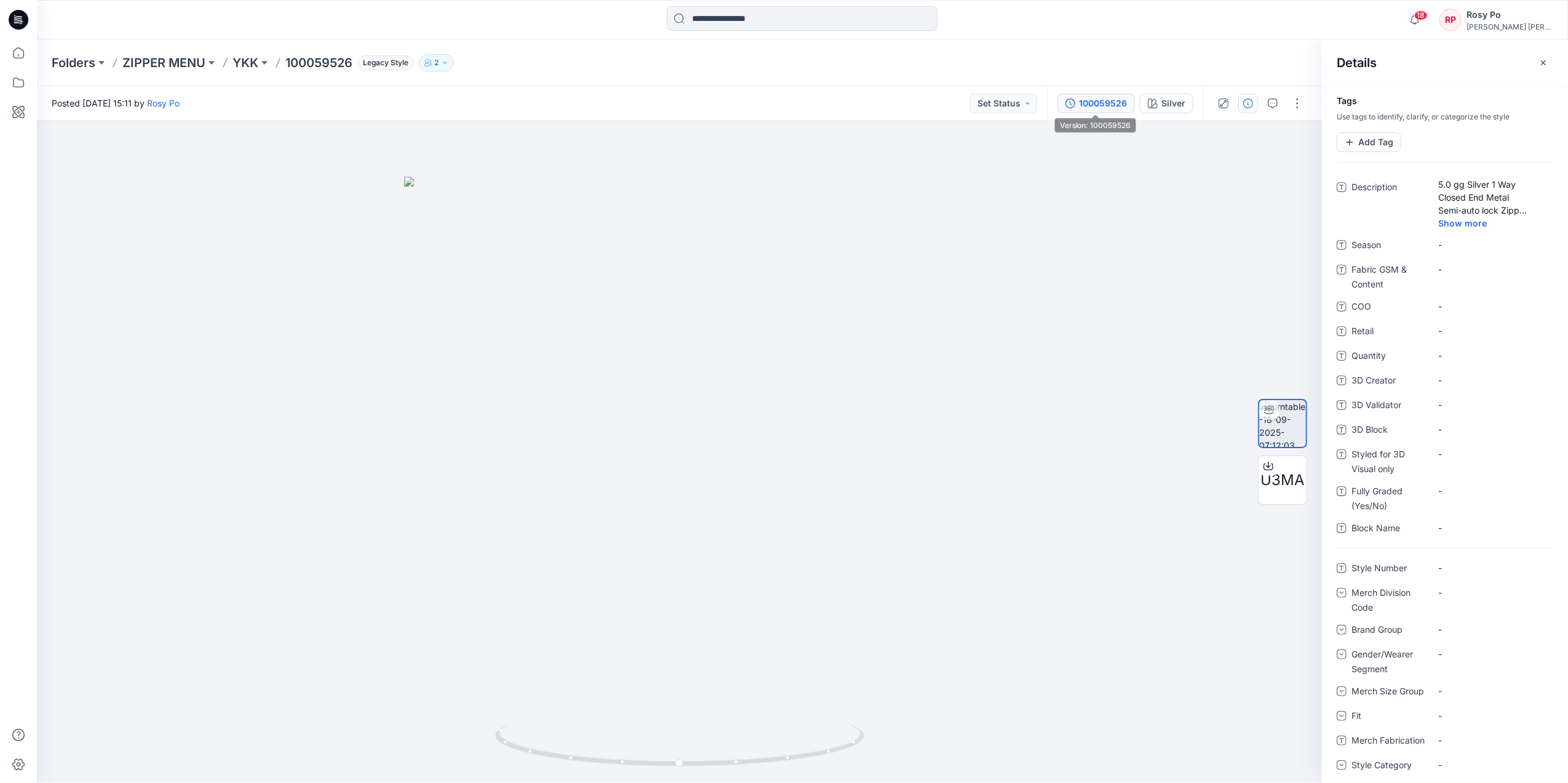
click at [1061, 101] on button "100059526" at bounding box center [1096, 103] width 78 height 19
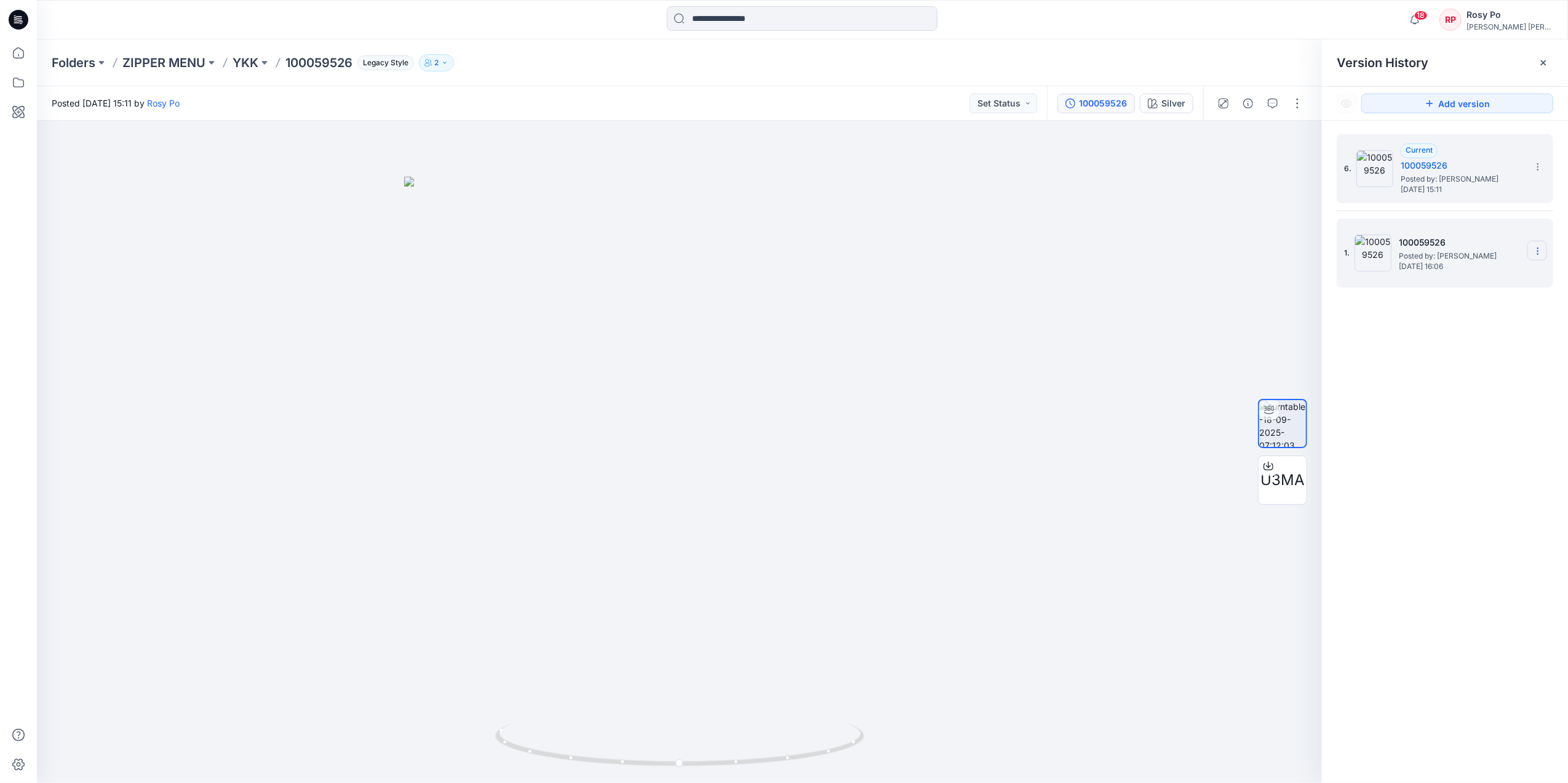
click at [1253, 251] on icon at bounding box center [1538, 251] width 10 height 10
click at [1253, 351] on span "Delete Version" at bounding box center [1453, 355] width 58 height 15
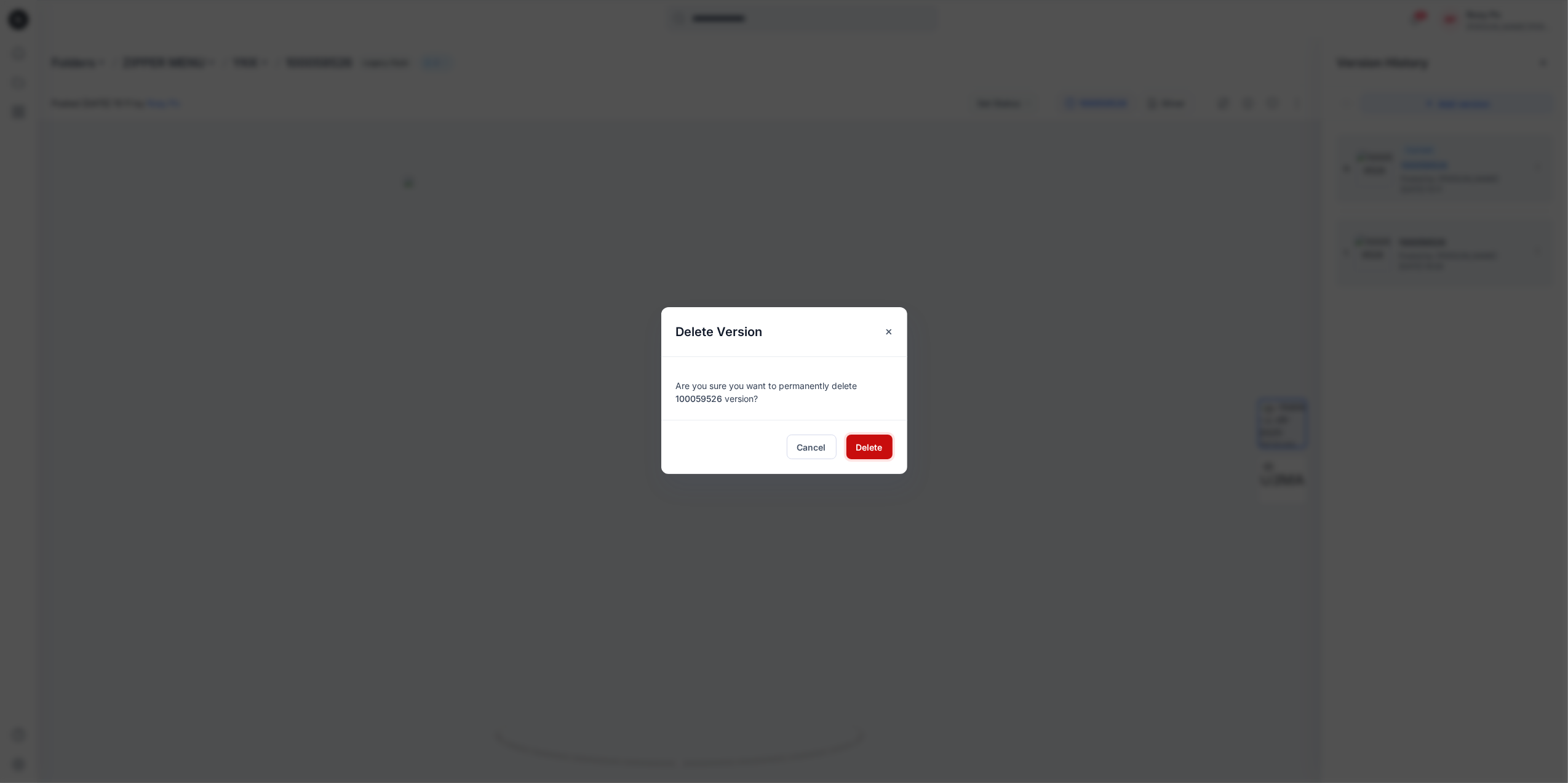
click at [855, 451] on button "Delete" at bounding box center [870, 446] width 46 height 24
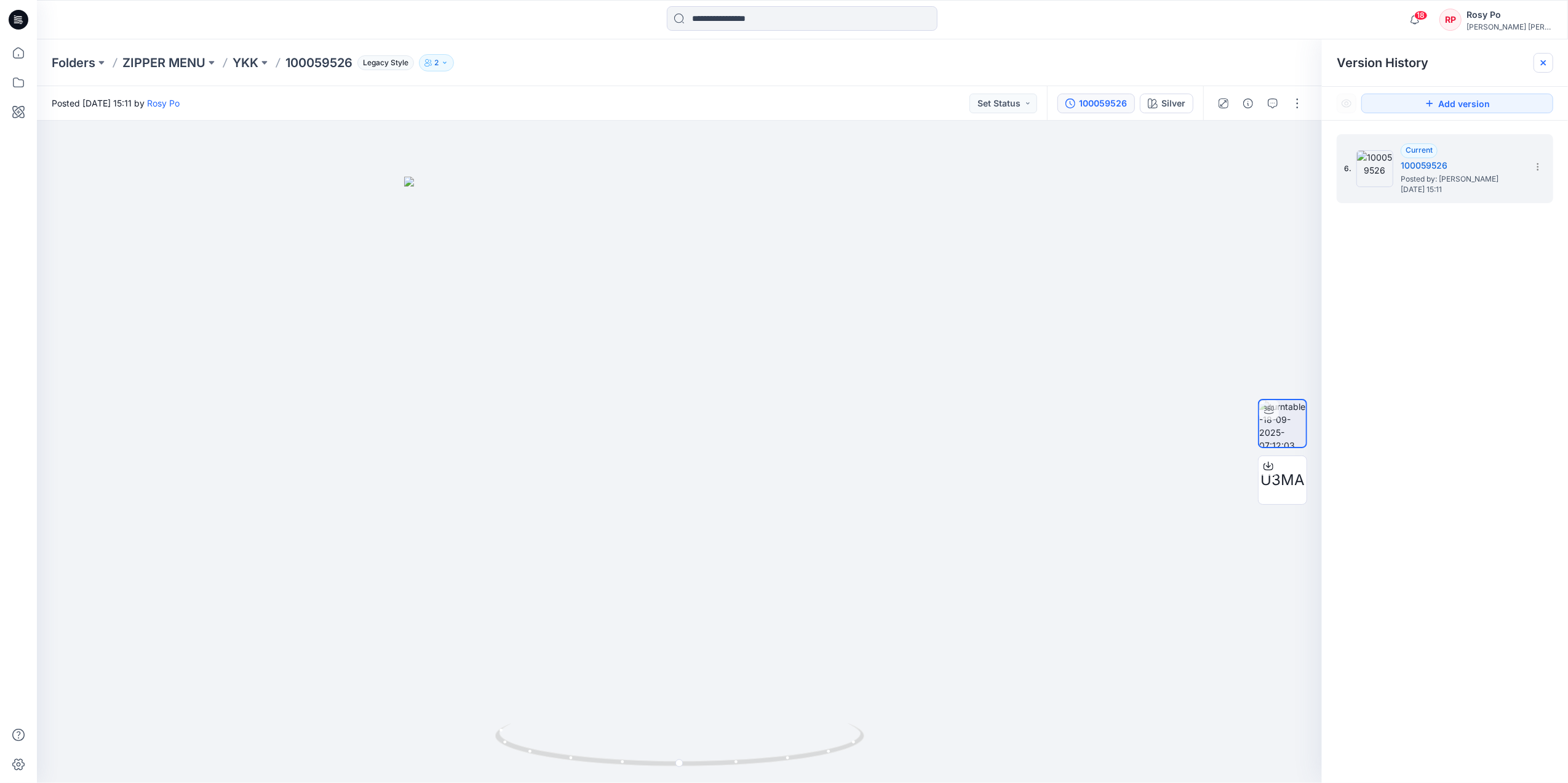
click at [1253, 62] on icon at bounding box center [1544, 63] width 10 height 10
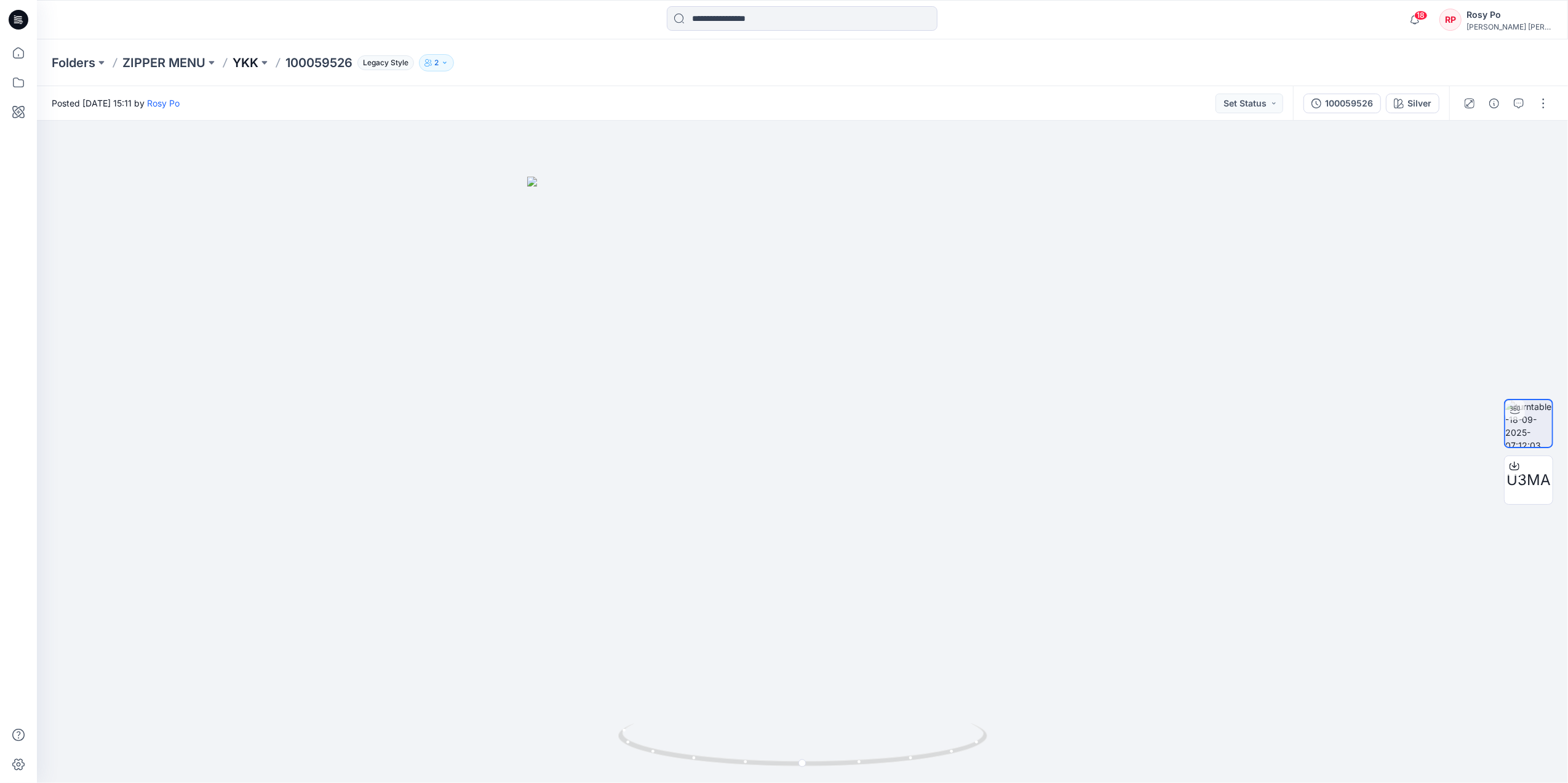
click at [250, 58] on p "YKK" at bounding box center [245, 63] width 26 height 18
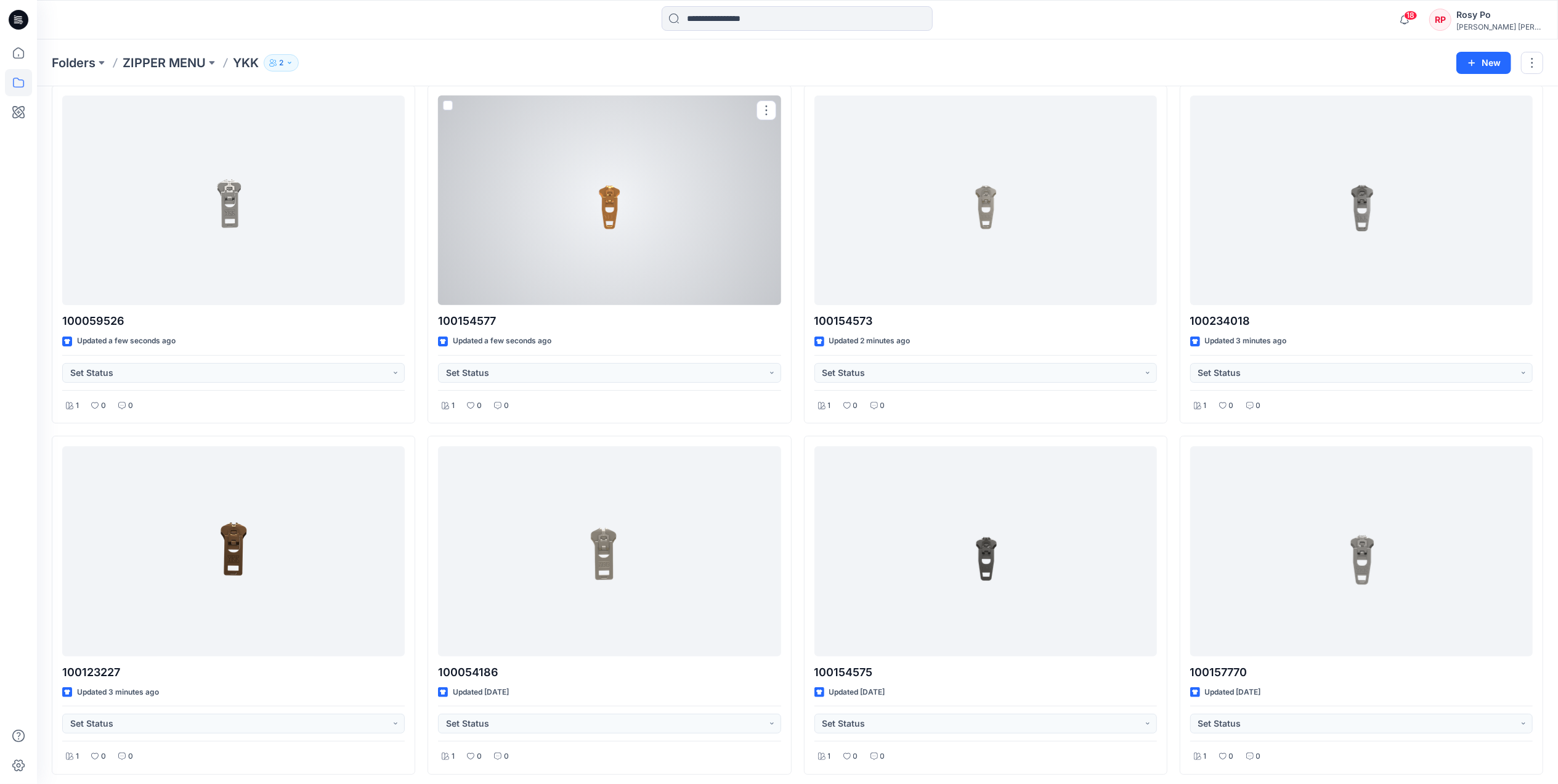
scroll to position [82, 0]
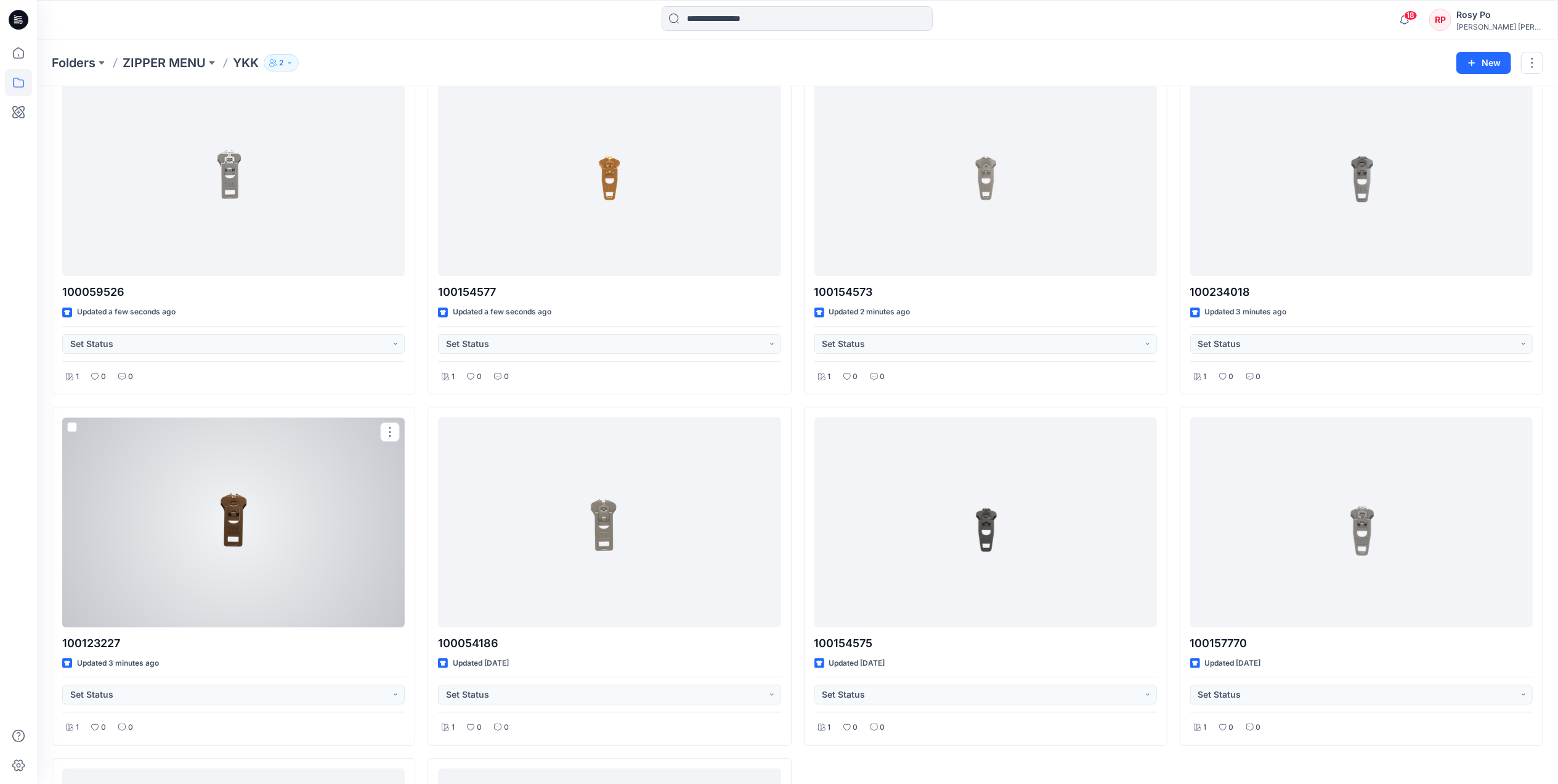
click at [273, 558] on div at bounding box center [233, 522] width 343 height 209
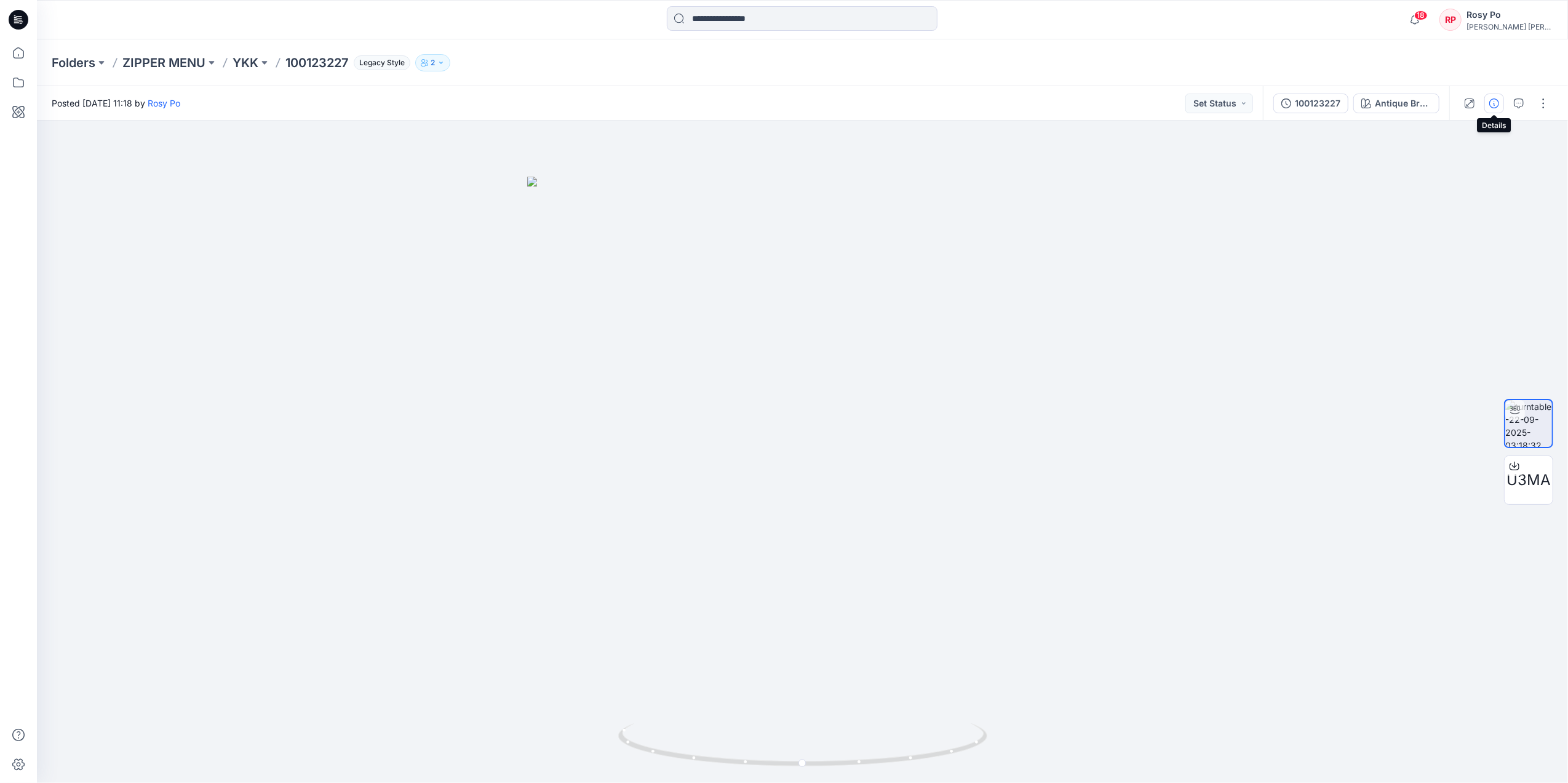
click at [1253, 103] on icon "button" at bounding box center [1494, 103] width 10 height 10
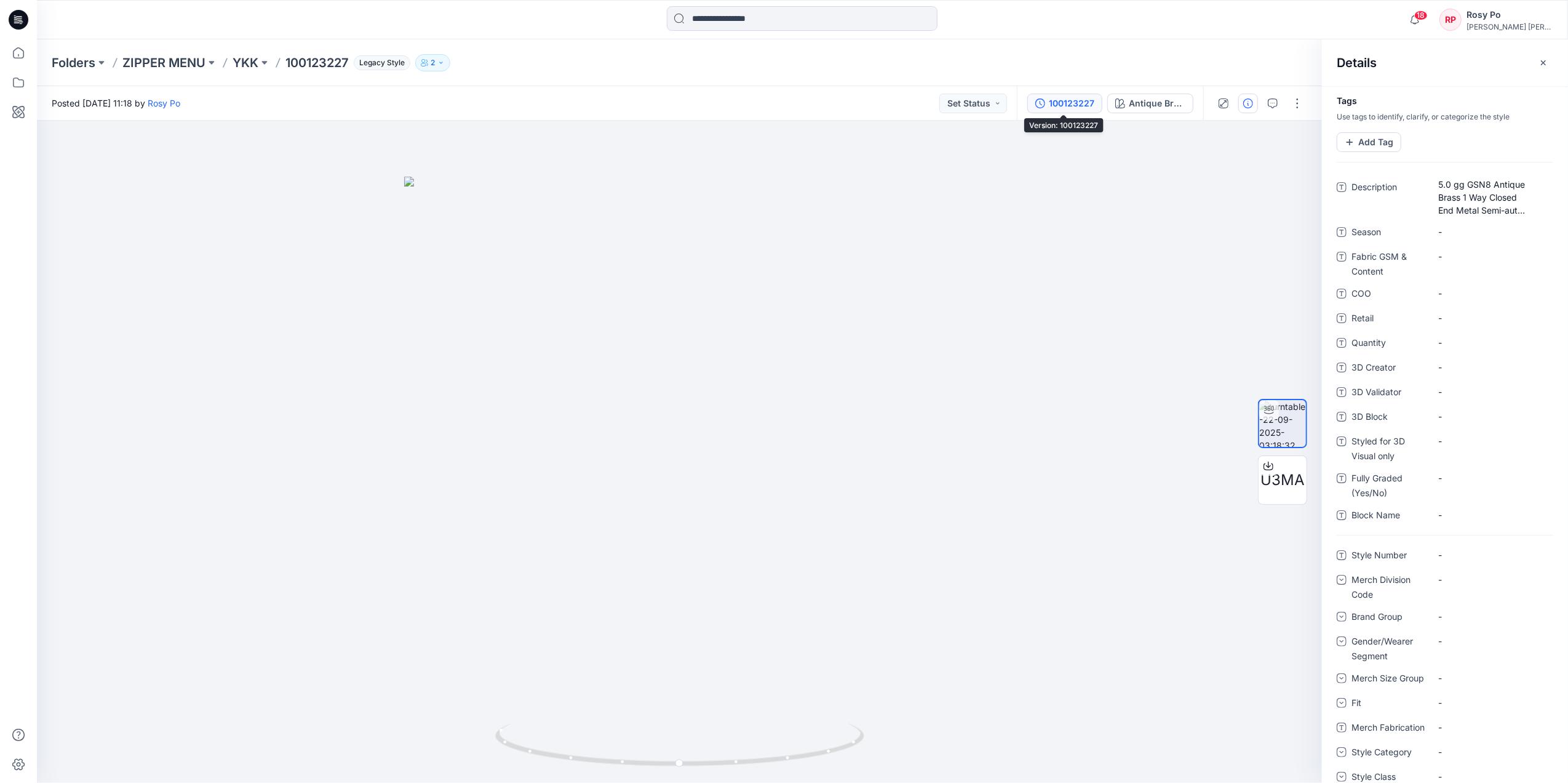
click at [1083, 107] on div "100123227" at bounding box center [1071, 103] width 46 height 14
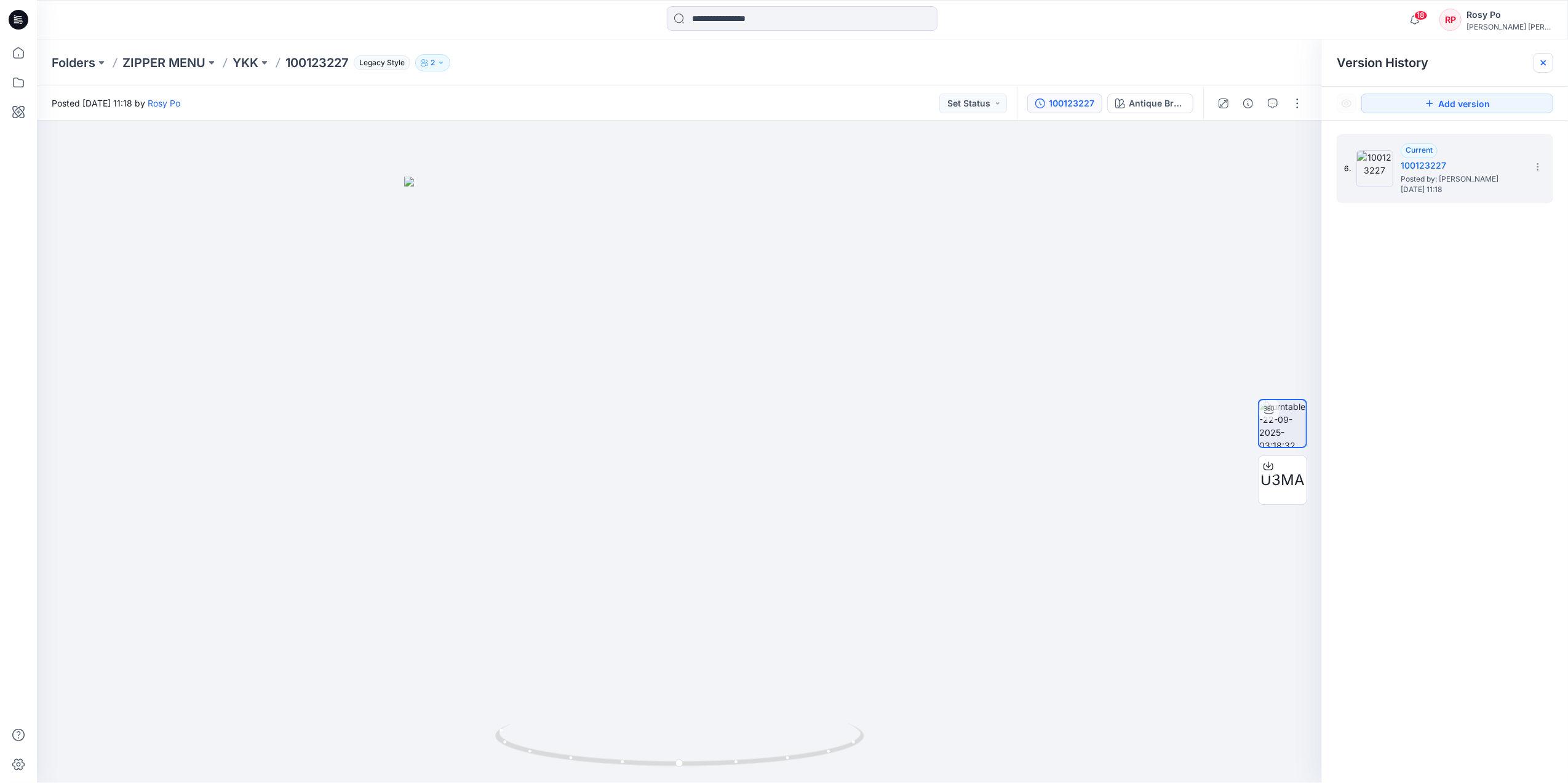
click at [1253, 60] on div at bounding box center [1543, 63] width 19 height 19
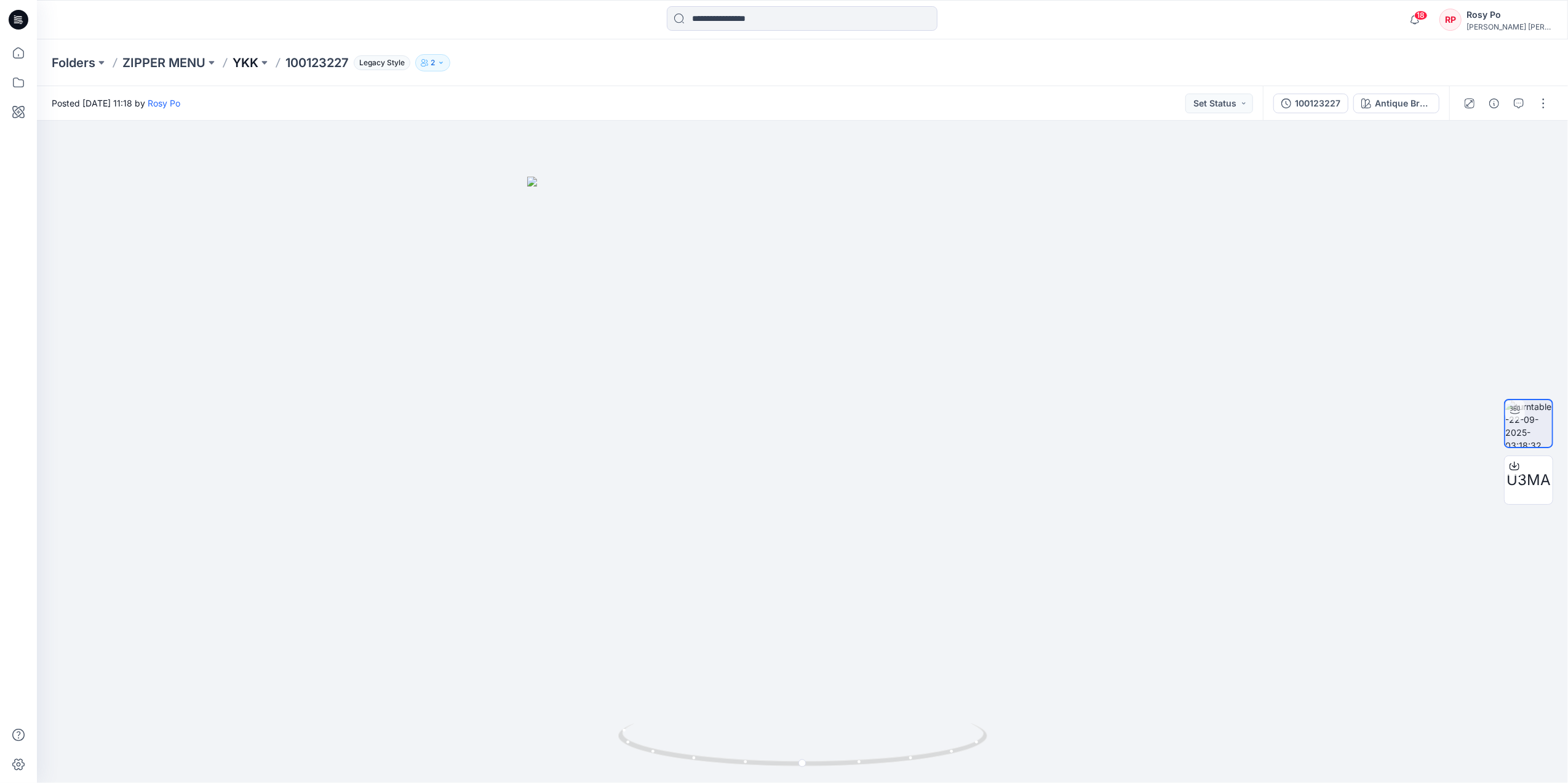
click at [248, 60] on p "YKK" at bounding box center [245, 63] width 26 height 18
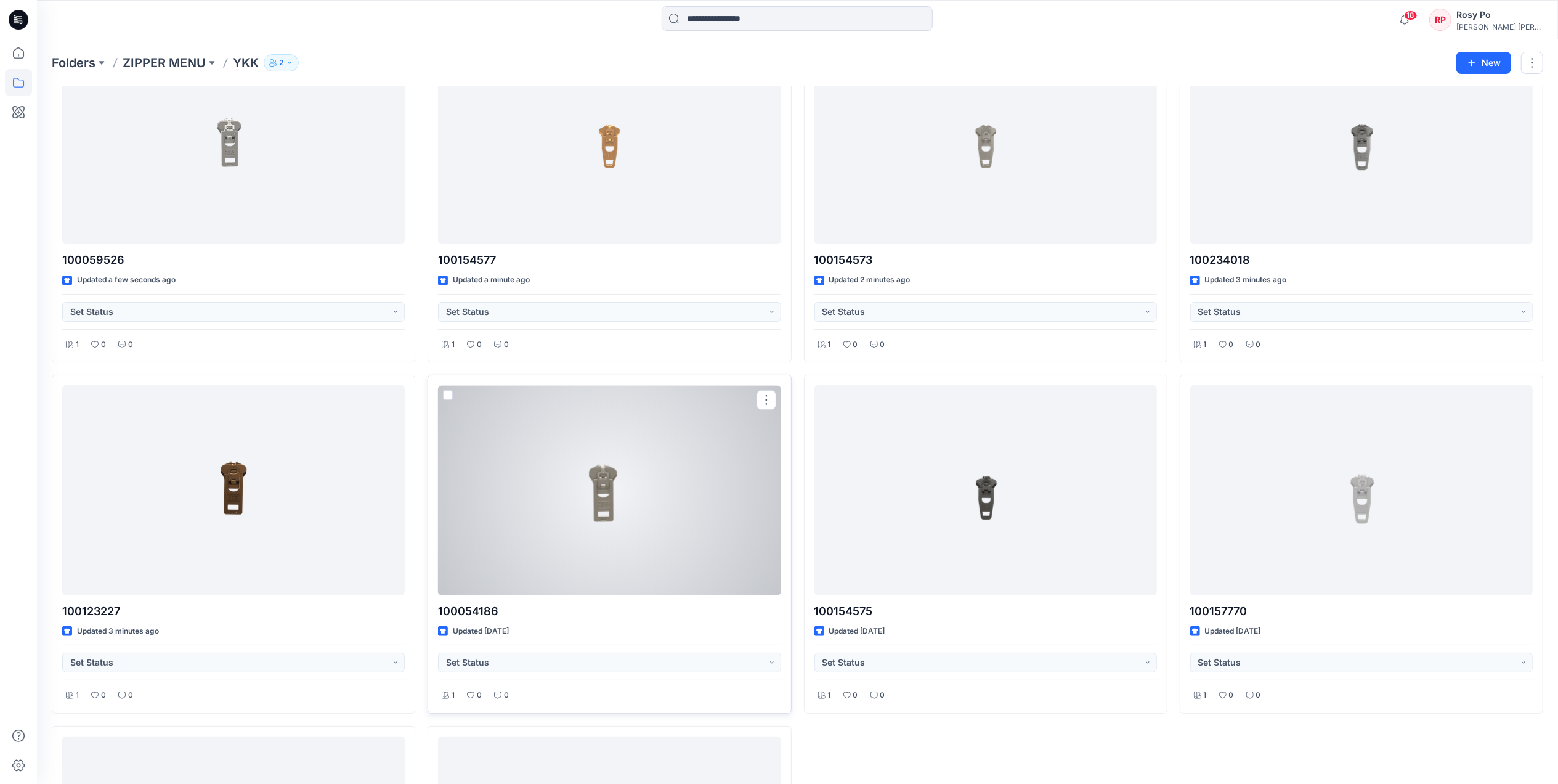
scroll to position [246, 0]
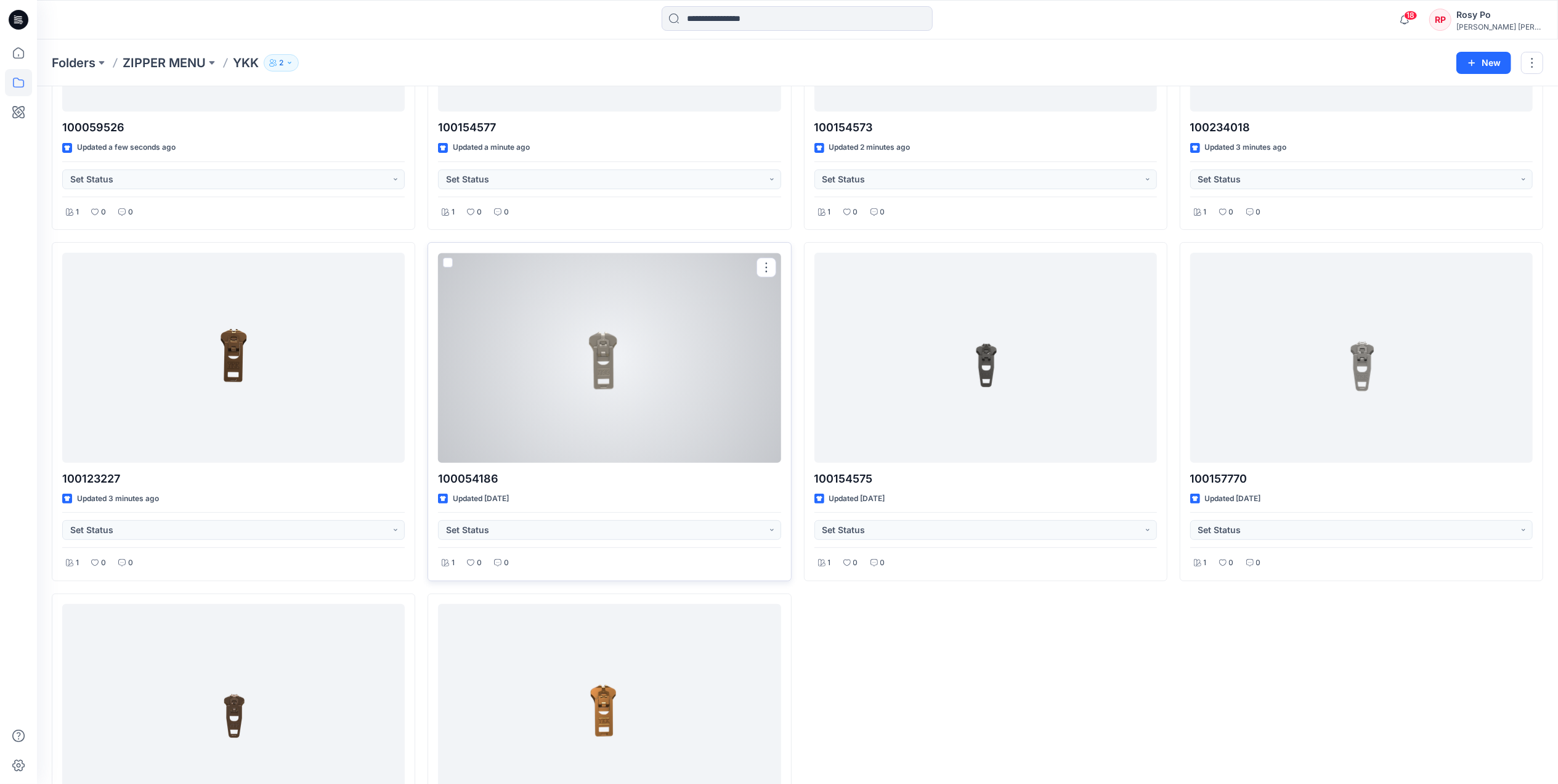
click at [658, 402] on div at bounding box center [609, 357] width 343 height 209
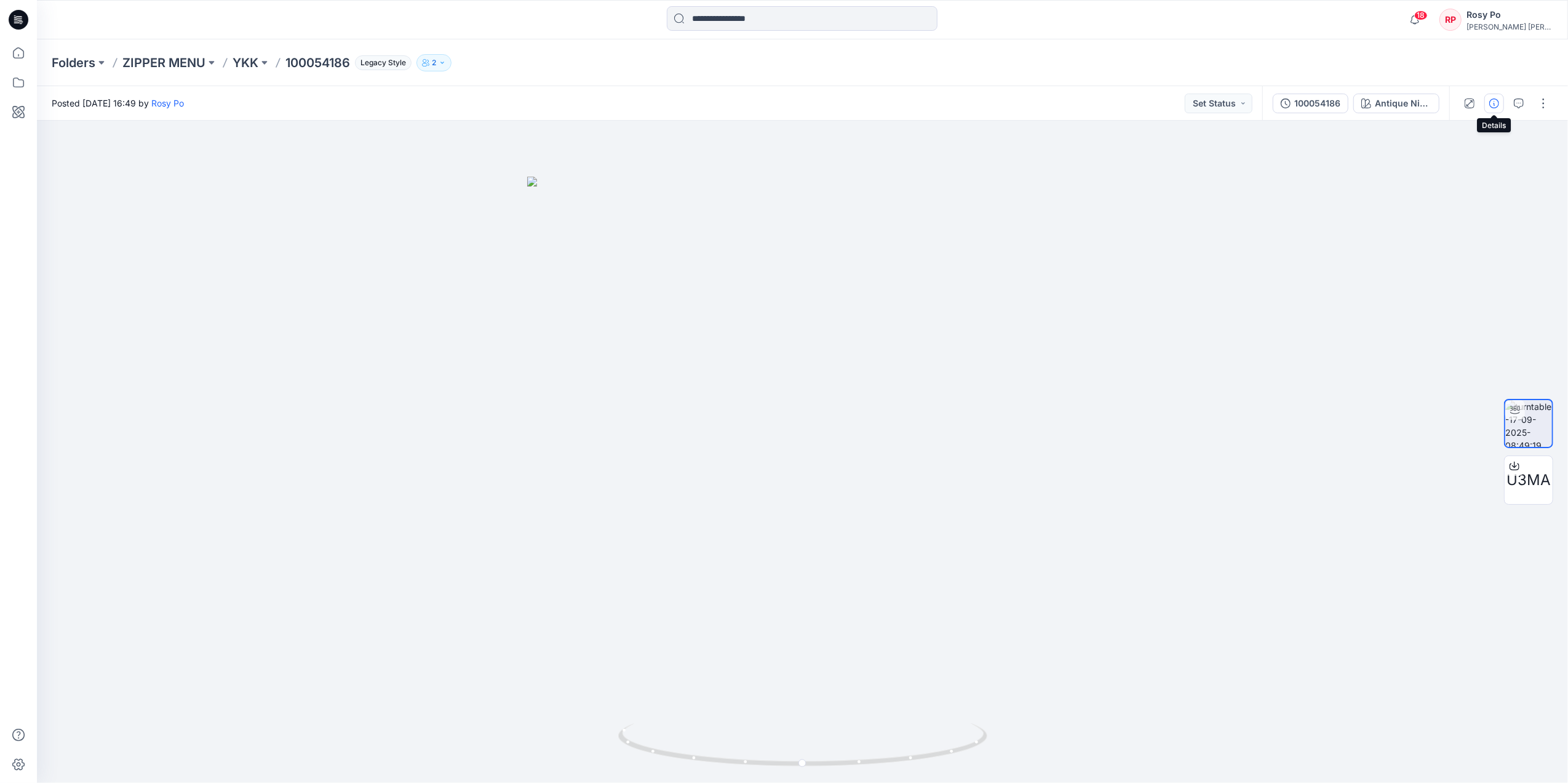
click at [1253, 99] on icon "button" at bounding box center [1494, 103] width 10 height 10
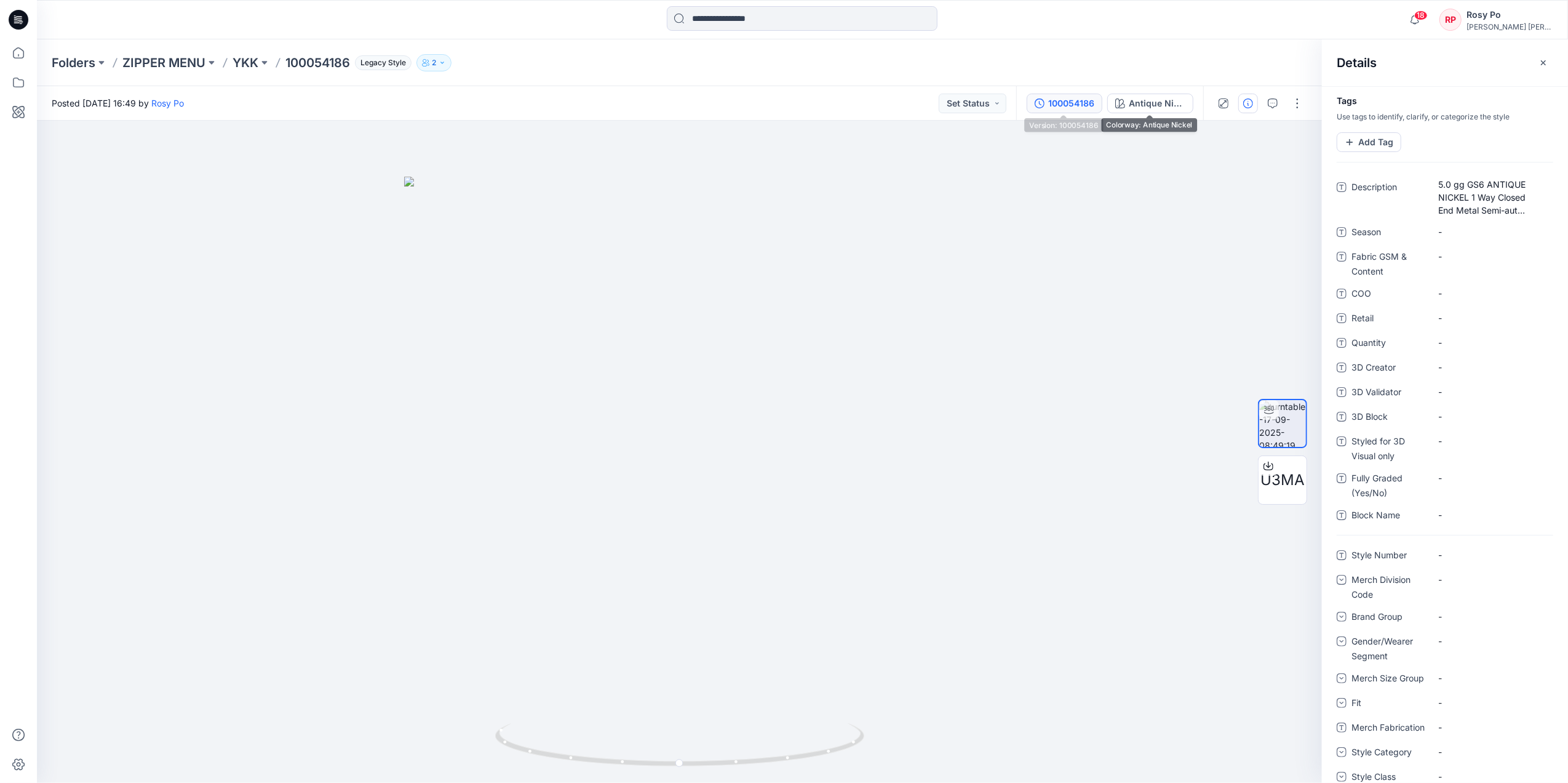
click at [1069, 102] on div "100054186" at bounding box center [1071, 103] width 46 height 14
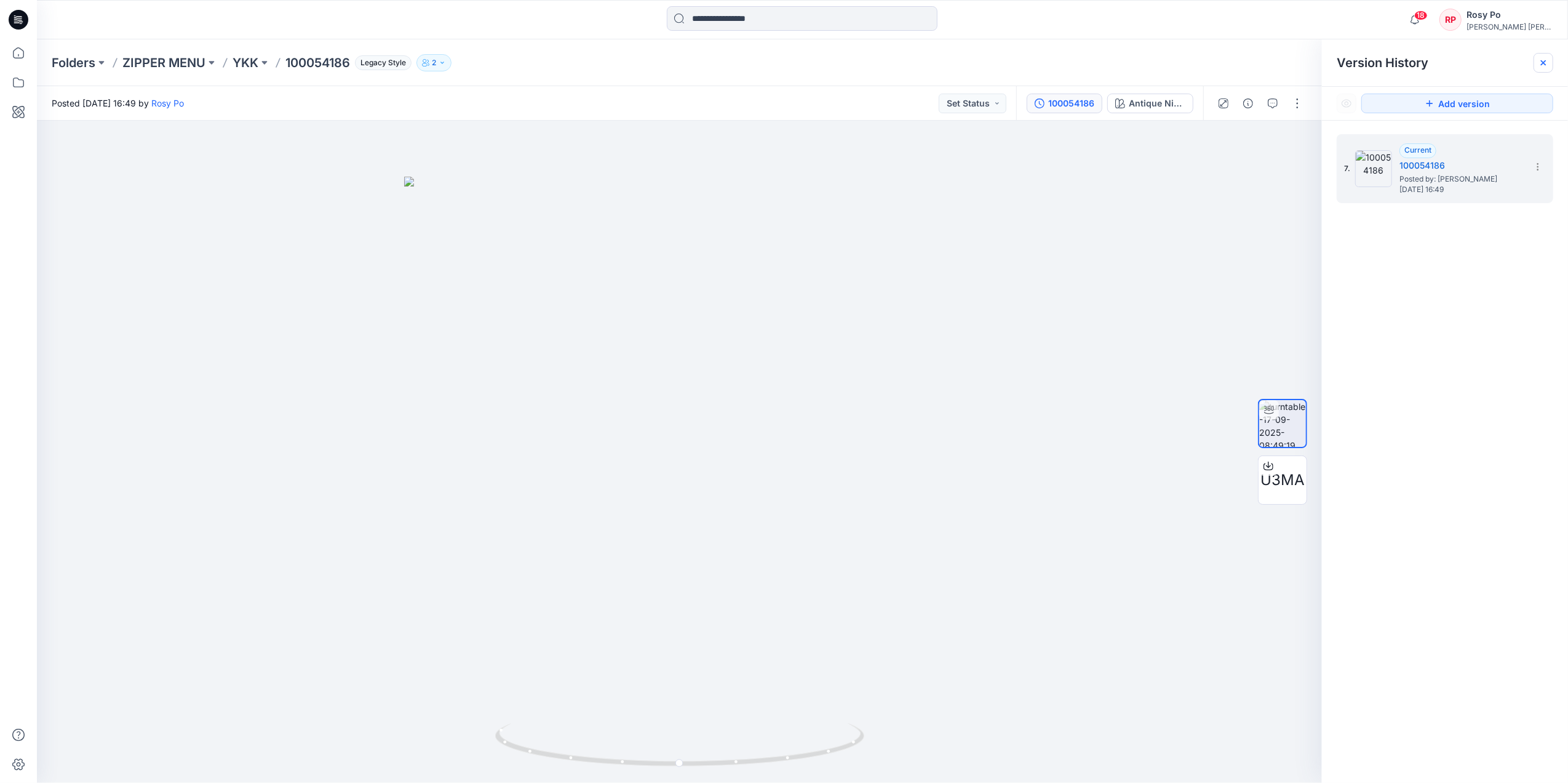
click at [1253, 63] on div at bounding box center [1543, 63] width 19 height 19
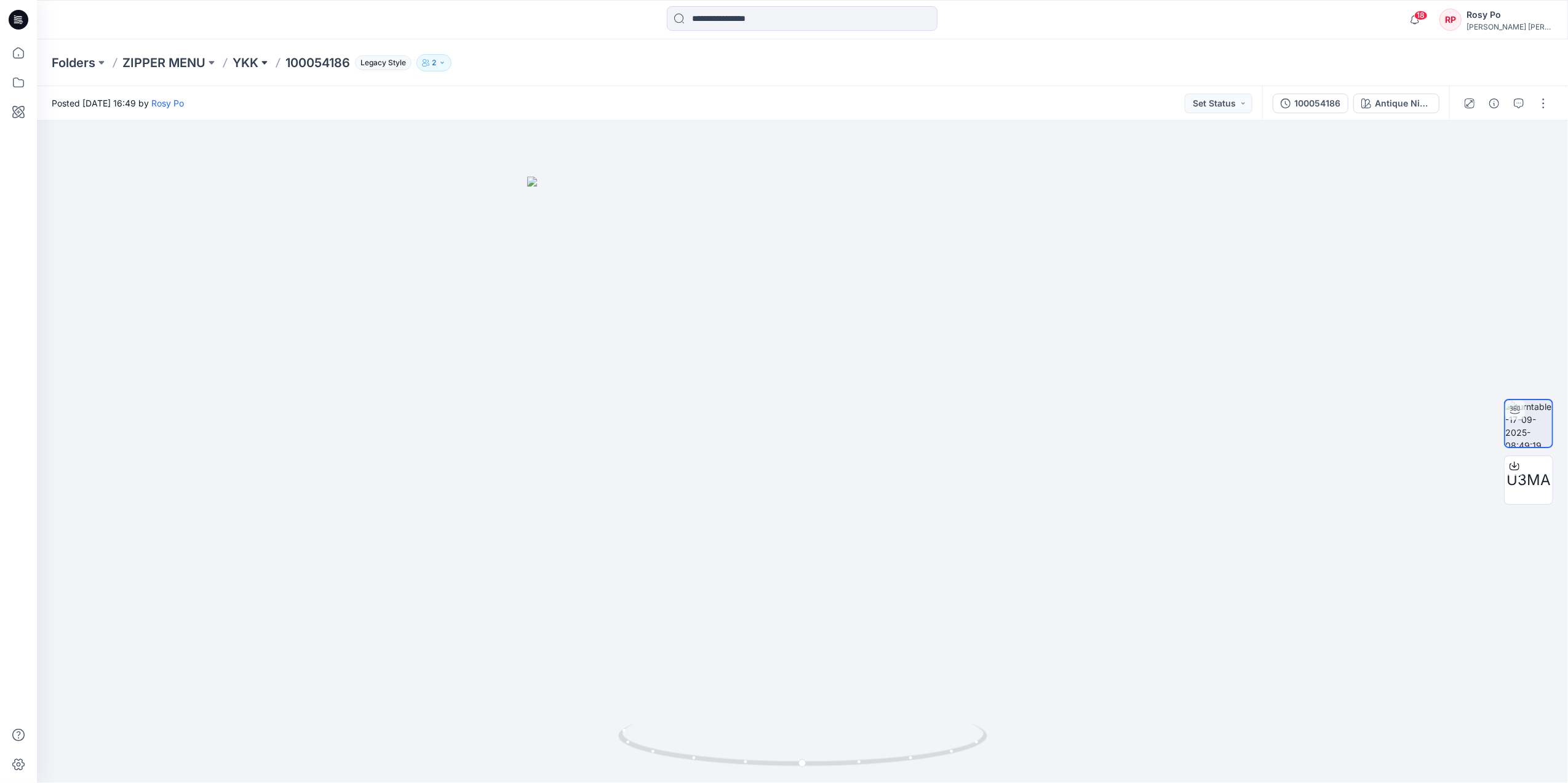
click at [262, 60] on button at bounding box center [265, 63] width 13 height 18
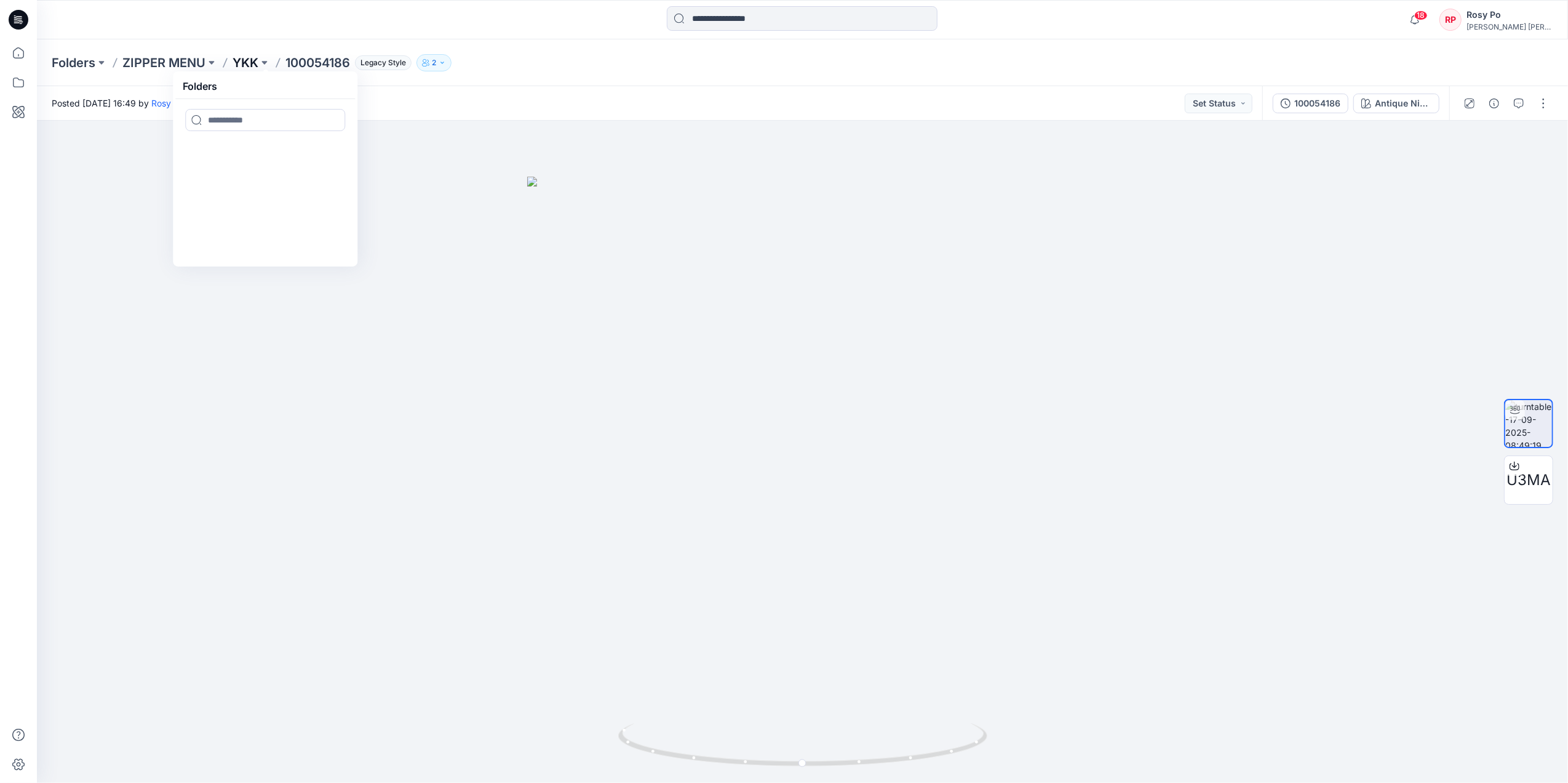
click at [240, 59] on p "YKK" at bounding box center [245, 63] width 26 height 18
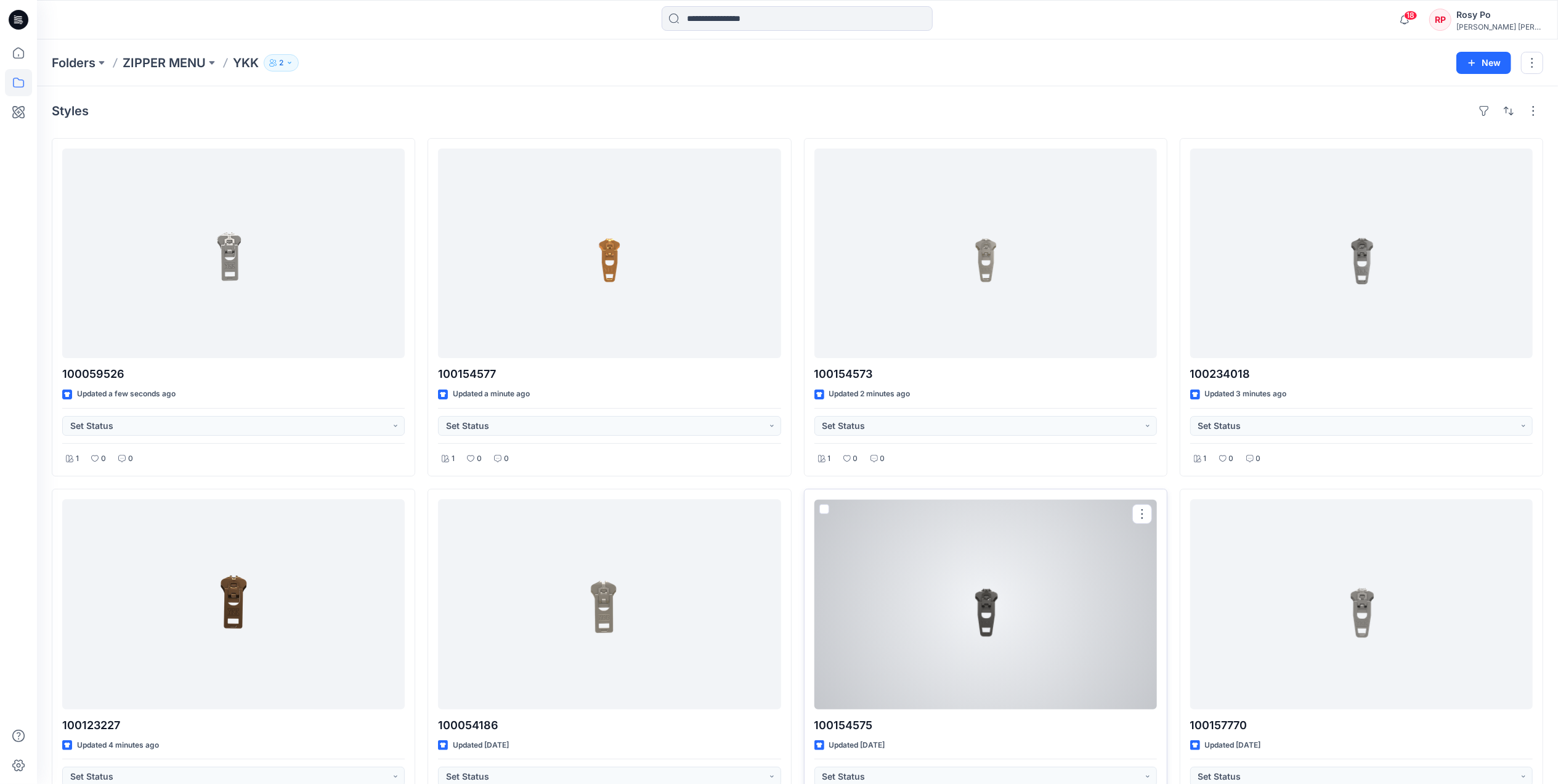
click at [928, 598] on div at bounding box center [986, 604] width 343 height 209
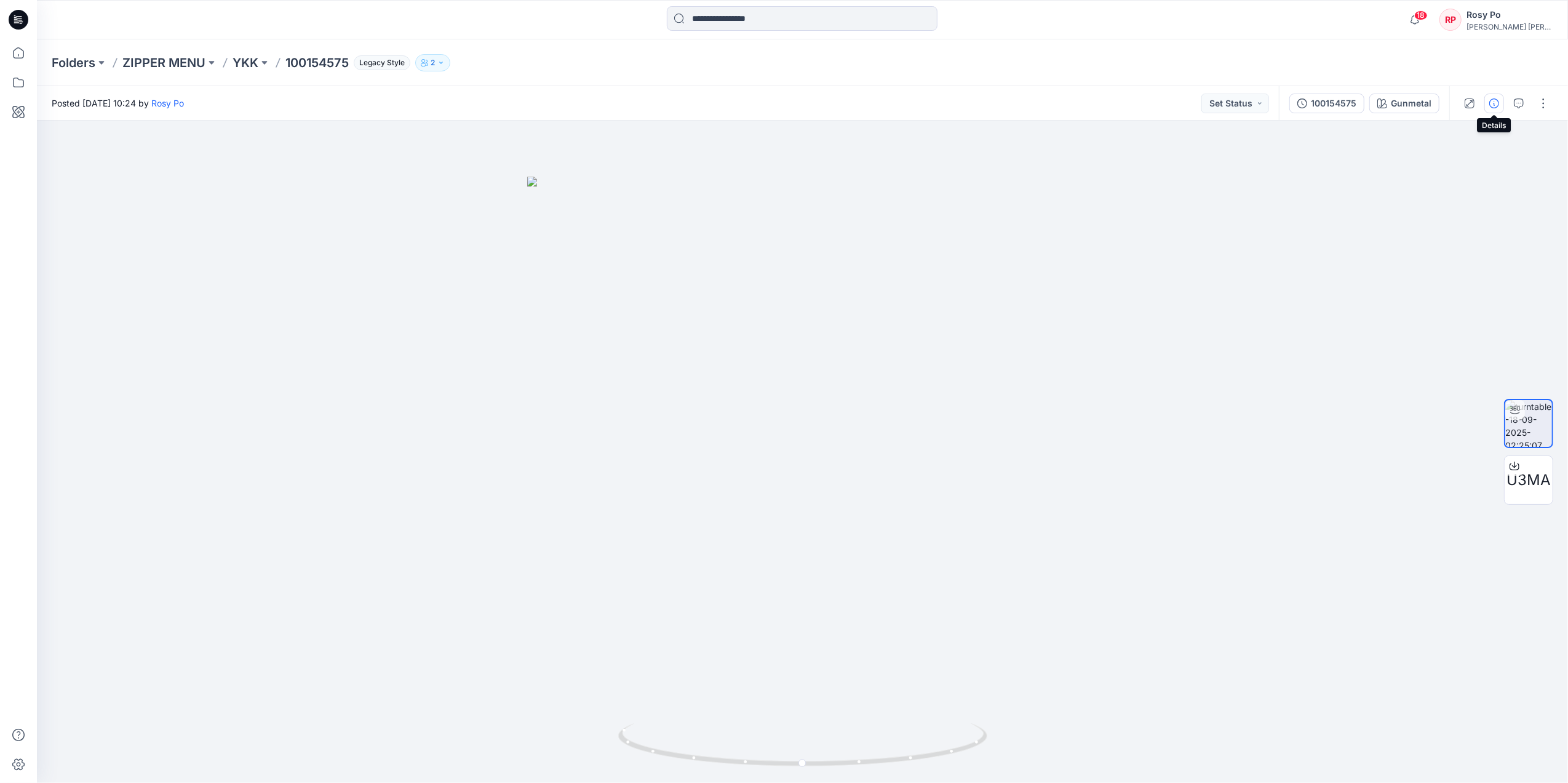
click at [1253, 112] on button "button" at bounding box center [1494, 103] width 19 height 19
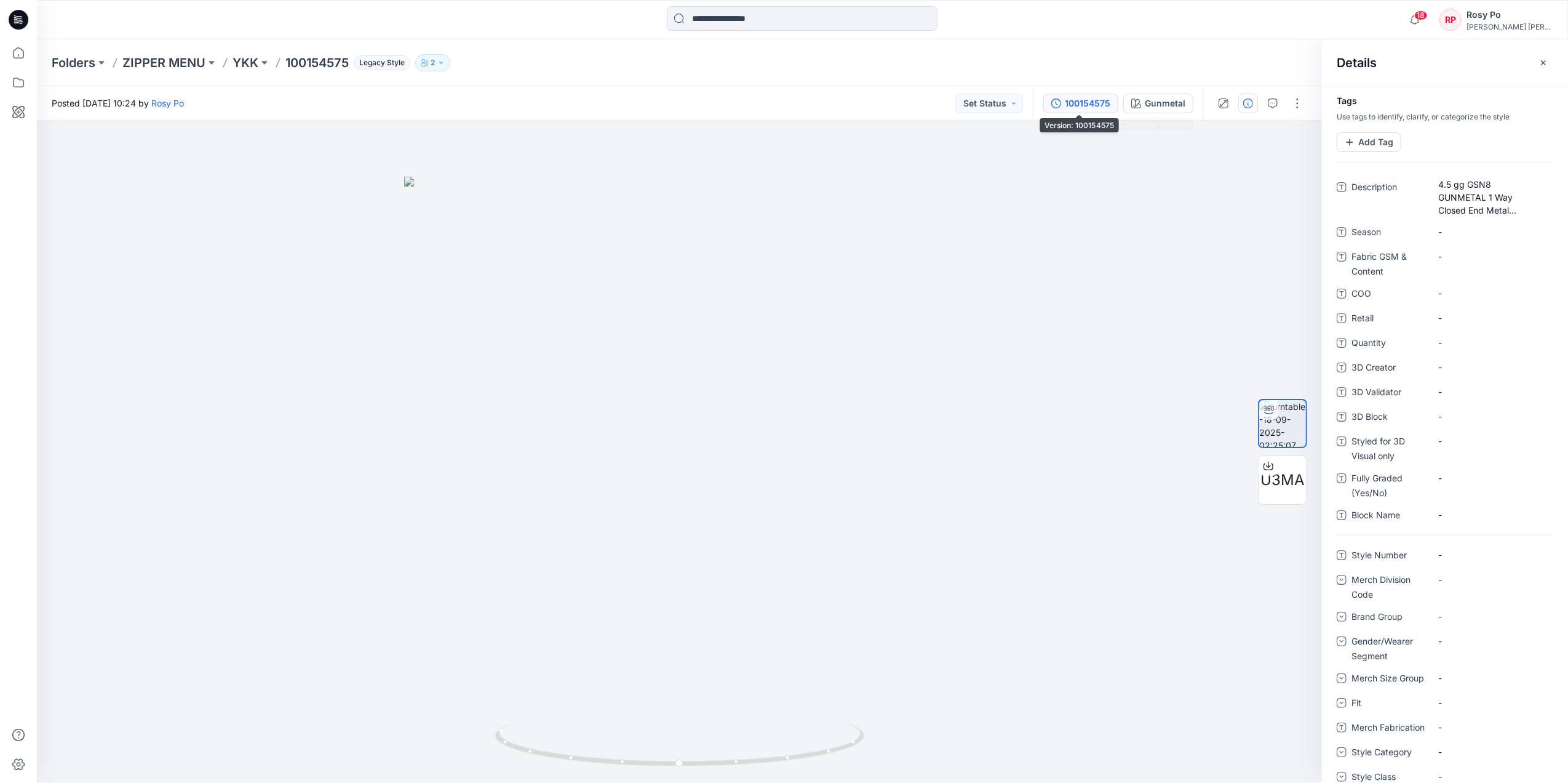
click at [1082, 101] on div "100154575" at bounding box center [1087, 103] width 46 height 14
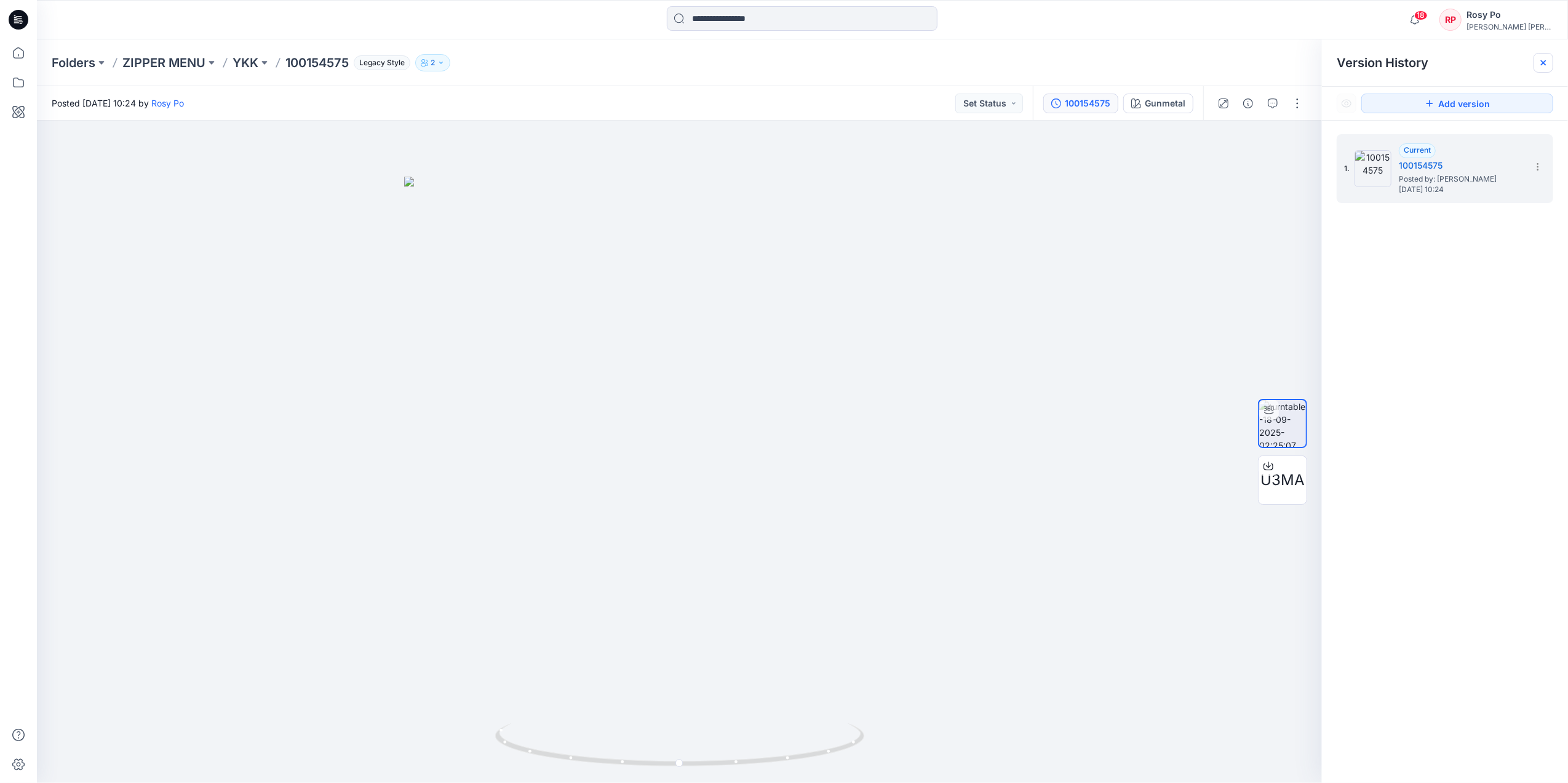
click at [1253, 59] on icon at bounding box center [1544, 63] width 10 height 10
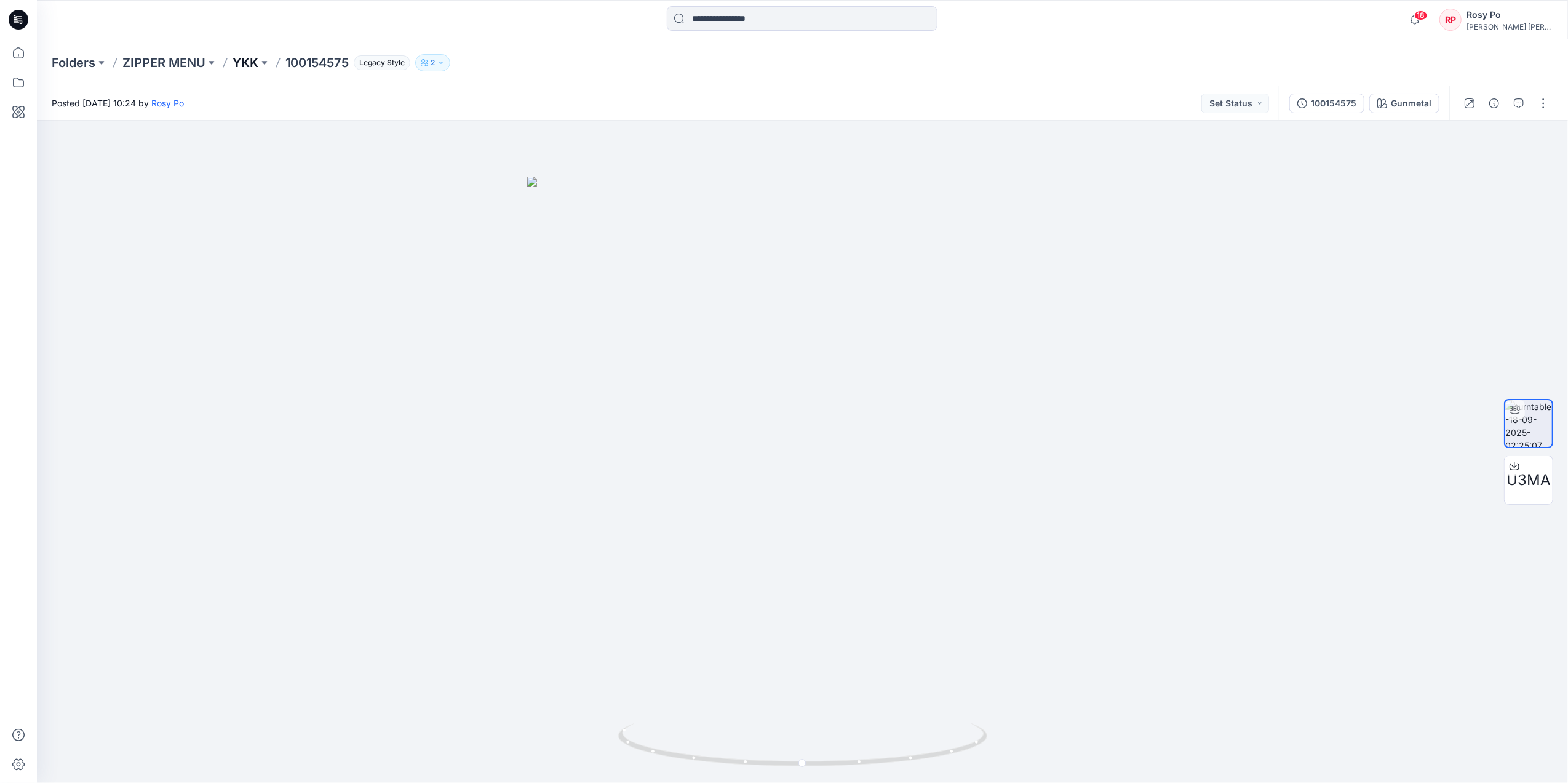
click at [249, 64] on p "YKK" at bounding box center [245, 63] width 26 height 18
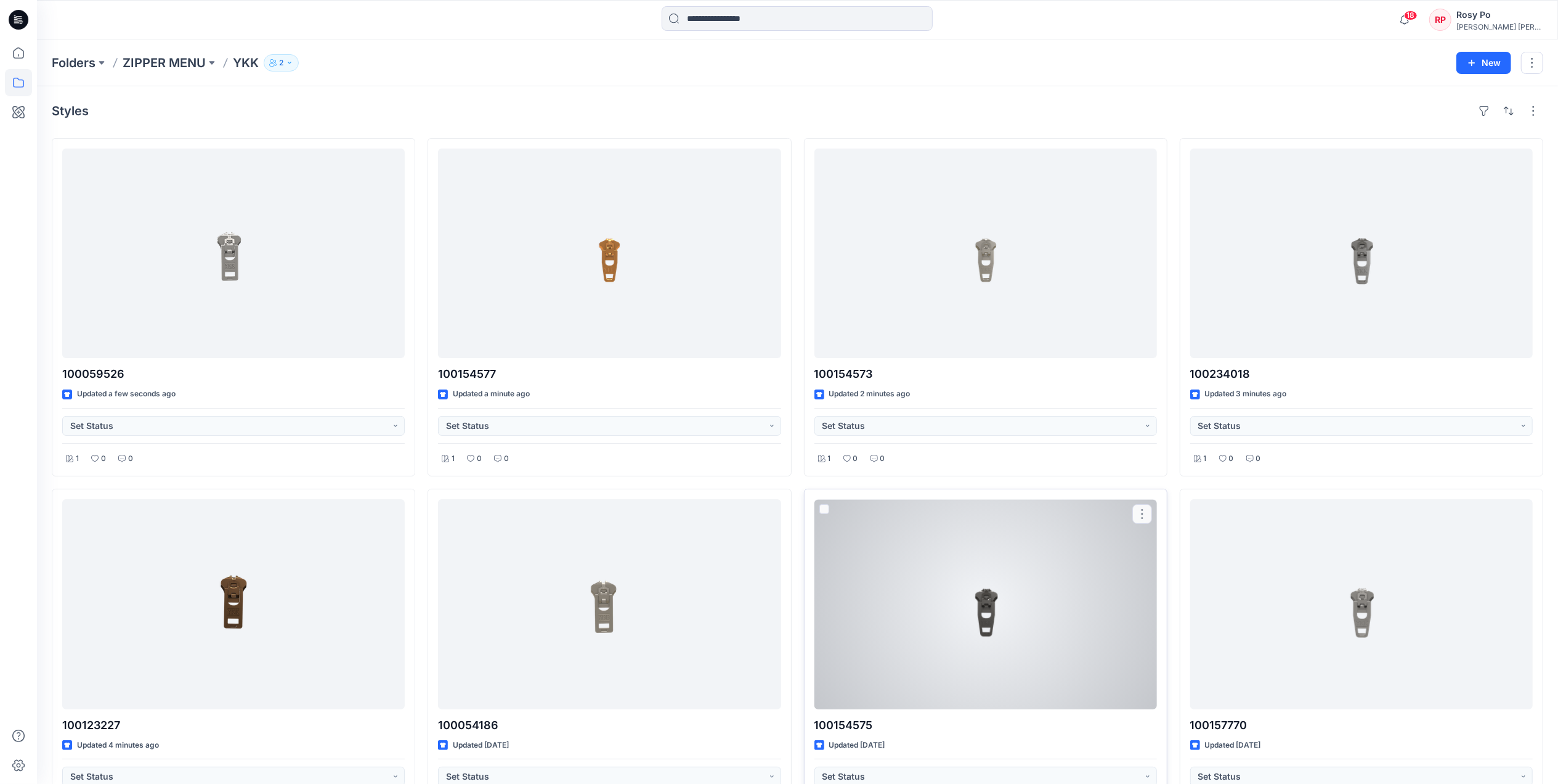
click at [1026, 569] on div at bounding box center [986, 604] width 343 height 209
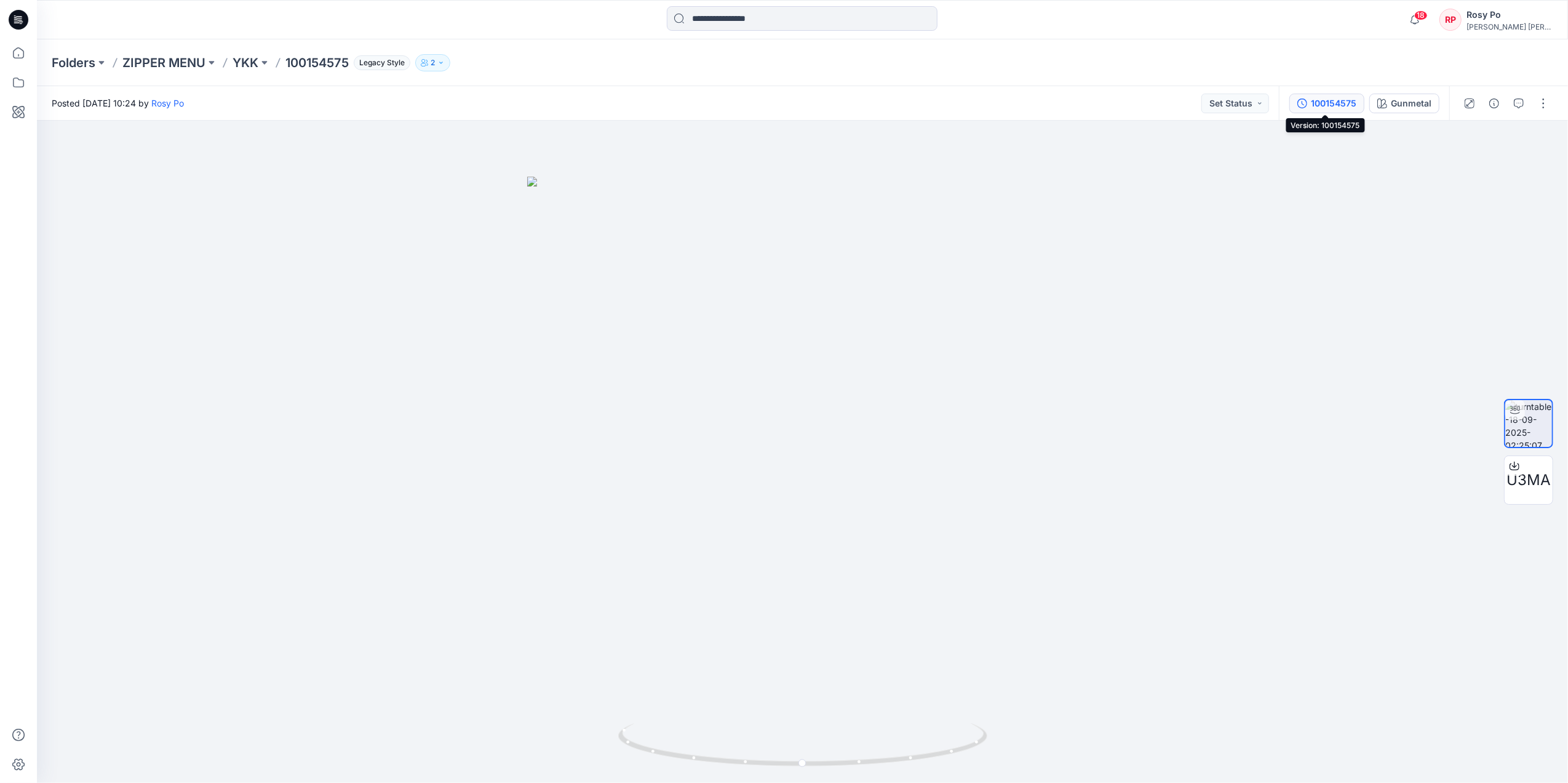
click at [1253, 101] on div "100154575" at bounding box center [1333, 103] width 46 height 14
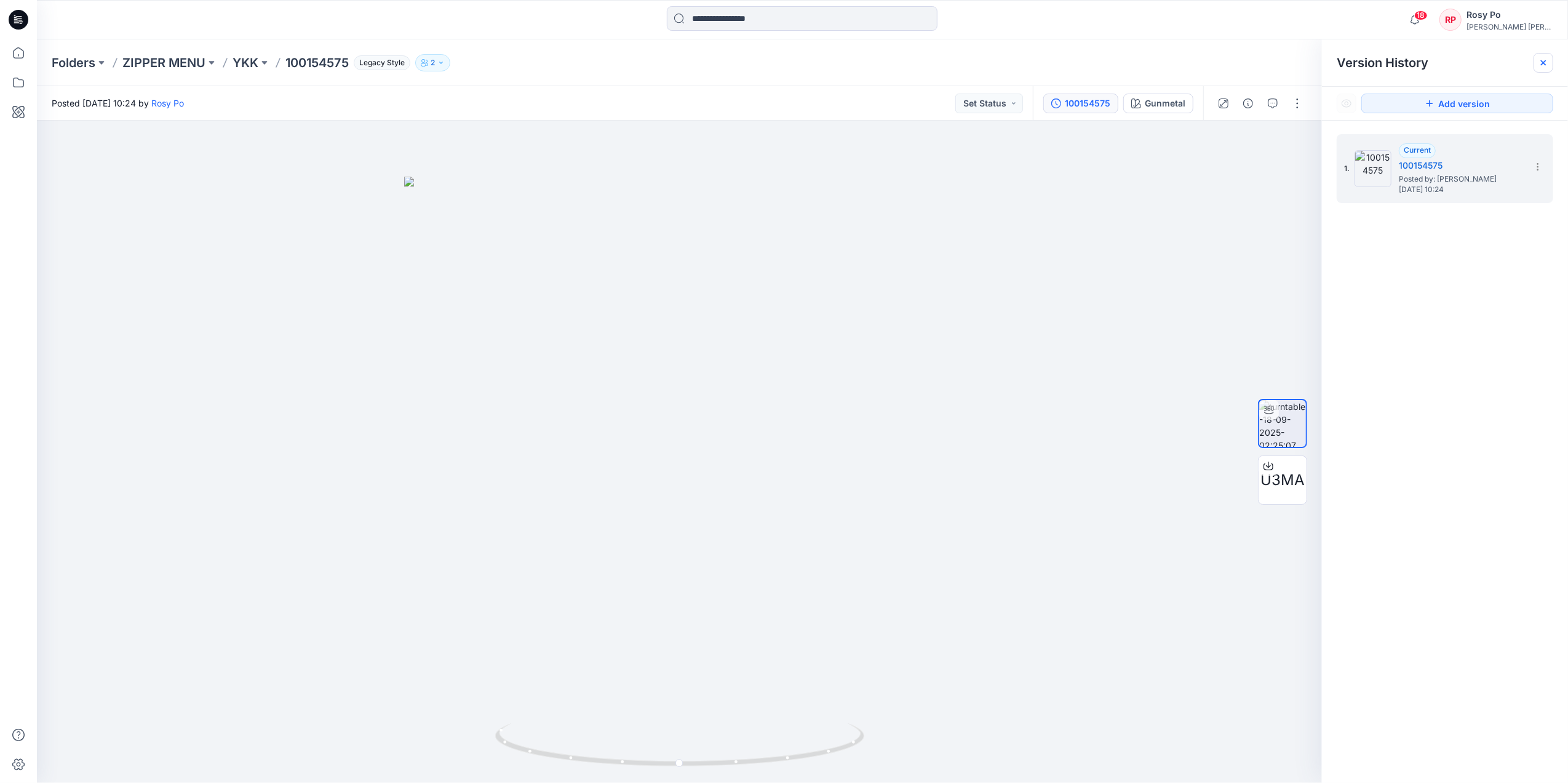
click at [1253, 65] on icon at bounding box center [1544, 63] width 10 height 10
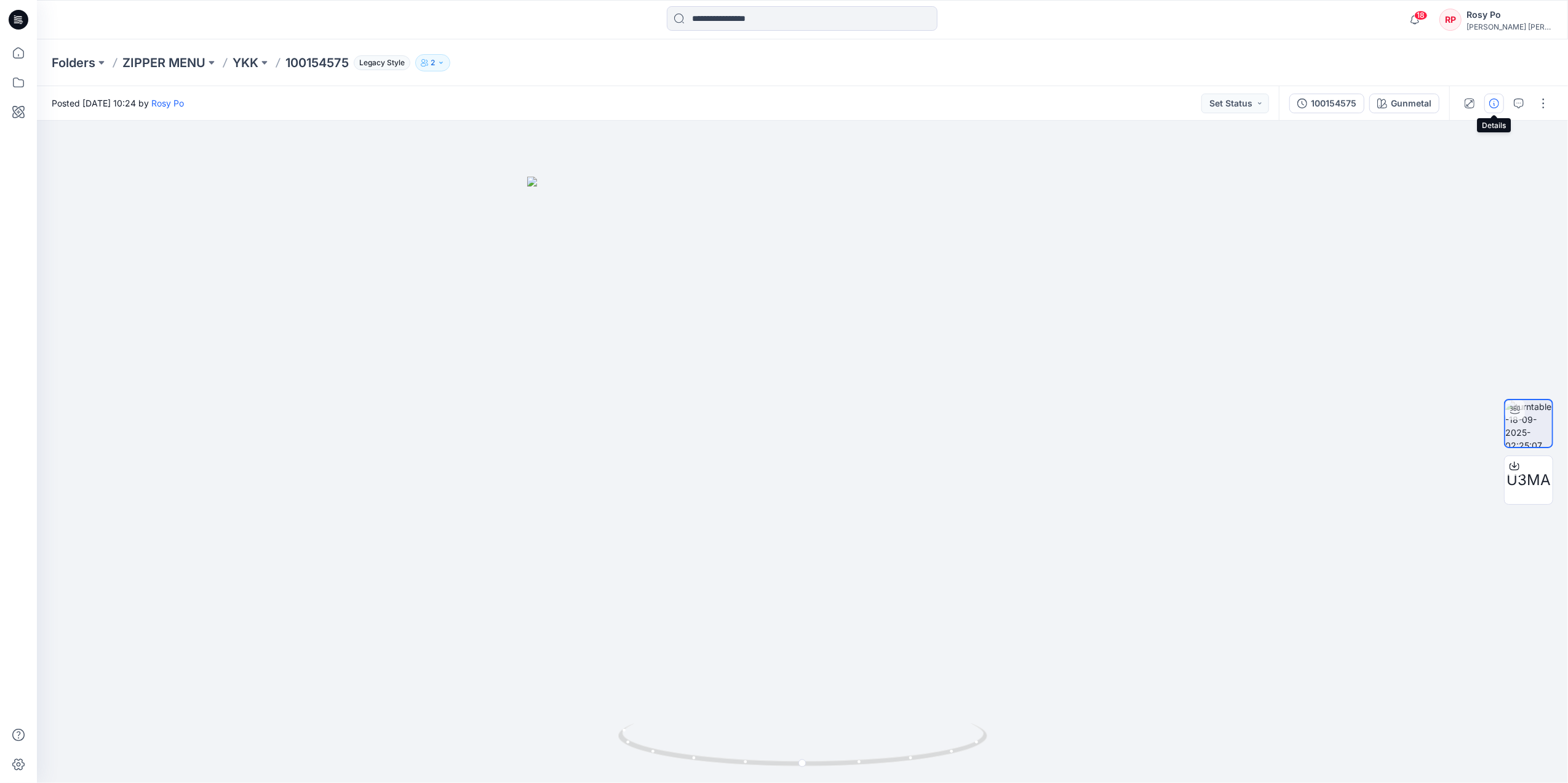
click at [1253, 108] on button "button" at bounding box center [1494, 103] width 19 height 19
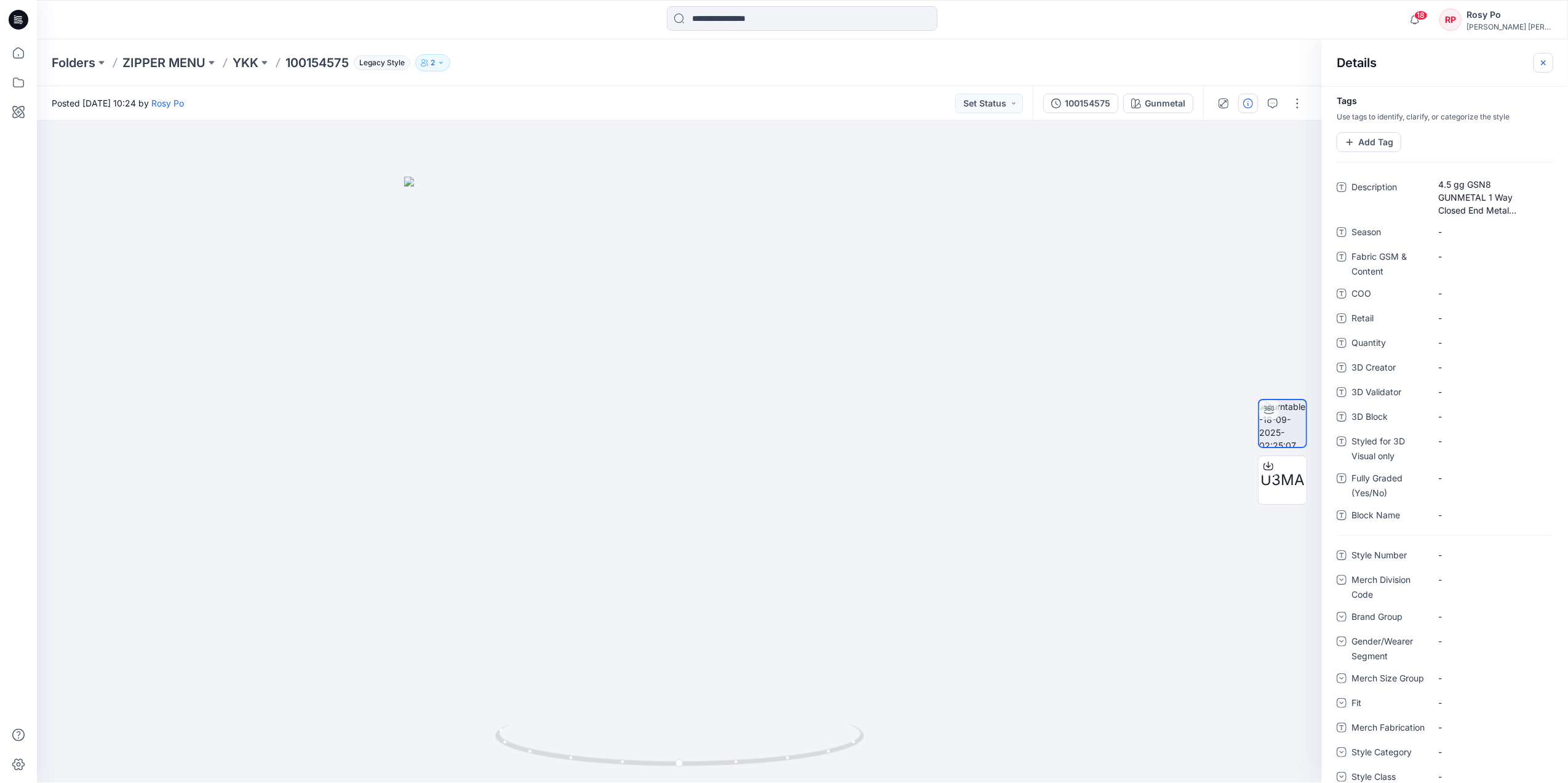
click at [1253, 56] on button "button" at bounding box center [1543, 63] width 19 height 19
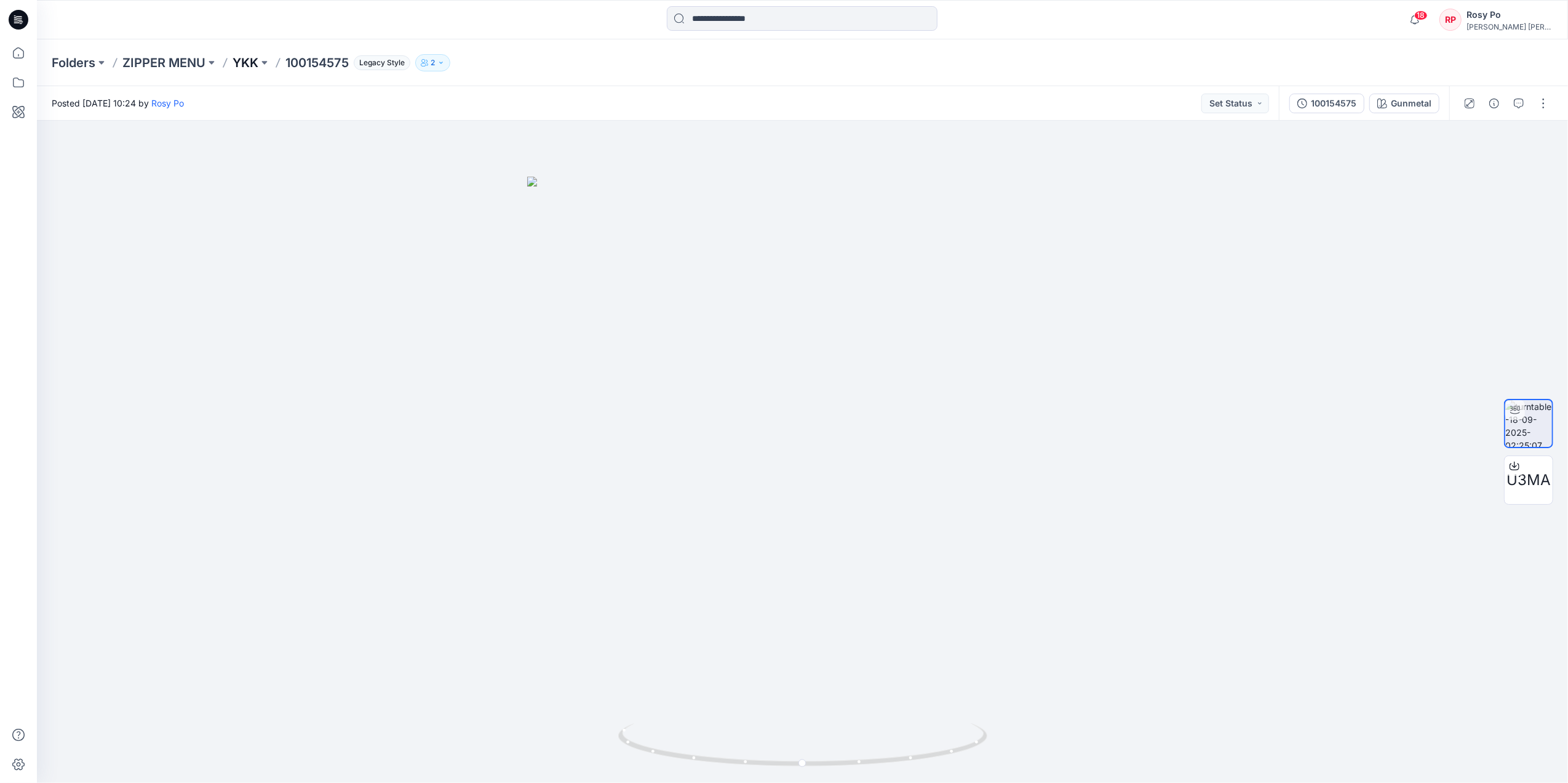
click at [235, 56] on p "YKK" at bounding box center [245, 63] width 26 height 18
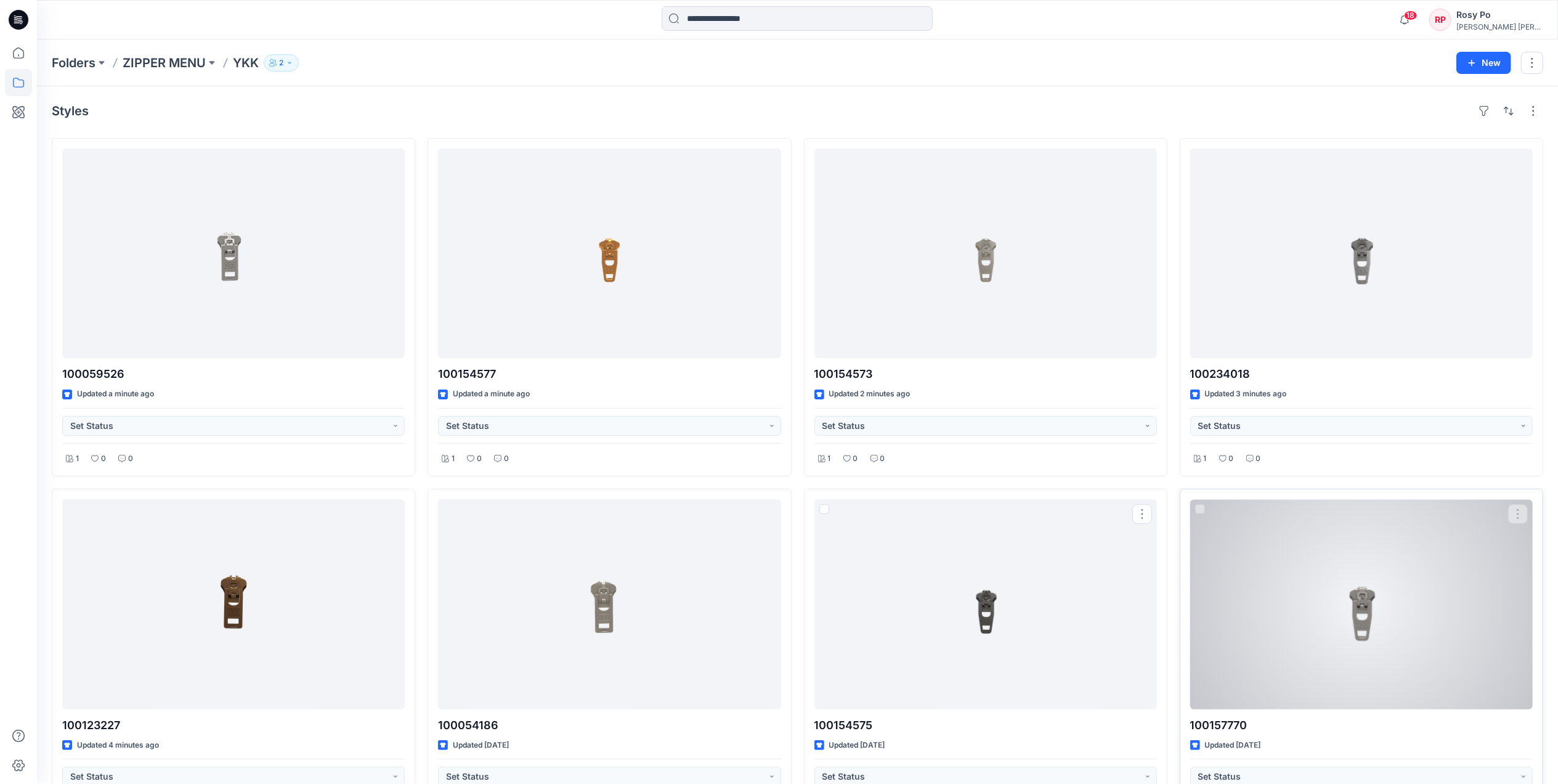
click at [1255, 605] on div at bounding box center [1361, 604] width 343 height 209
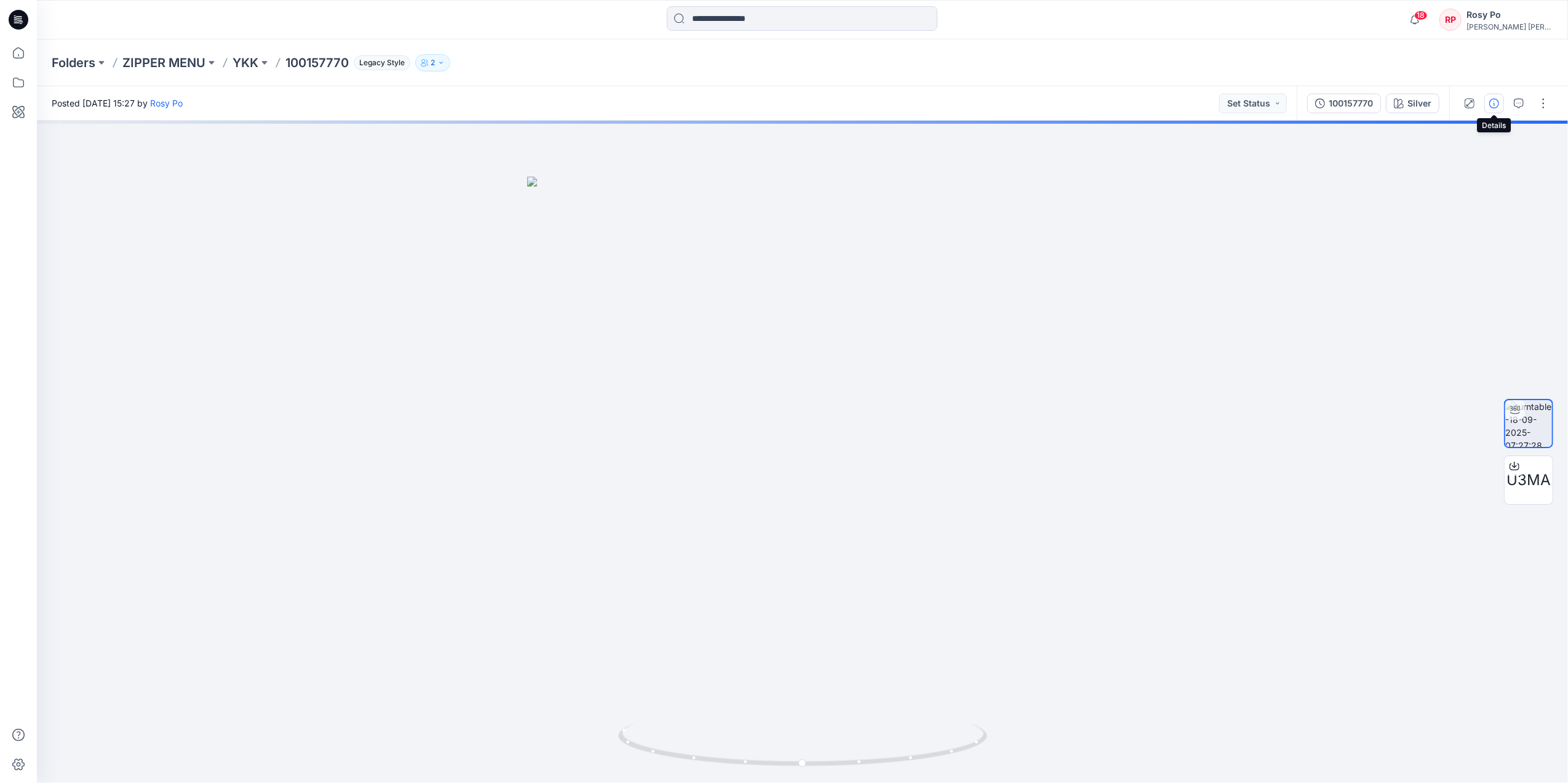
click at [1253, 103] on icon "button" at bounding box center [1494, 103] width 10 height 10
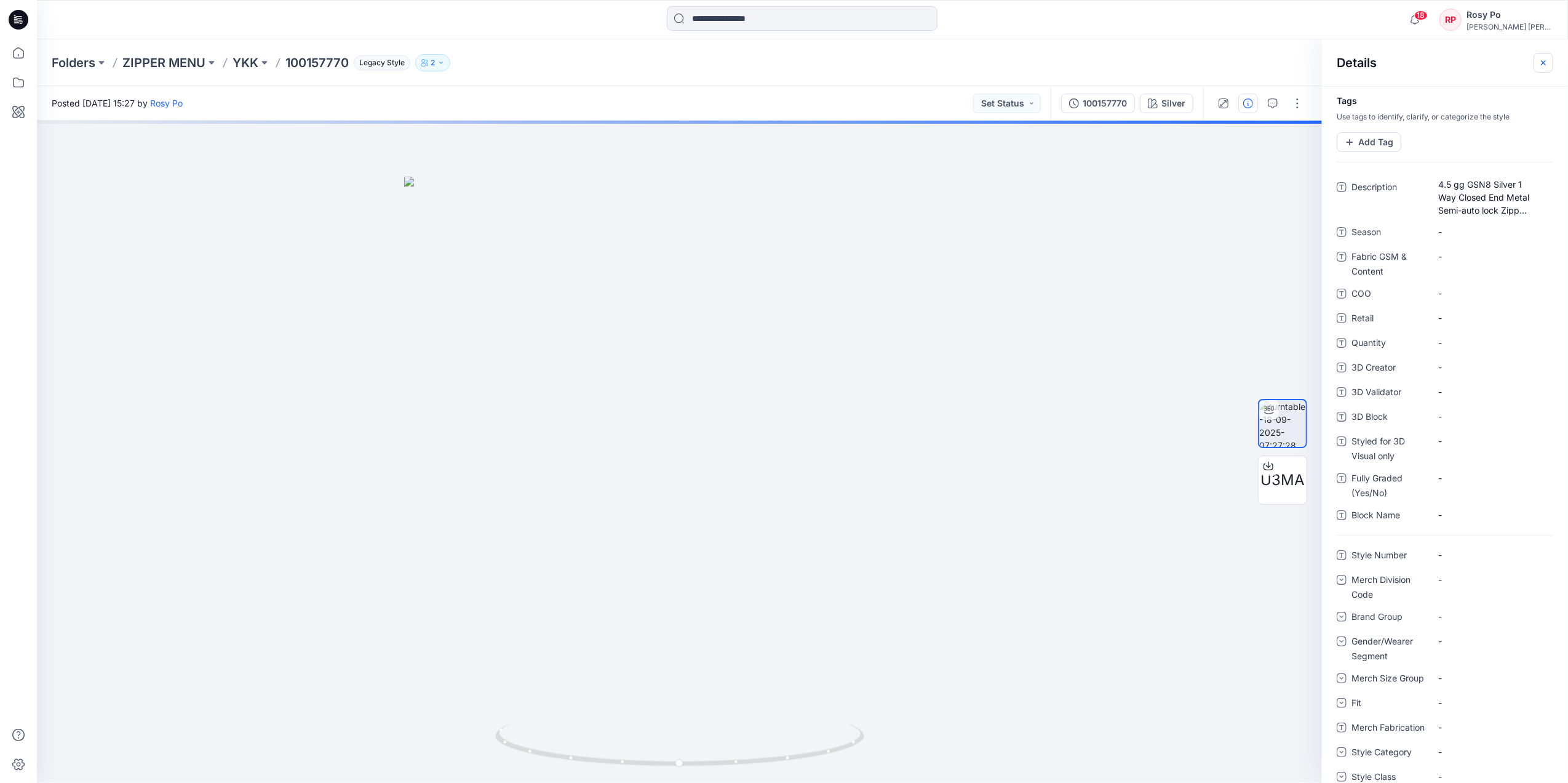
click at [1253, 61] on icon "button" at bounding box center [1543, 62] width 4 height 4
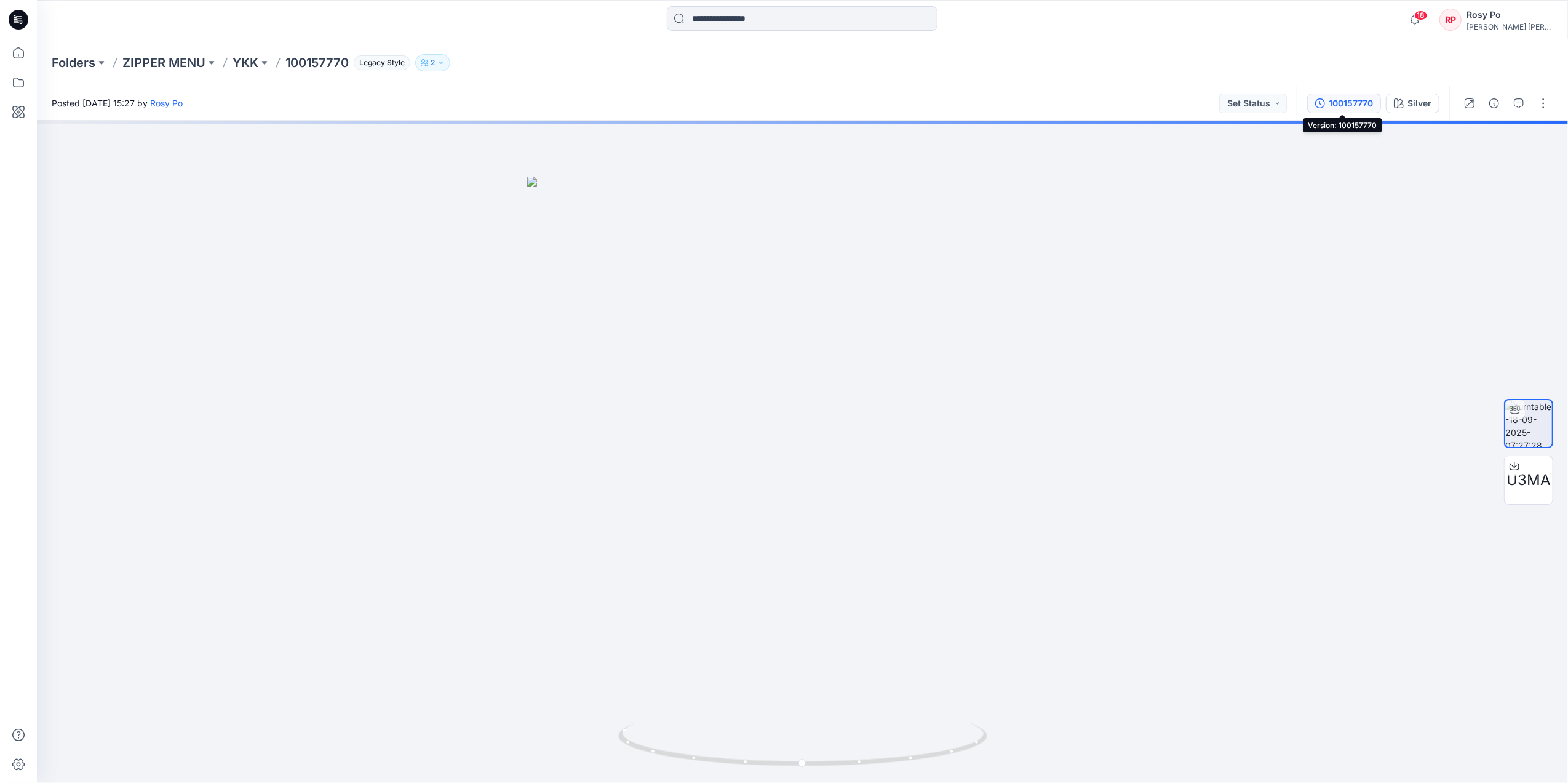
click at [1253, 108] on div "100157770" at bounding box center [1351, 103] width 44 height 14
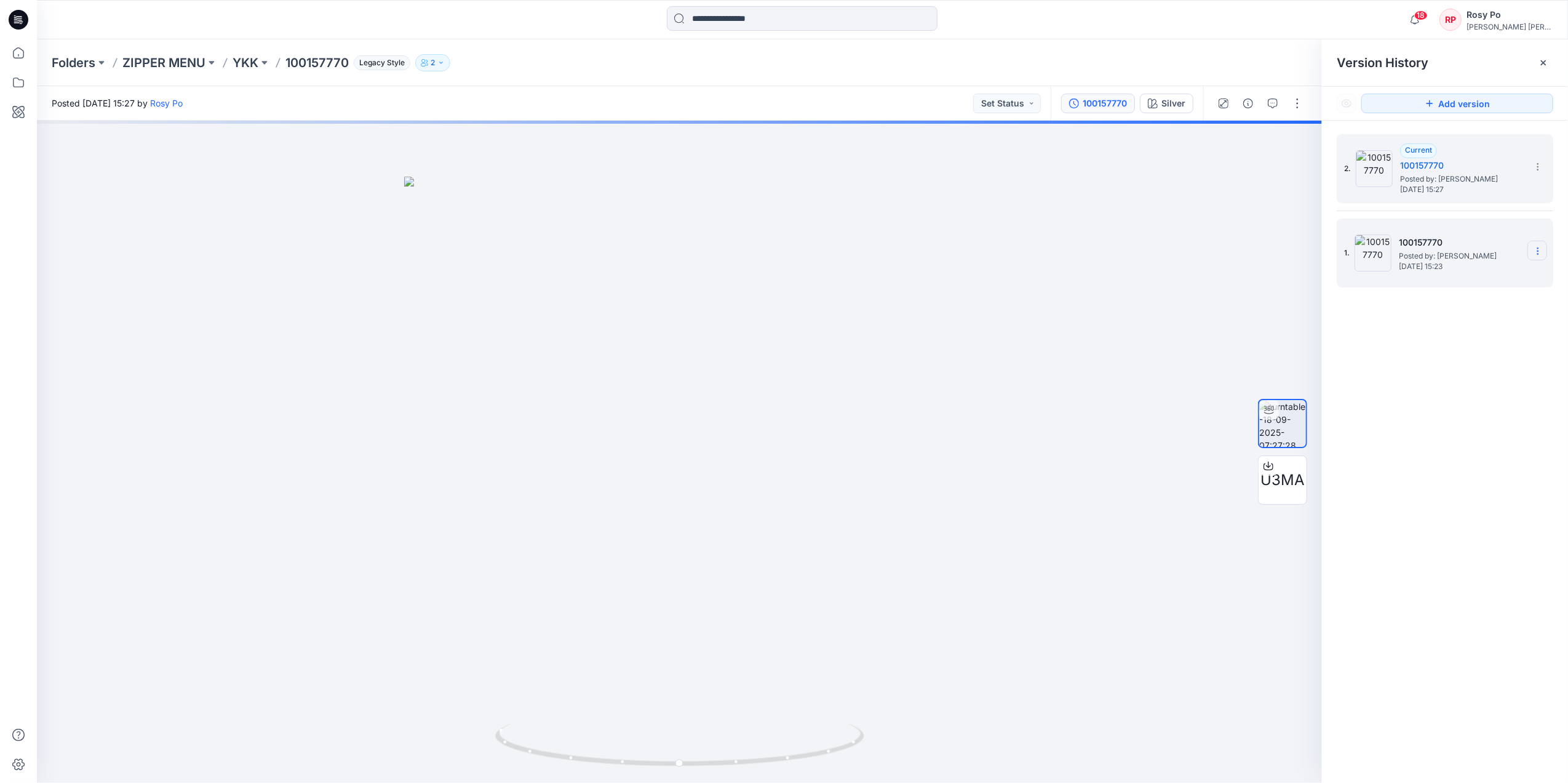
click at [1253, 251] on icon at bounding box center [1538, 251] width 10 height 10
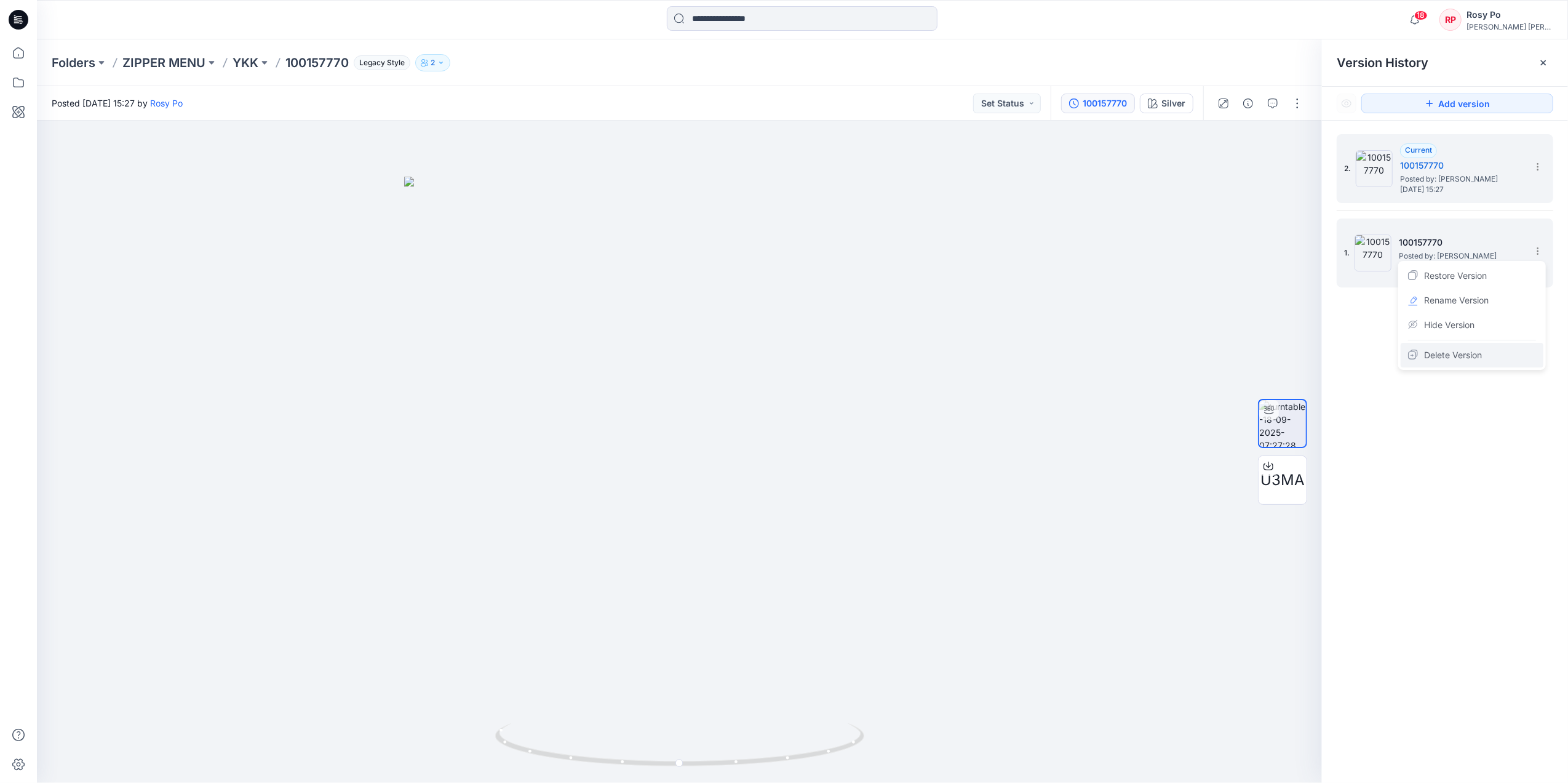
click at [1253, 352] on div "Delete Version" at bounding box center [1472, 355] width 143 height 24
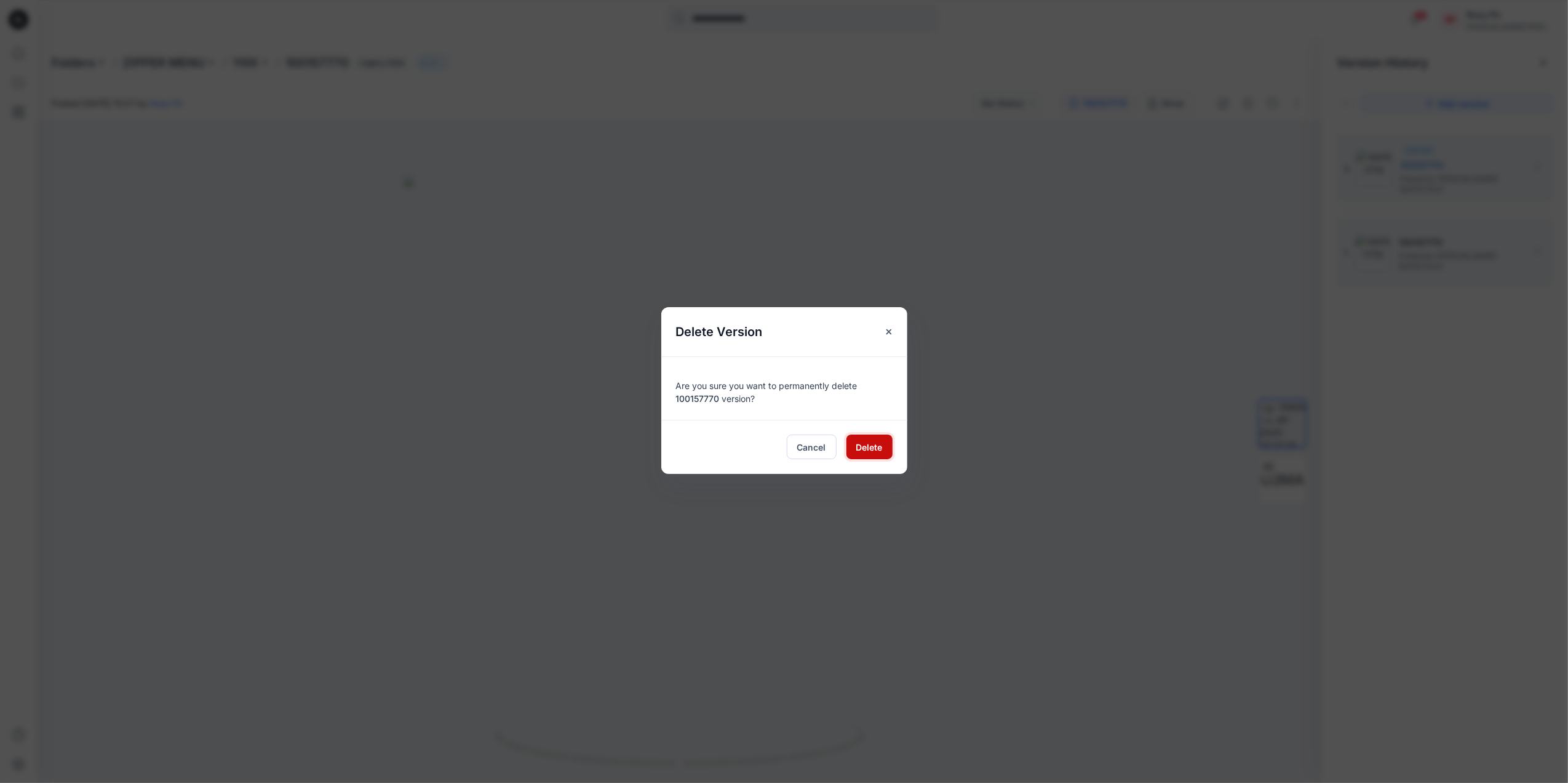
click at [862, 444] on span "Delete" at bounding box center [870, 447] width 26 height 13
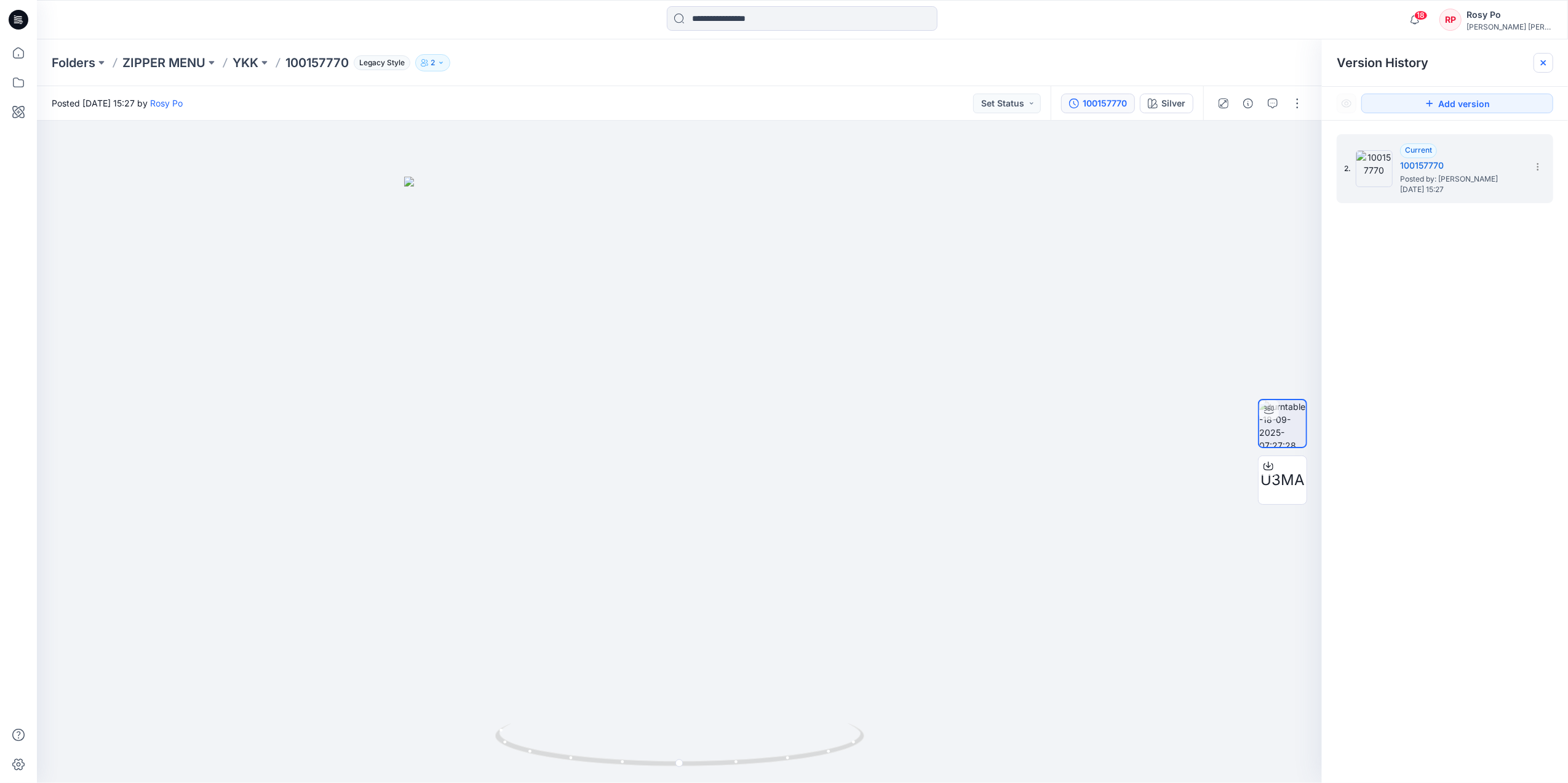
click at [1253, 64] on div at bounding box center [1543, 63] width 19 height 19
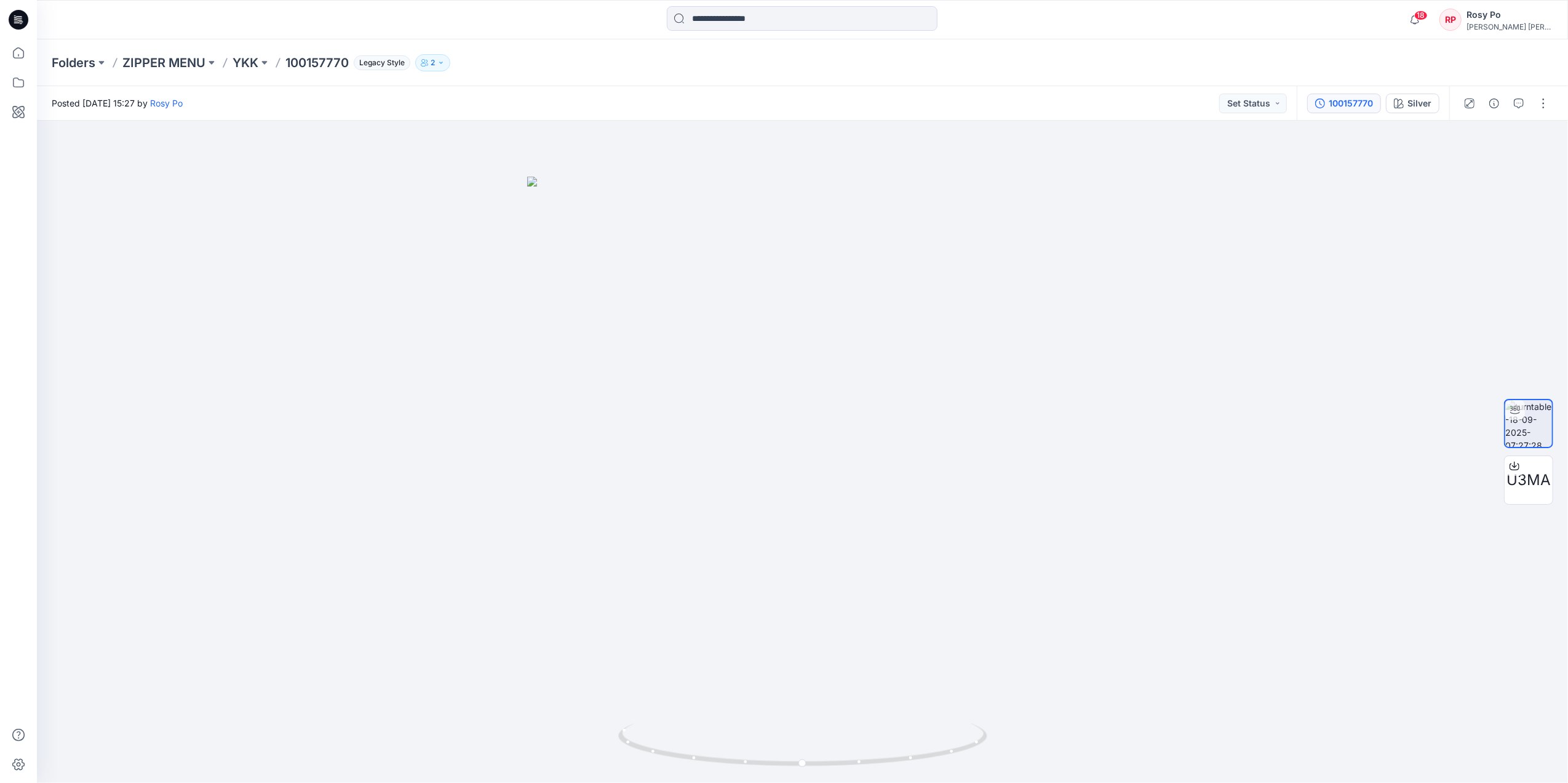
click at [1253, 106] on div "100157770" at bounding box center [1351, 103] width 44 height 14
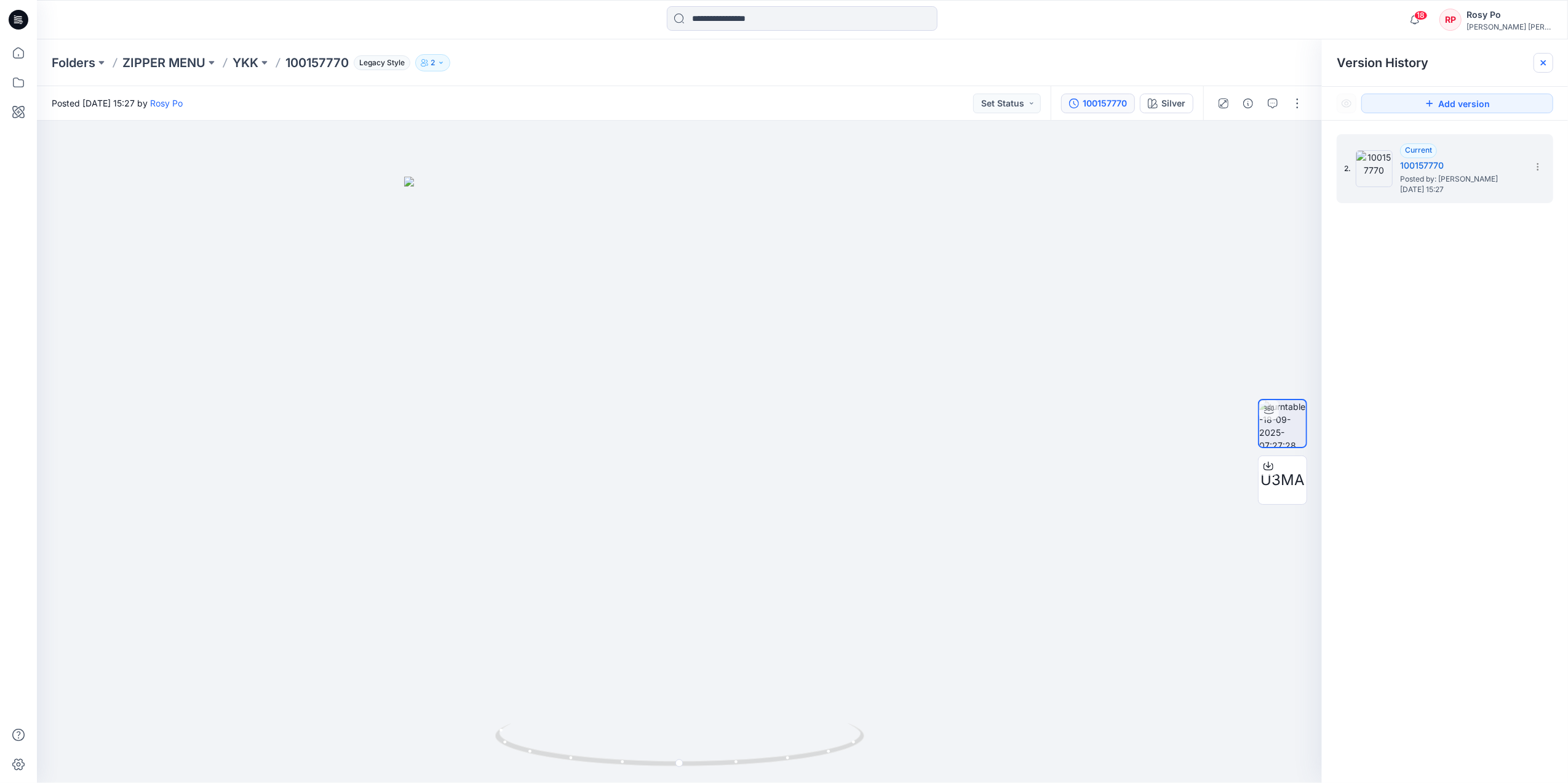
drag, startPoint x: 1253, startPoint y: 64, endPoint x: 1551, endPoint y: 54, distance: 298.2
click at [1253, 62] on div "Folders ZIPPER MENU YKK 100157770 Legacy Style 2" at bounding box center [755, 63] width 1405 height 18
click at [1253, 61] on div at bounding box center [1543, 63] width 19 height 19
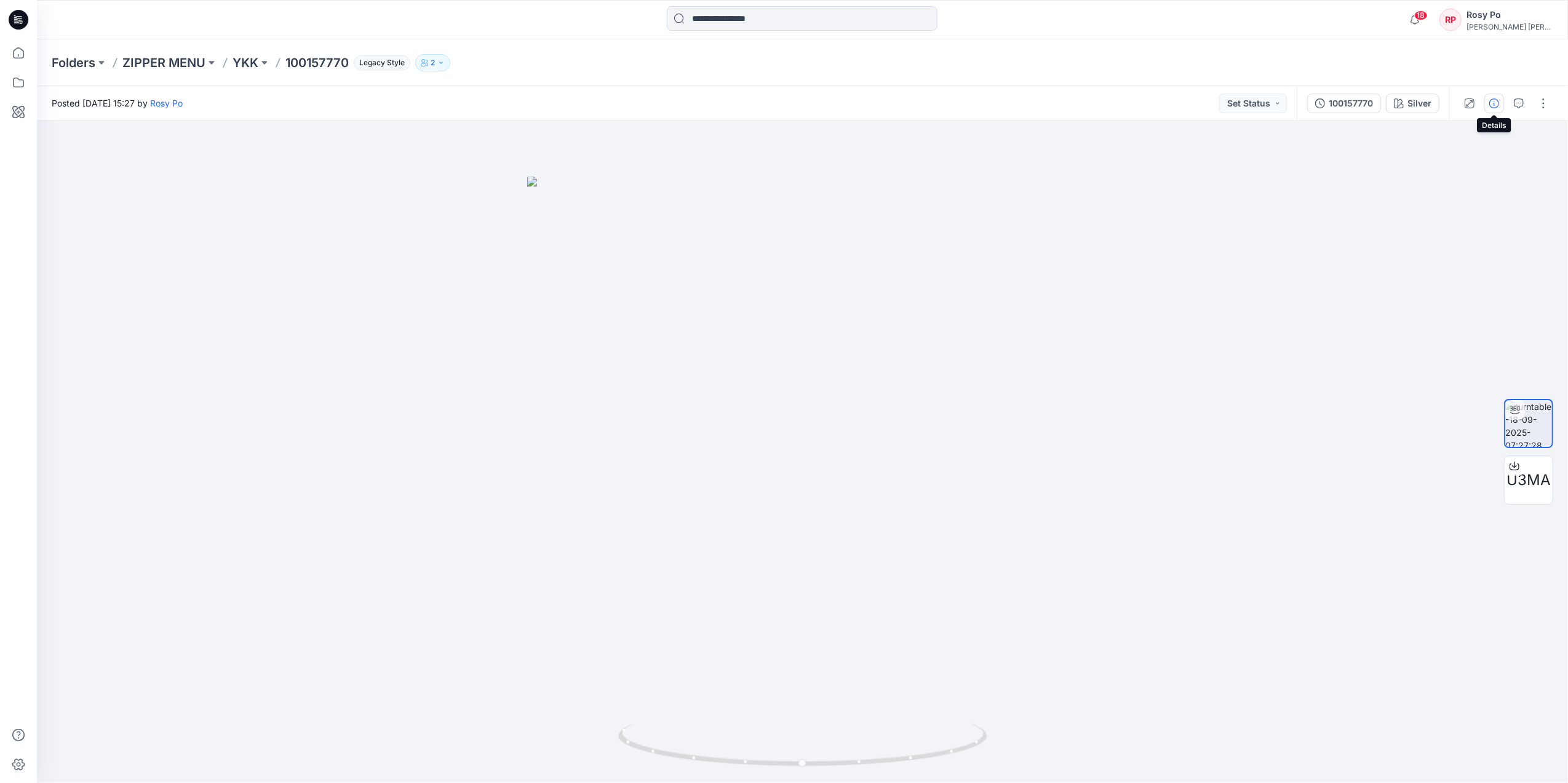
click at [1253, 104] on icon "button" at bounding box center [1494, 103] width 10 height 10
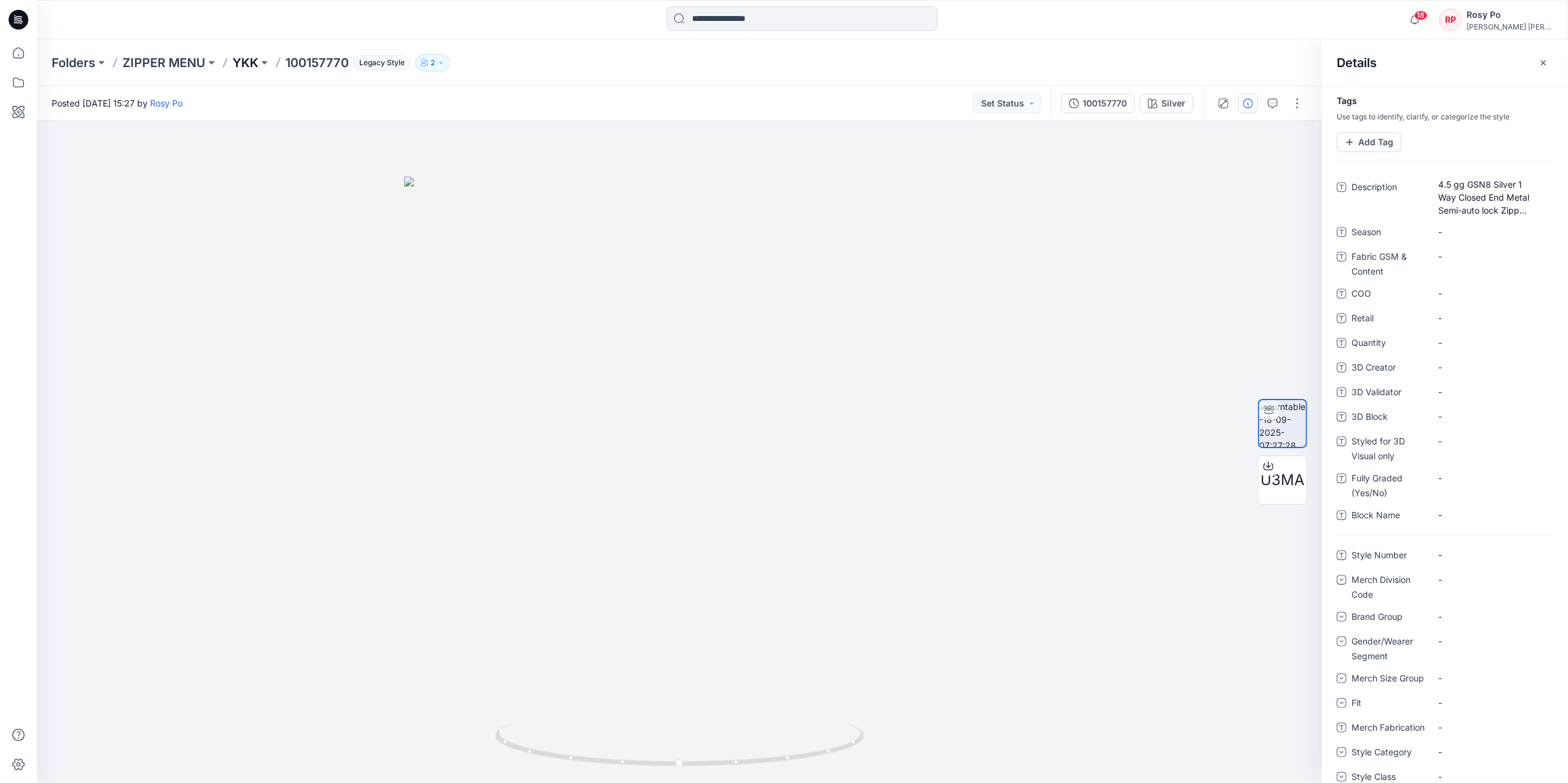
click at [252, 60] on p "YKK" at bounding box center [245, 63] width 26 height 18
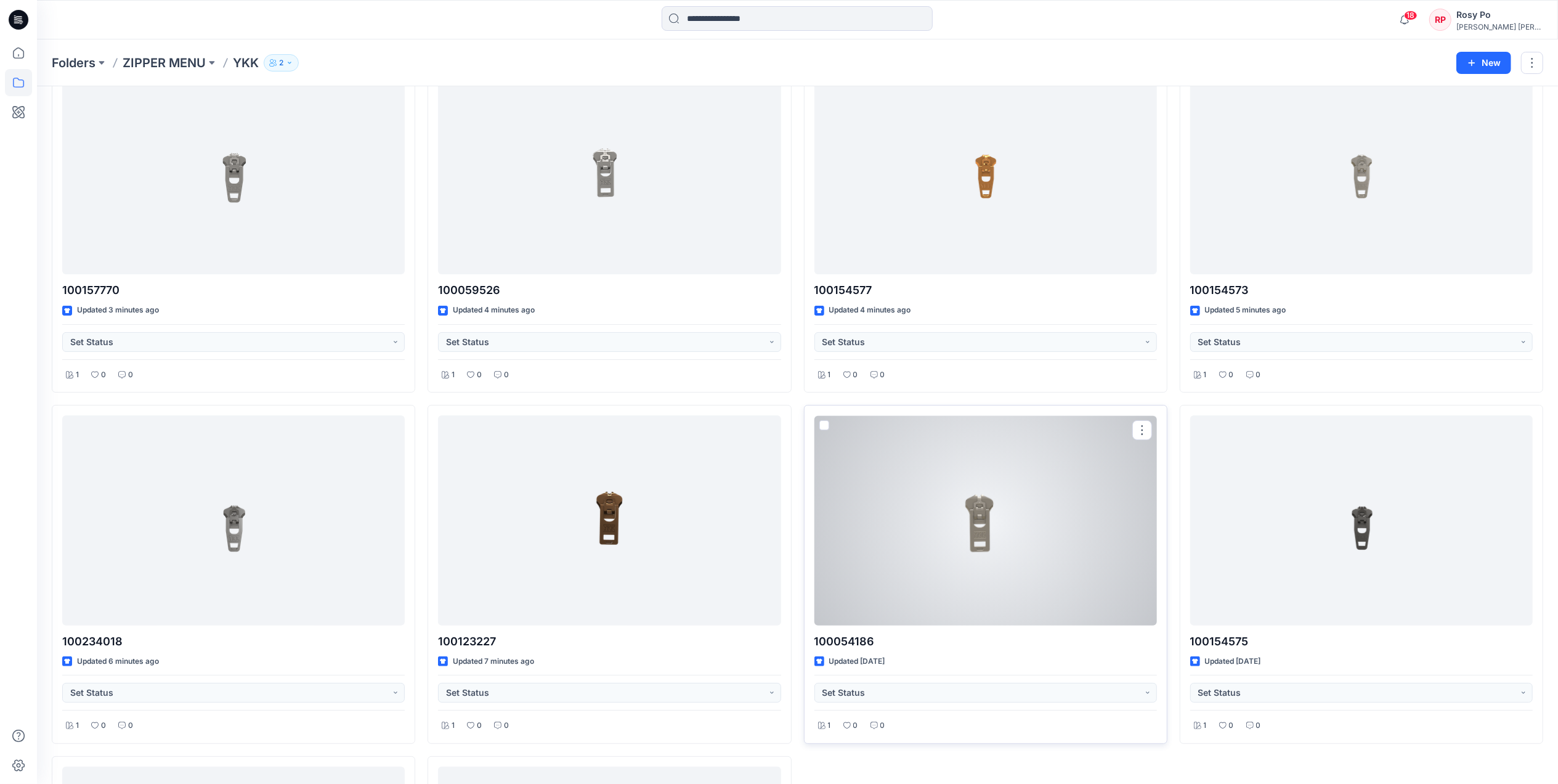
scroll to position [164, 0]
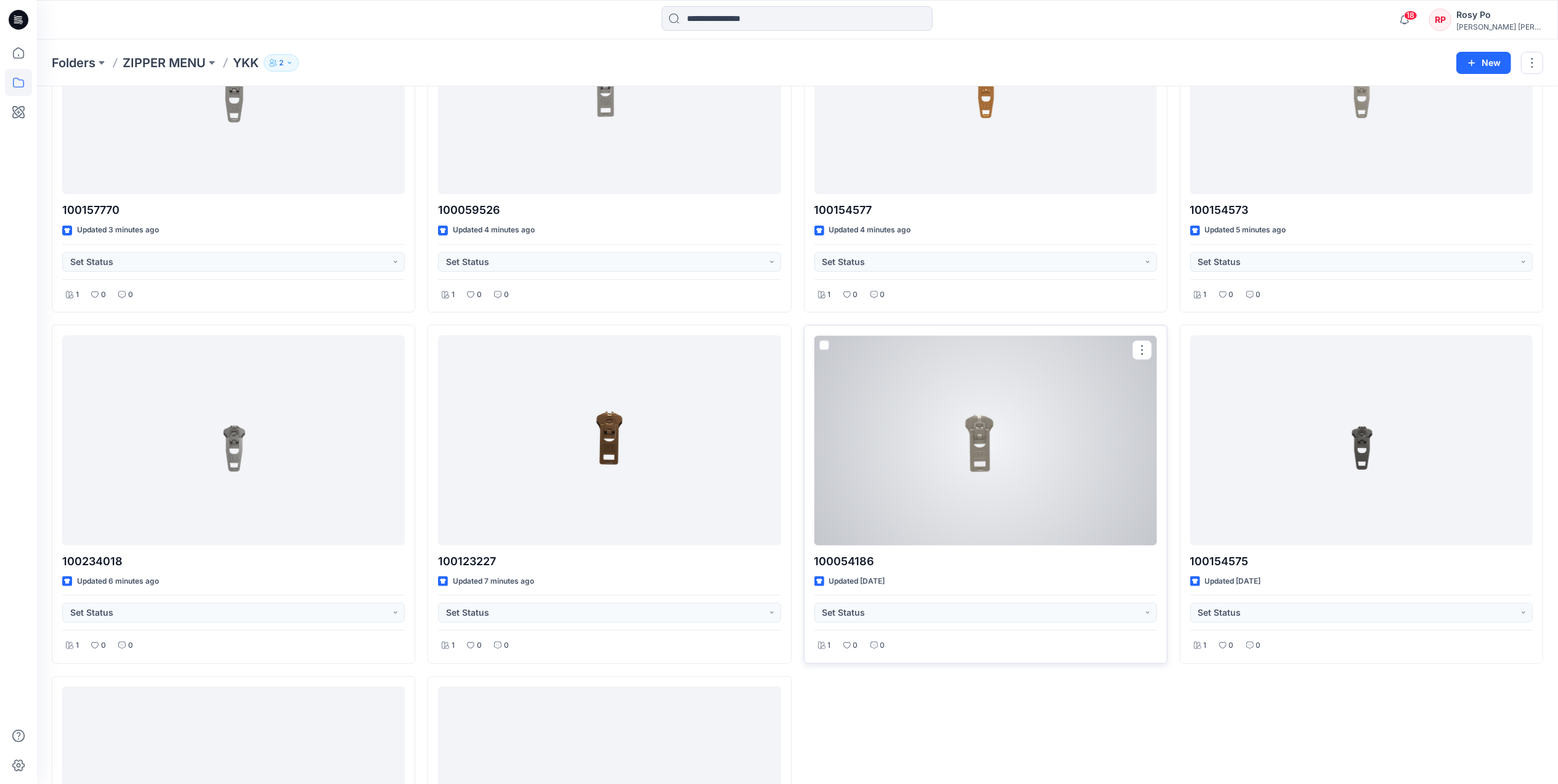
click at [1072, 491] on div at bounding box center [986, 440] width 343 height 209
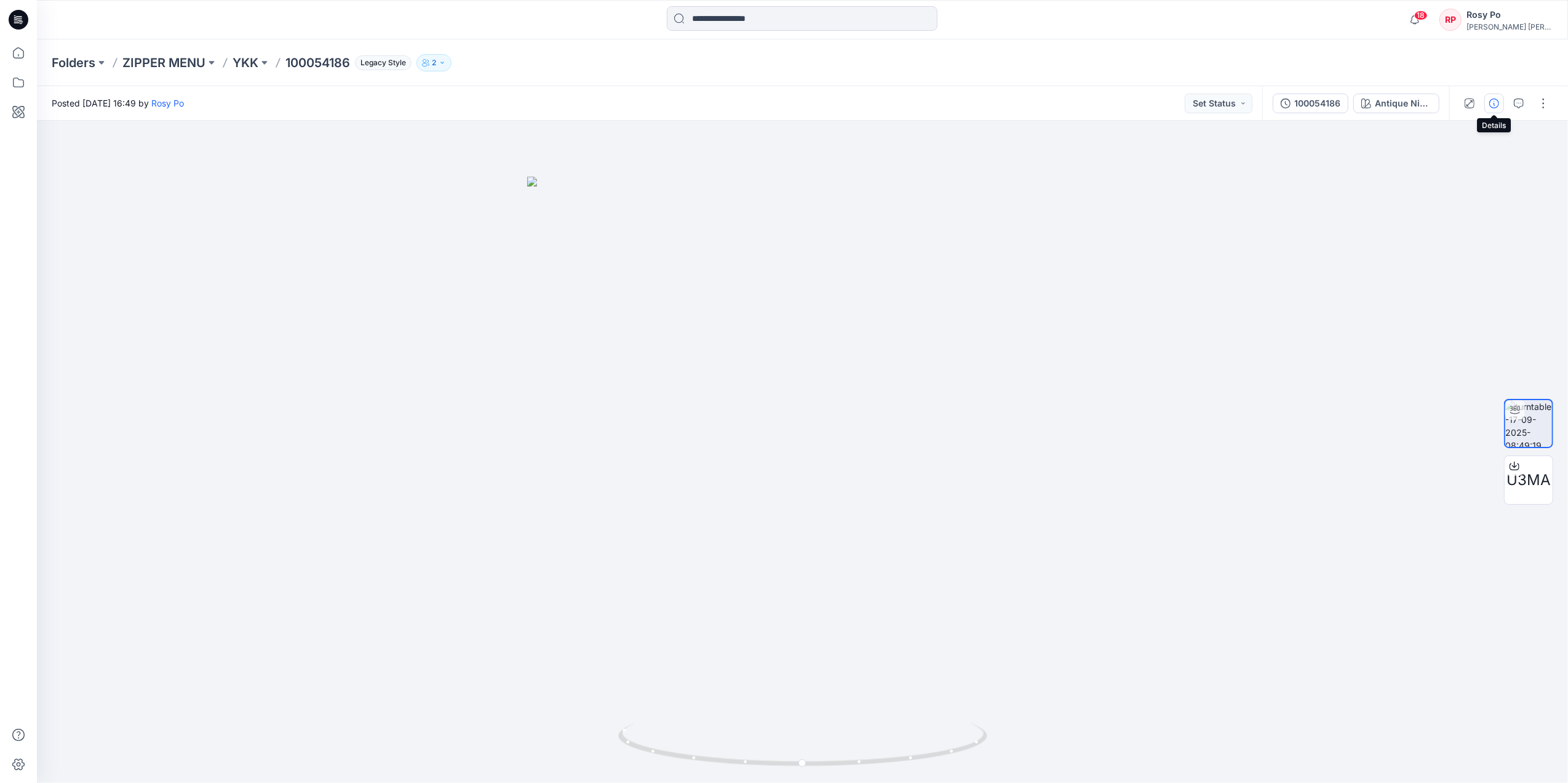
click at [1253, 102] on icon "button" at bounding box center [1494, 103] width 10 height 10
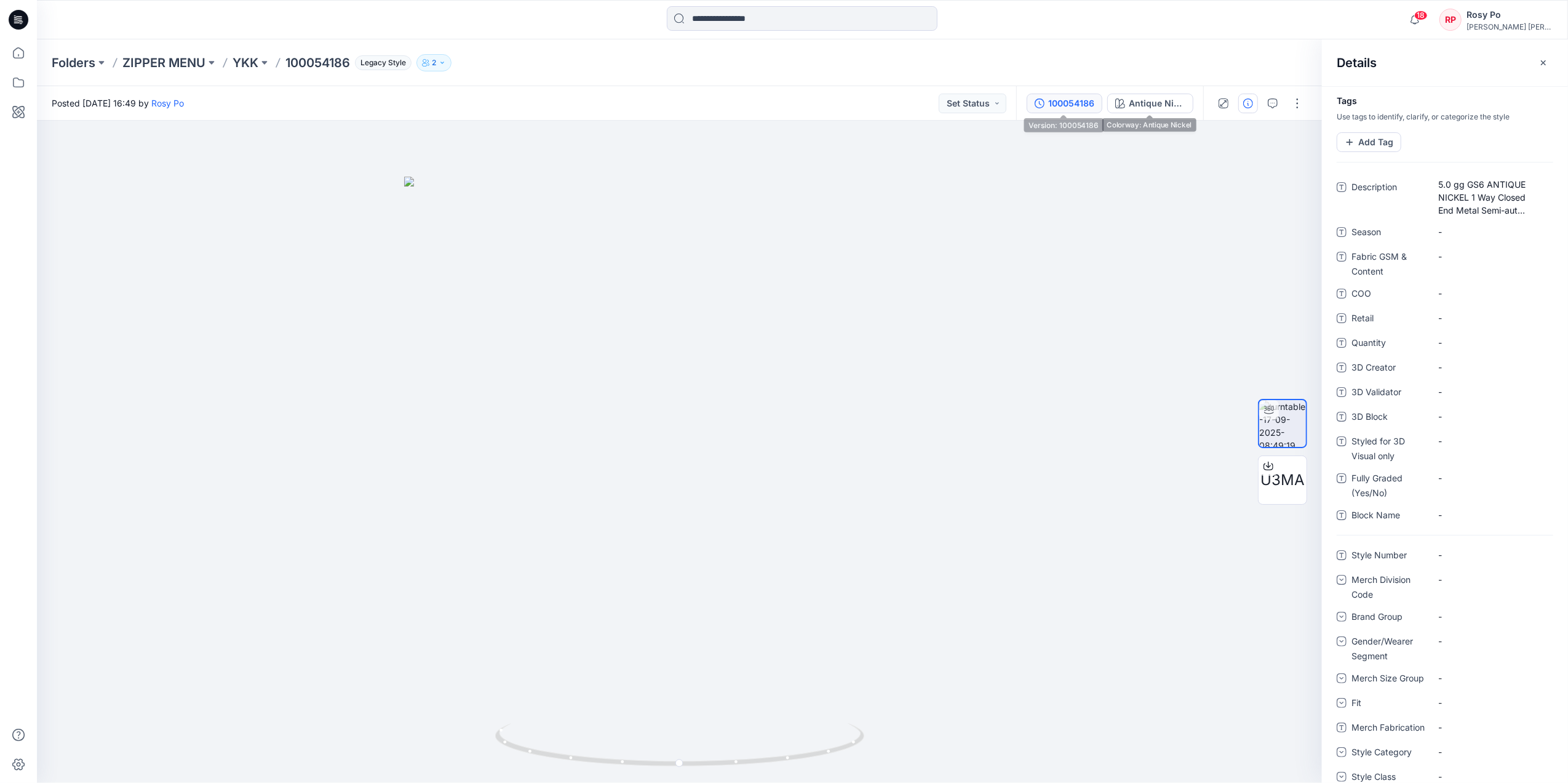
click at [1059, 101] on div "100054186" at bounding box center [1071, 103] width 46 height 14
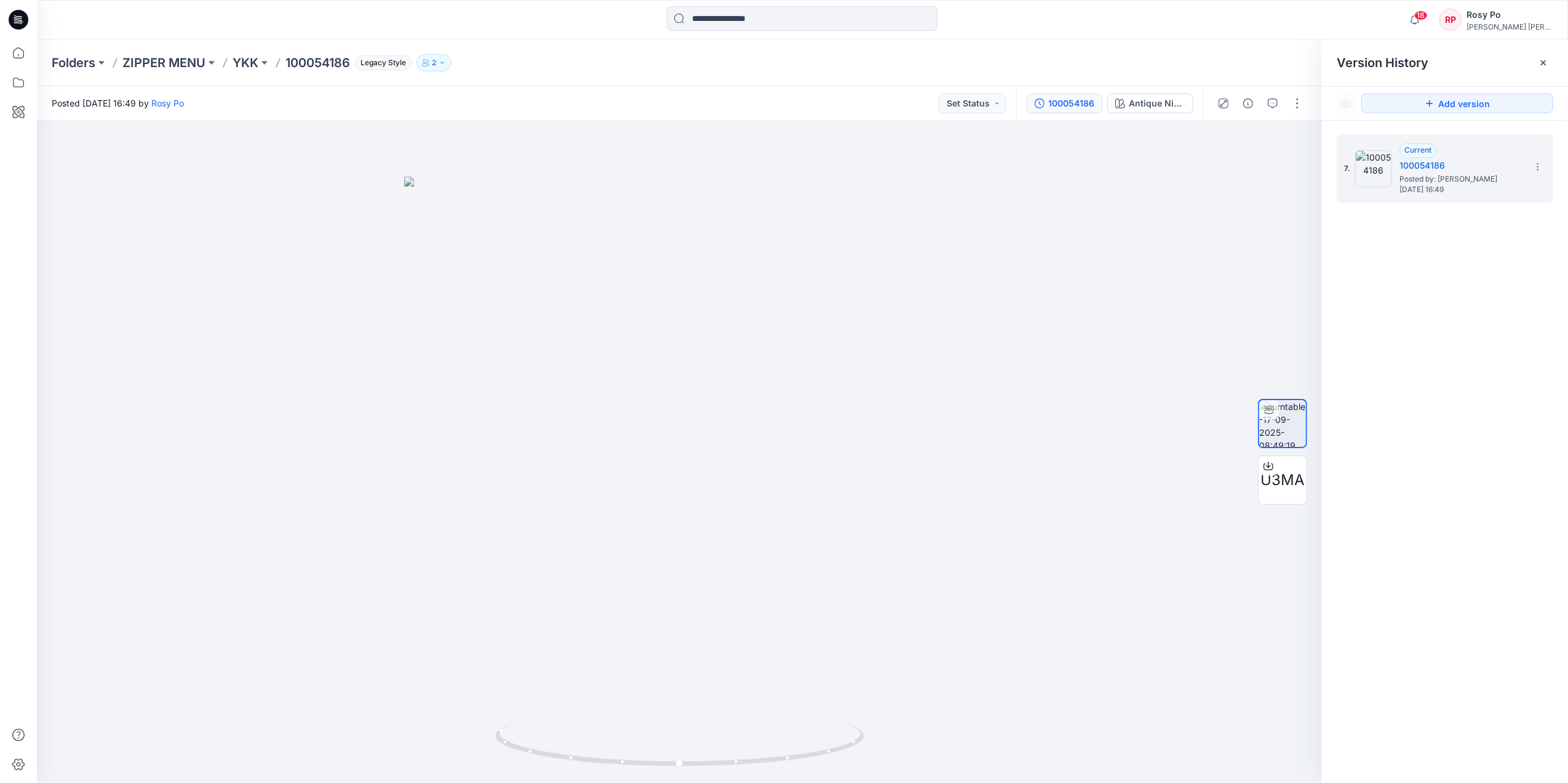
click at [1253, 64] on div "Version History" at bounding box center [1445, 63] width 216 height 18
click at [1253, 62] on icon at bounding box center [1544, 63] width 5 height 5
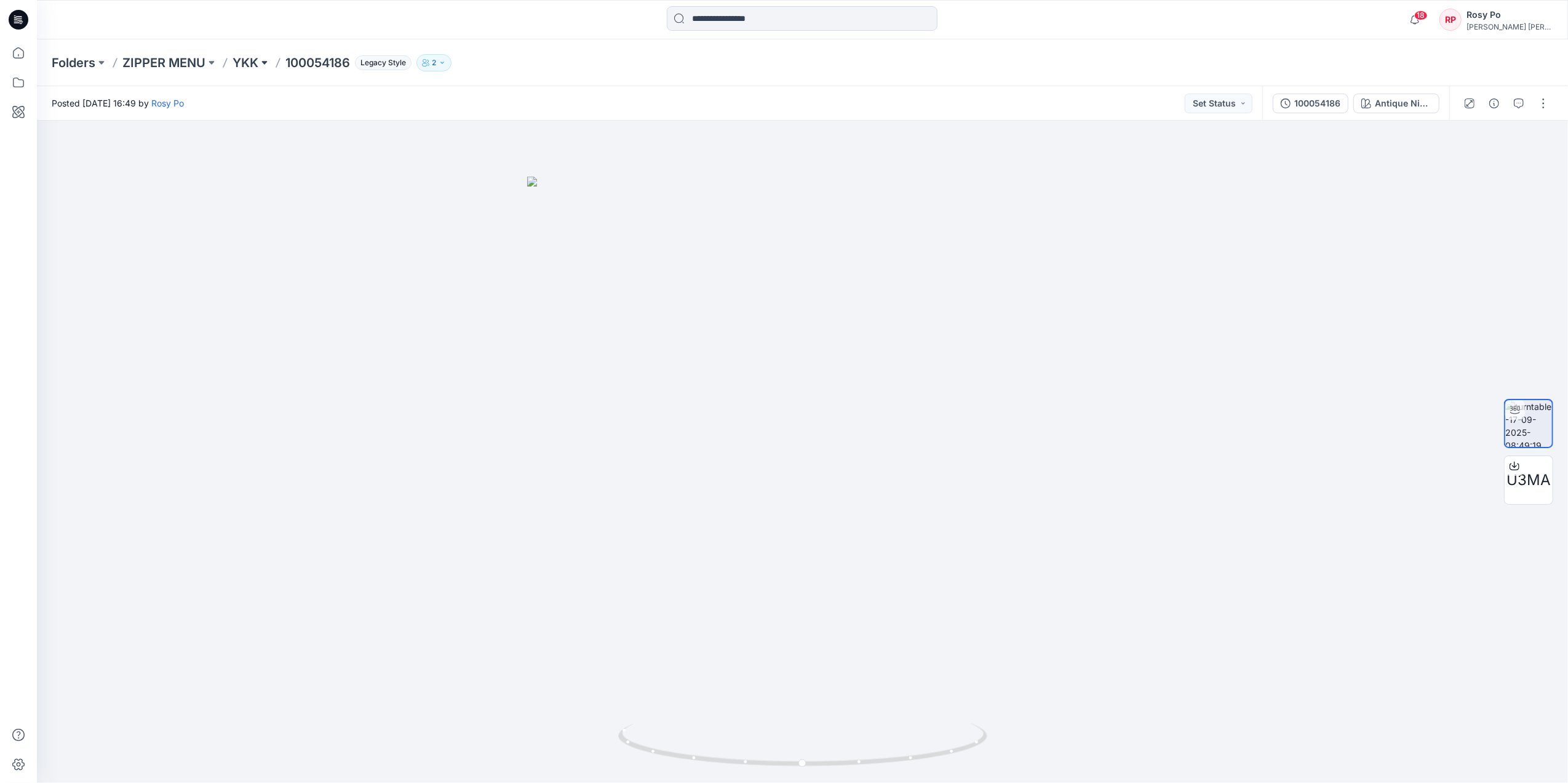
click at [268, 59] on button at bounding box center [265, 63] width 13 height 18
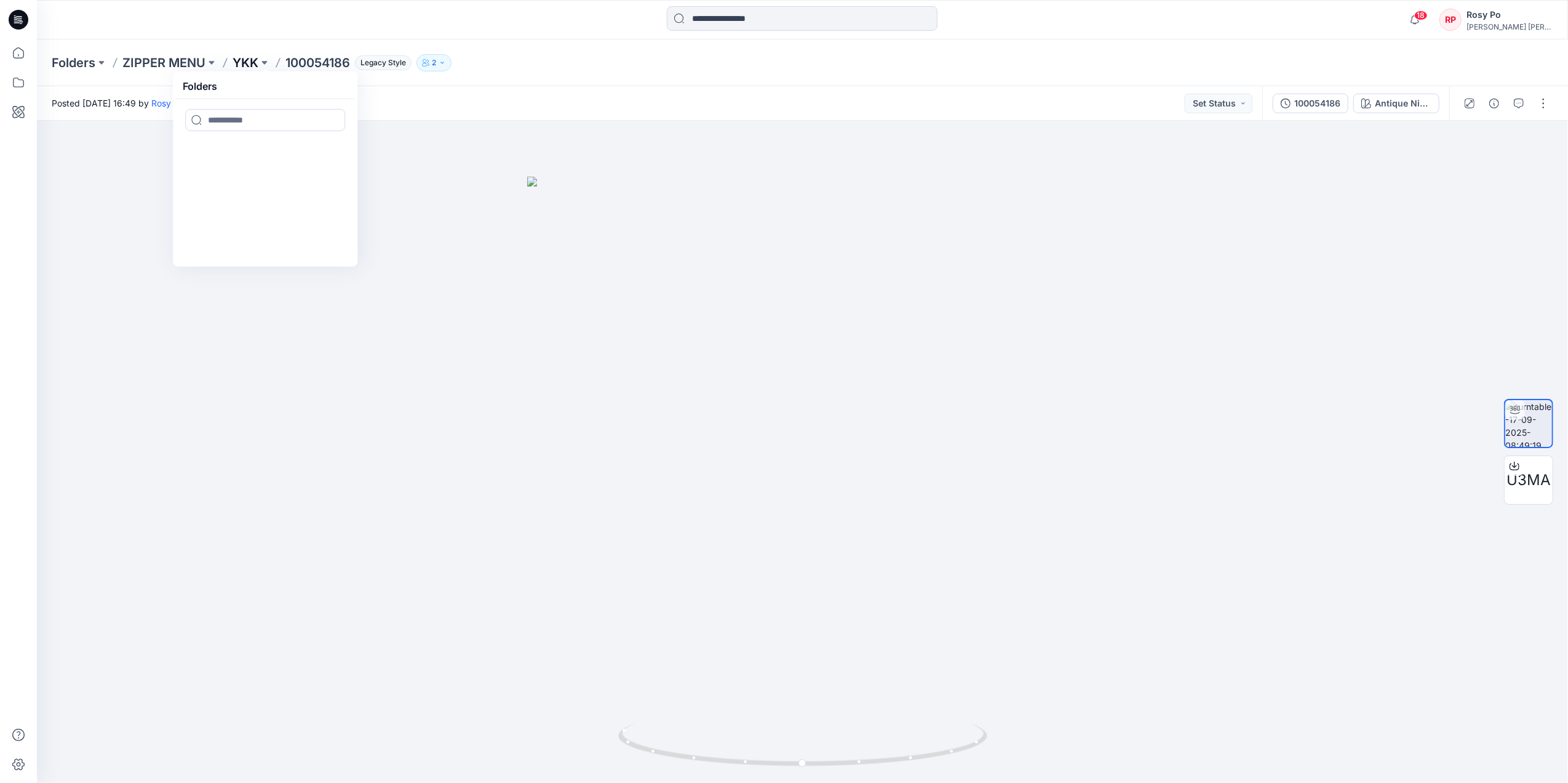
click at [250, 64] on p "YKK" at bounding box center [245, 63] width 26 height 18
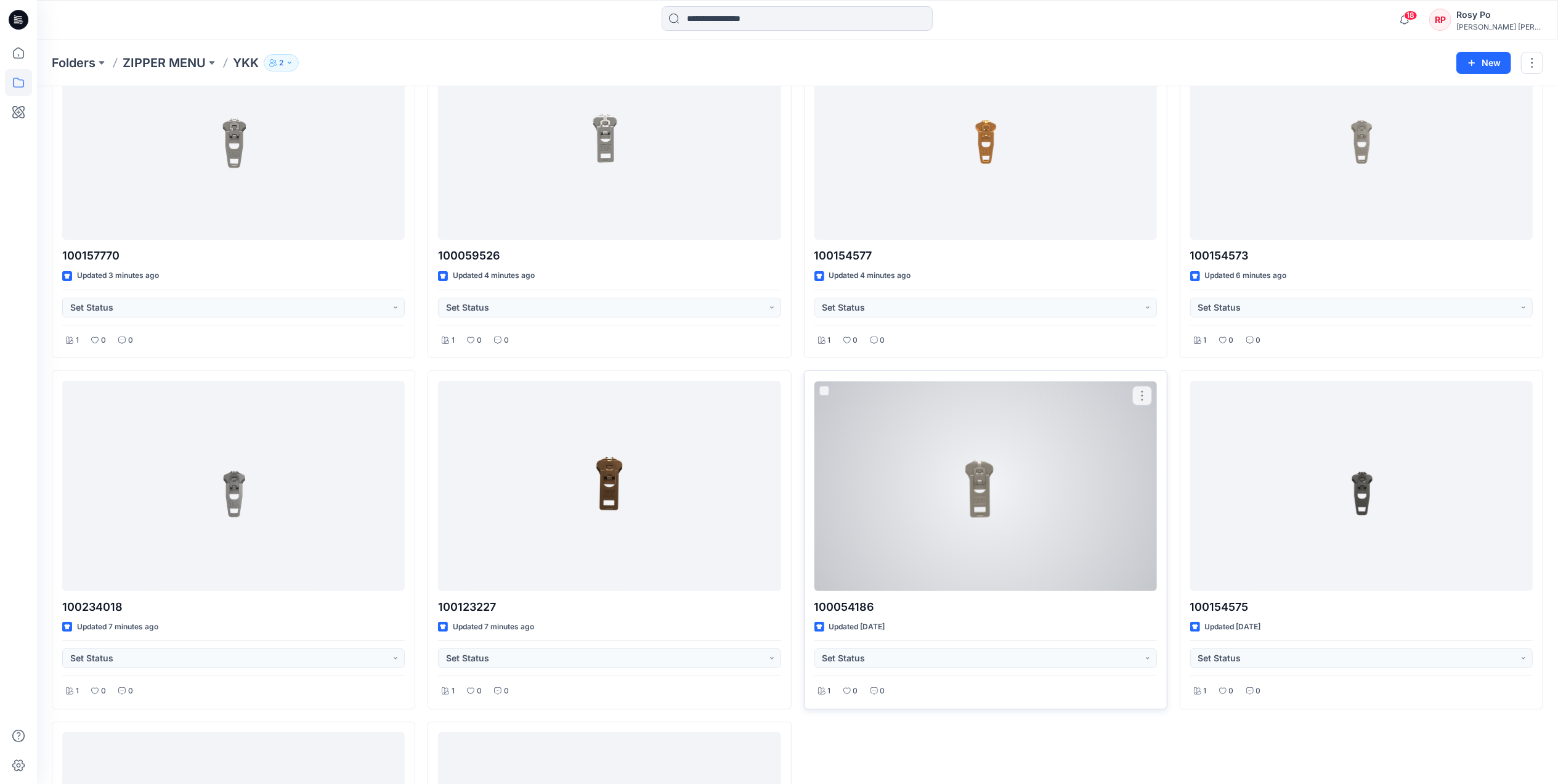
scroll to position [164, 0]
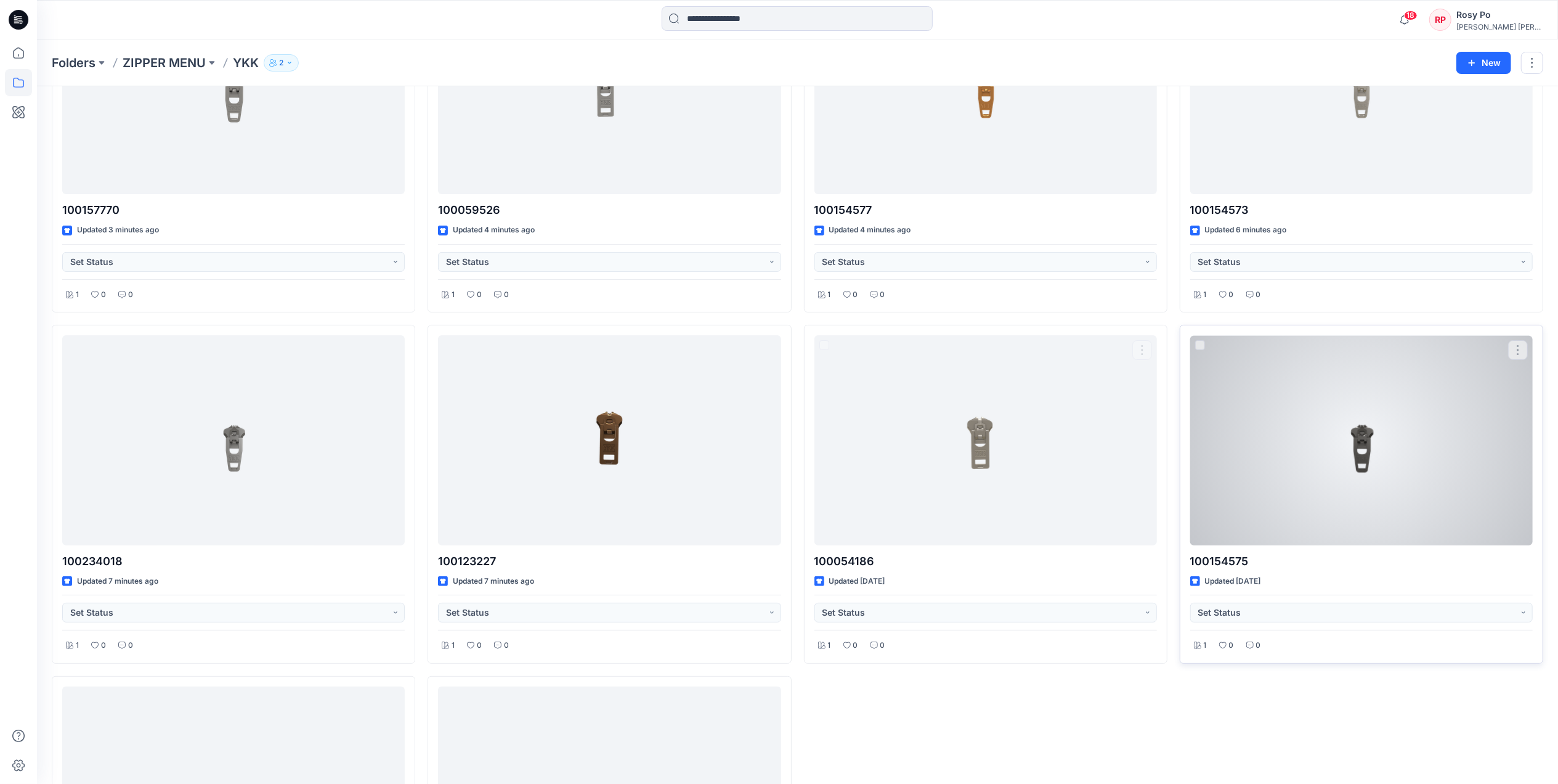
click at [1255, 474] on div at bounding box center [1361, 440] width 343 height 209
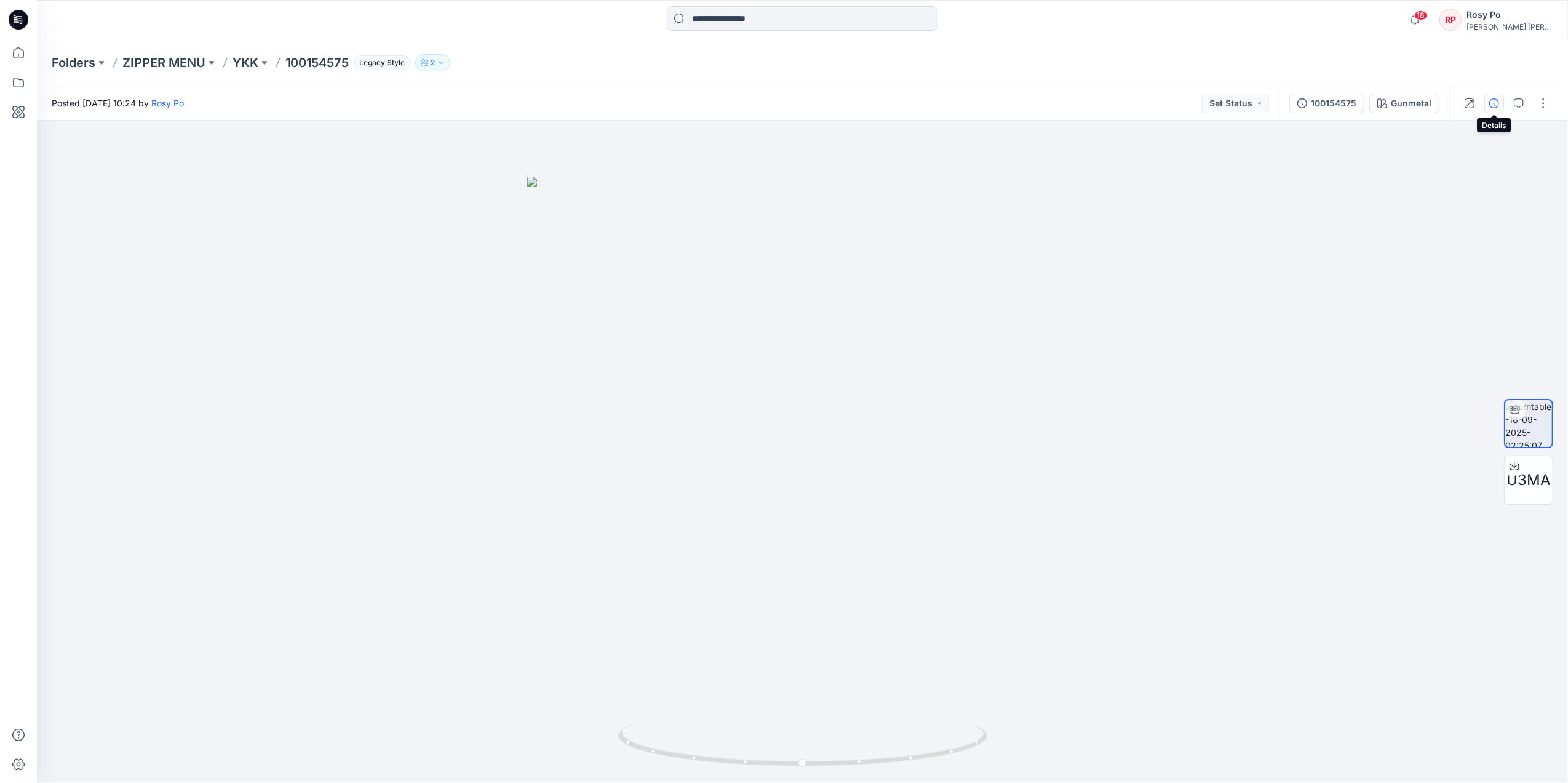
click at [1253, 99] on icon "button" at bounding box center [1494, 103] width 10 height 10
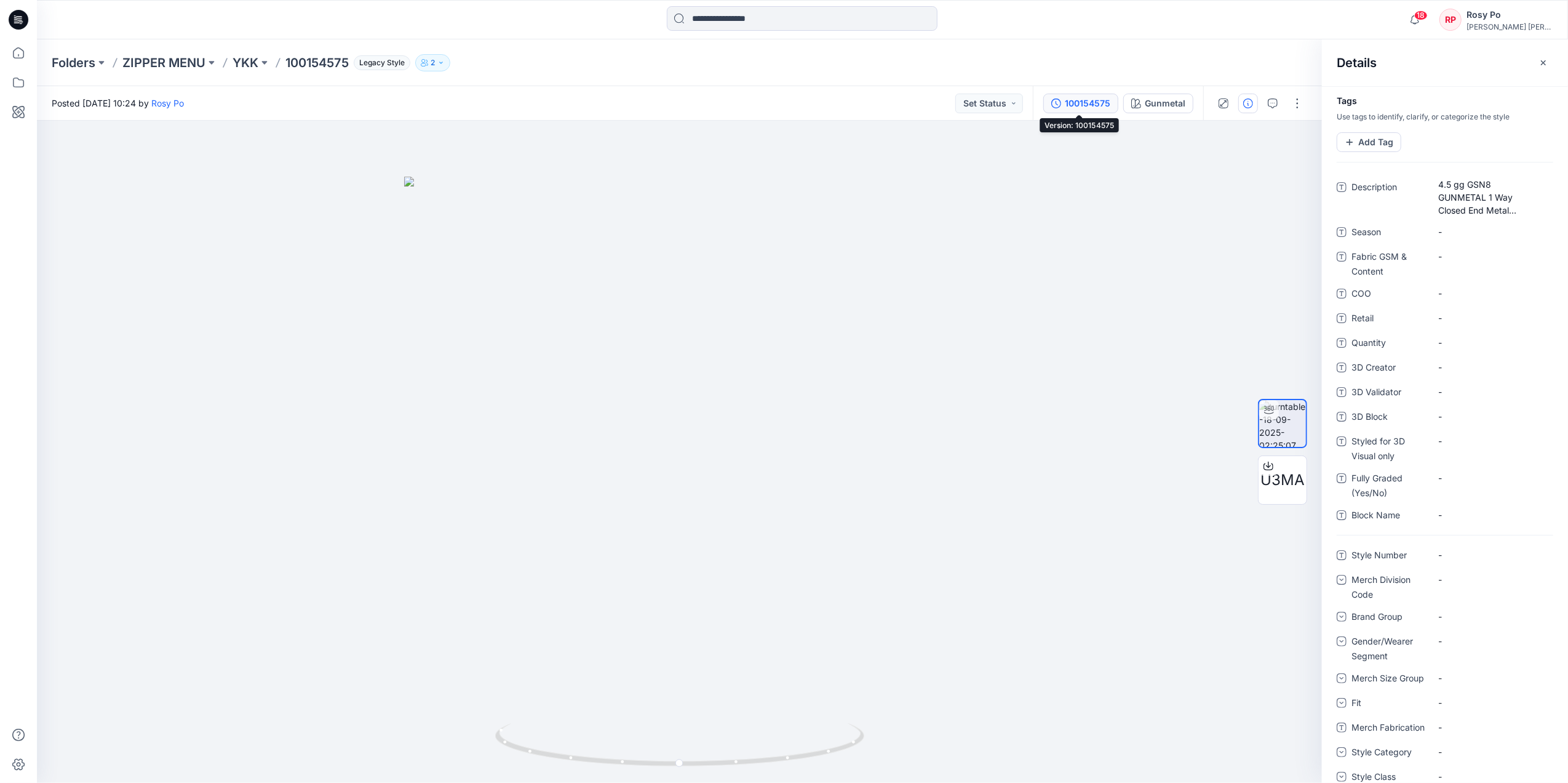
click at [1063, 102] on button "100154575" at bounding box center [1081, 103] width 75 height 19
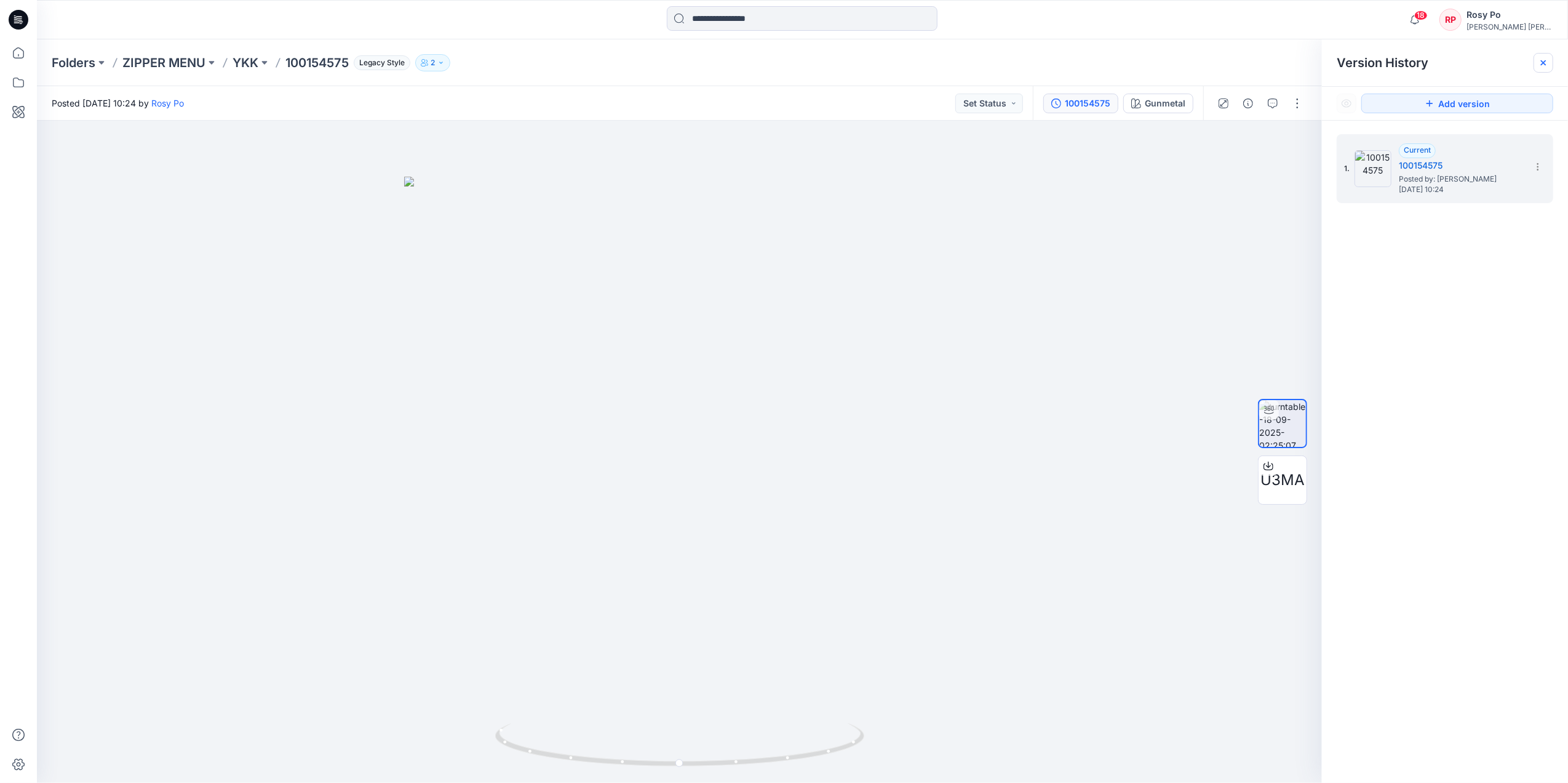
click at [1253, 64] on icon at bounding box center [1544, 63] width 10 height 10
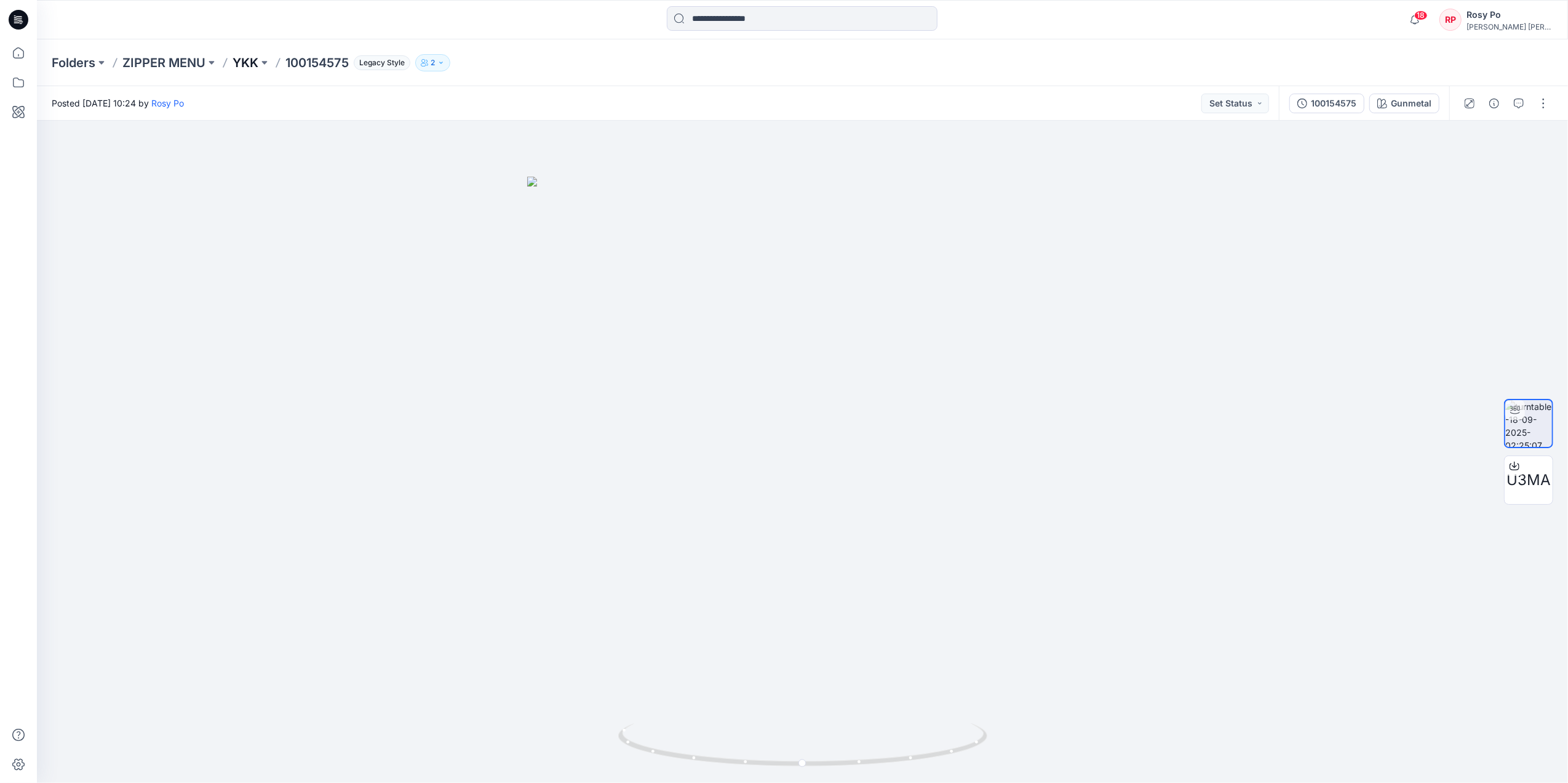
click at [247, 55] on p "YKK" at bounding box center [245, 63] width 26 height 18
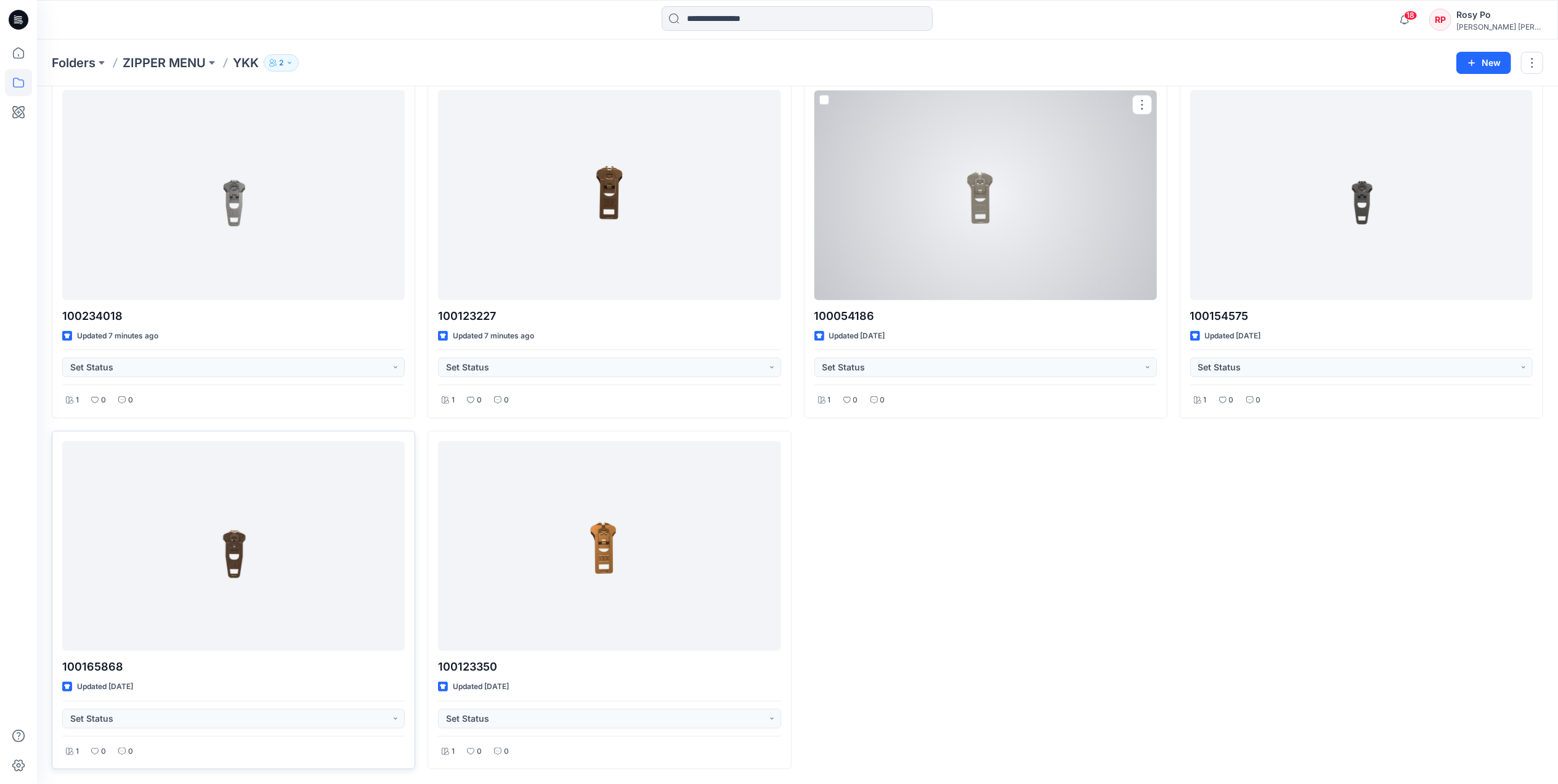
scroll to position [412, 0]
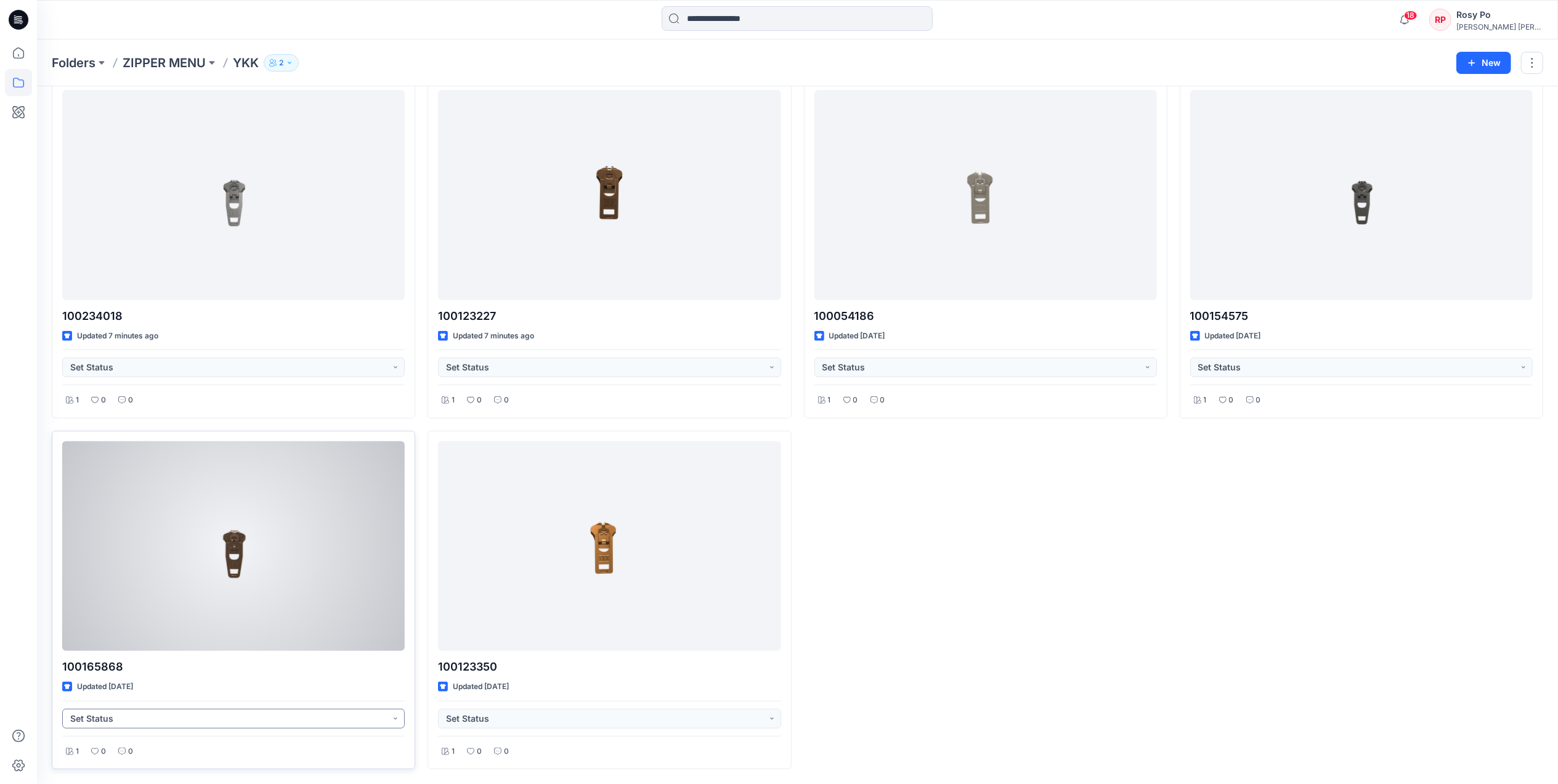
click at [241, 605] on button "Set Status" at bounding box center [233, 718] width 343 height 19
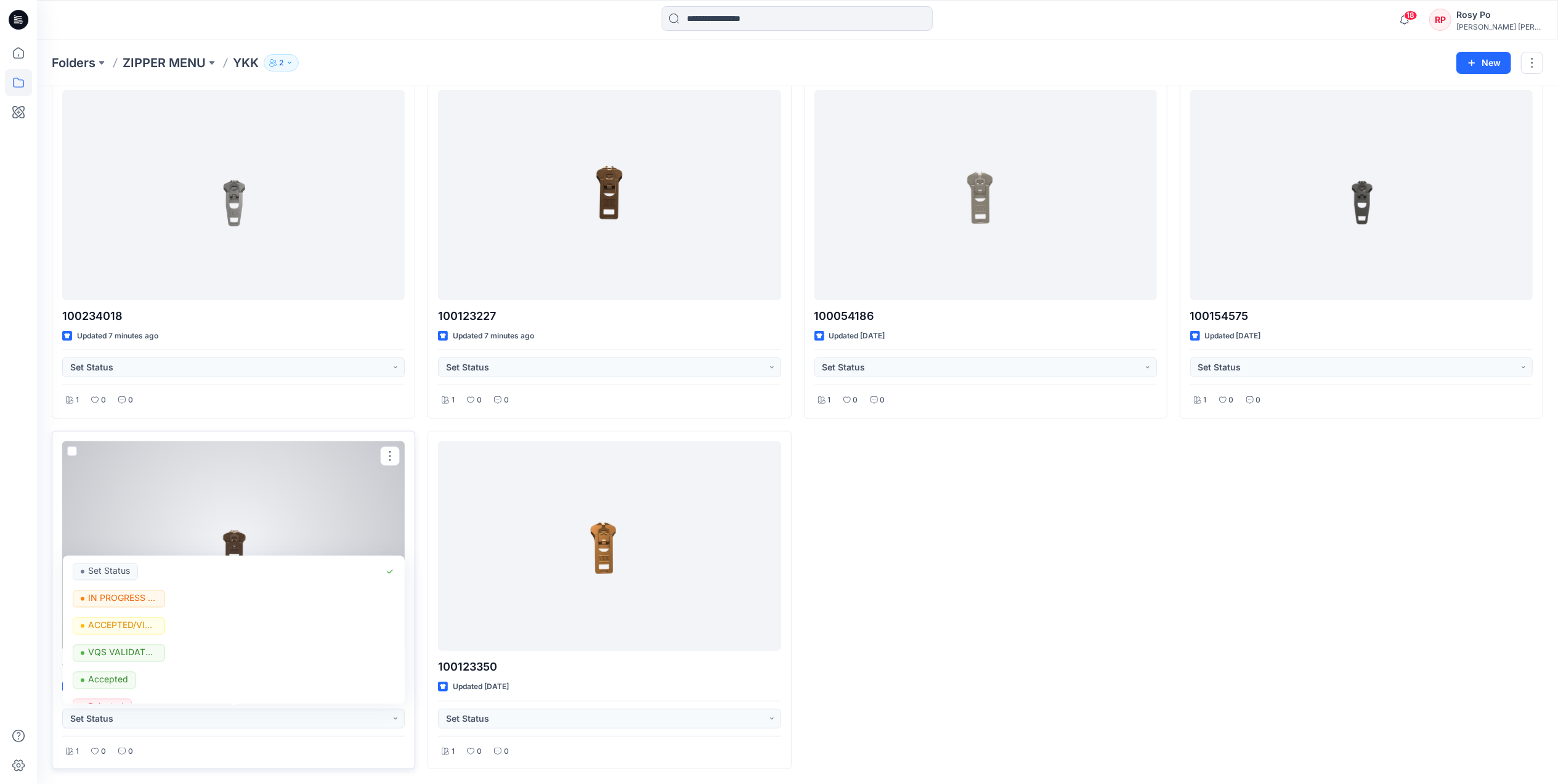
click at [242, 523] on div at bounding box center [233, 546] width 343 height 209
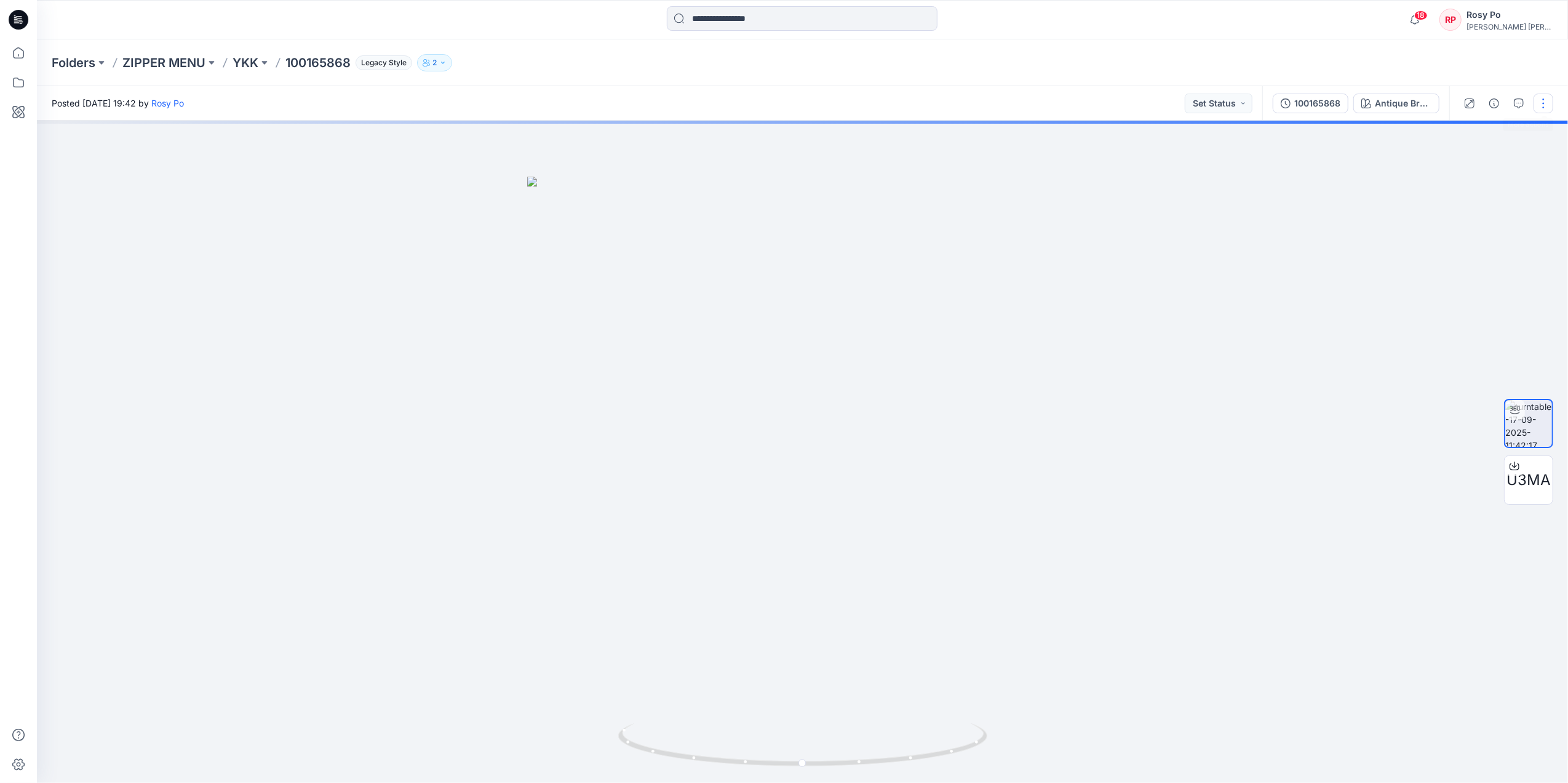
click at [1253, 101] on button "button" at bounding box center [1543, 103] width 19 height 19
click at [1253, 104] on icon "button" at bounding box center [1519, 103] width 10 height 10
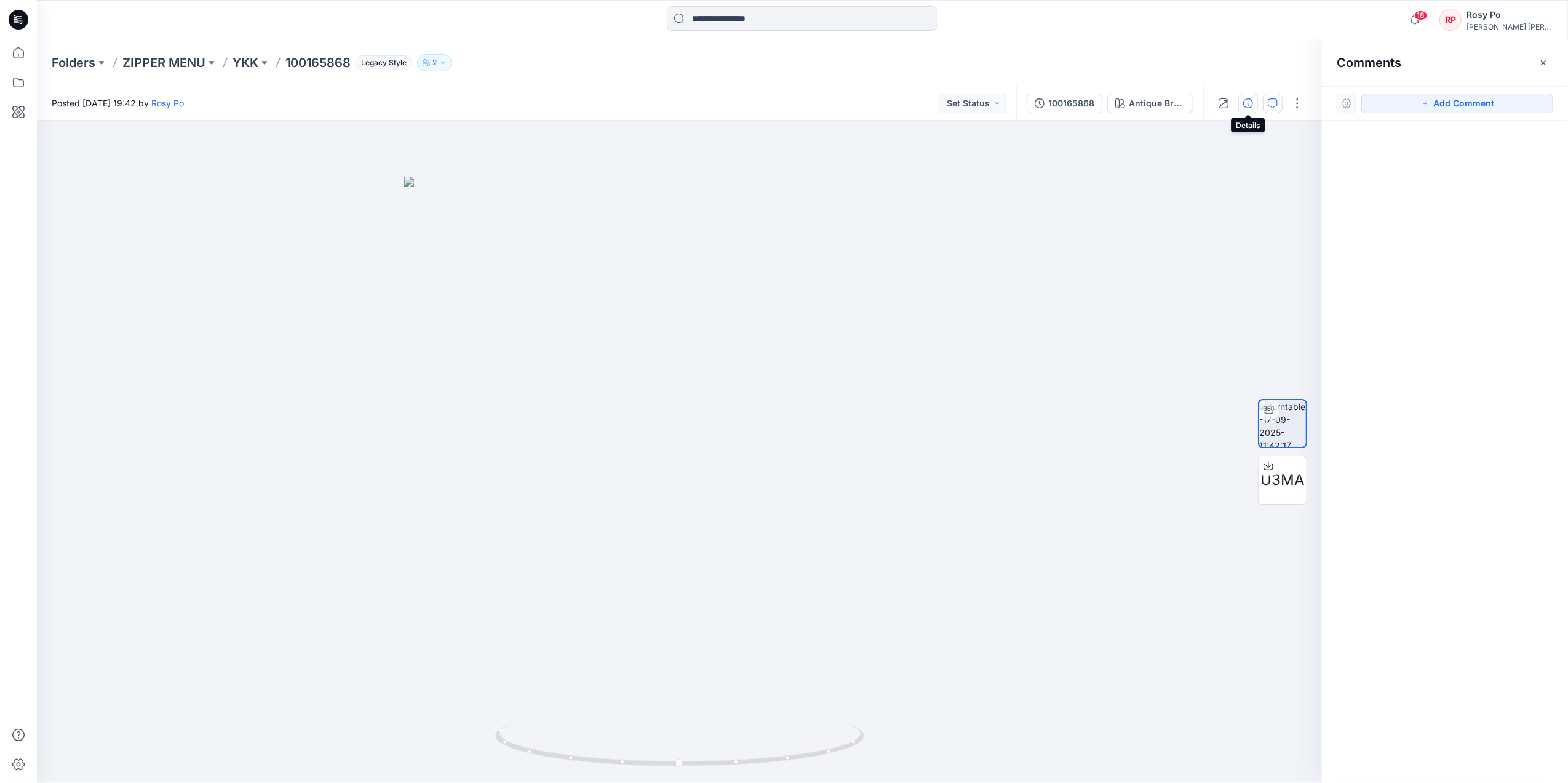
click at [1248, 104] on icon "button" at bounding box center [1248, 103] width 10 height 10
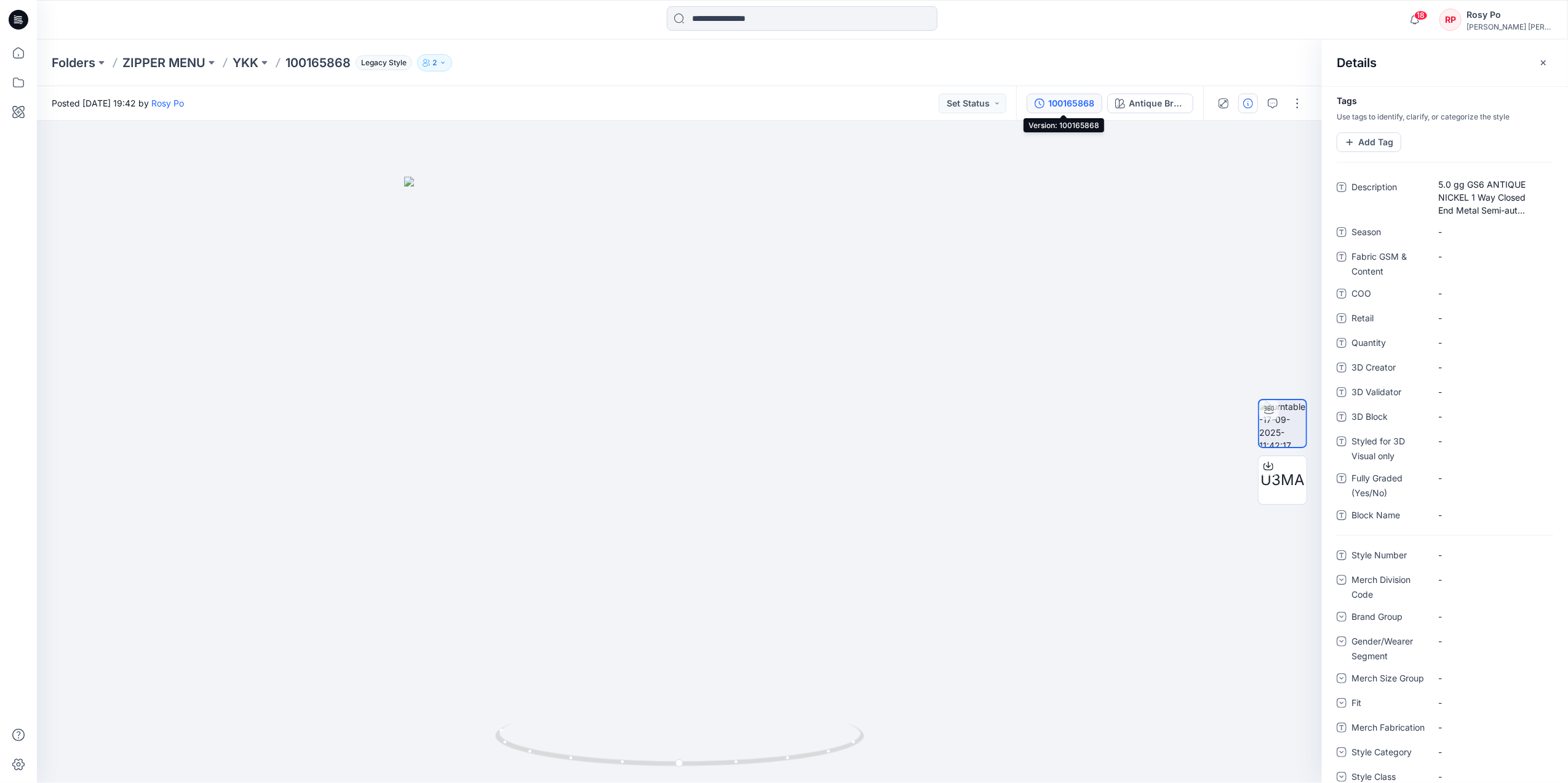
click at [1094, 105] on button "100165868" at bounding box center [1064, 103] width 76 height 19
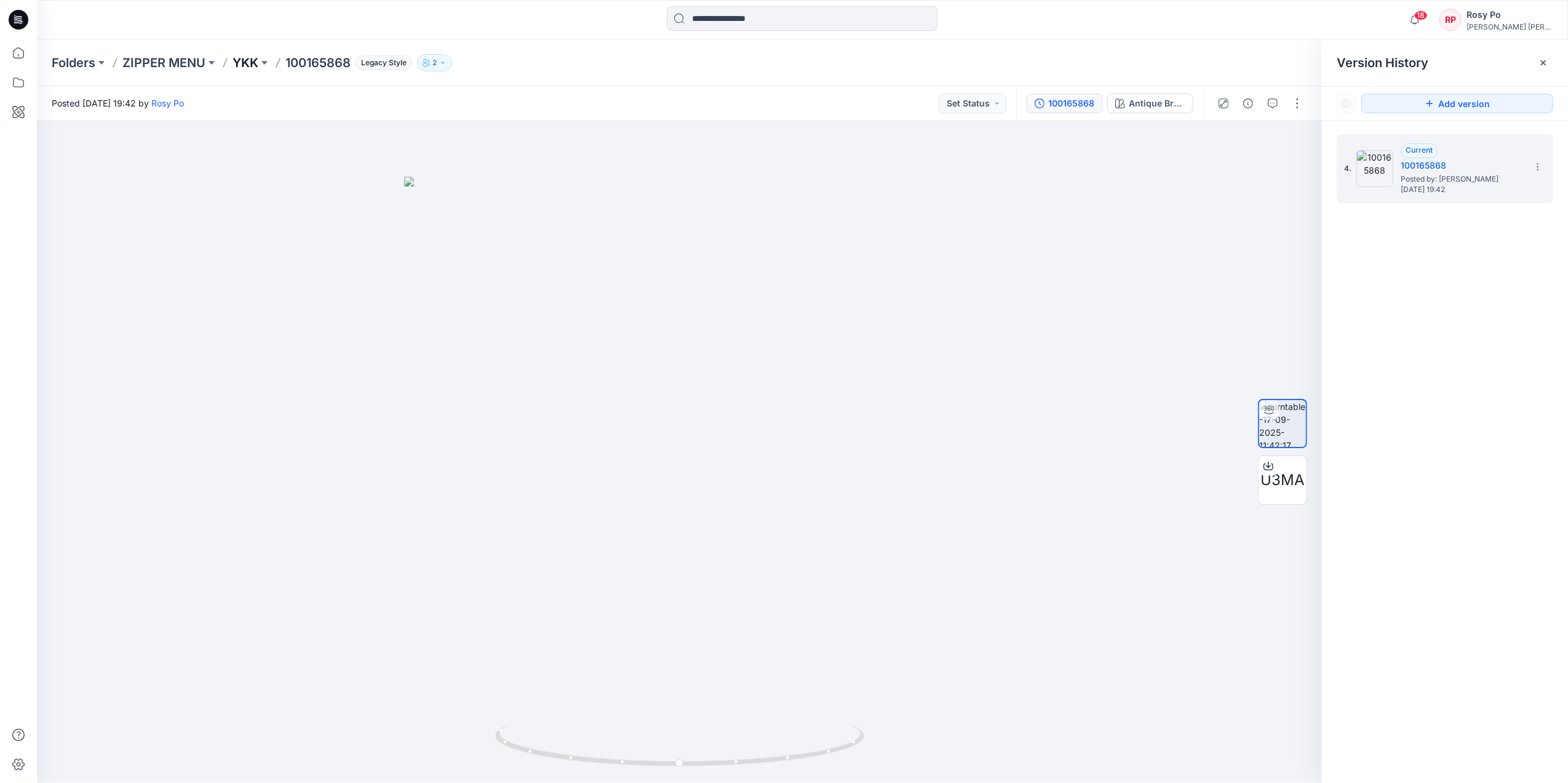
click at [234, 65] on p "YKK" at bounding box center [245, 63] width 26 height 18
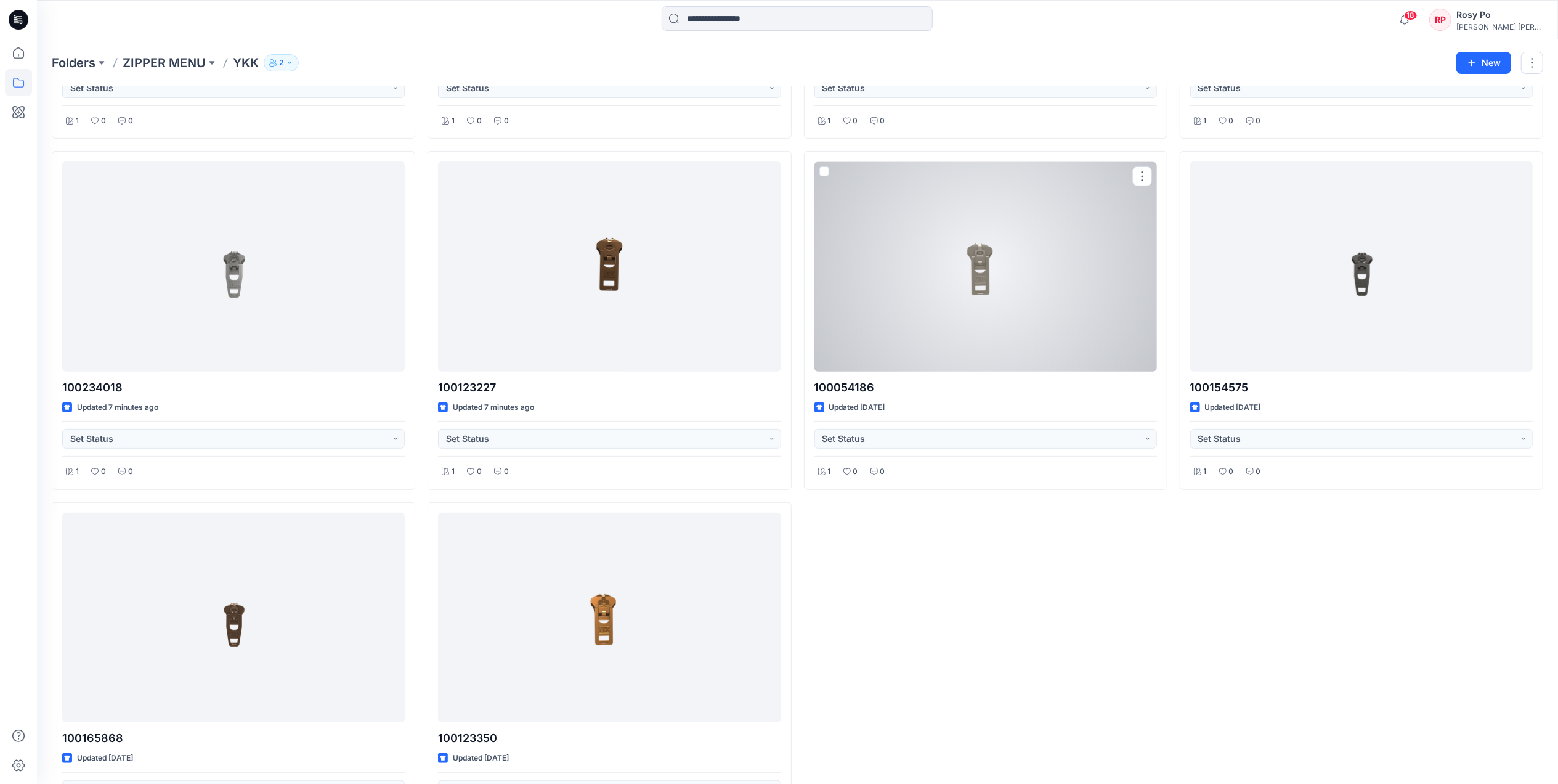
scroll to position [412, 0]
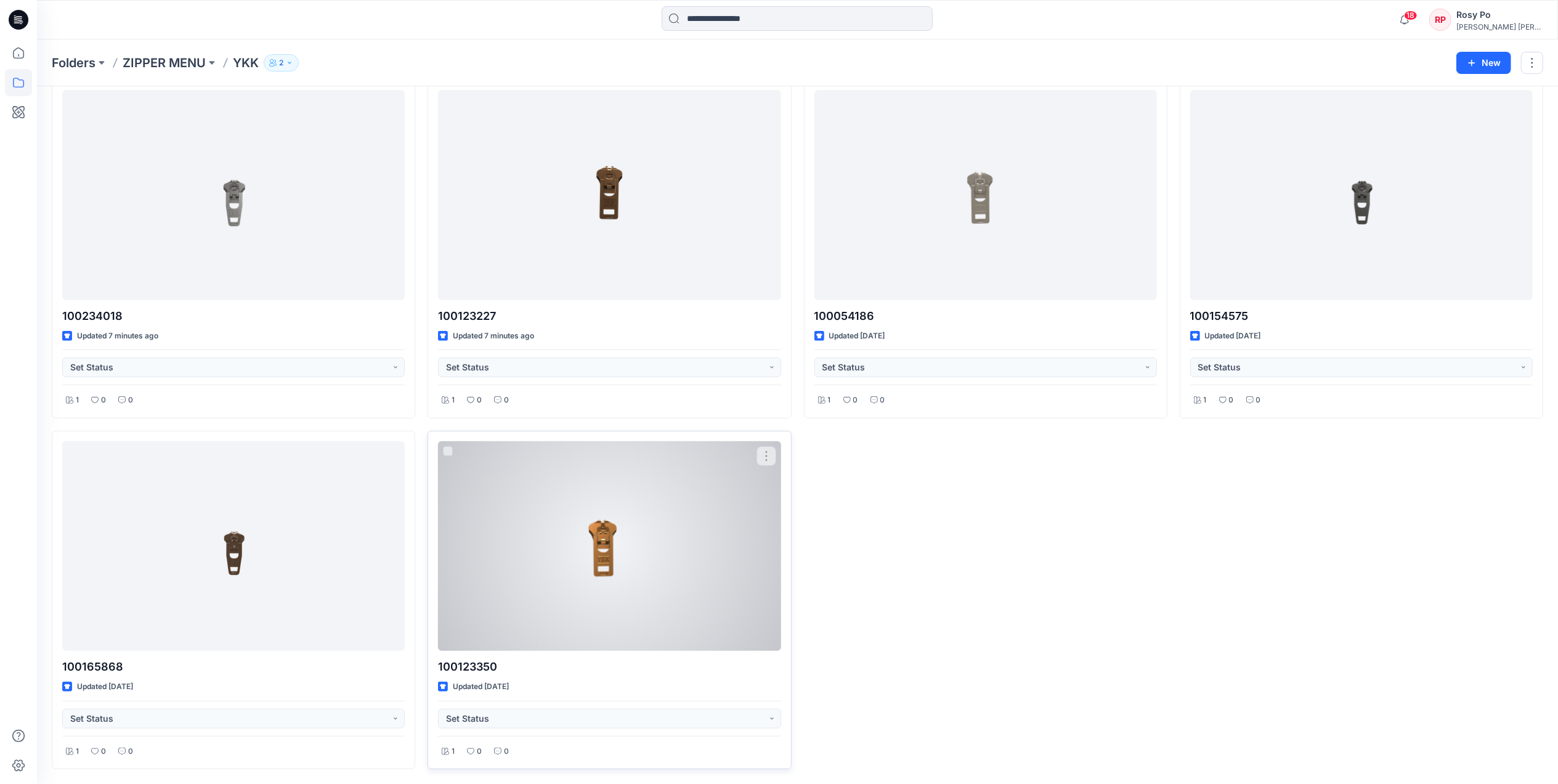
click at [627, 582] on div at bounding box center [609, 546] width 343 height 209
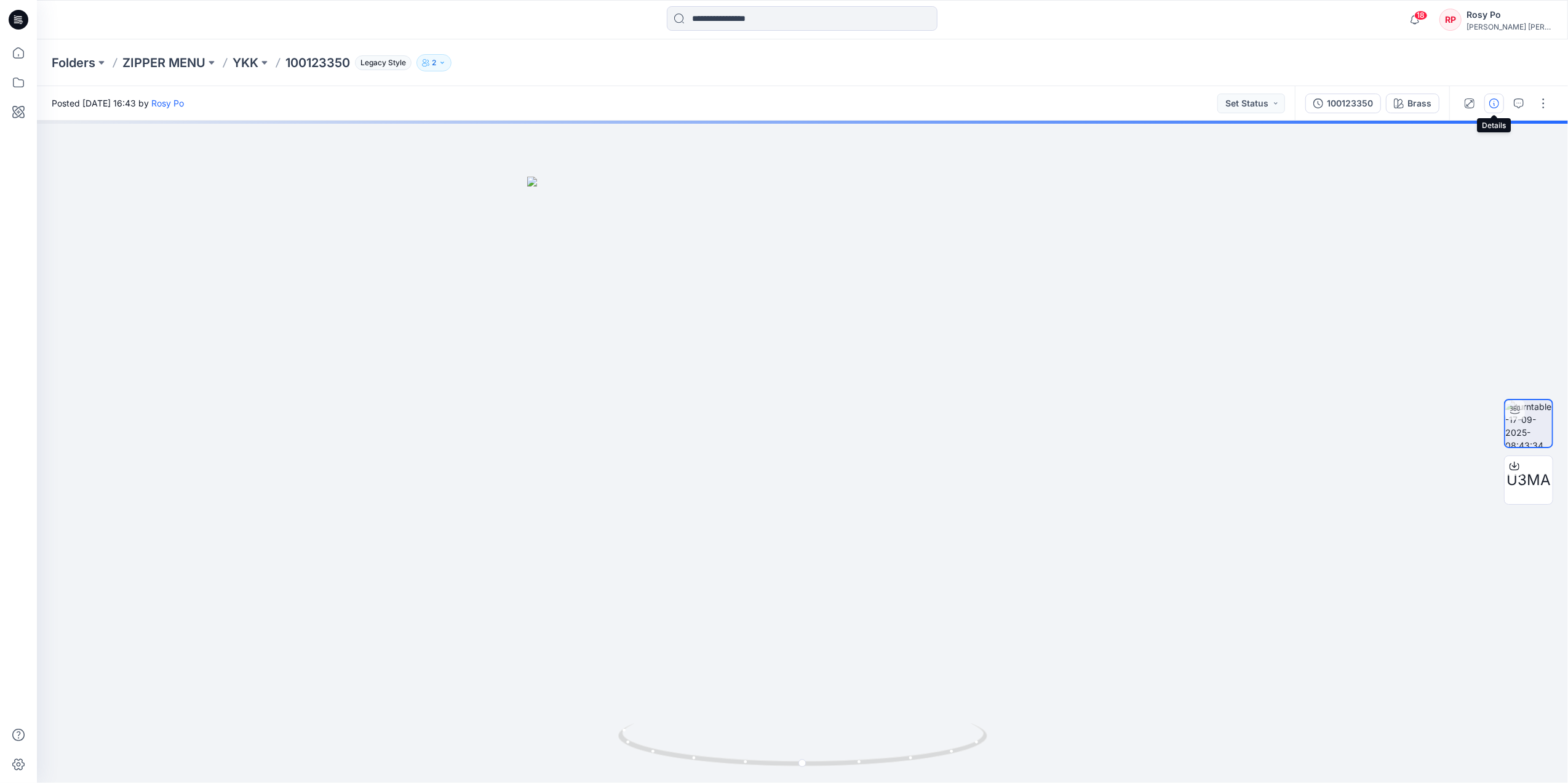
click at [1253, 103] on button "button" at bounding box center [1494, 103] width 19 height 19
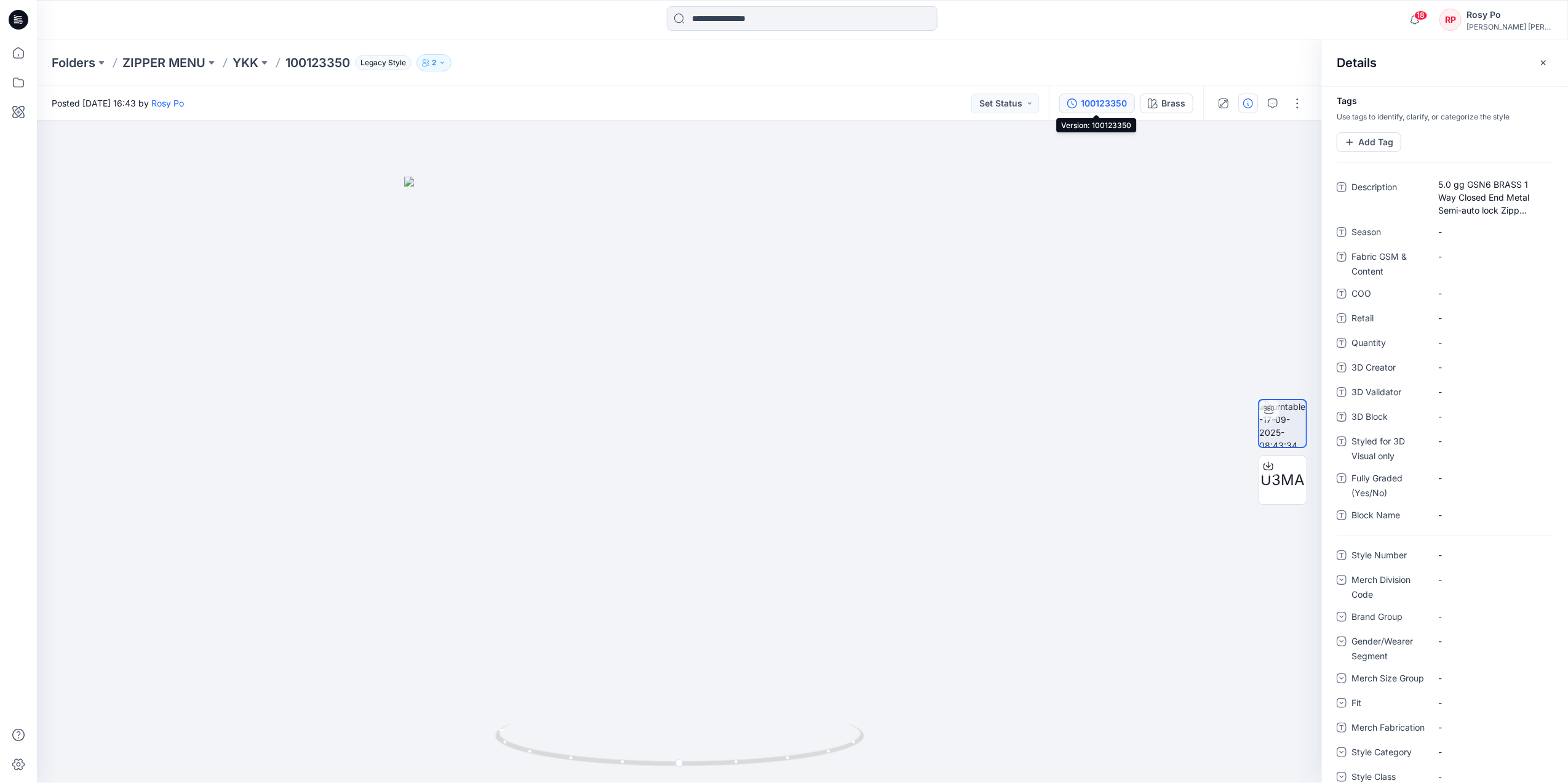
click at [1073, 106] on icon "button" at bounding box center [1072, 103] width 10 height 10
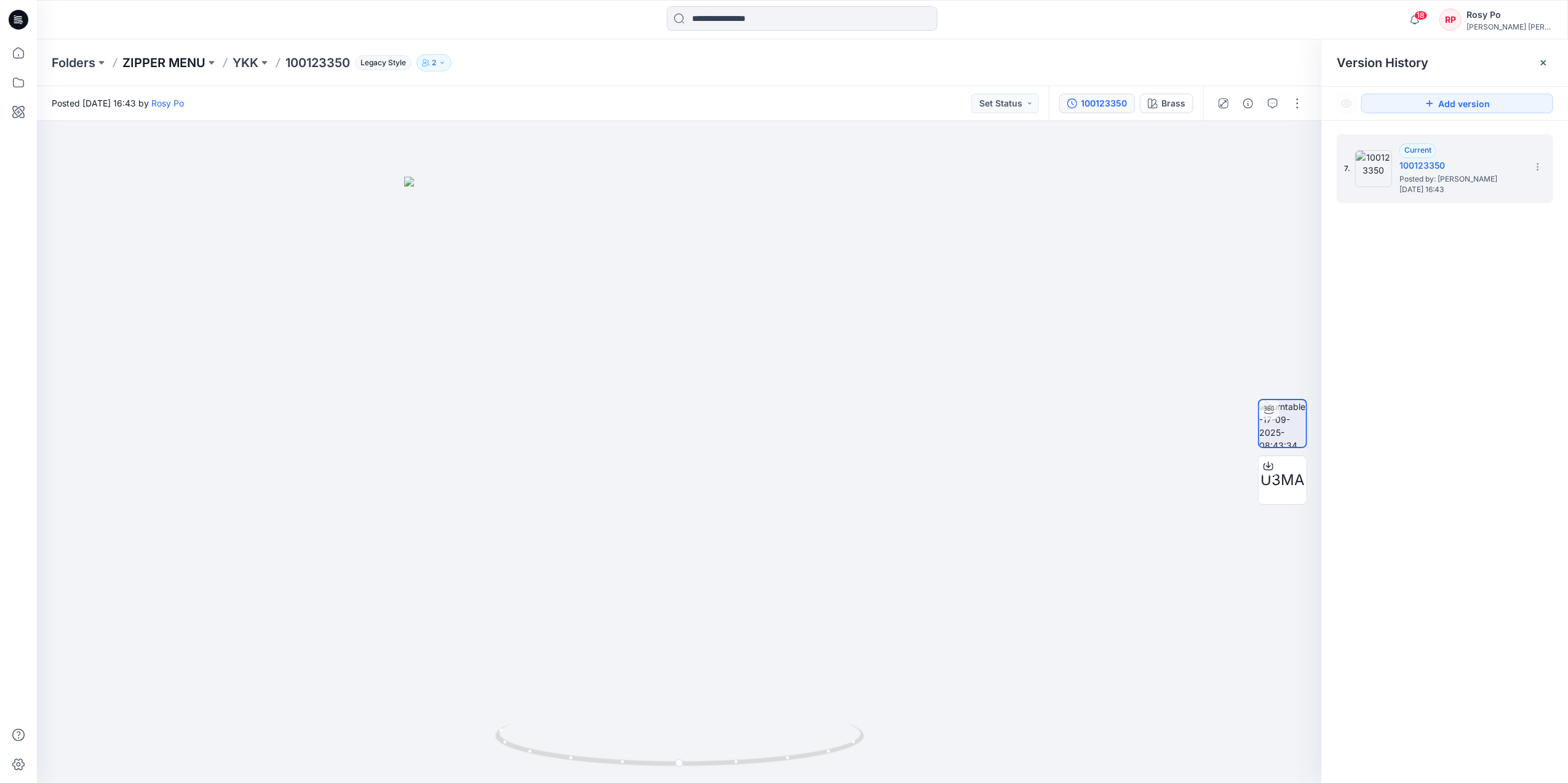
click at [148, 69] on p "ZIPPER MENU" at bounding box center [164, 63] width 83 height 18
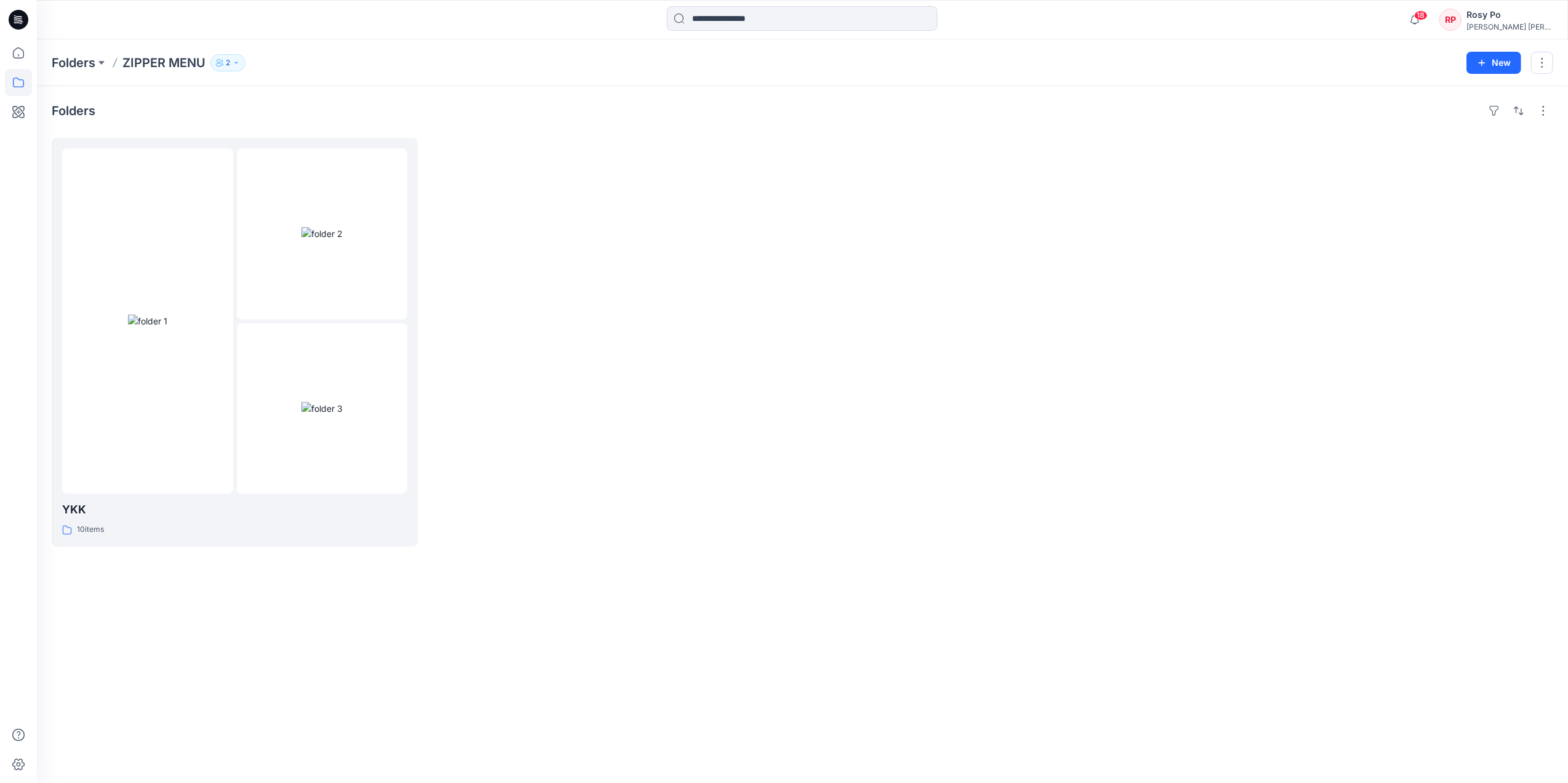
drag, startPoint x: 582, startPoint y: 114, endPoint x: 554, endPoint y: 115, distance: 28.0
click at [581, 114] on div "Folders" at bounding box center [803, 110] width 1502 height 19
click at [791, 407] on div at bounding box center [613, 342] width 366 height 409
click at [23, 46] on icon at bounding box center [18, 53] width 27 height 27
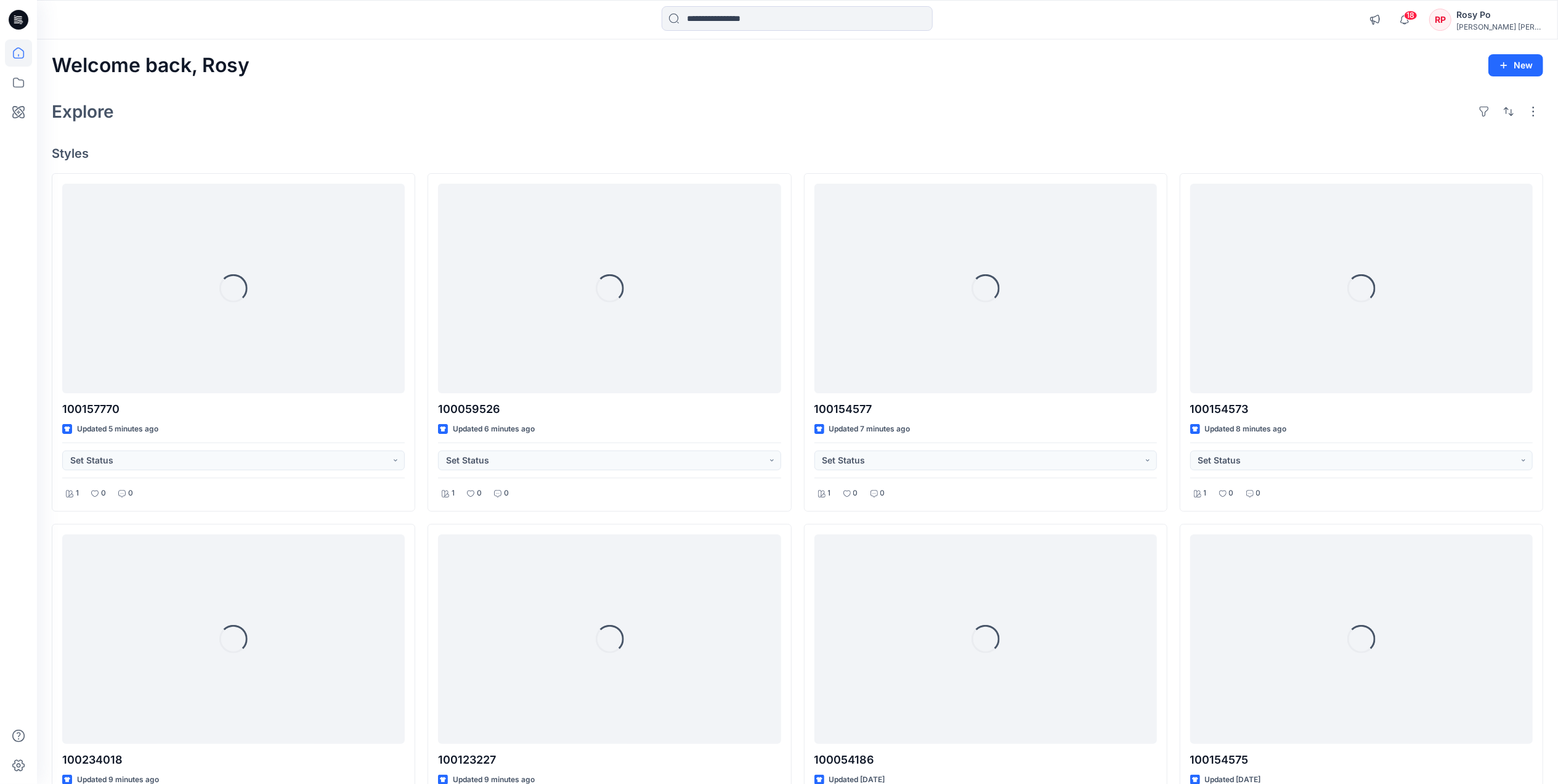
click at [632, 139] on div "Welcome back, Rosy New Explore Styles Loading... 100157770 Updated 5 minutes ag…" at bounding box center [797, 656] width 1521 height 1233
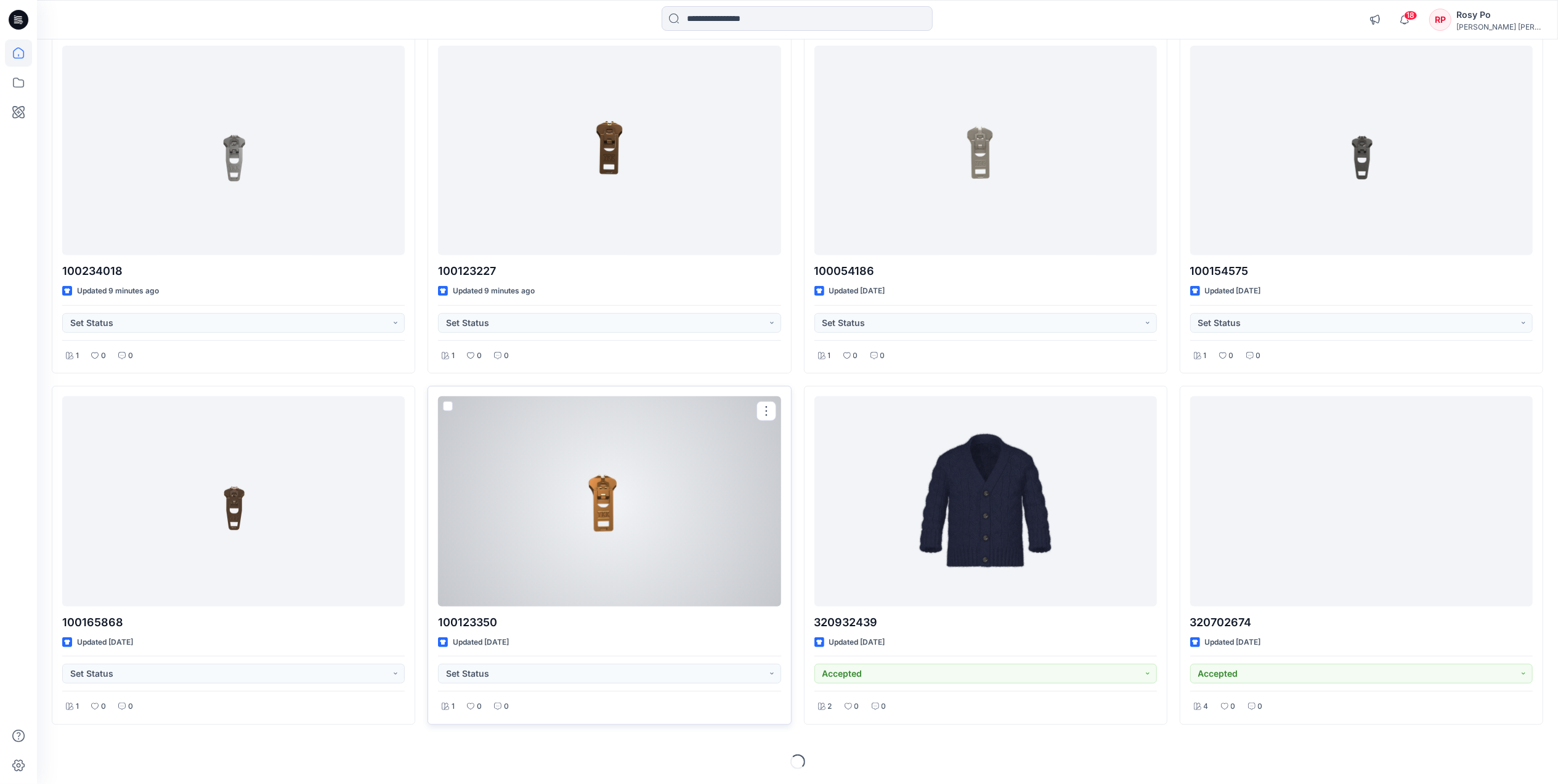
scroll to position [491, 0]
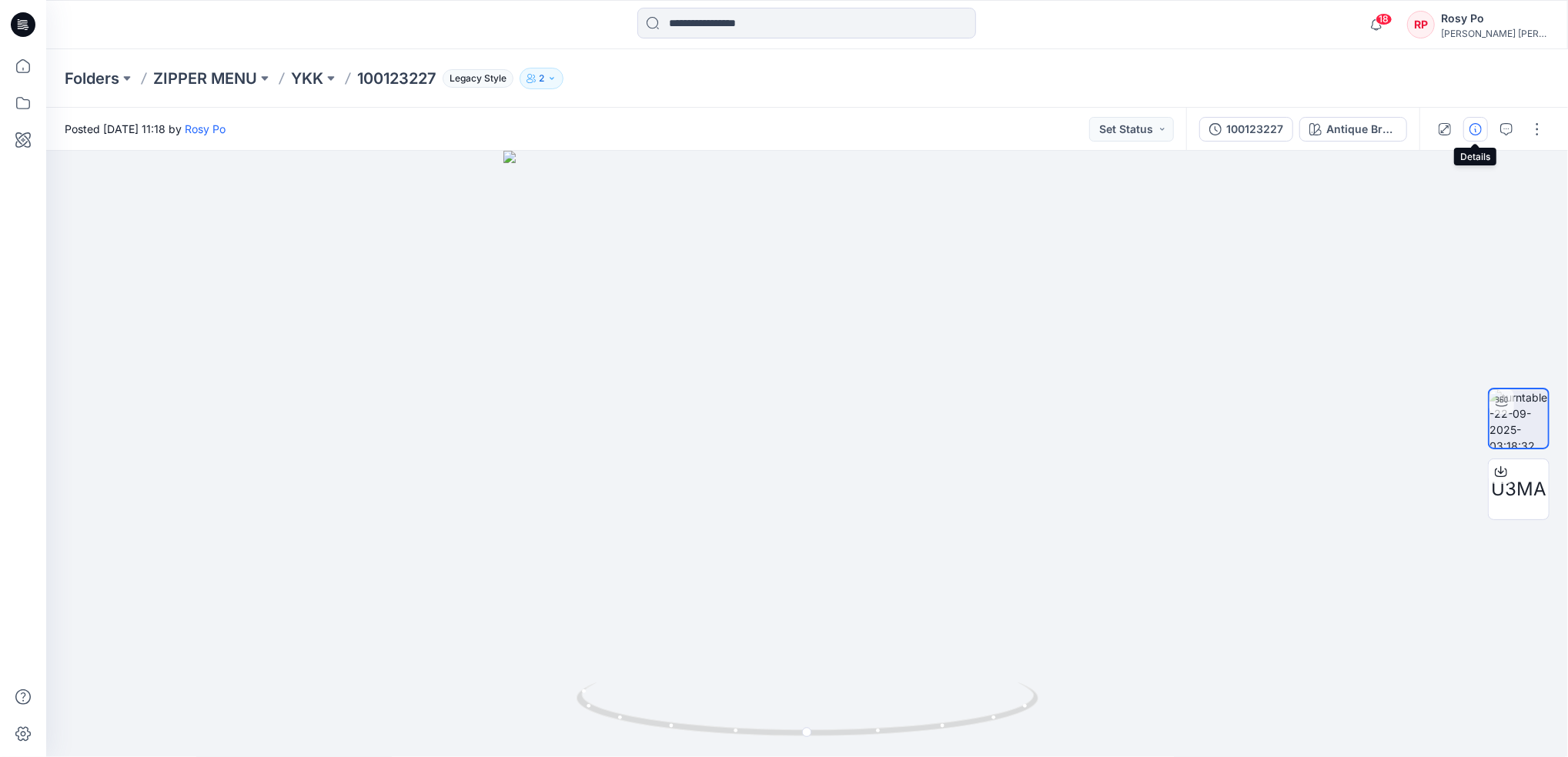
click at [1483, 133] on button "button" at bounding box center [1475, 128] width 24 height 24
